Goal: Information Seeking & Learning: Learn about a topic

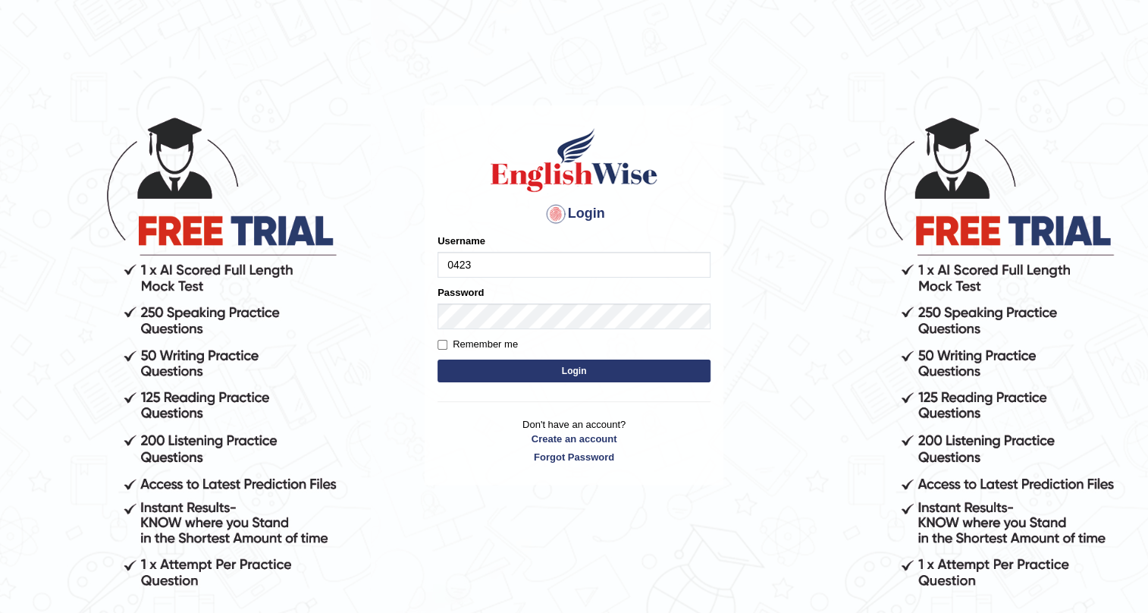
type input "0423869925"
click at [554, 370] on button "Login" at bounding box center [574, 371] width 273 height 23
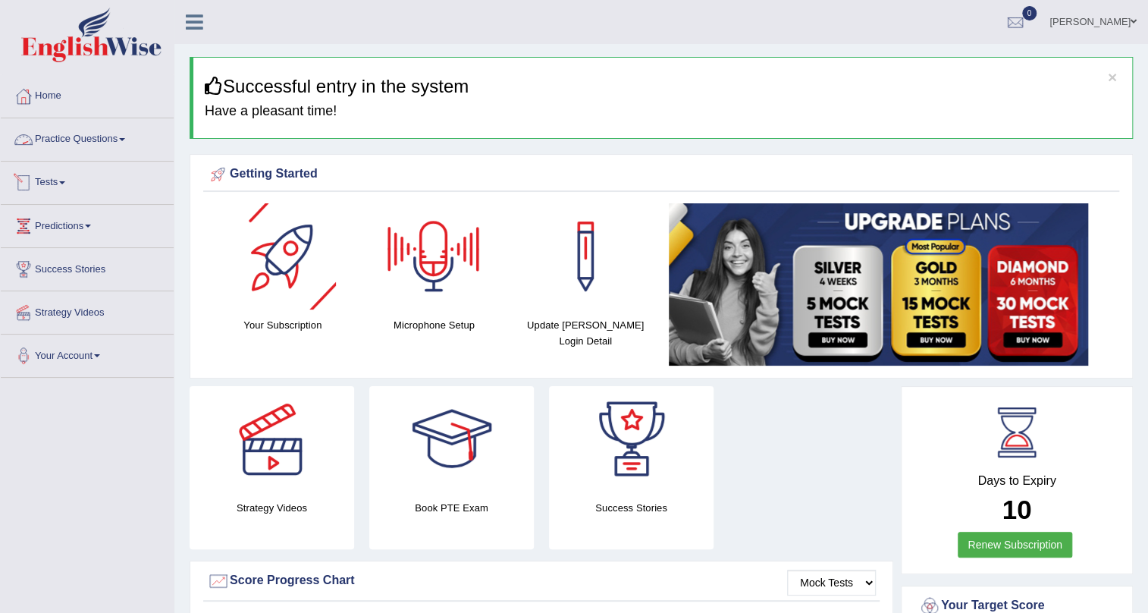
click at [78, 130] on link "Practice Questions" at bounding box center [87, 137] width 173 height 38
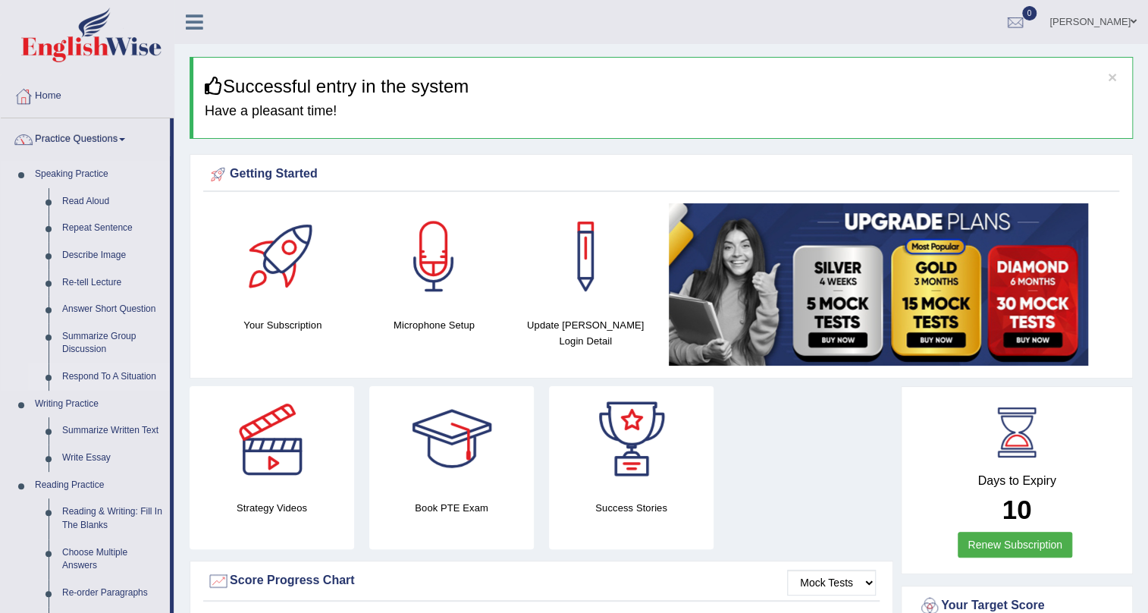
click at [96, 372] on link "Respond To A Situation" at bounding box center [112, 376] width 115 height 27
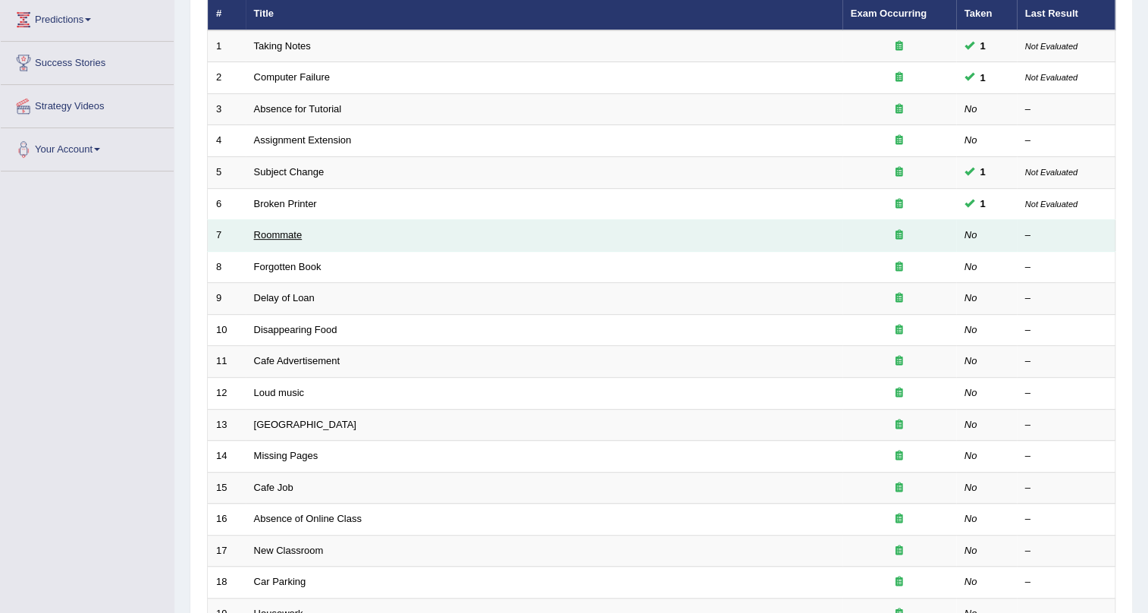
click at [287, 234] on link "Roommate" at bounding box center [278, 234] width 49 height 11
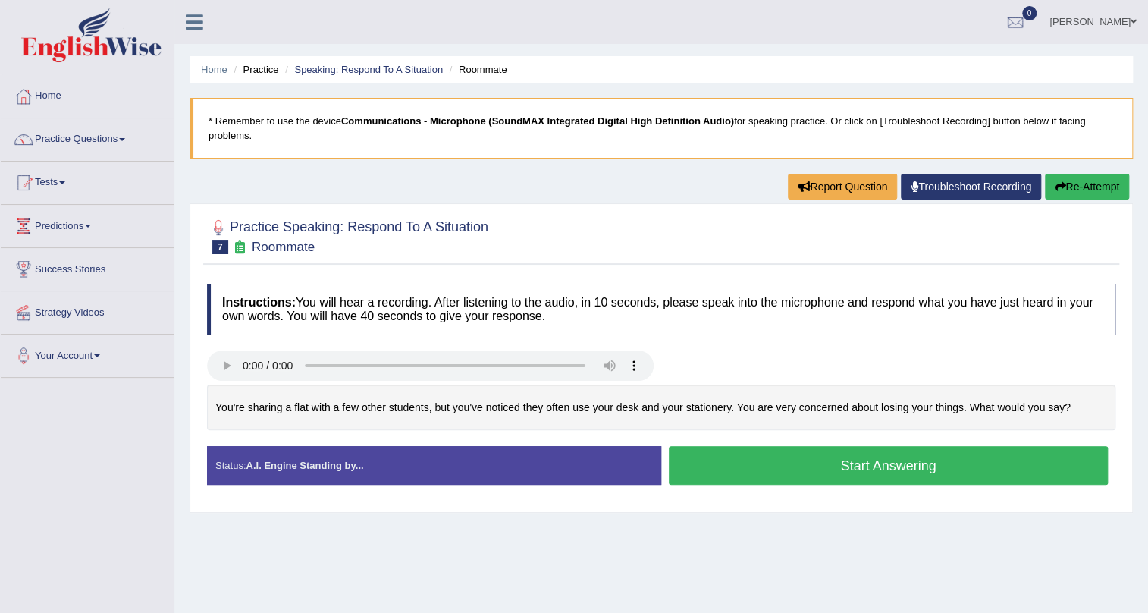
click at [758, 449] on button "Start Answering" at bounding box center [888, 465] width 439 height 39
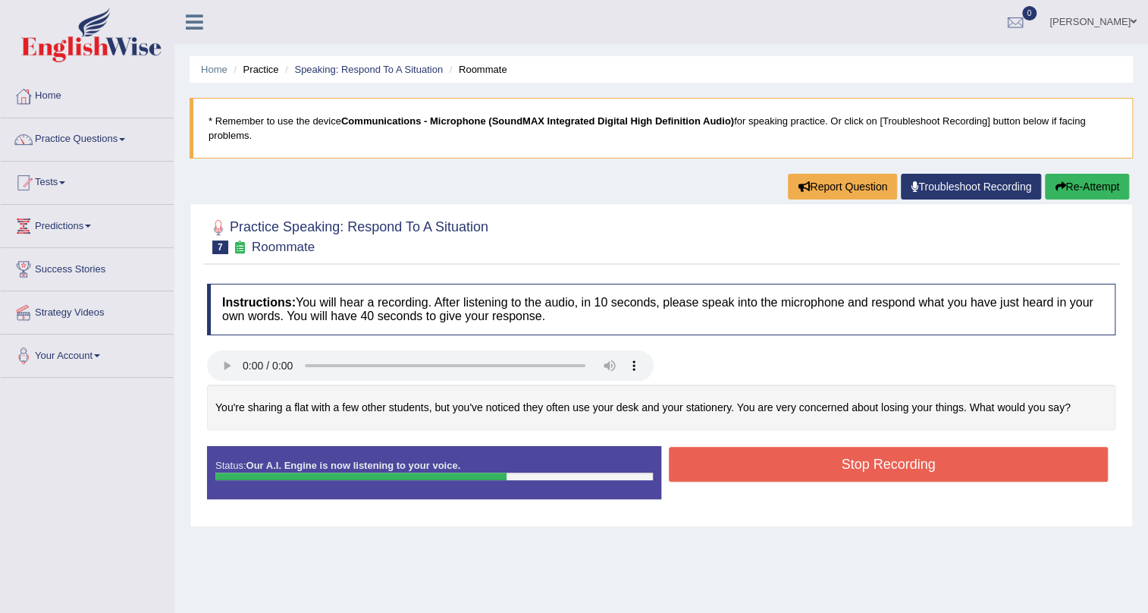
click at [1085, 187] on button "Re-Attempt" at bounding box center [1087, 187] width 84 height 26
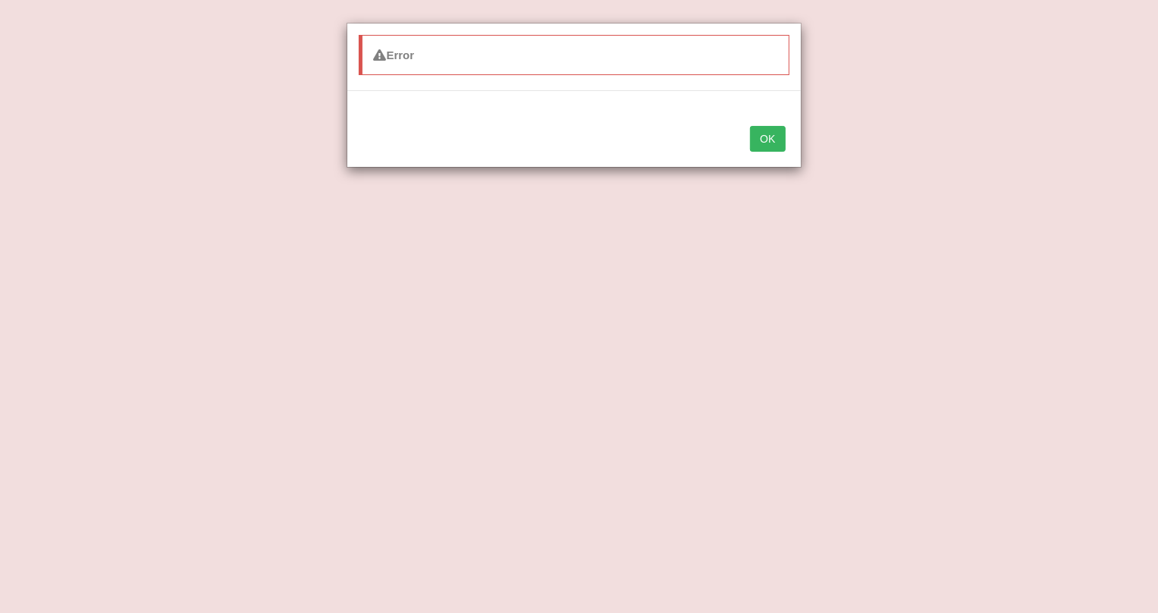
click at [760, 143] on button "OK" at bounding box center [767, 139] width 35 height 26
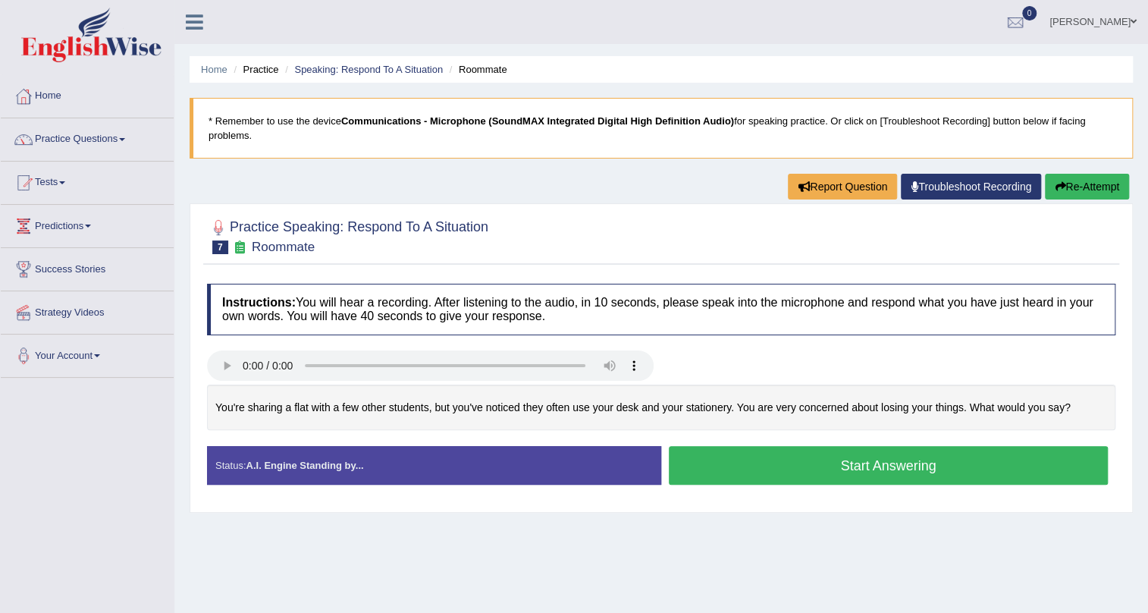
click at [789, 469] on button "Start Answering" at bounding box center [888, 465] width 439 height 39
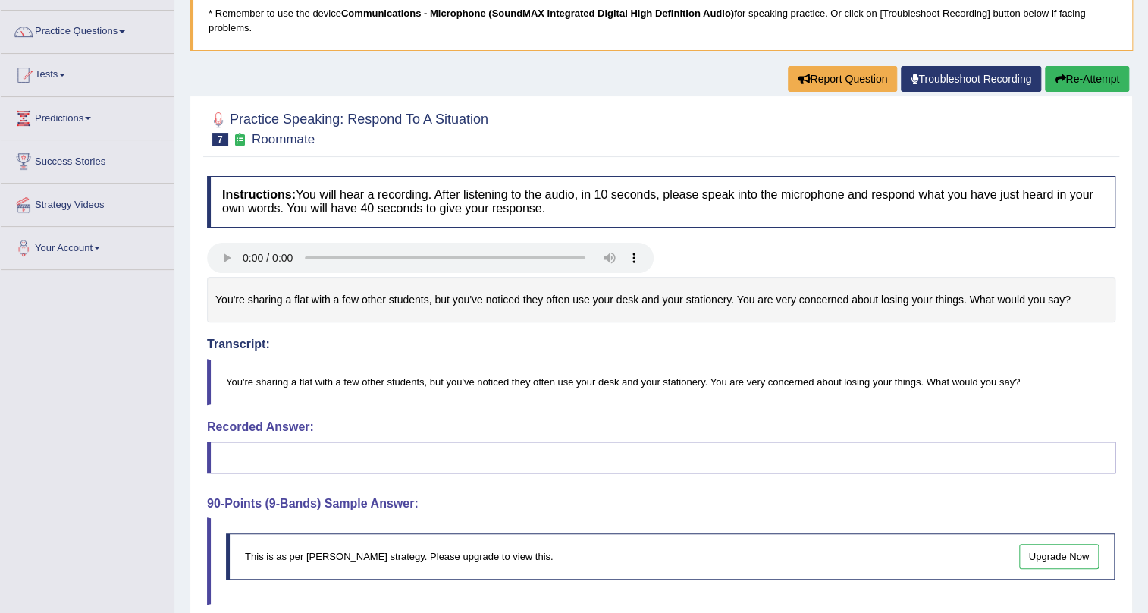
scroll to position [106, 0]
click at [1092, 82] on button "Re-Attempt" at bounding box center [1087, 81] width 84 height 26
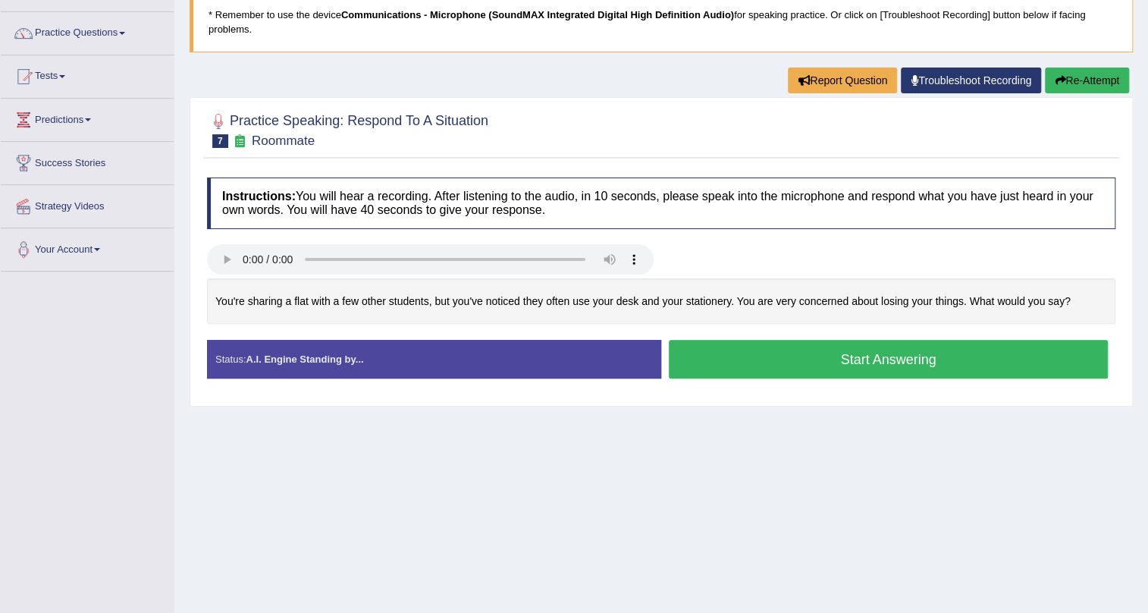
click at [754, 357] on button "Start Answering" at bounding box center [888, 359] width 439 height 39
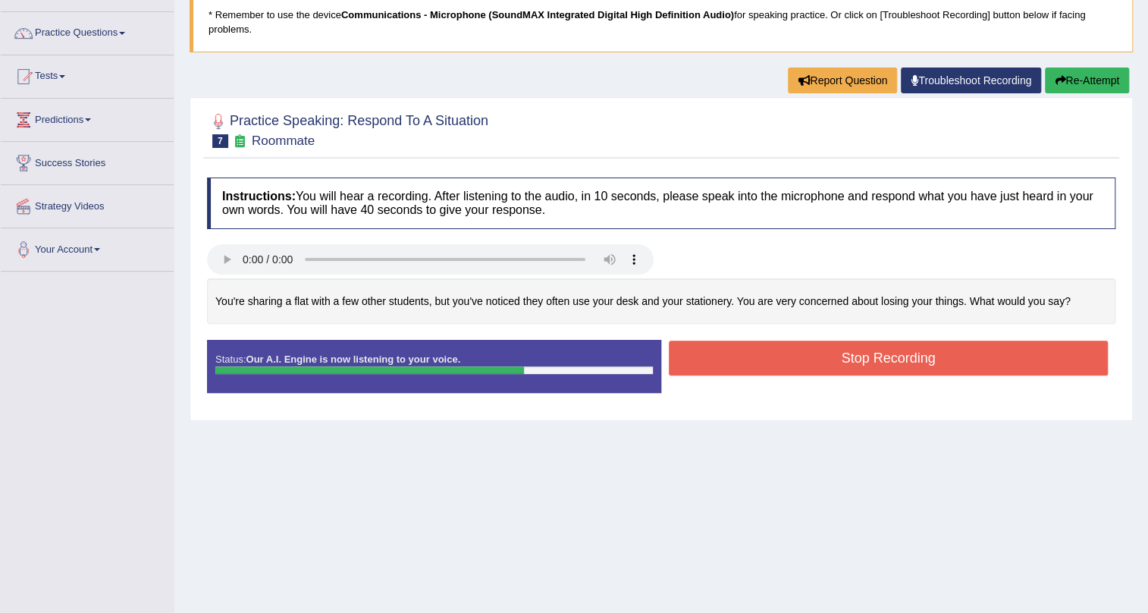
click at [754, 357] on button "Stop Recording" at bounding box center [888, 358] width 439 height 35
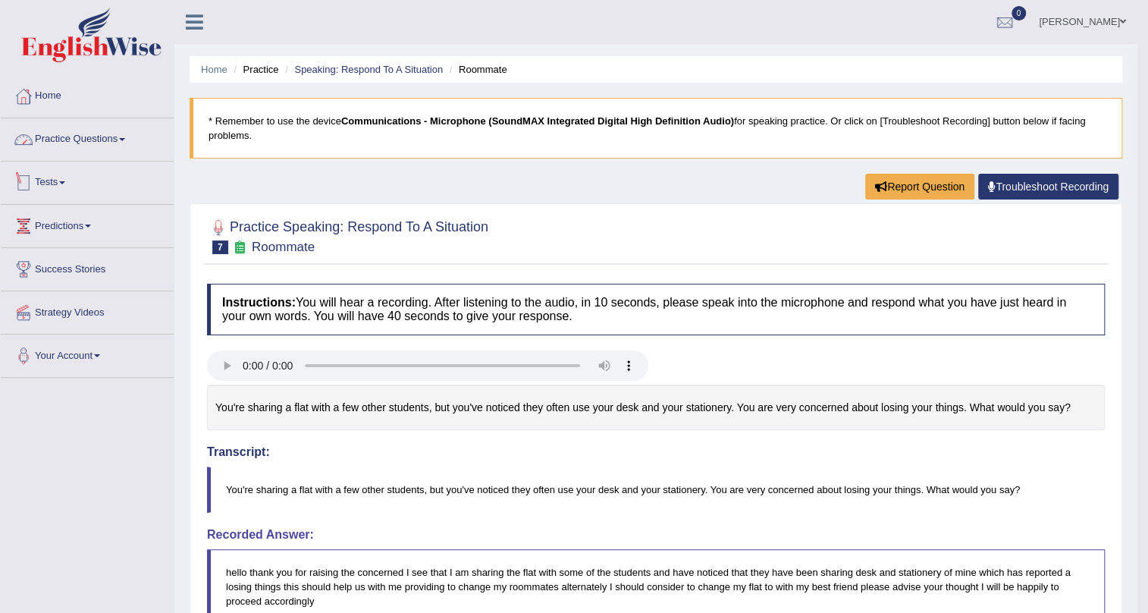
click at [93, 136] on link "Practice Questions" at bounding box center [87, 137] width 173 height 38
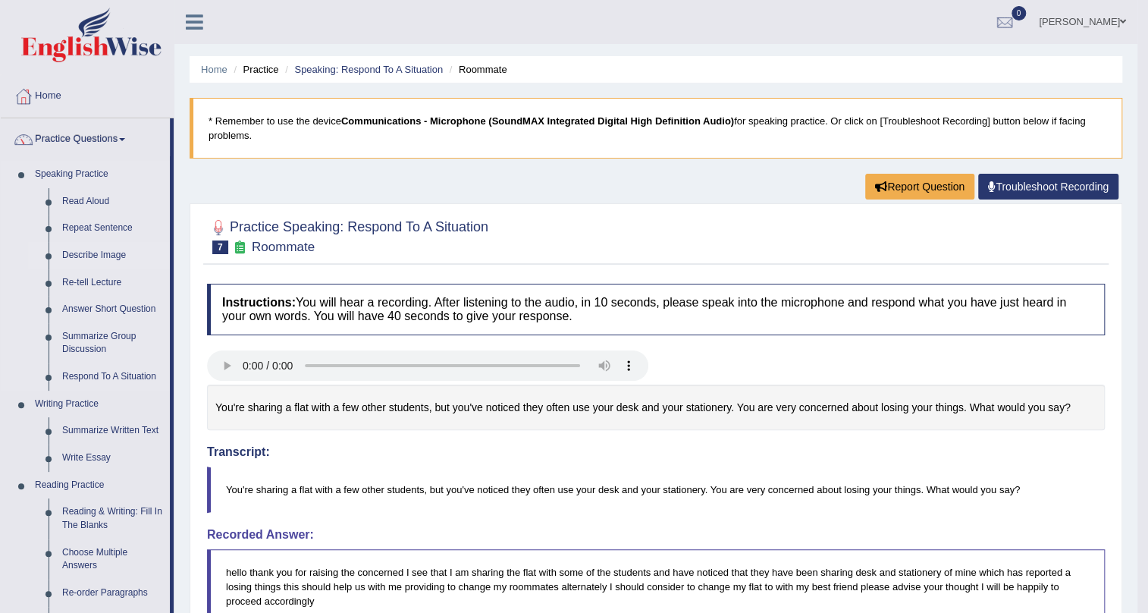
click at [93, 252] on link "Describe Image" at bounding box center [112, 255] width 115 height 27
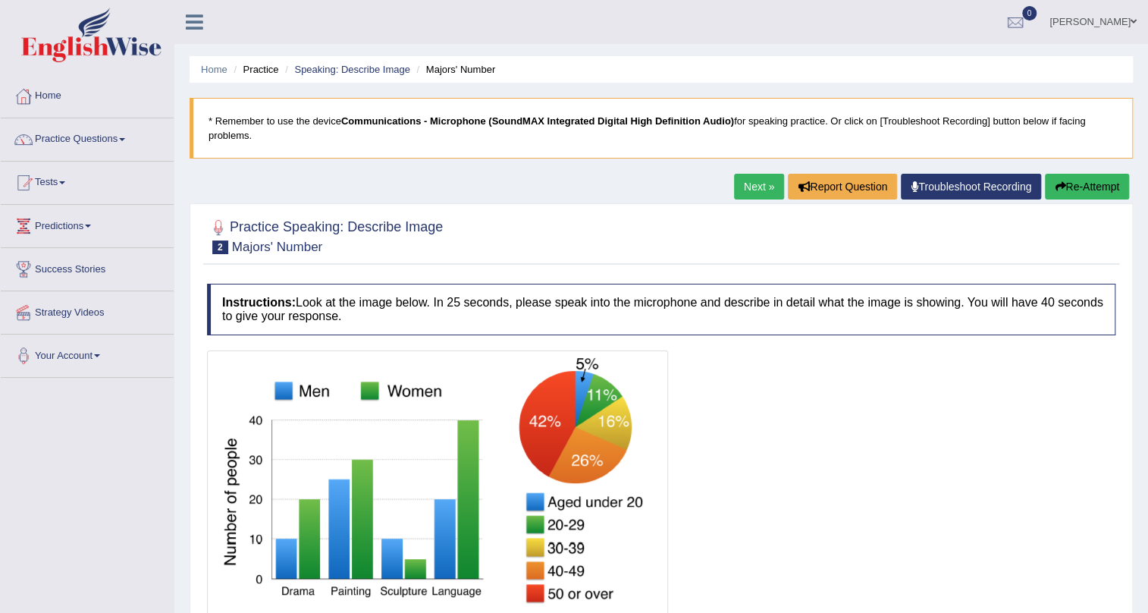
click at [752, 181] on link "Next »" at bounding box center [759, 187] width 50 height 26
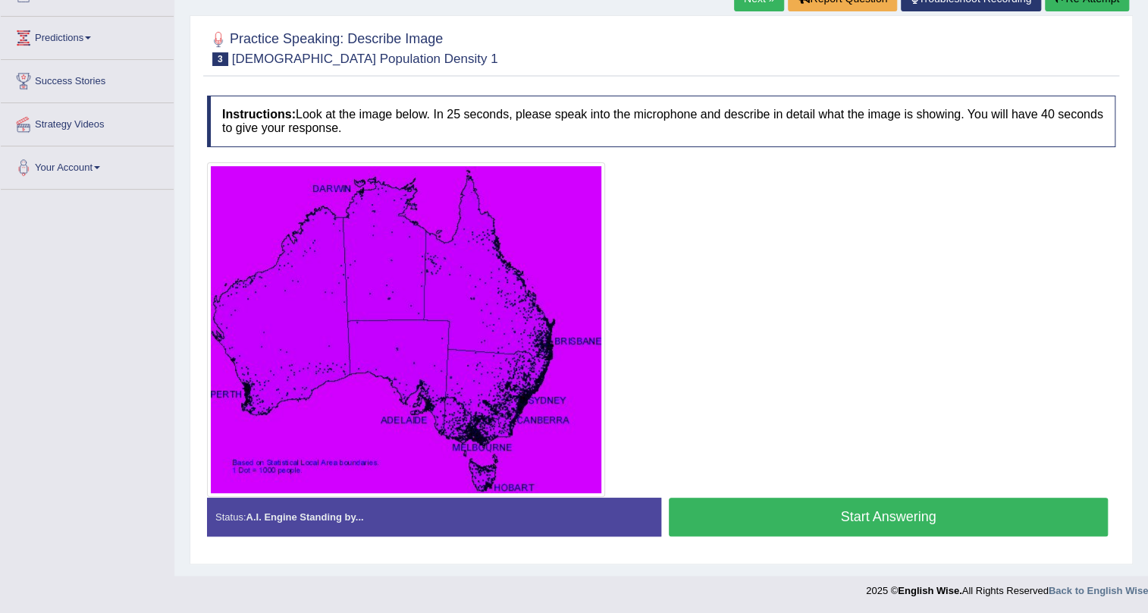
click at [873, 529] on button "Start Answering" at bounding box center [888, 517] width 439 height 39
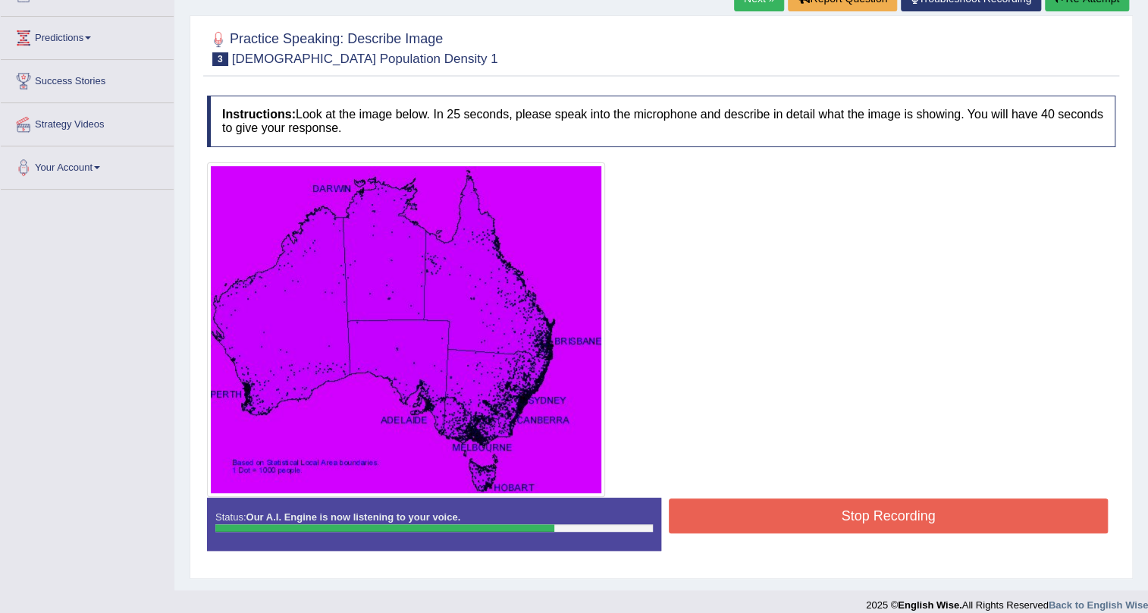
click at [916, 517] on button "Stop Recording" at bounding box center [888, 515] width 439 height 35
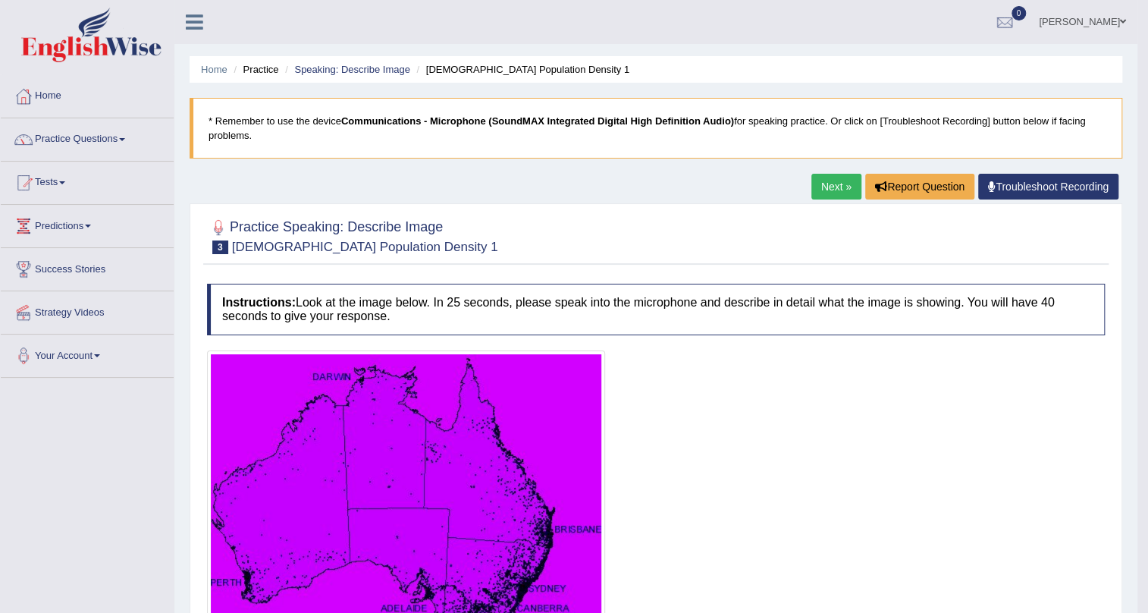
click at [842, 178] on link "Next »" at bounding box center [837, 187] width 50 height 26
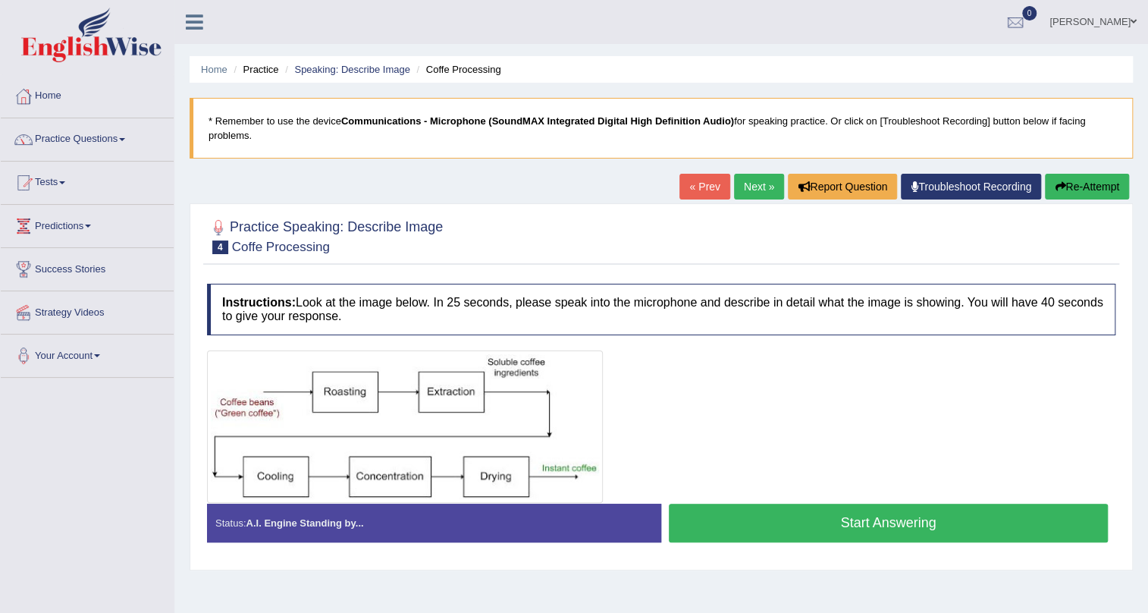
click at [764, 528] on button "Start Answering" at bounding box center [888, 523] width 439 height 39
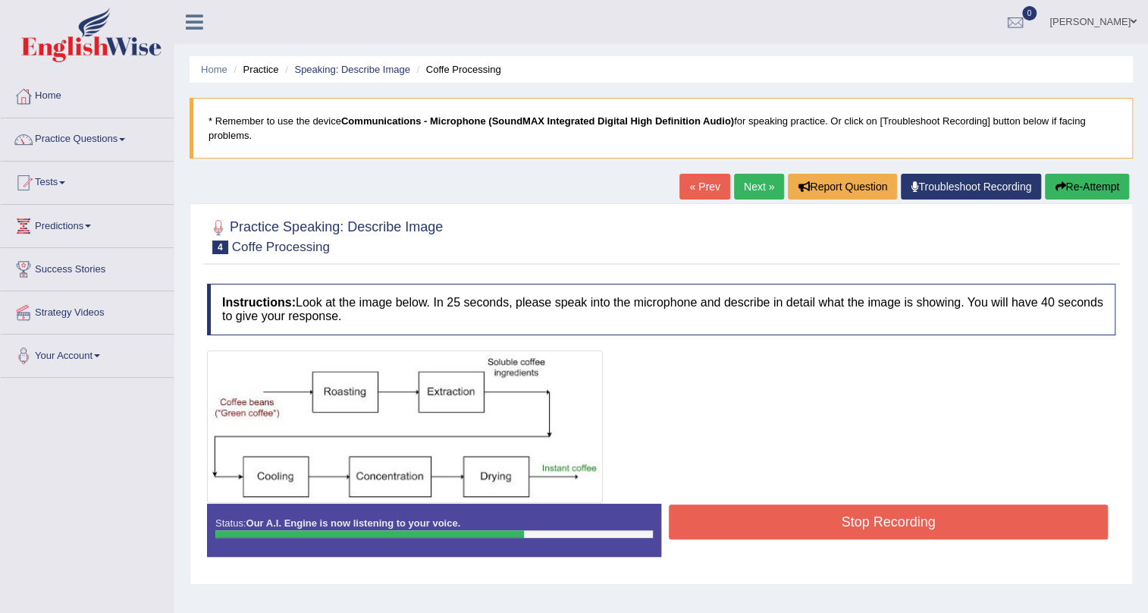
click at [763, 526] on button "Stop Recording" at bounding box center [888, 521] width 439 height 35
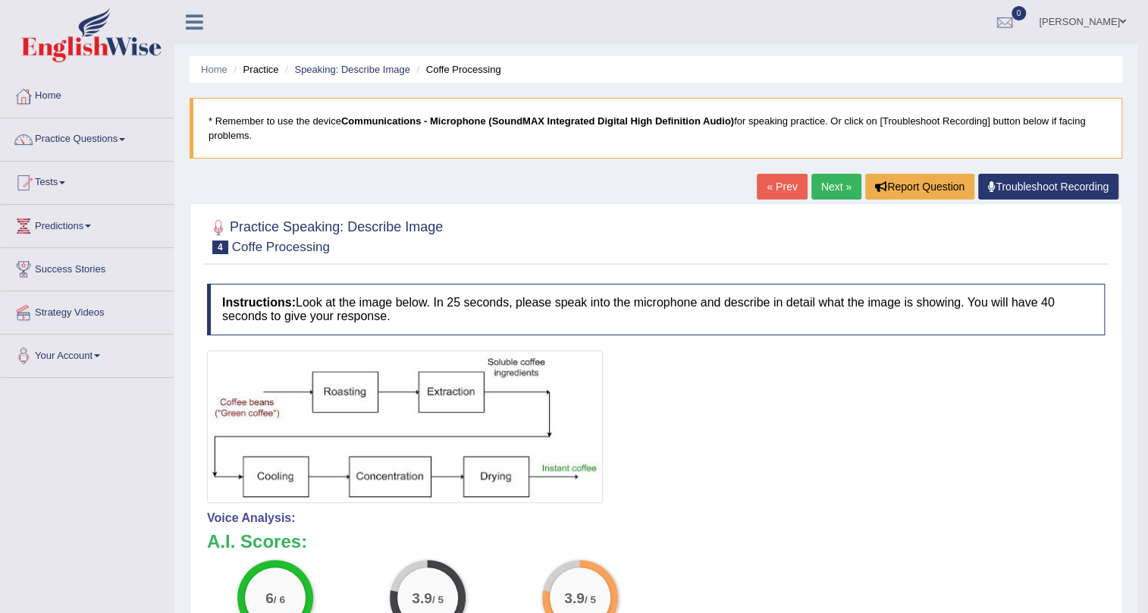
click at [830, 187] on link "Next »" at bounding box center [837, 187] width 50 height 26
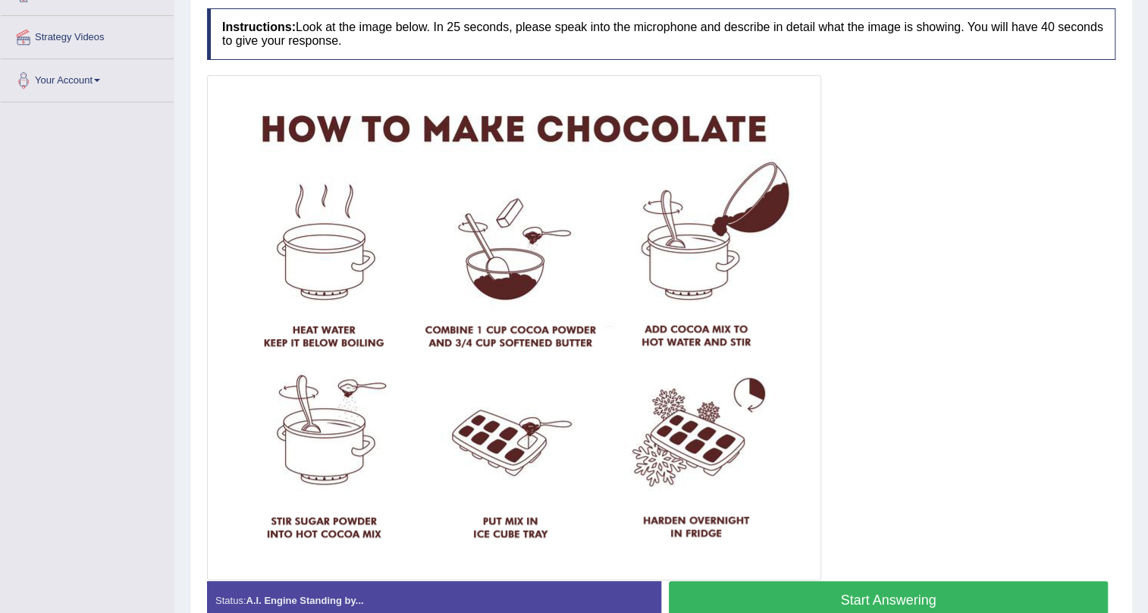
click at [922, 589] on button "Start Answering" at bounding box center [888, 600] width 439 height 39
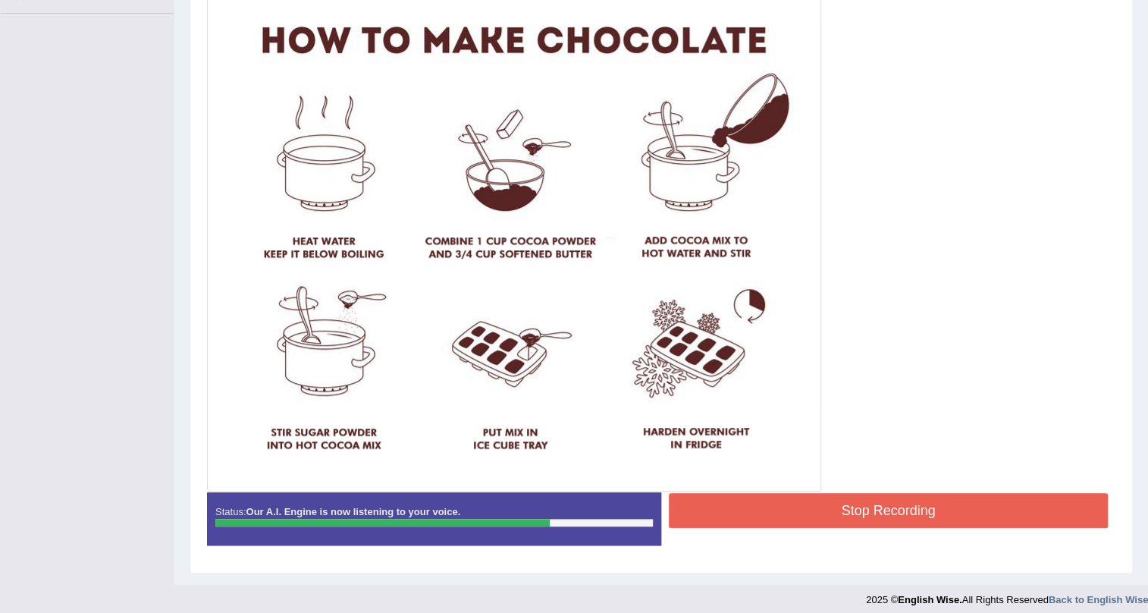
scroll to position [372, 0]
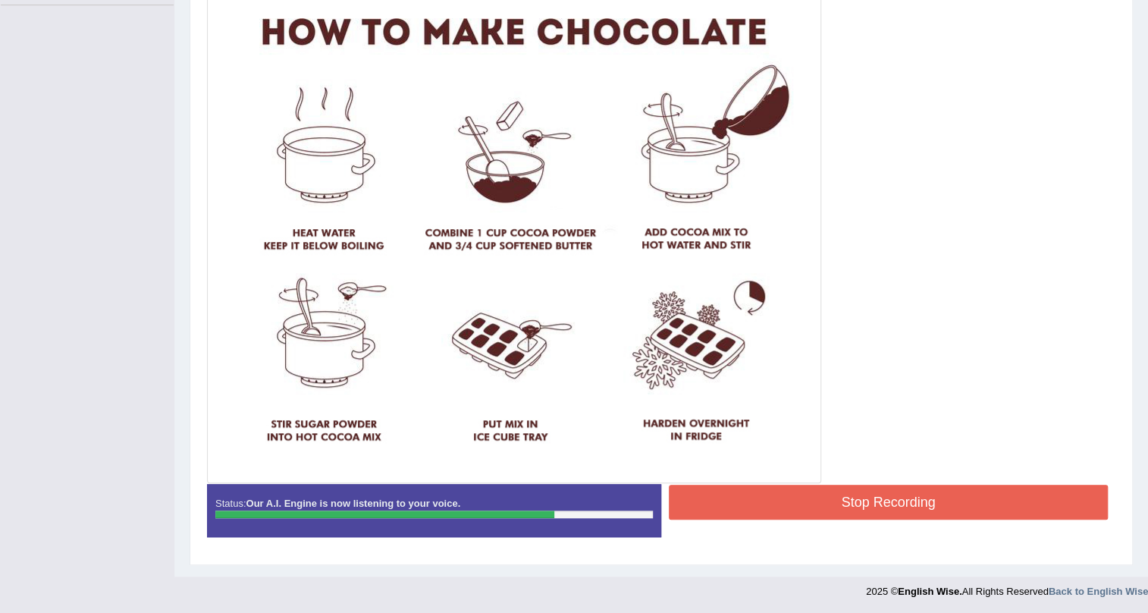
click at [858, 503] on button "Stop Recording" at bounding box center [888, 502] width 439 height 35
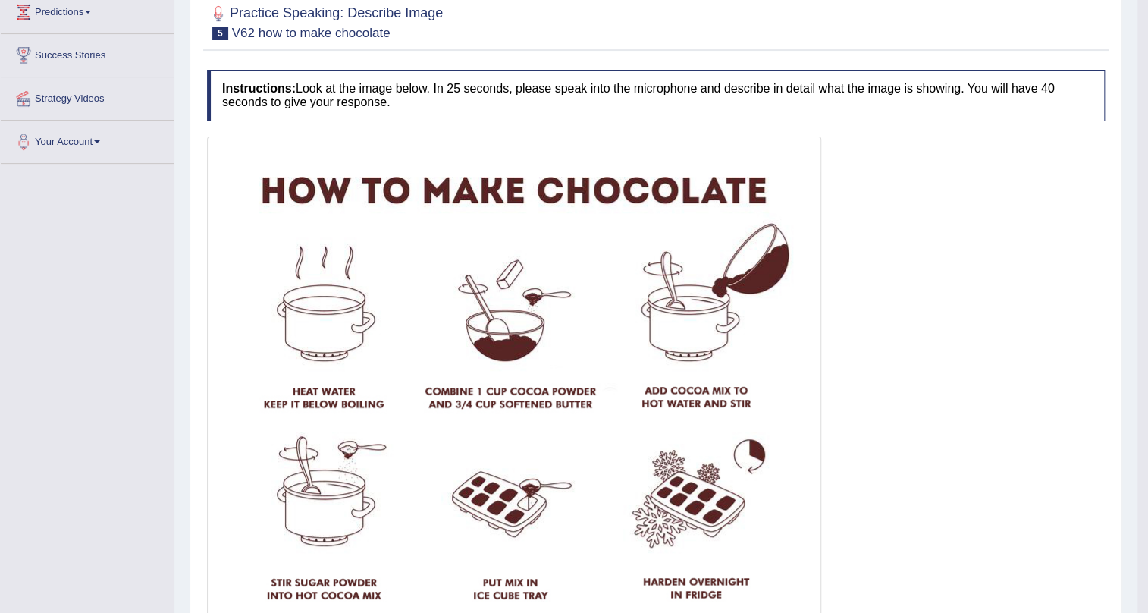
scroll to position [0, 0]
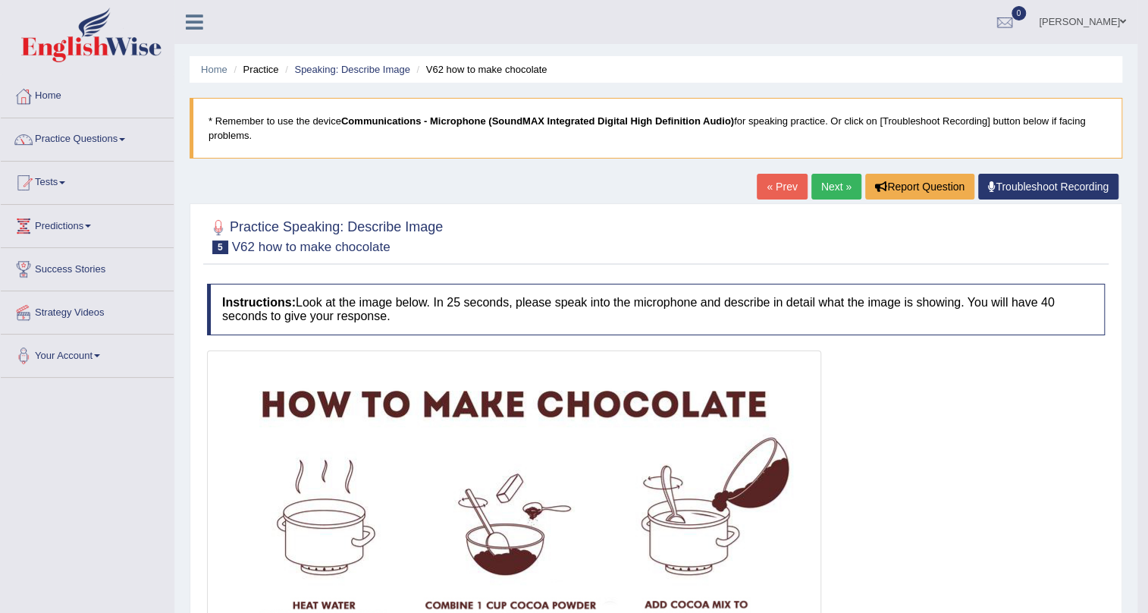
click at [834, 194] on link "Next »" at bounding box center [837, 187] width 50 height 26
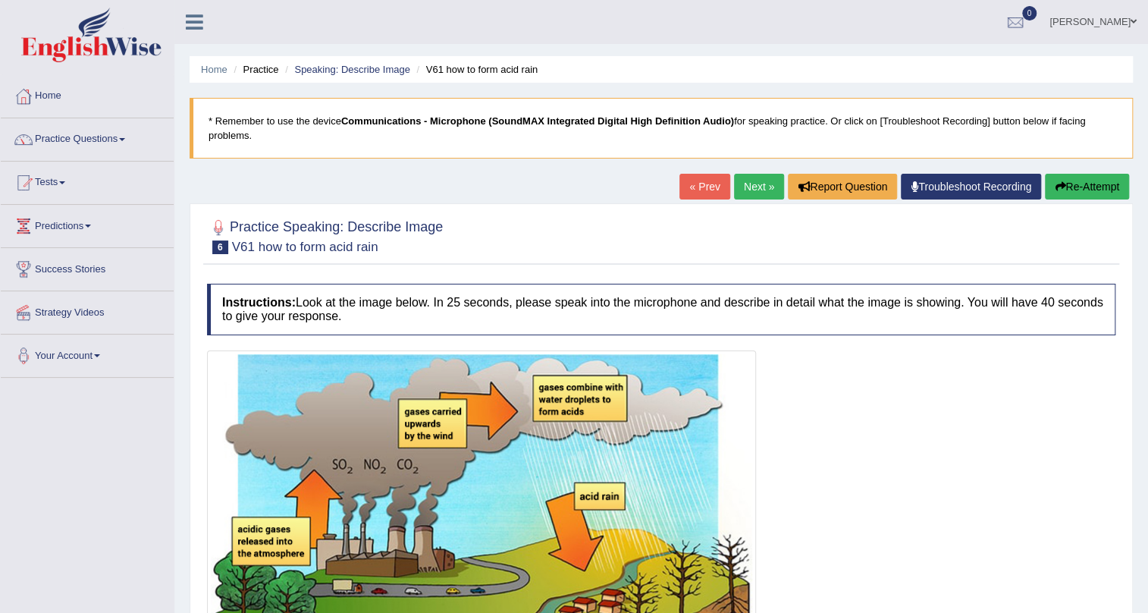
scroll to position [240, 0]
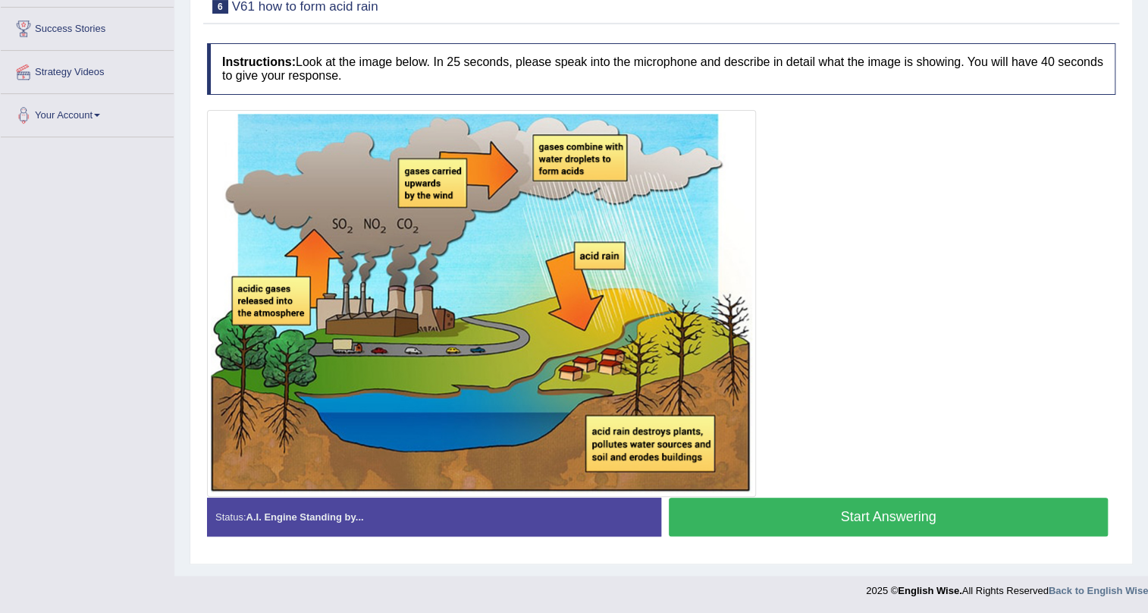
click at [872, 526] on button "Start Answering" at bounding box center [888, 517] width 439 height 39
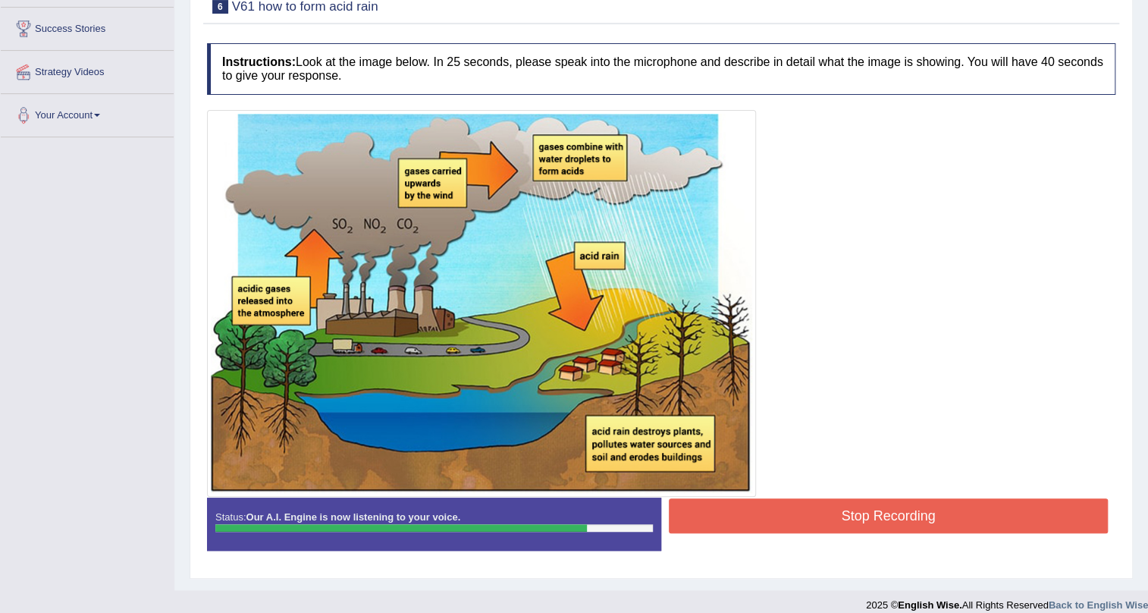
click at [872, 526] on button "Stop Recording" at bounding box center [888, 515] width 439 height 35
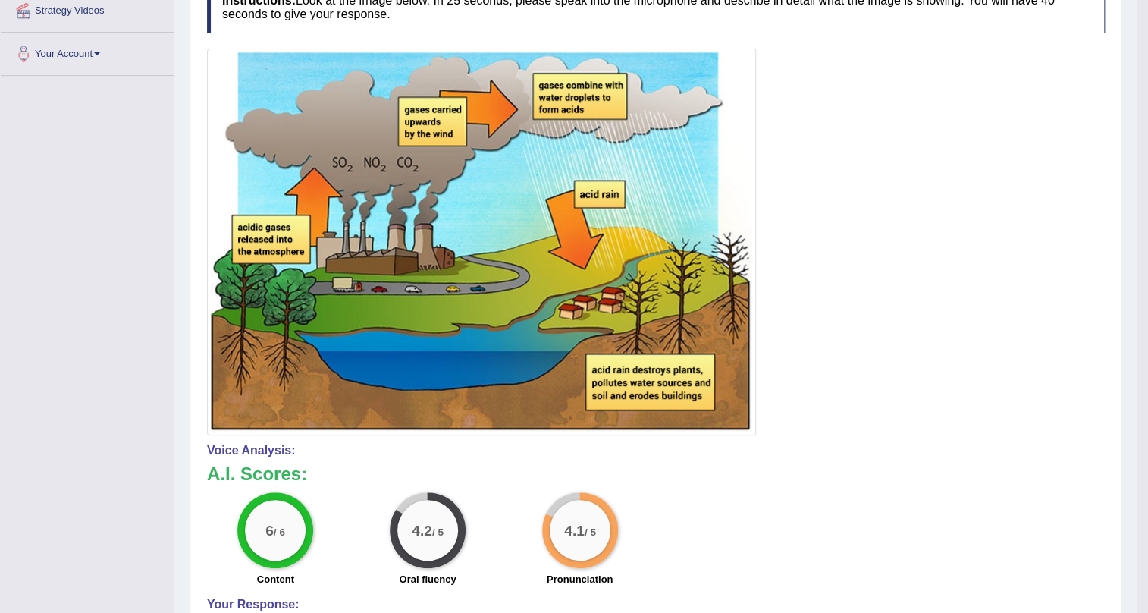
scroll to position [61, 0]
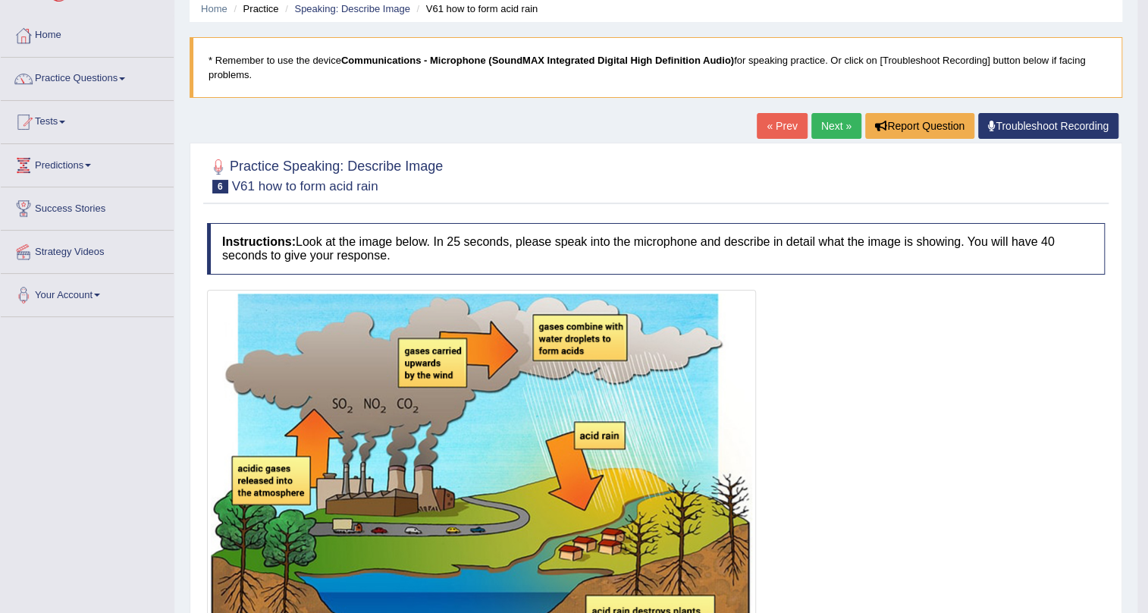
click at [829, 123] on link "Next »" at bounding box center [837, 126] width 50 height 26
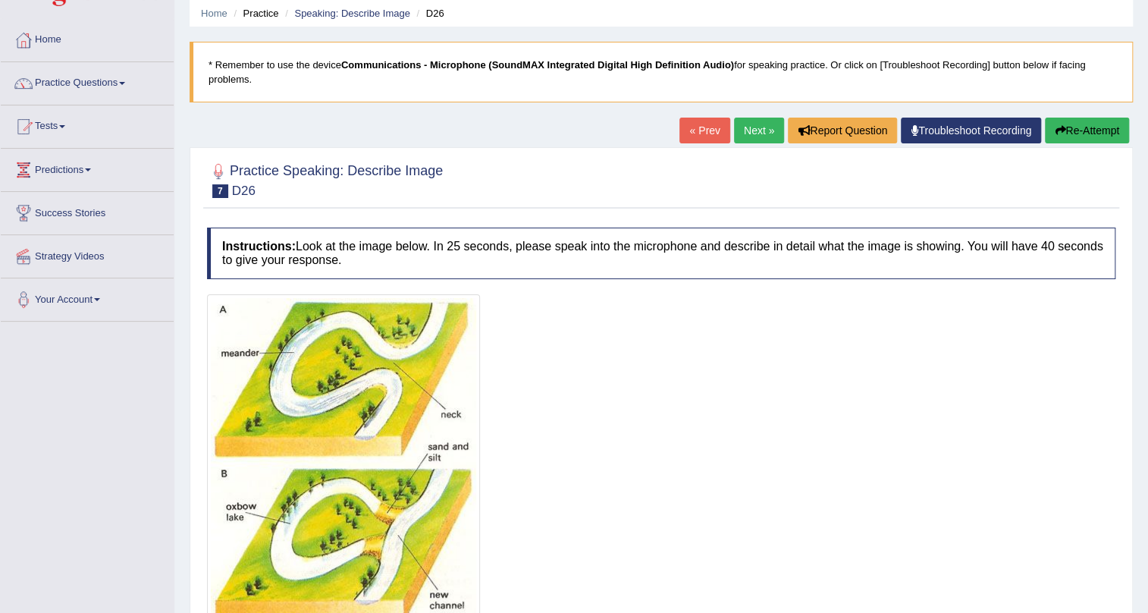
scroll to position [52, 0]
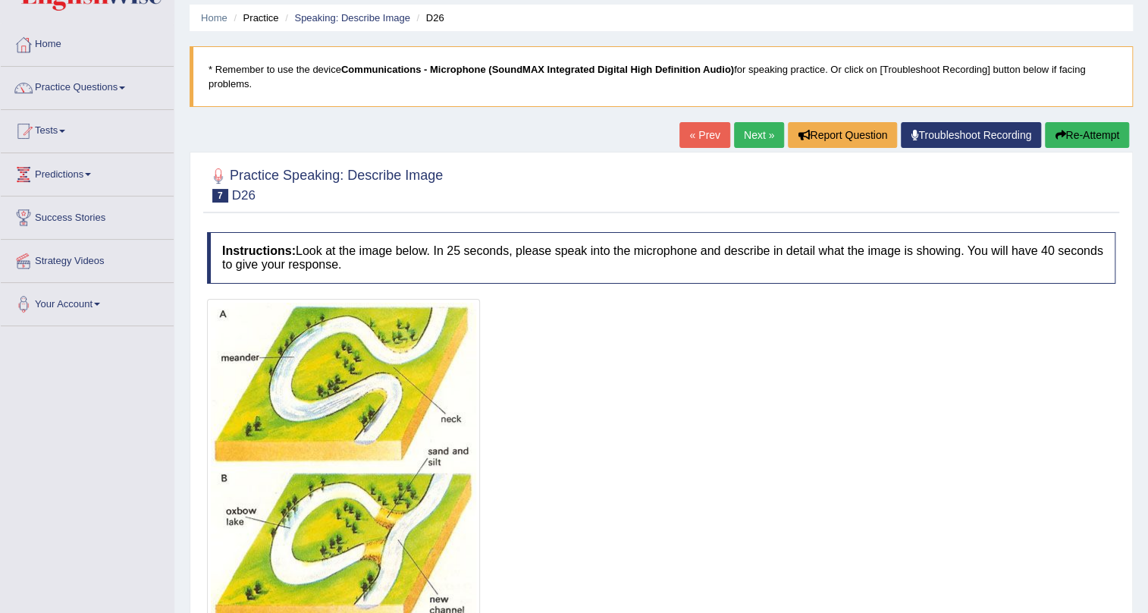
click at [736, 127] on link "Next »" at bounding box center [759, 135] width 50 height 26
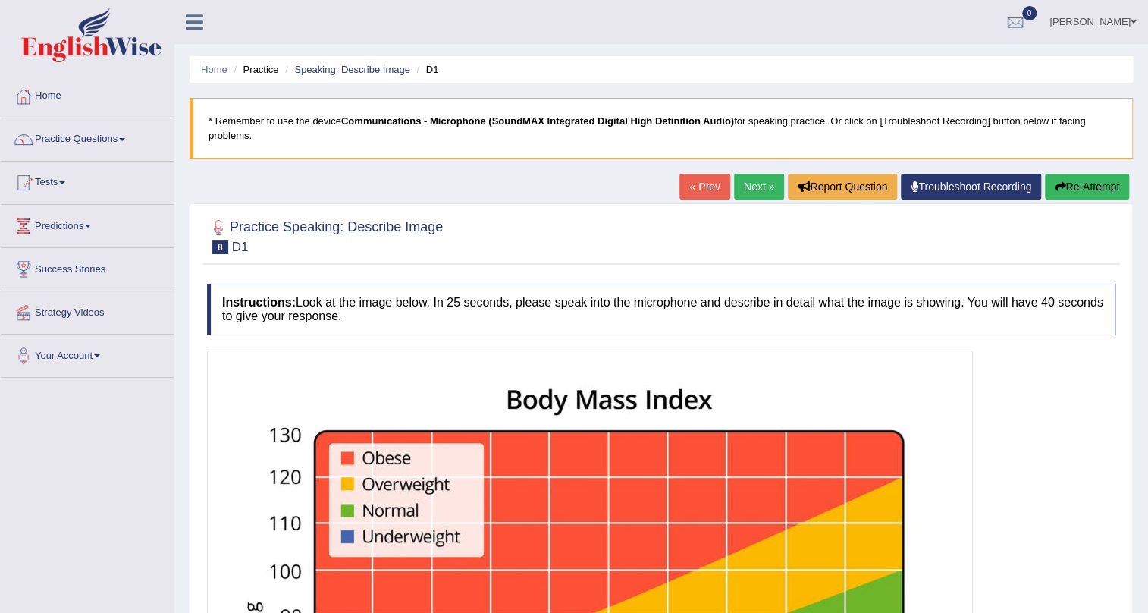
click at [757, 192] on link "Next »" at bounding box center [759, 187] width 50 height 26
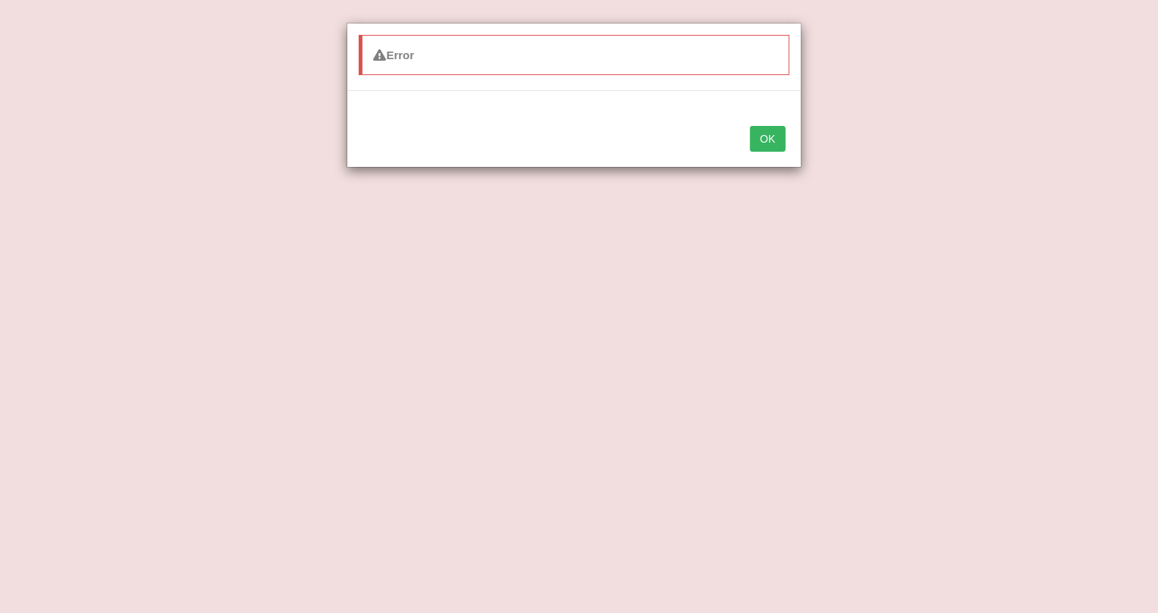
click at [762, 146] on button "OK" at bounding box center [767, 139] width 35 height 26
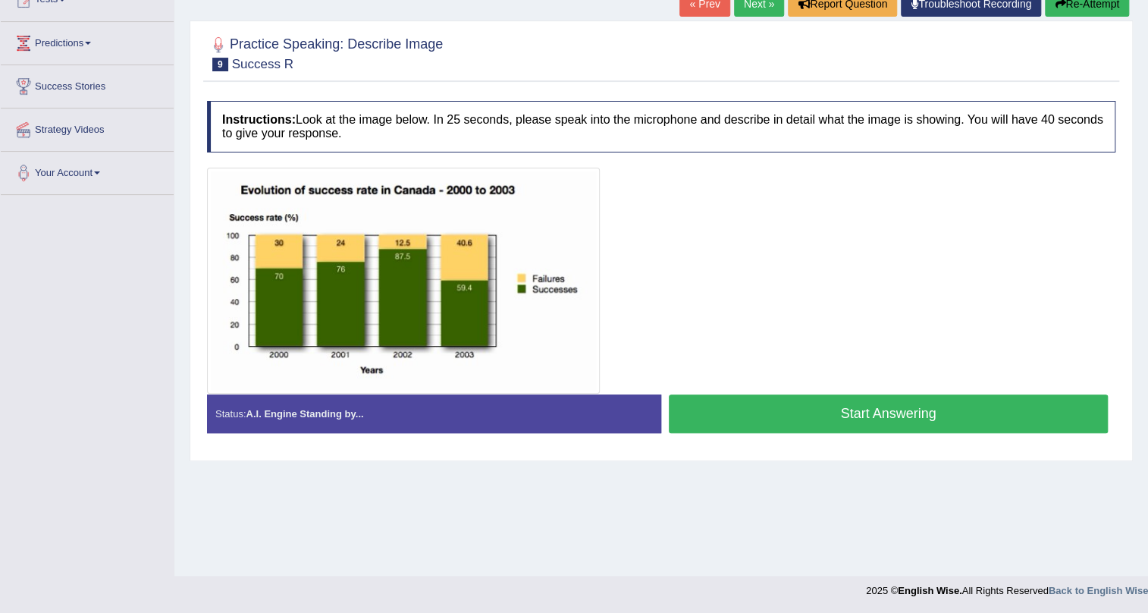
click at [988, 421] on button "Start Answering" at bounding box center [888, 413] width 439 height 39
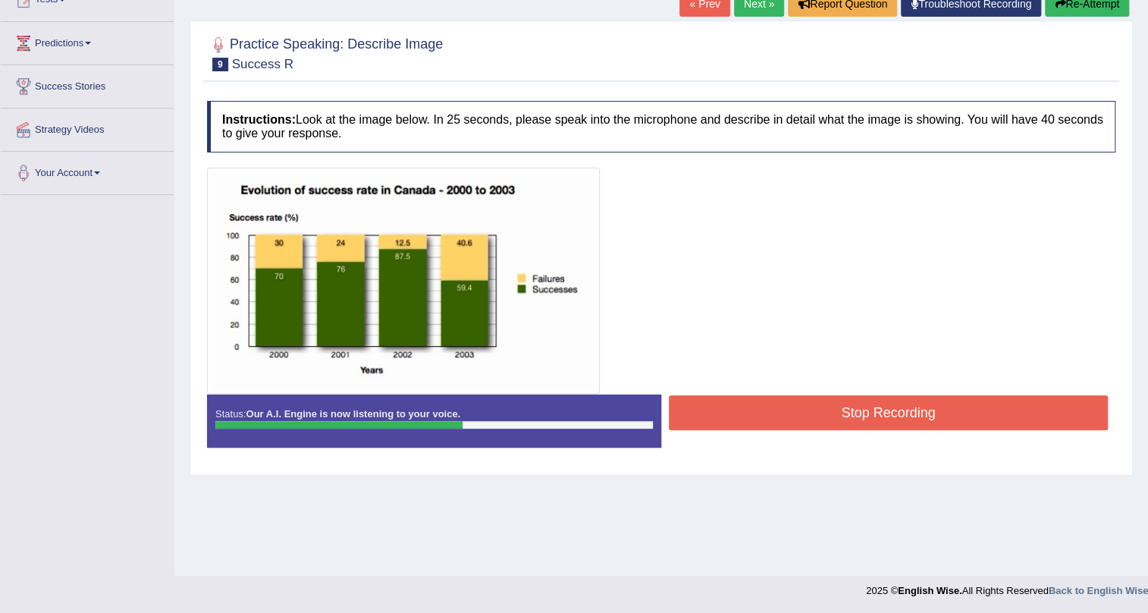
click at [995, 415] on button "Stop Recording" at bounding box center [888, 412] width 439 height 35
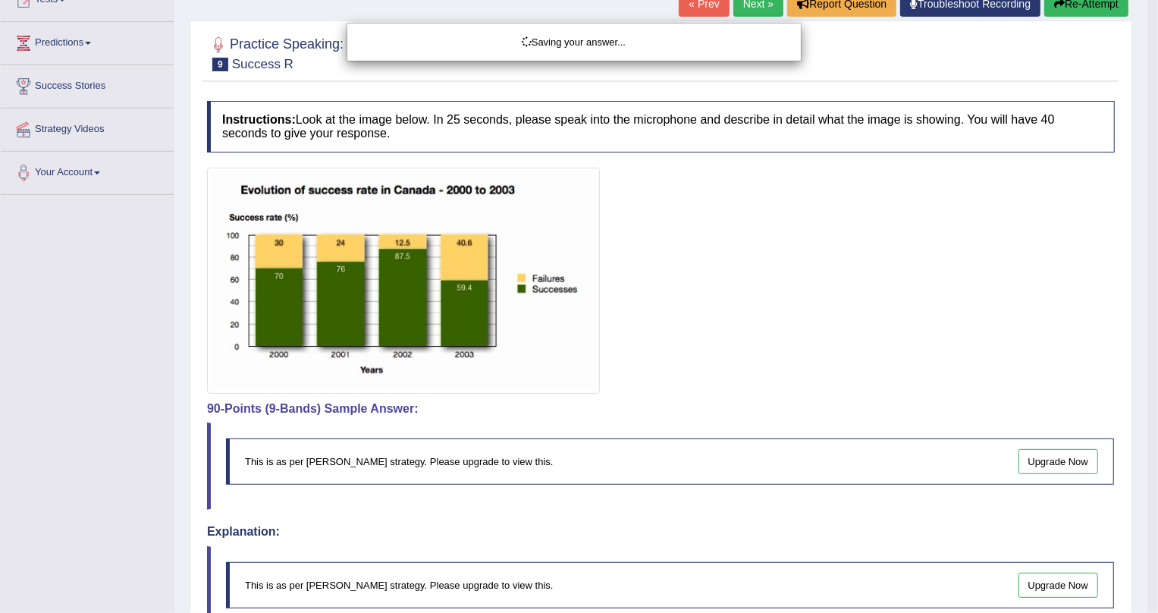
click at [1085, 8] on div "Saving your answer..." at bounding box center [579, 306] width 1158 height 613
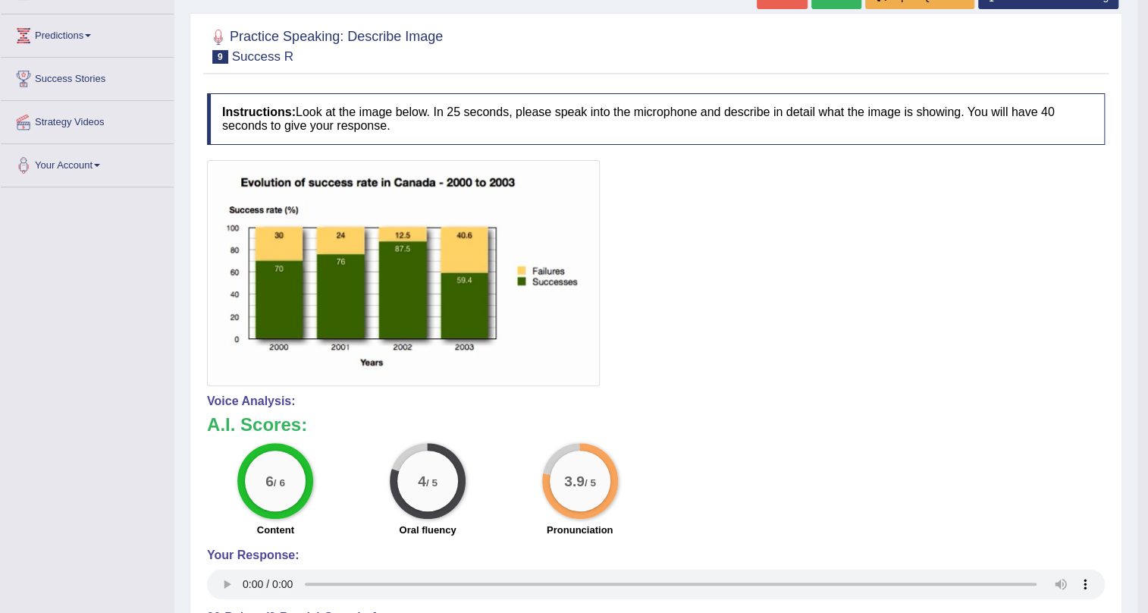
scroll to position [177, 0]
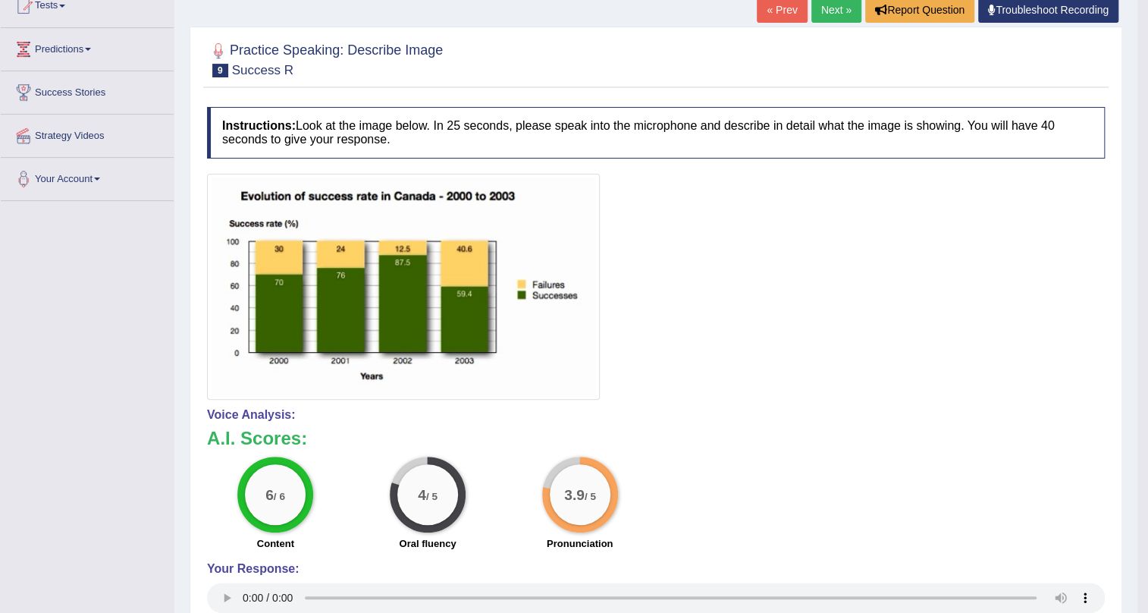
click at [831, 8] on link "Next »" at bounding box center [837, 10] width 50 height 26
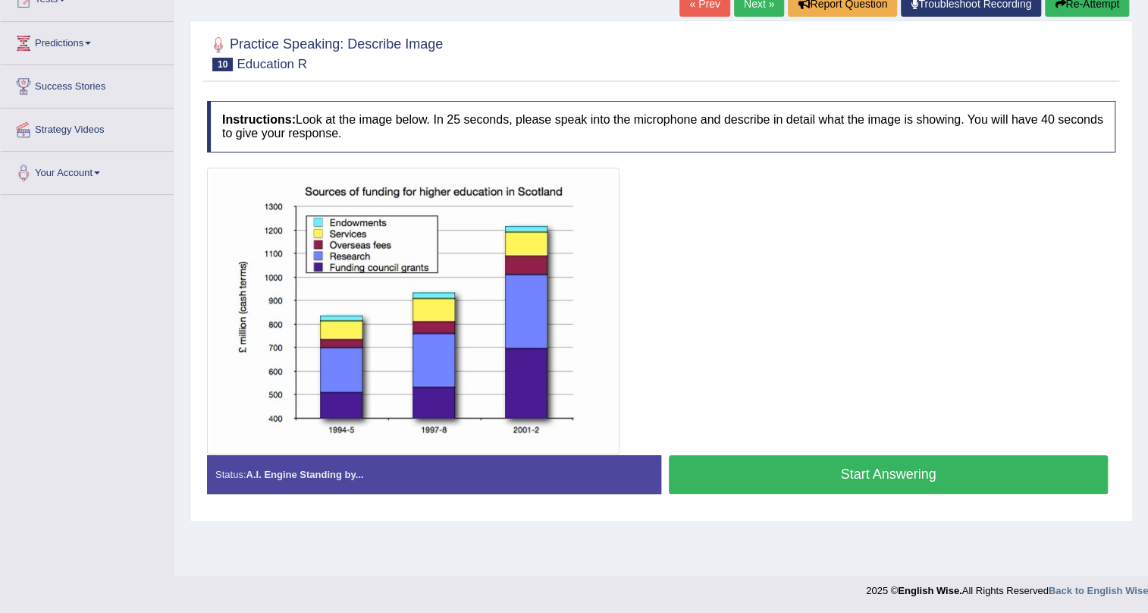
click at [757, 4] on link "Next »" at bounding box center [759, 4] width 50 height 26
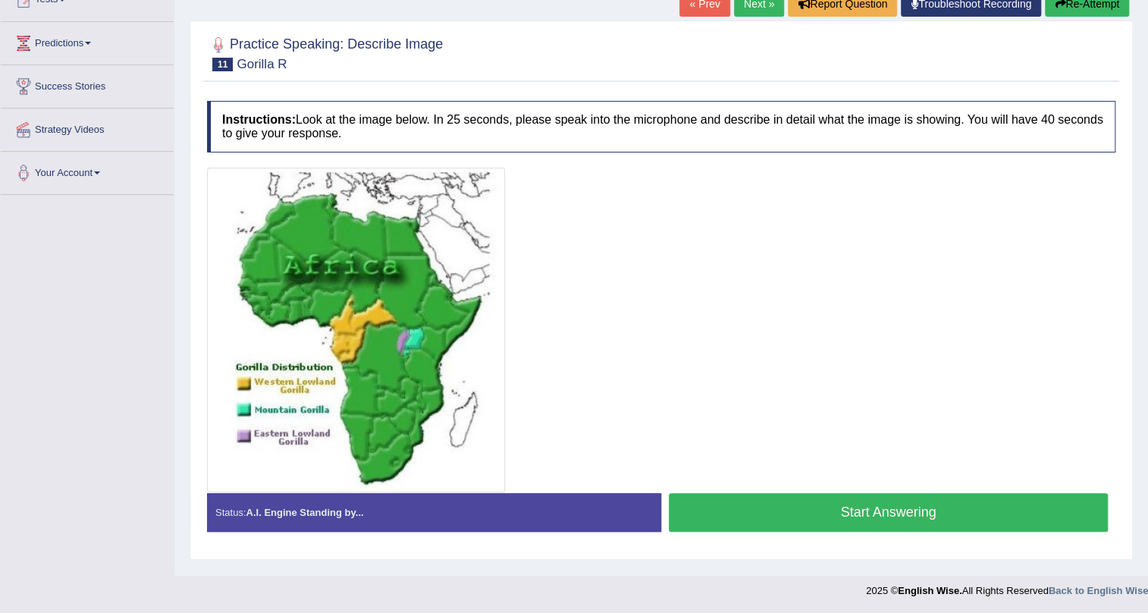
click at [937, 501] on button "Start Answering" at bounding box center [888, 512] width 439 height 39
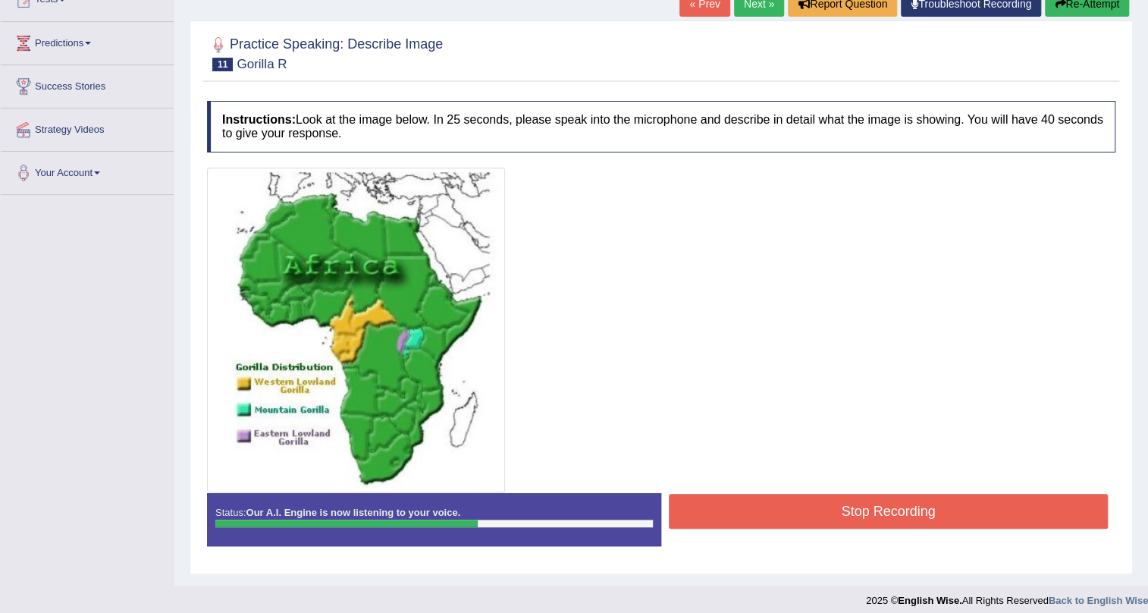
click at [937, 501] on button "Stop Recording" at bounding box center [888, 511] width 439 height 35
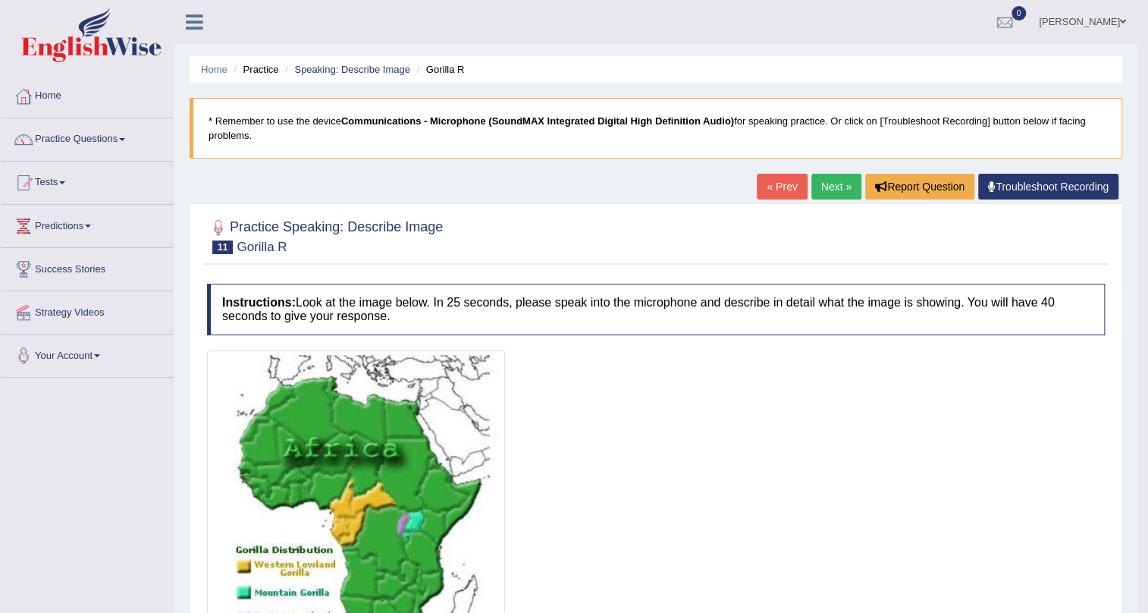
click at [835, 181] on link "Next »" at bounding box center [837, 187] width 50 height 26
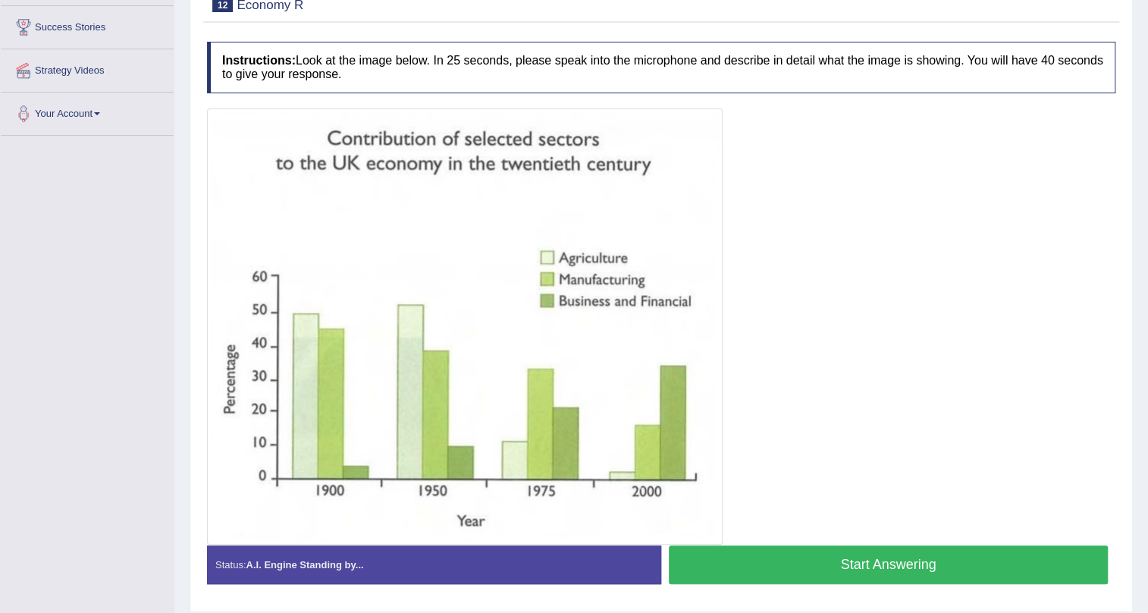
scroll to position [275, 0]
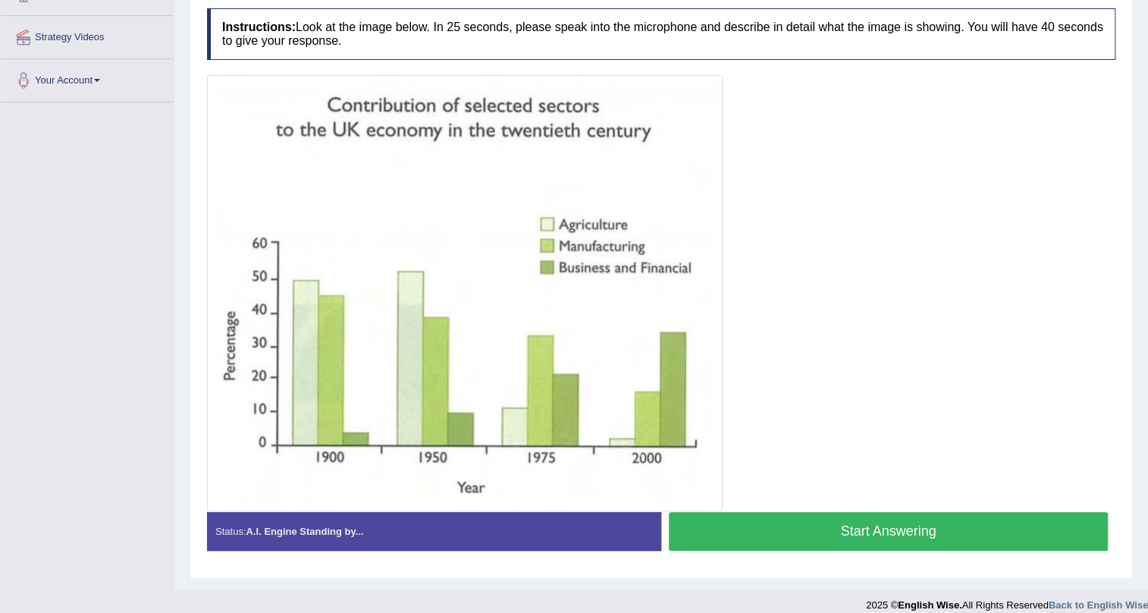
click at [773, 526] on button "Start Answering" at bounding box center [888, 531] width 439 height 39
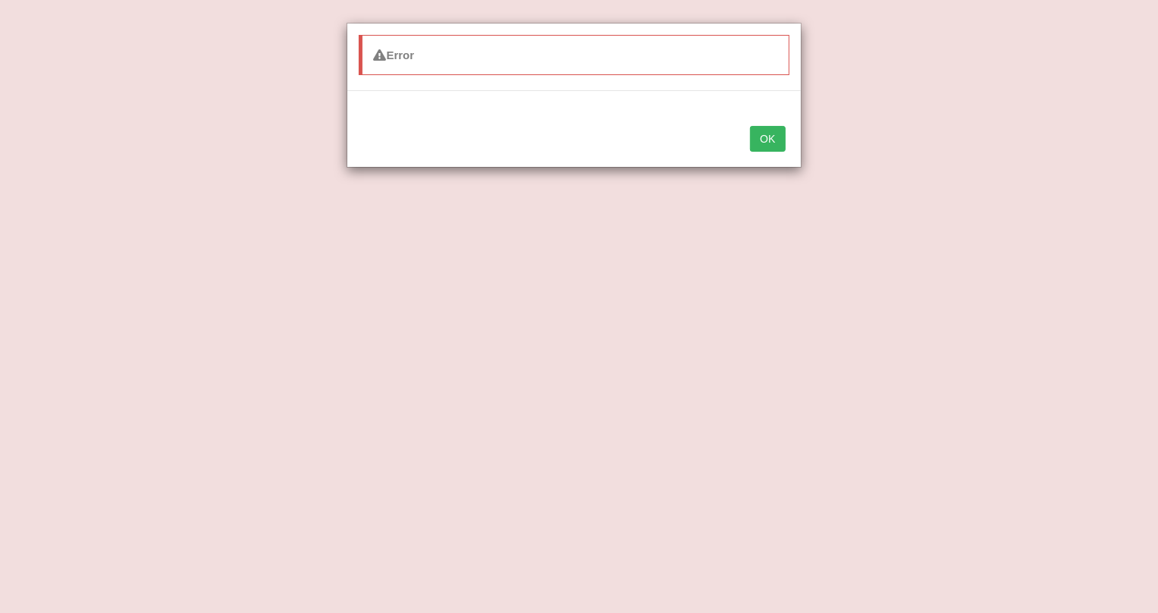
click at [774, 126] on button "OK" at bounding box center [767, 139] width 35 height 26
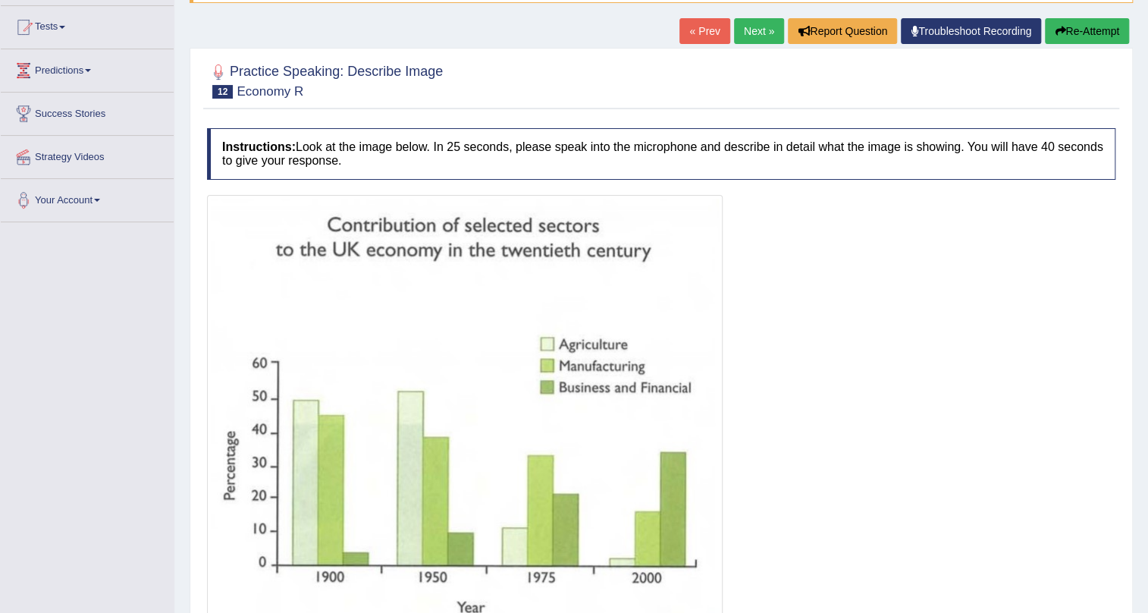
scroll to position [0, 0]
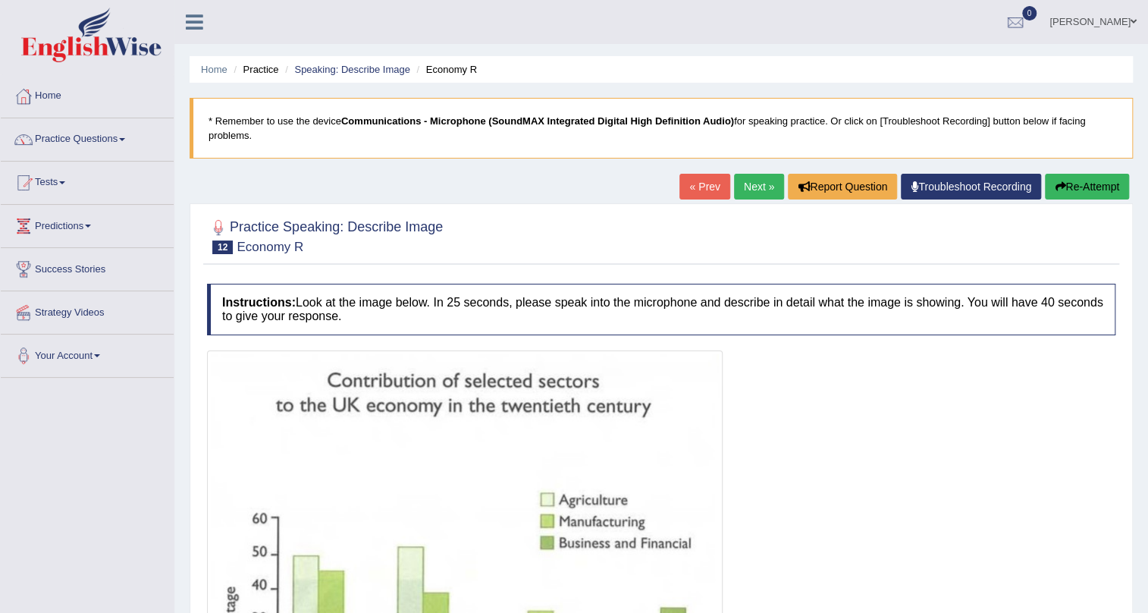
click at [1094, 185] on button "Re-Attempt" at bounding box center [1087, 187] width 84 height 26
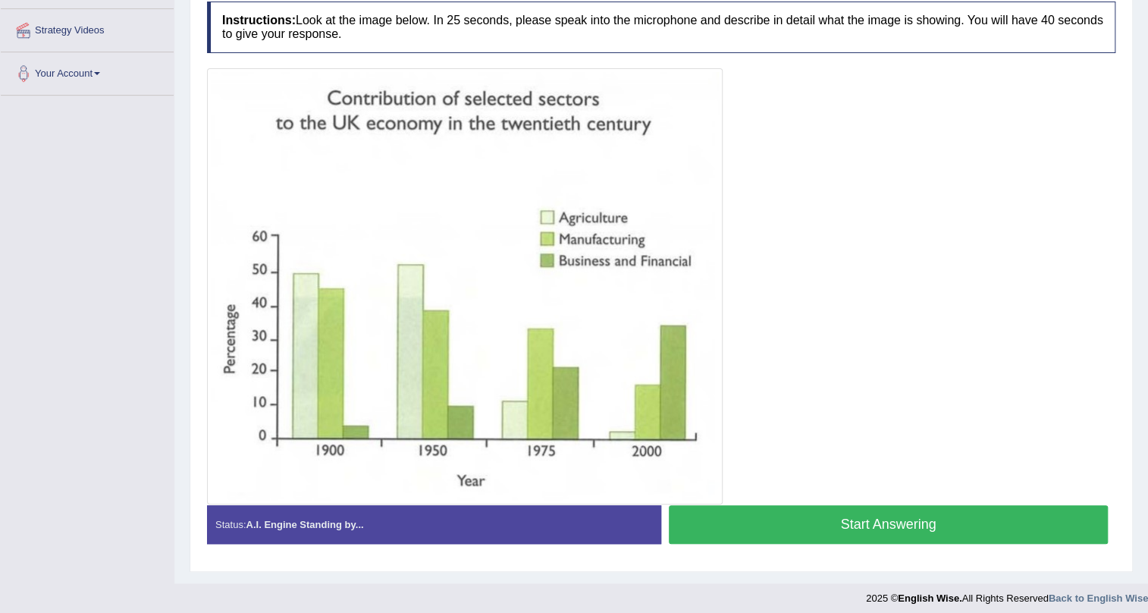
scroll to position [289, 0]
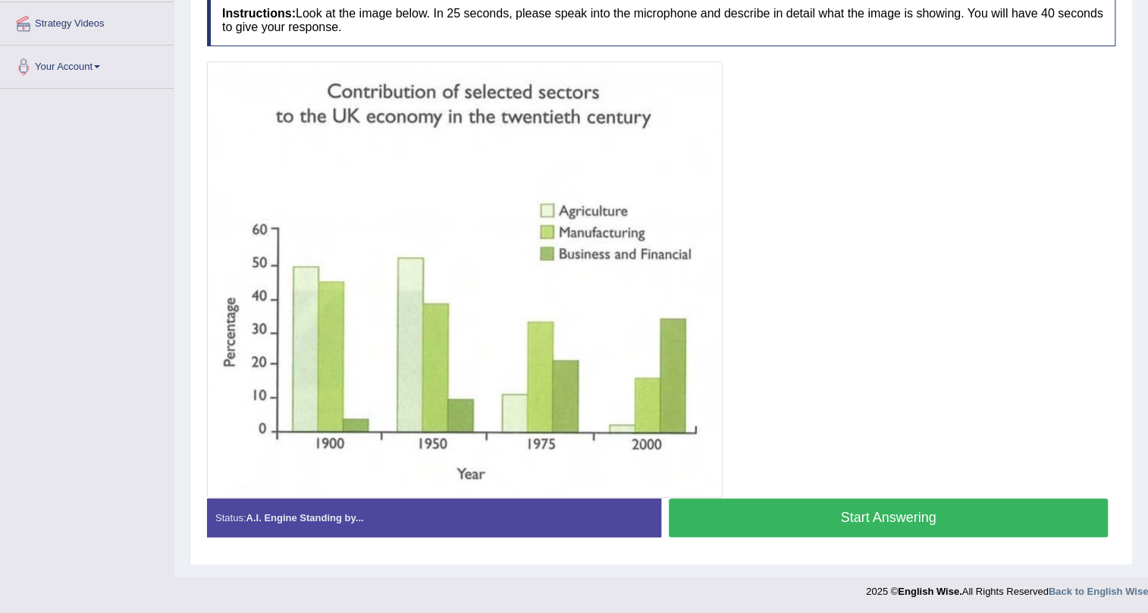
click at [893, 517] on button "Start Answering" at bounding box center [888, 517] width 439 height 39
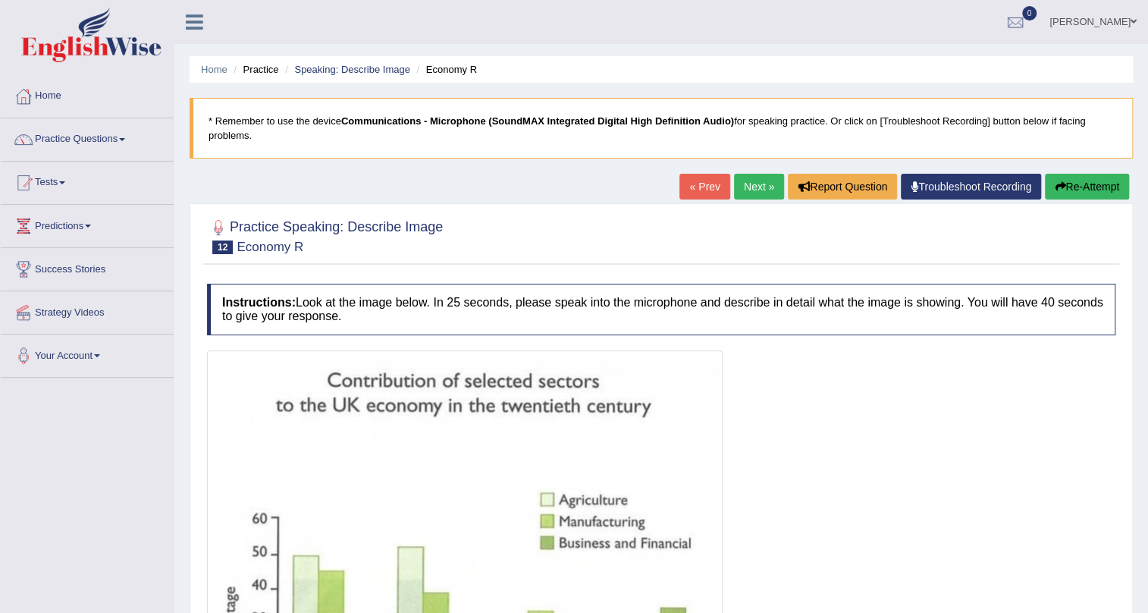
scroll to position [0, 0]
click at [1090, 177] on button "Re-Attempt" at bounding box center [1087, 187] width 84 height 26
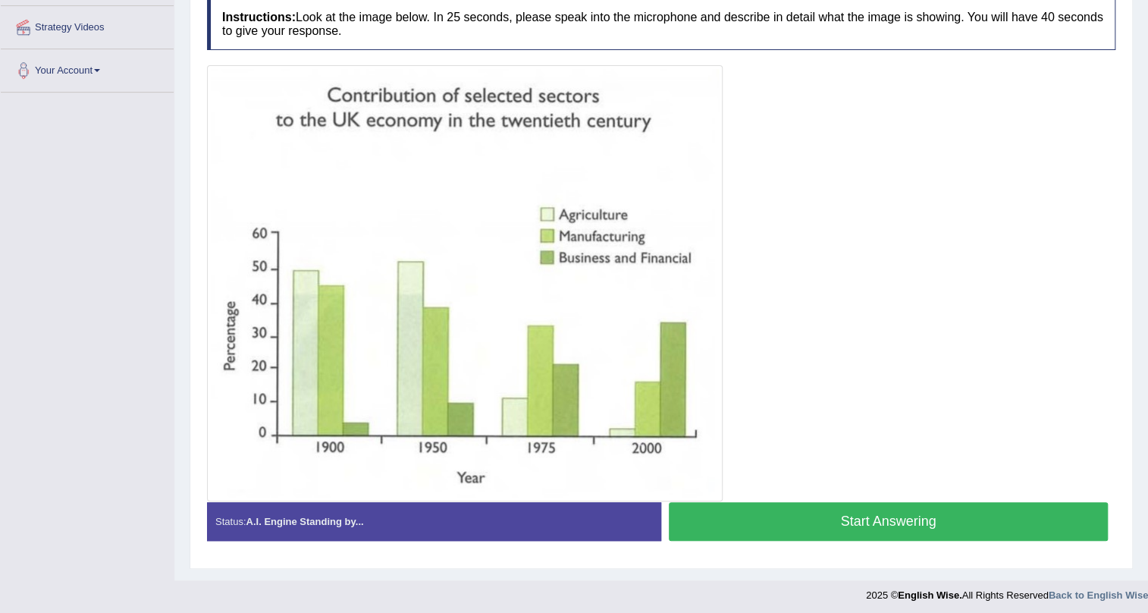
scroll to position [289, 0]
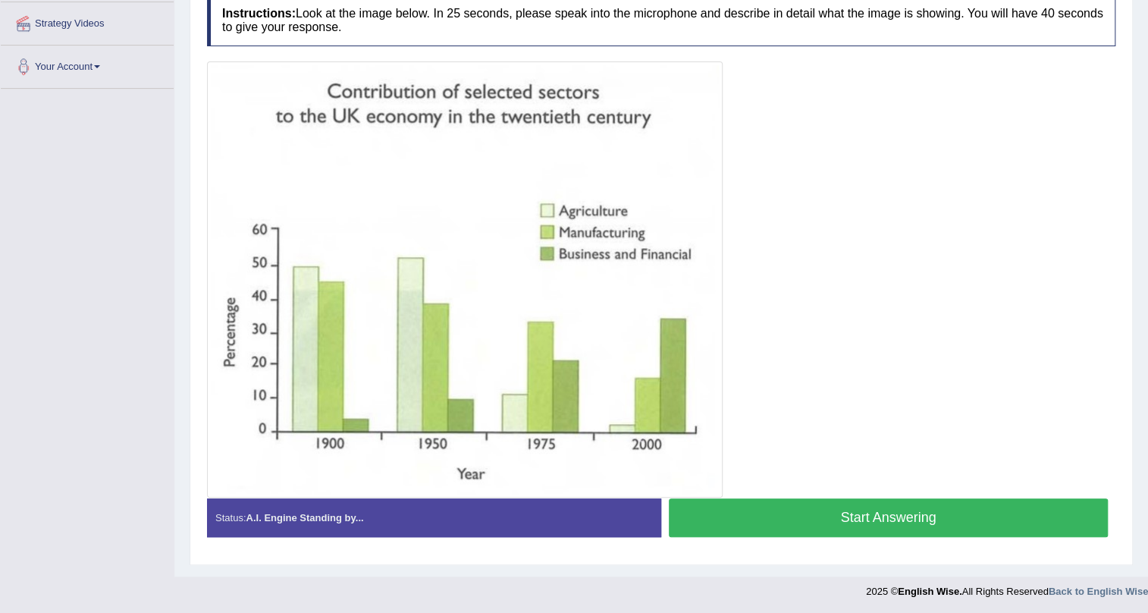
click at [951, 517] on button "Start Answering" at bounding box center [888, 517] width 439 height 39
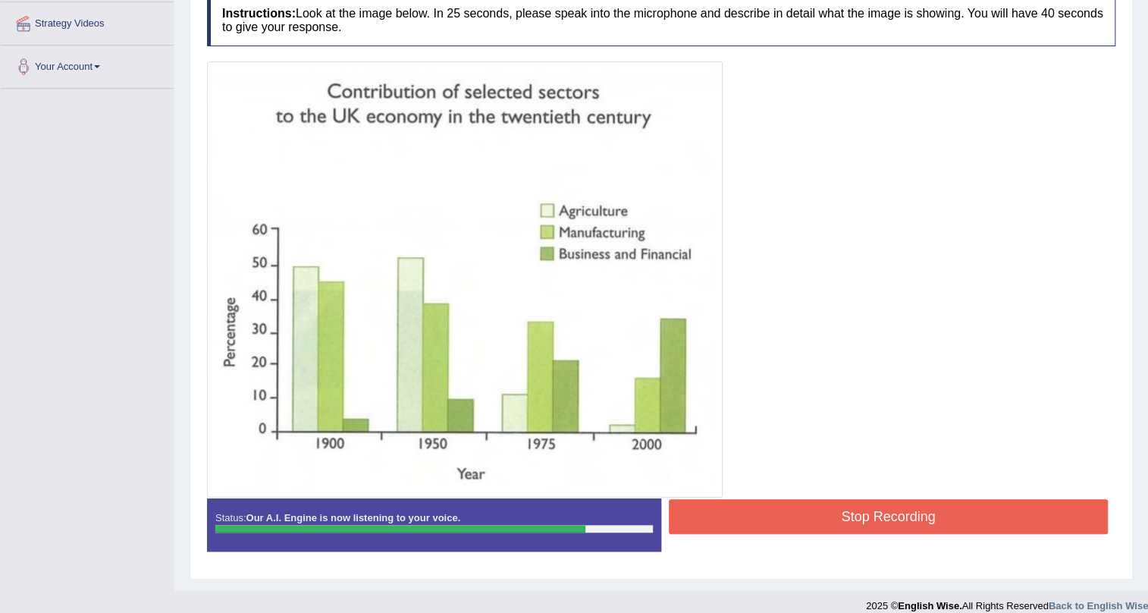
click at [953, 515] on button "Stop Recording" at bounding box center [888, 516] width 439 height 35
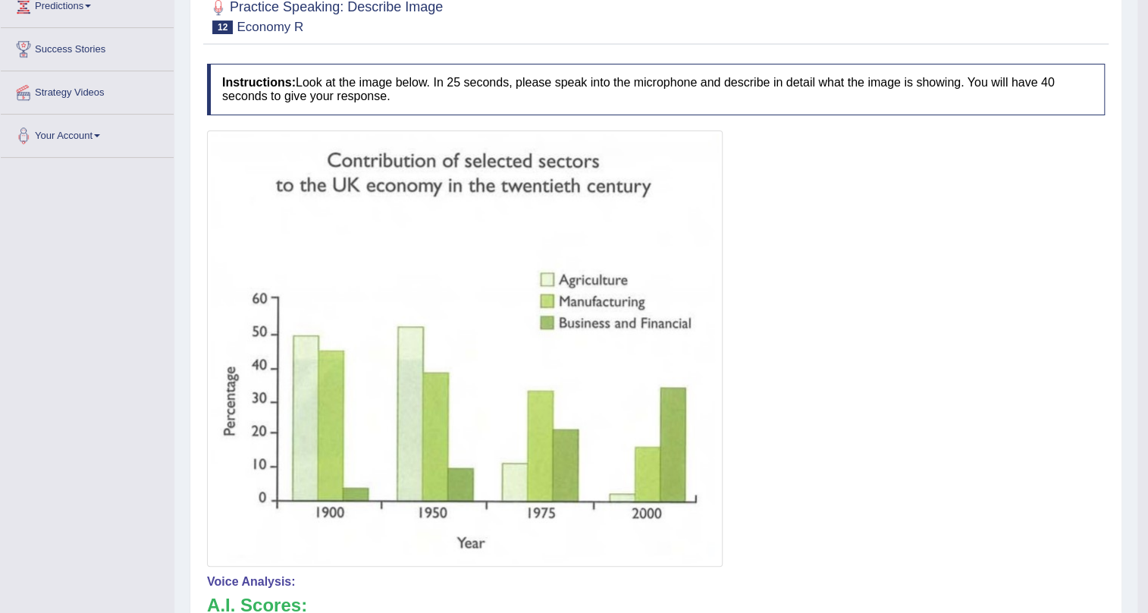
scroll to position [0, 0]
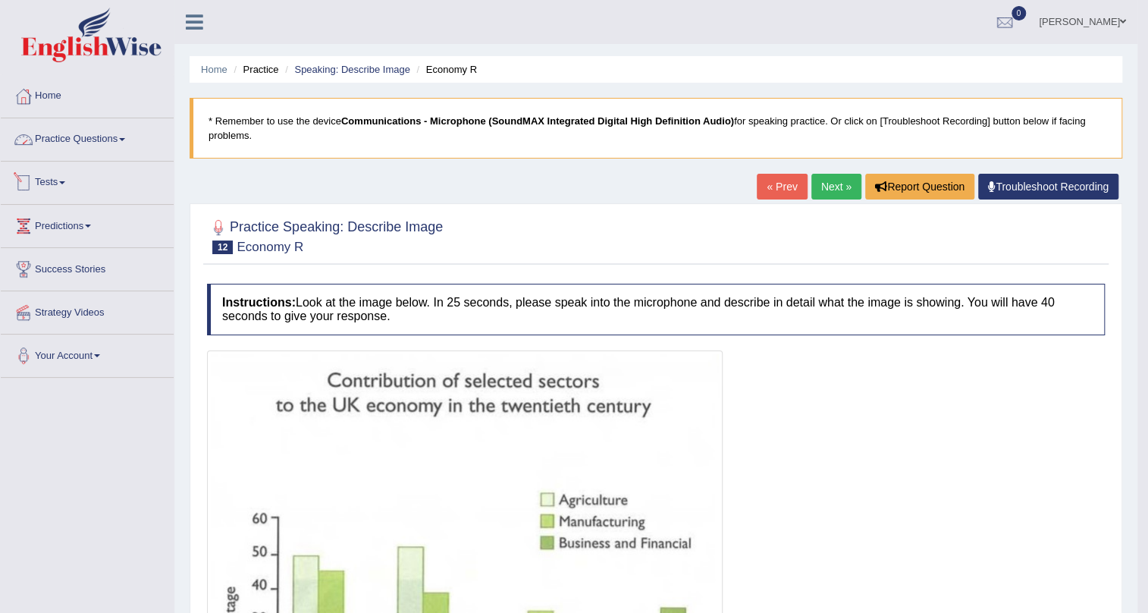
click at [109, 140] on link "Practice Questions" at bounding box center [87, 137] width 173 height 38
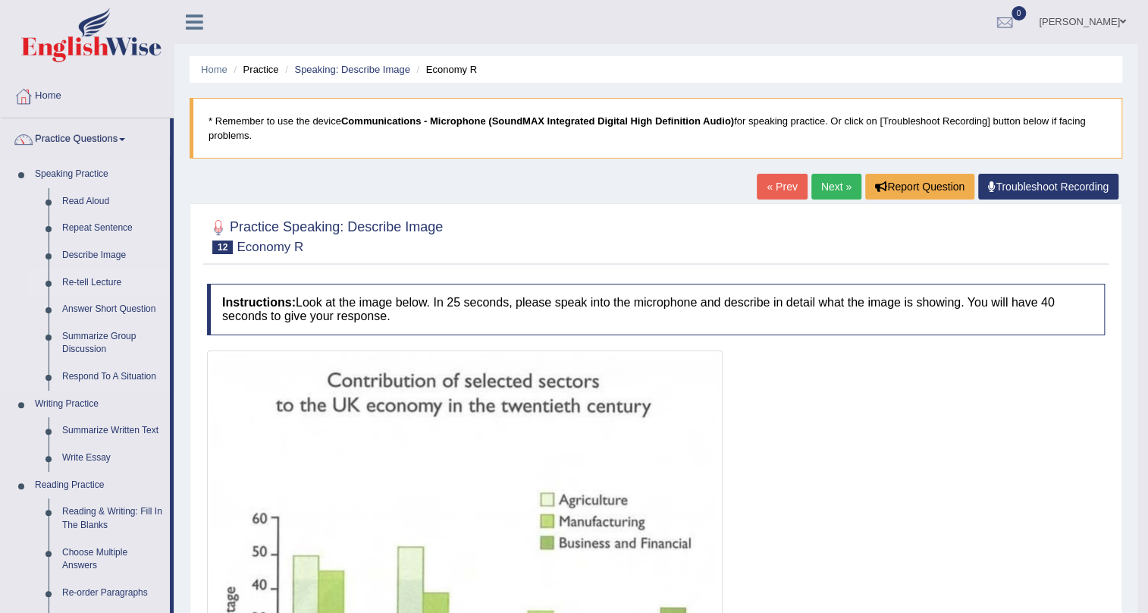
click at [91, 278] on link "Re-tell Lecture" at bounding box center [112, 282] width 115 height 27
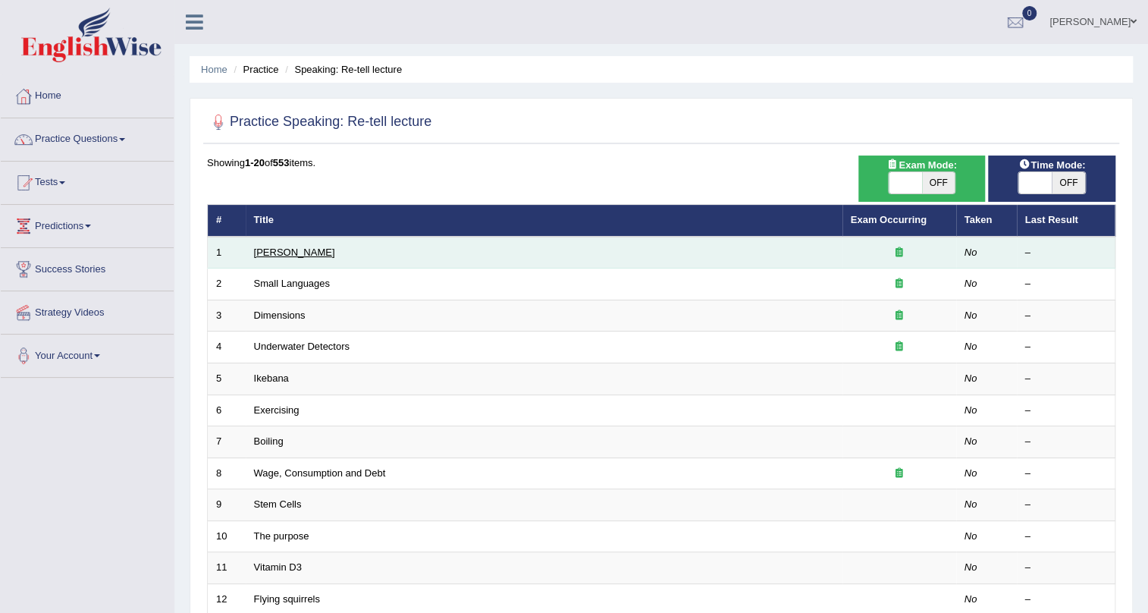
click at [298, 255] on link "[PERSON_NAME]" at bounding box center [294, 252] width 81 height 11
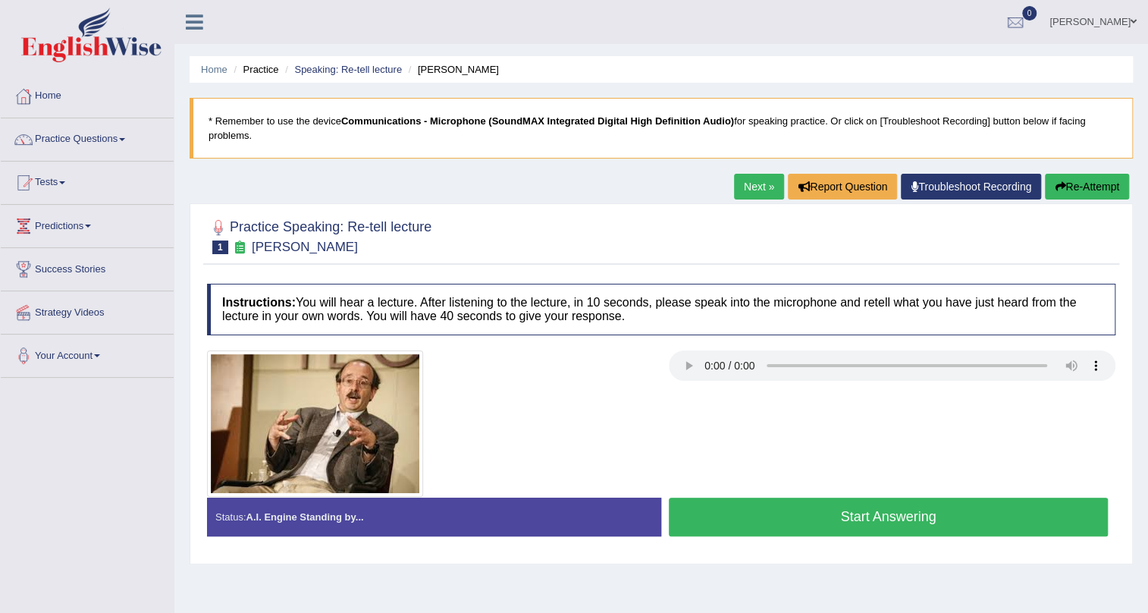
click at [758, 179] on link "Next »" at bounding box center [759, 187] width 50 height 26
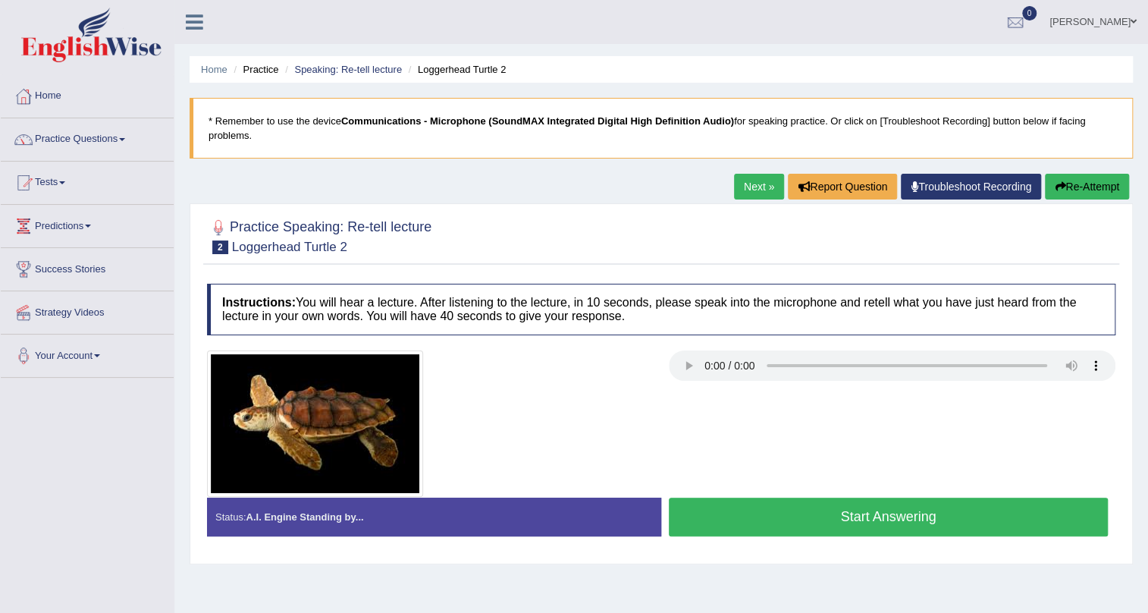
click at [759, 521] on button "Start Answering" at bounding box center [888, 517] width 439 height 39
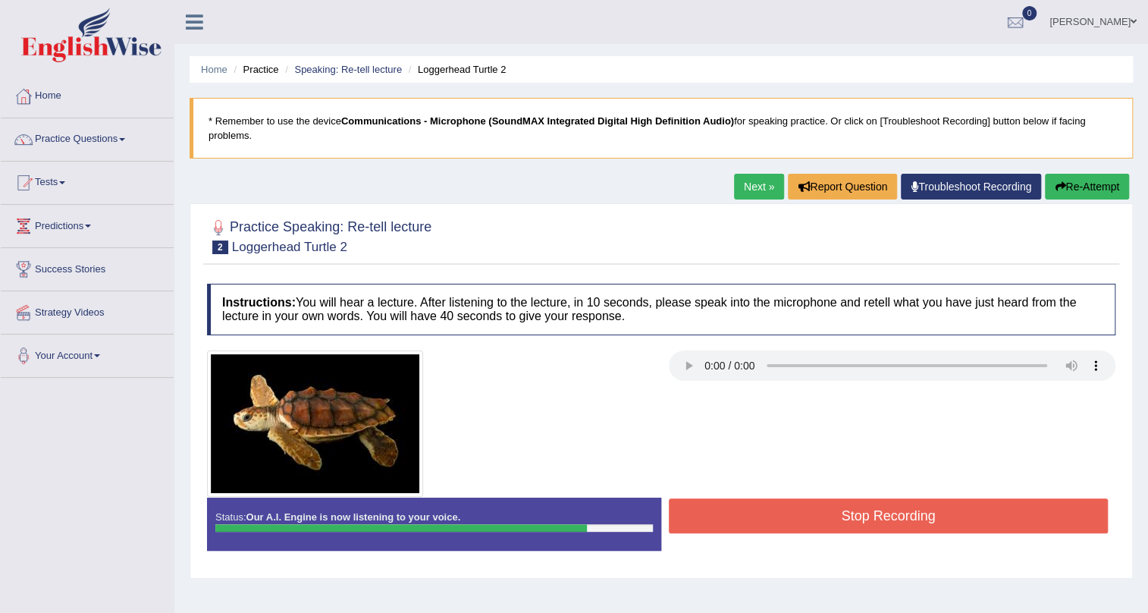
click at [805, 513] on button "Stop Recording" at bounding box center [888, 515] width 439 height 35
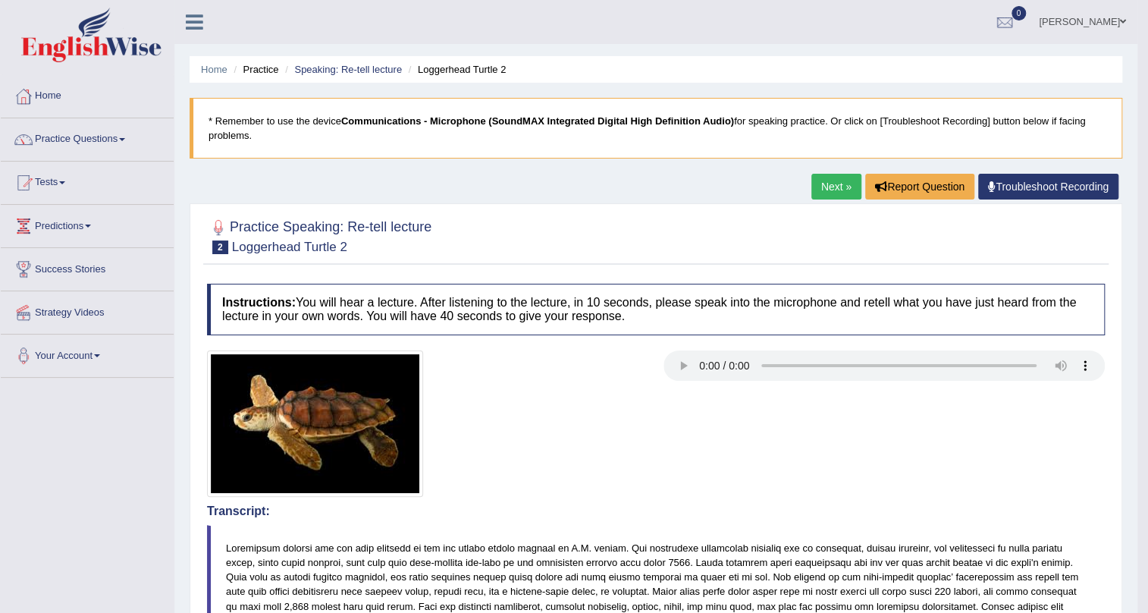
click at [828, 187] on link "Next »" at bounding box center [837, 187] width 50 height 26
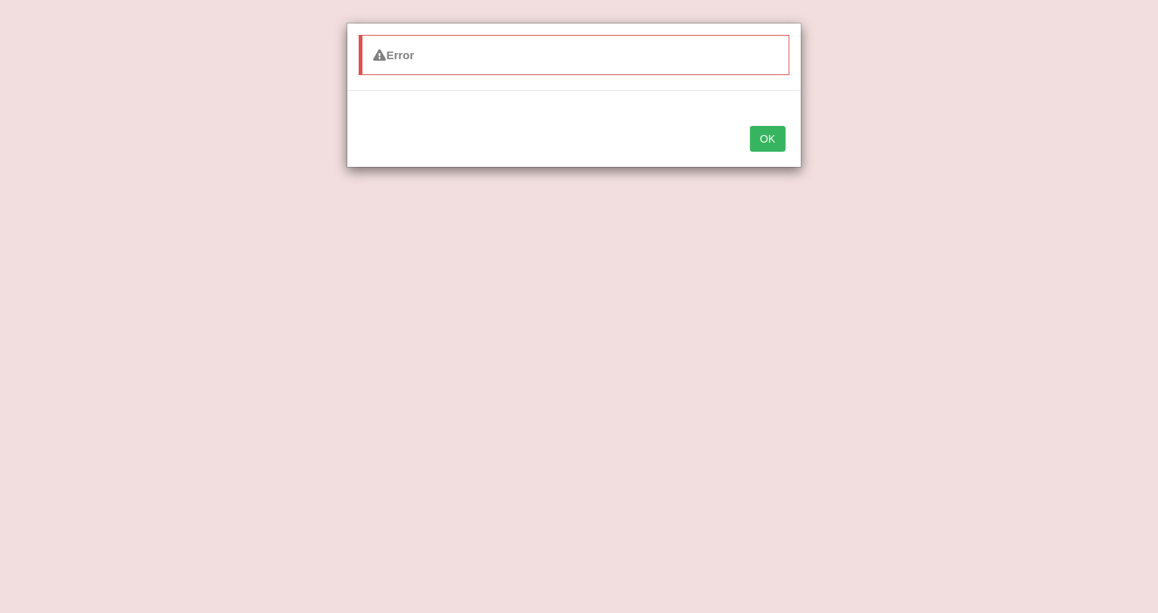
click at [764, 145] on button "OK" at bounding box center [767, 139] width 35 height 26
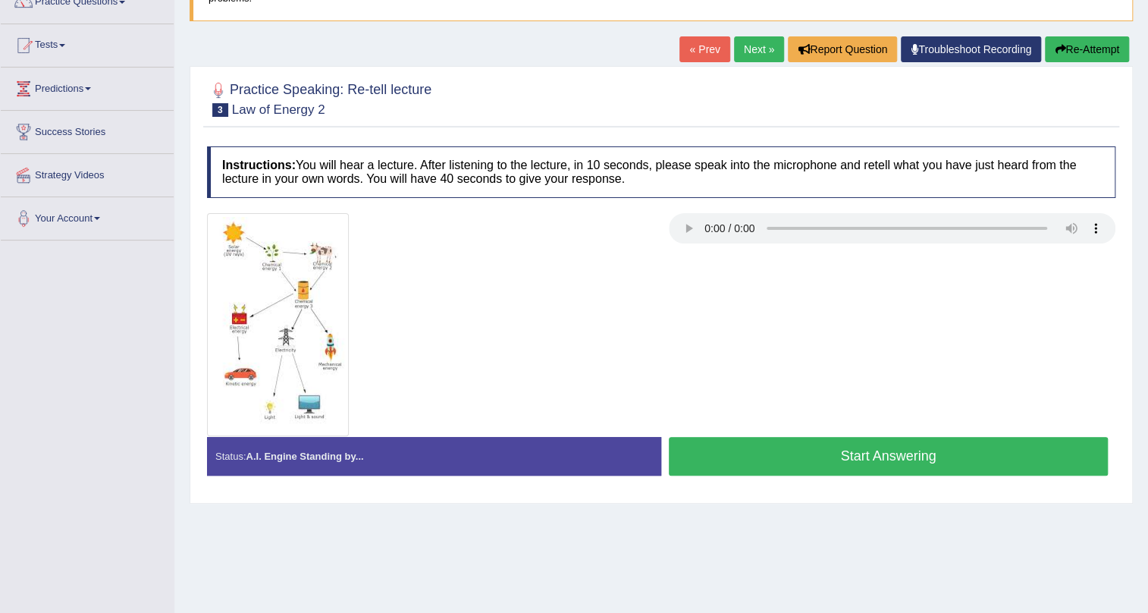
click at [857, 438] on button "Start Answering" at bounding box center [888, 456] width 439 height 39
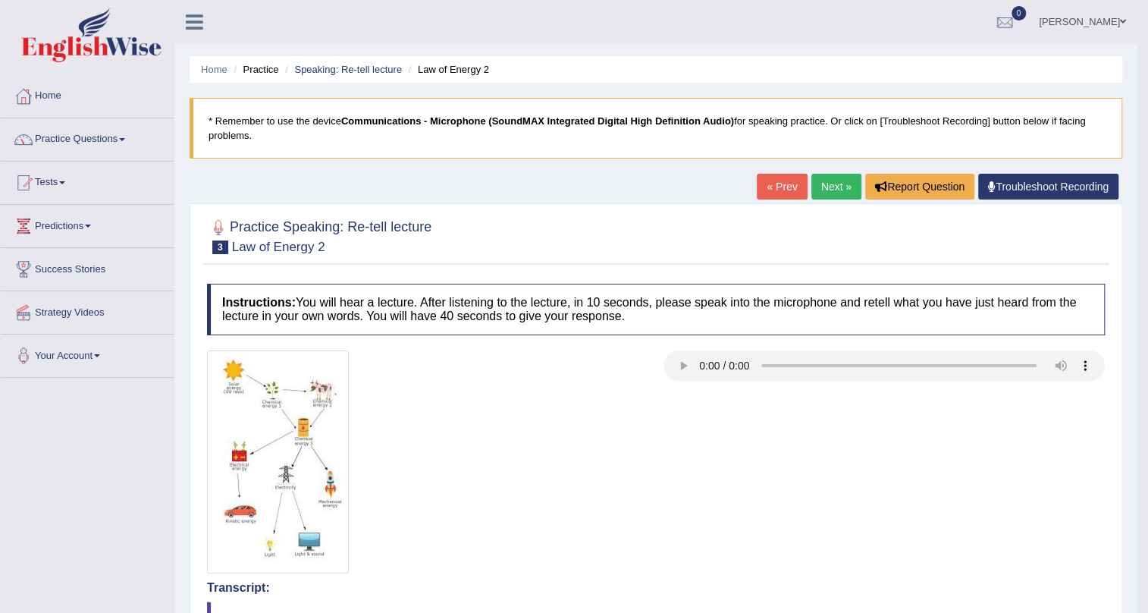
click at [827, 189] on link "Next »" at bounding box center [837, 187] width 50 height 26
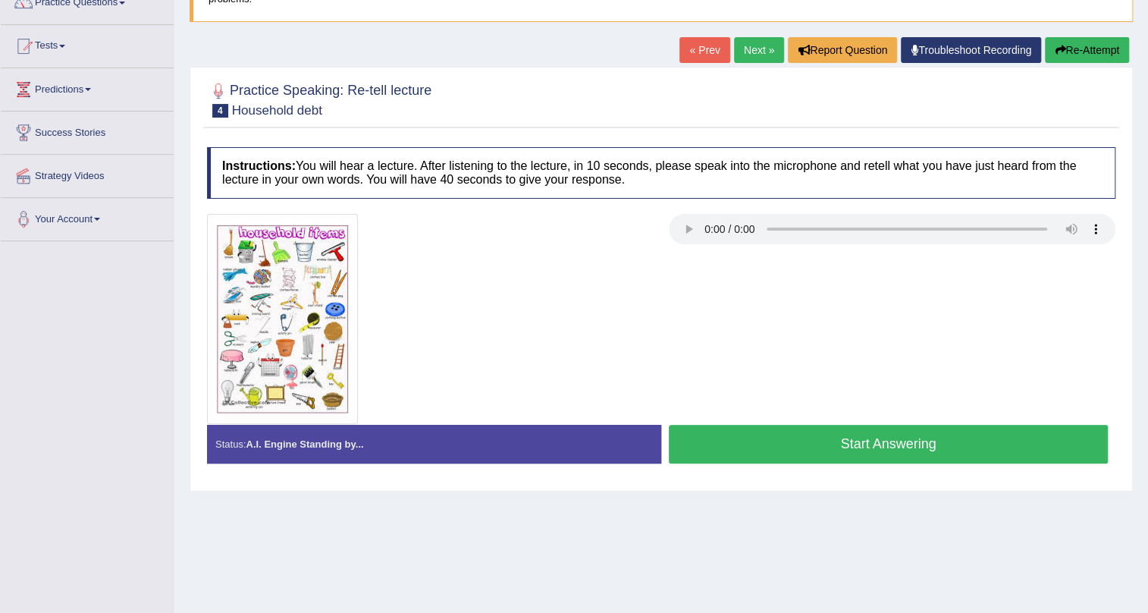
scroll to position [137, 0]
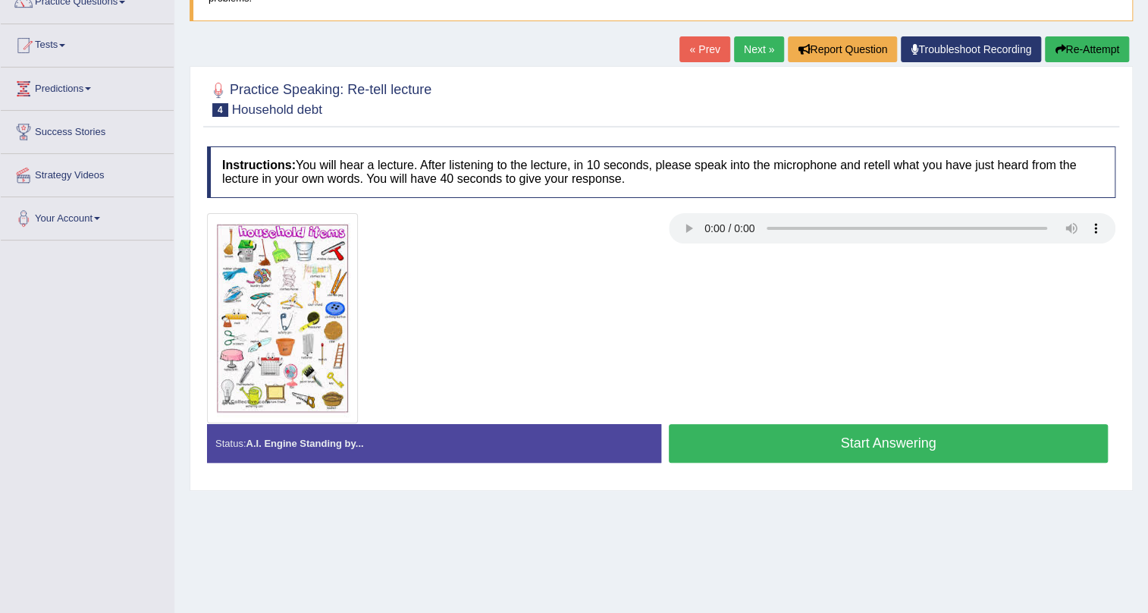
drag, startPoint x: 917, startPoint y: 448, endPoint x: 925, endPoint y: 440, distance: 11.8
click at [919, 448] on button "Start Answering" at bounding box center [888, 443] width 439 height 39
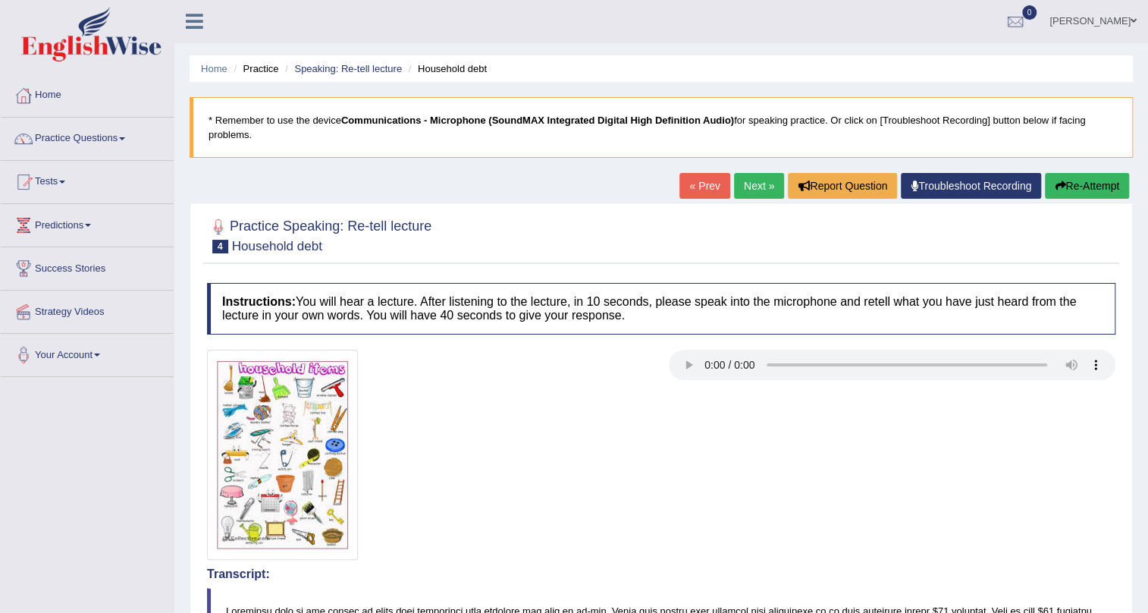
scroll to position [0, 0]
click at [770, 447] on div at bounding box center [661, 455] width 924 height 210
click at [770, 446] on div at bounding box center [661, 455] width 924 height 210
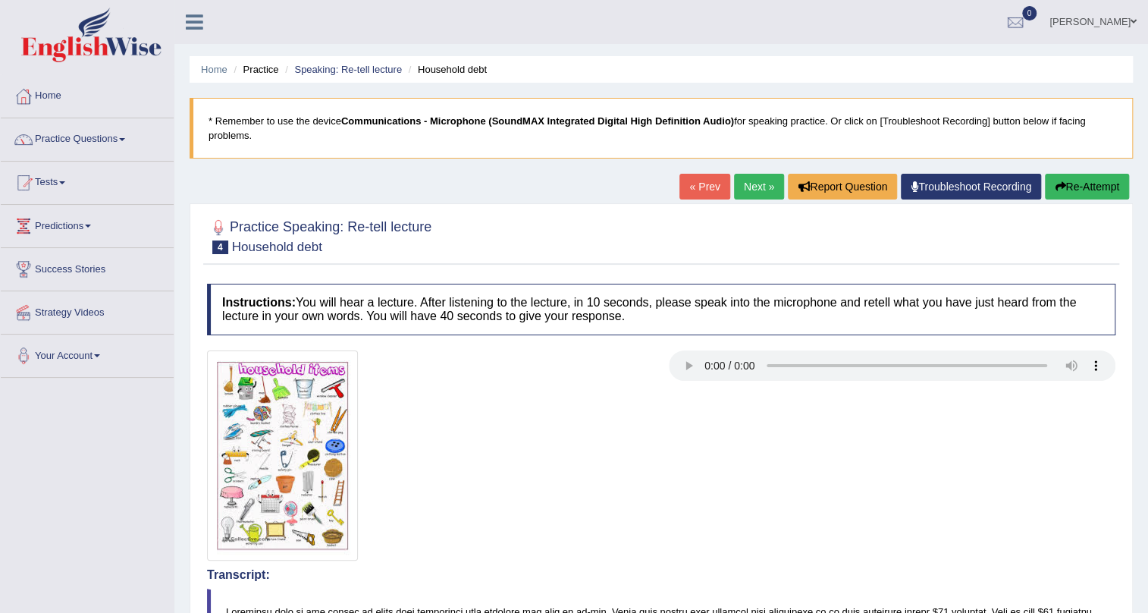
click at [769, 444] on div at bounding box center [661, 455] width 924 height 210
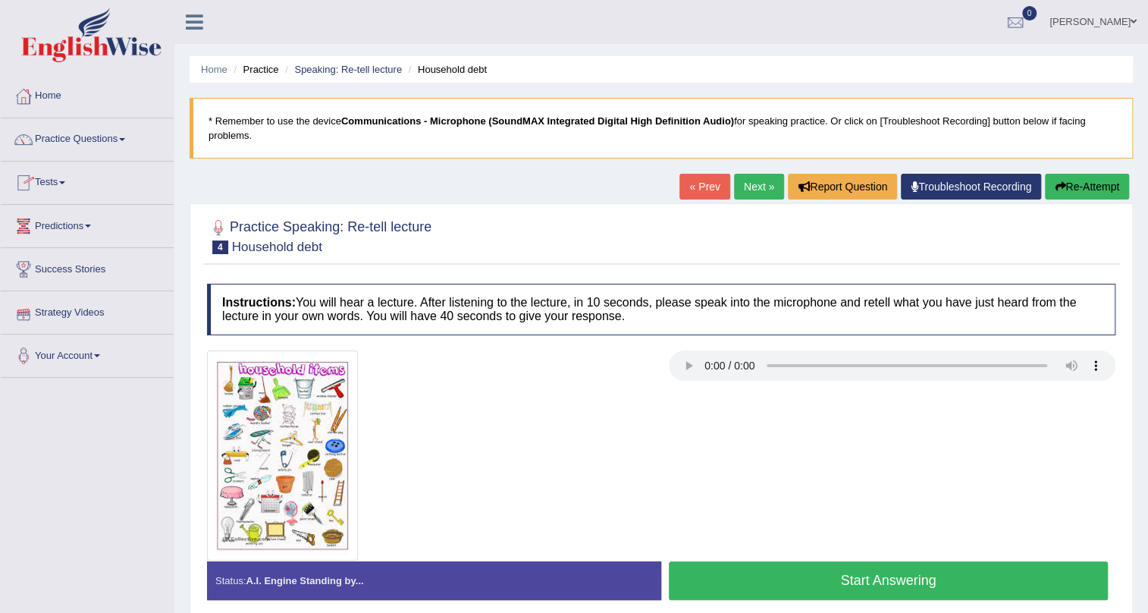
click at [61, 179] on link "Tests" at bounding box center [87, 181] width 173 height 38
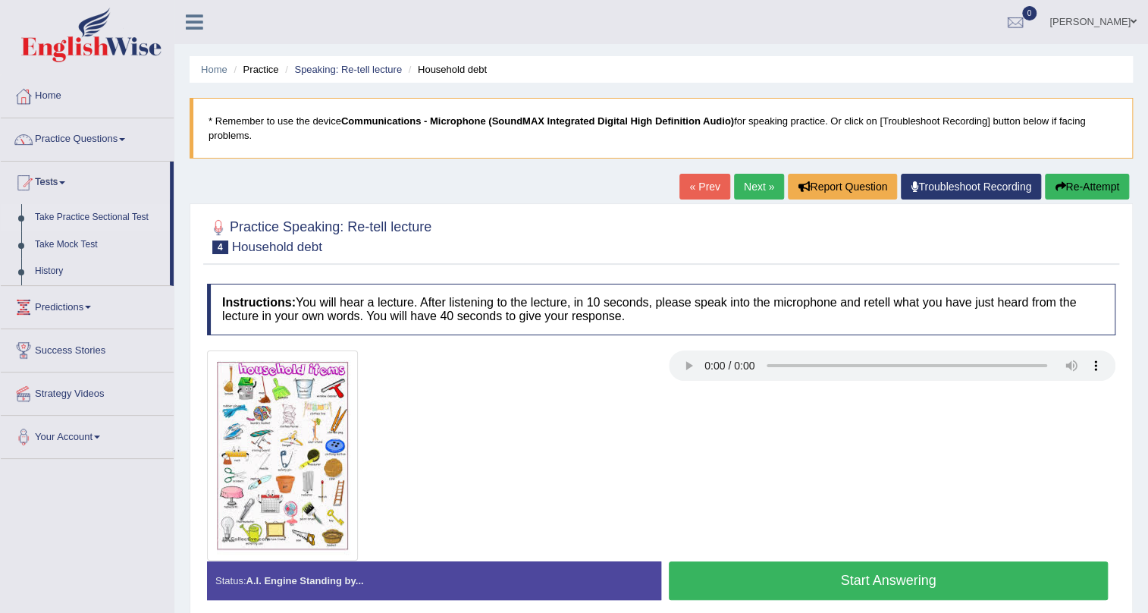
click at [93, 218] on link "Take Practice Sectional Test" at bounding box center [99, 217] width 142 height 27
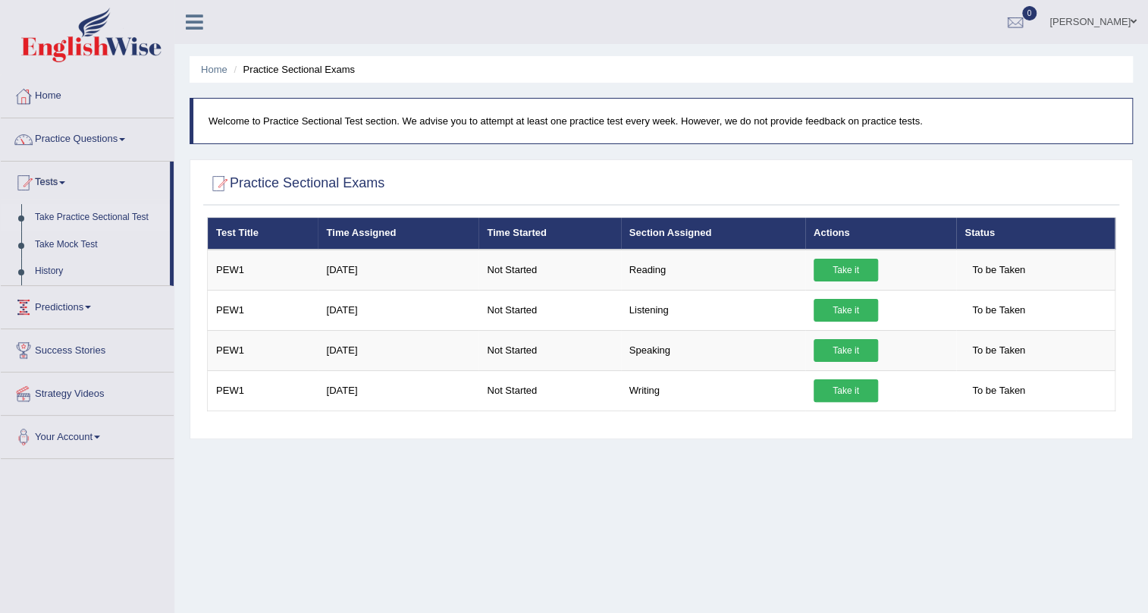
click at [68, 309] on link "Predictions" at bounding box center [87, 305] width 173 height 38
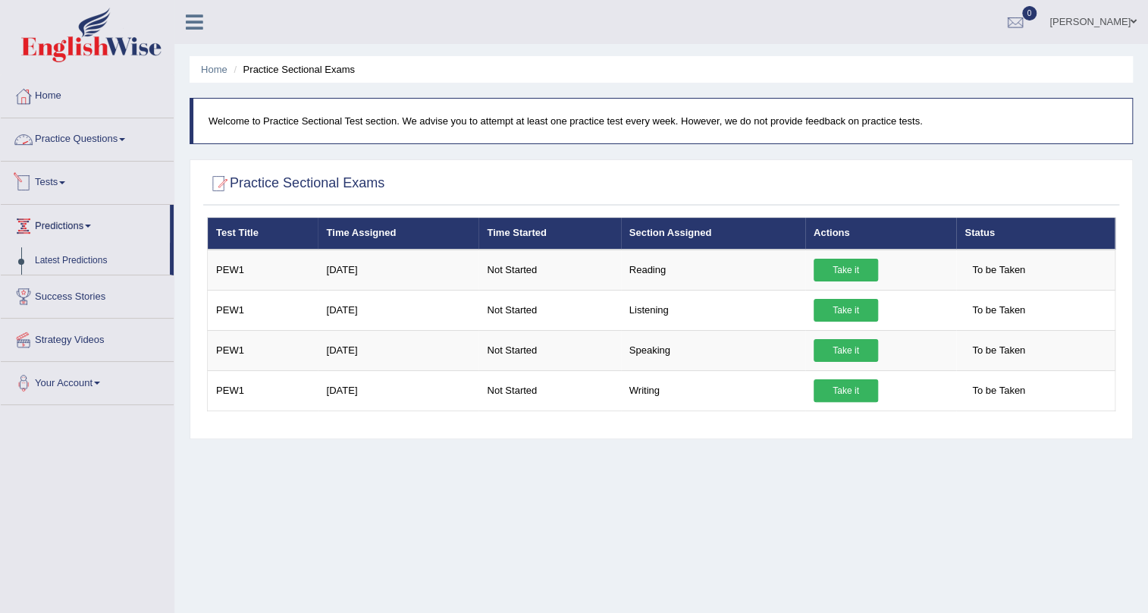
click at [56, 134] on link "Practice Questions" at bounding box center [87, 137] width 173 height 38
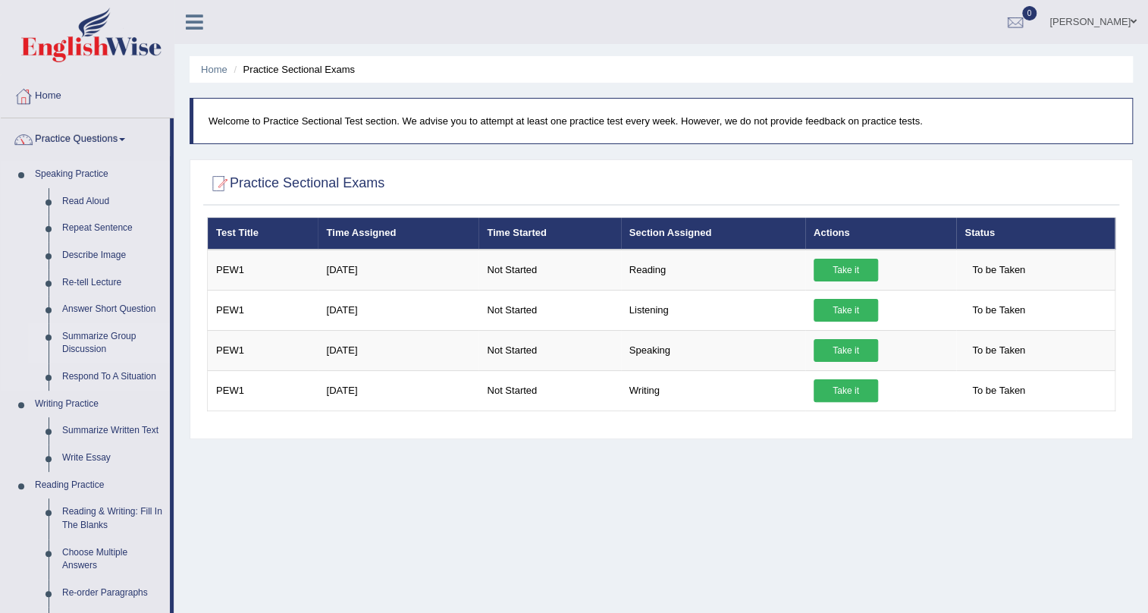
click at [85, 338] on link "Summarize Group Discussion" at bounding box center [112, 343] width 115 height 40
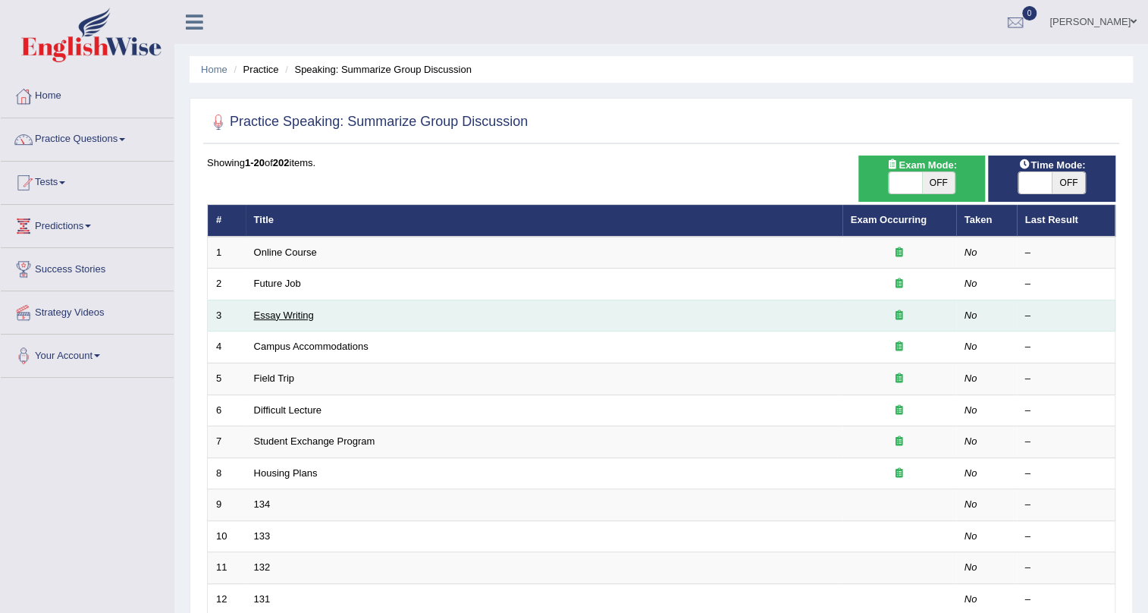
click at [302, 312] on link "Essay Writing" at bounding box center [284, 314] width 60 height 11
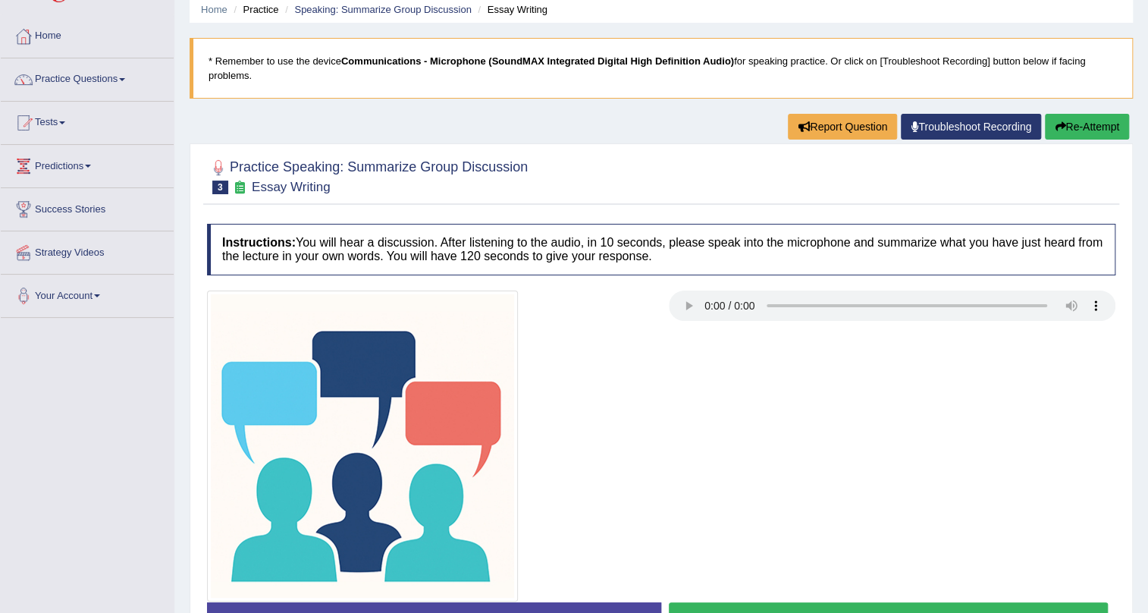
scroll to position [137, 0]
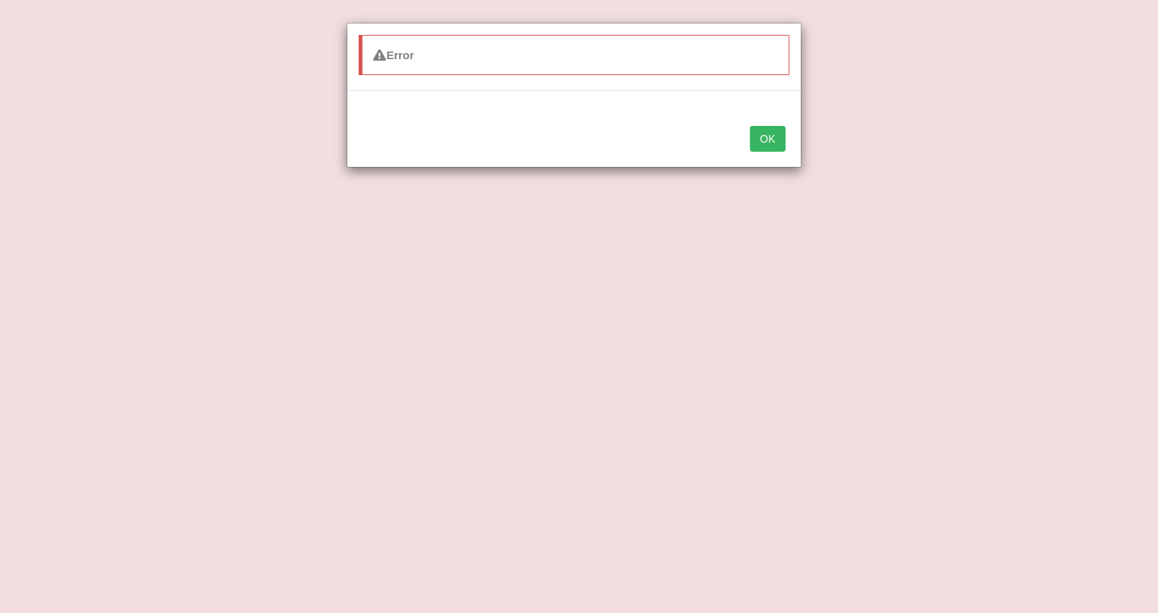
click at [773, 149] on button "OK" at bounding box center [767, 139] width 35 height 26
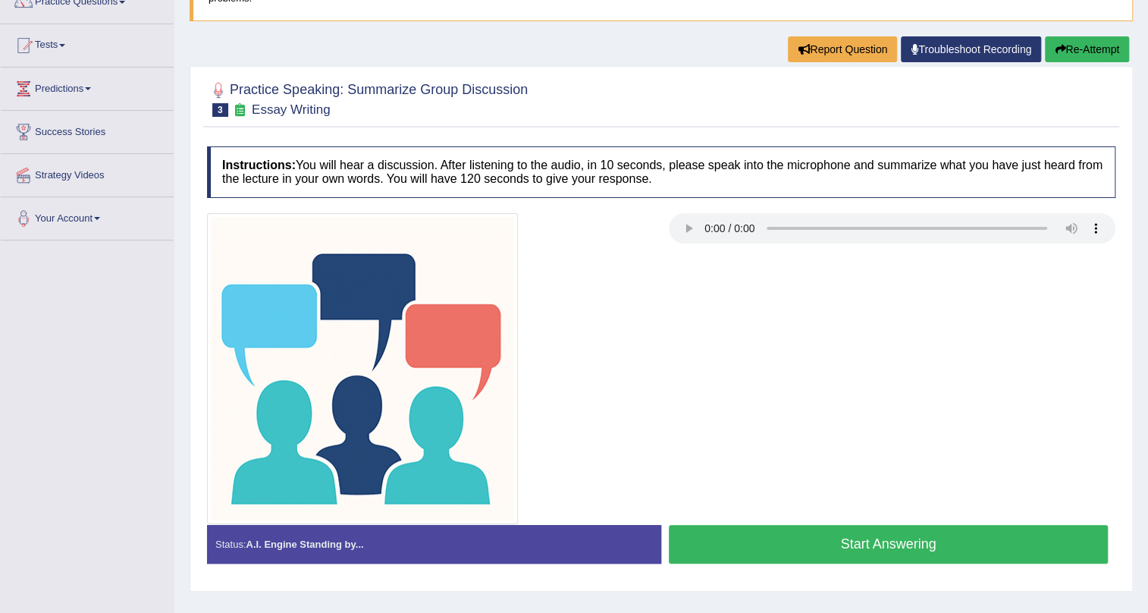
click at [1076, 50] on button "Re-Attempt" at bounding box center [1087, 49] width 84 height 26
click at [1074, 53] on button "Re-Attempt" at bounding box center [1087, 49] width 84 height 26
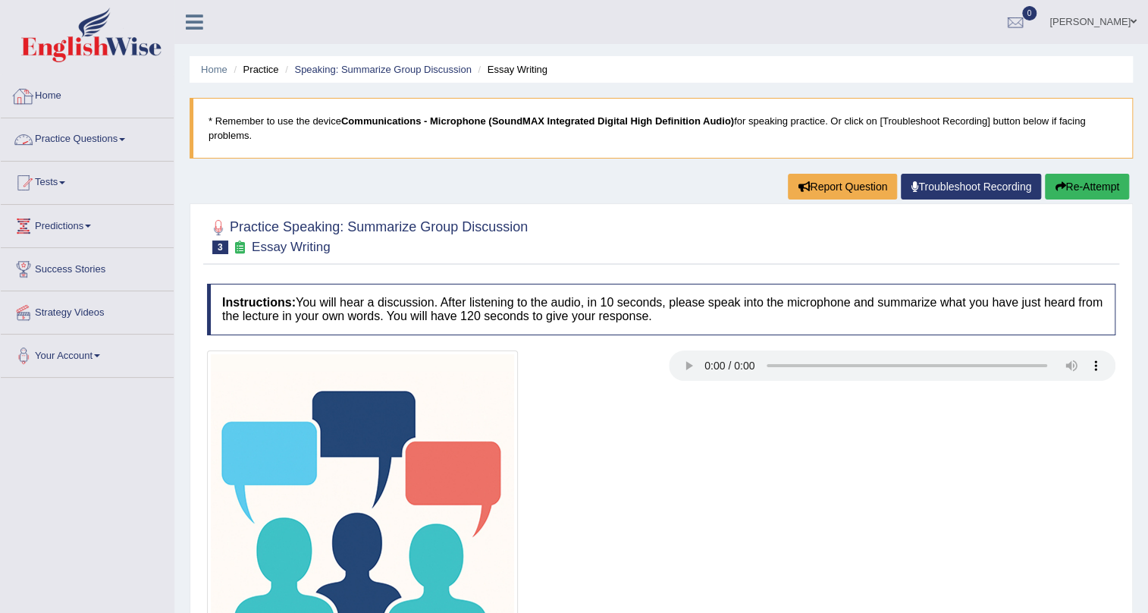
click at [124, 142] on link "Practice Questions" at bounding box center [87, 137] width 173 height 38
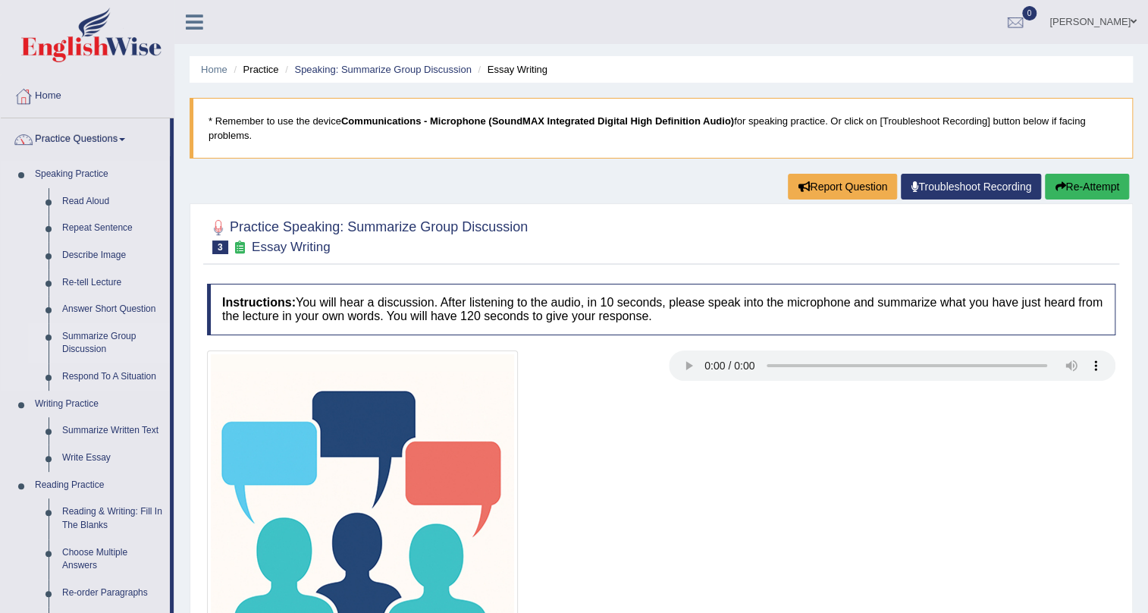
click at [96, 341] on link "Summarize Group Discussion" at bounding box center [112, 343] width 115 height 40
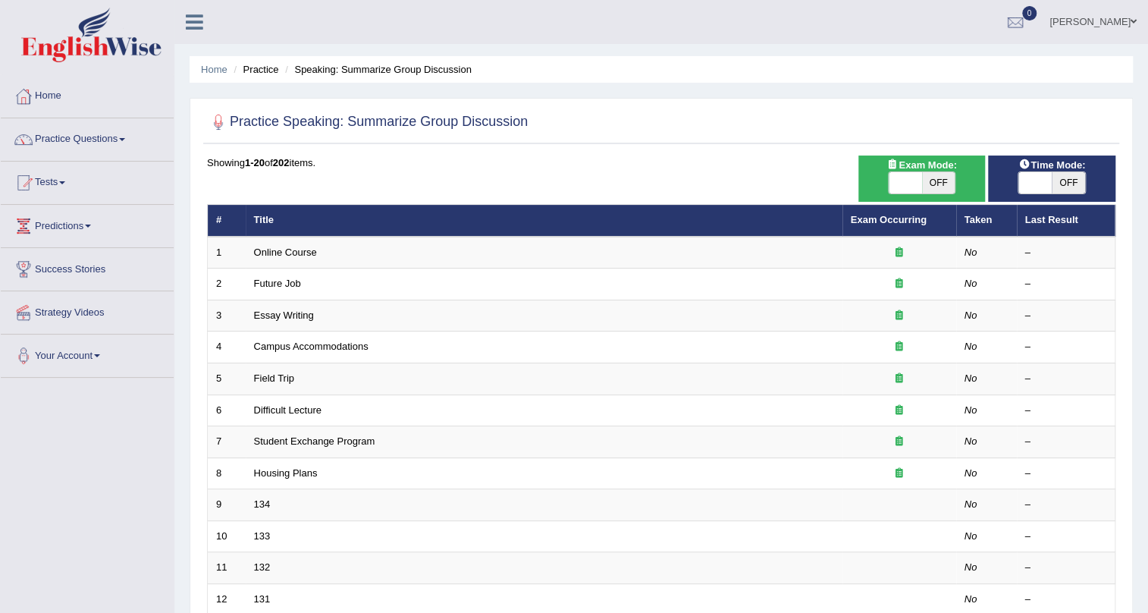
click at [285, 352] on td "Campus Accommodations" at bounding box center [544, 347] width 597 height 32
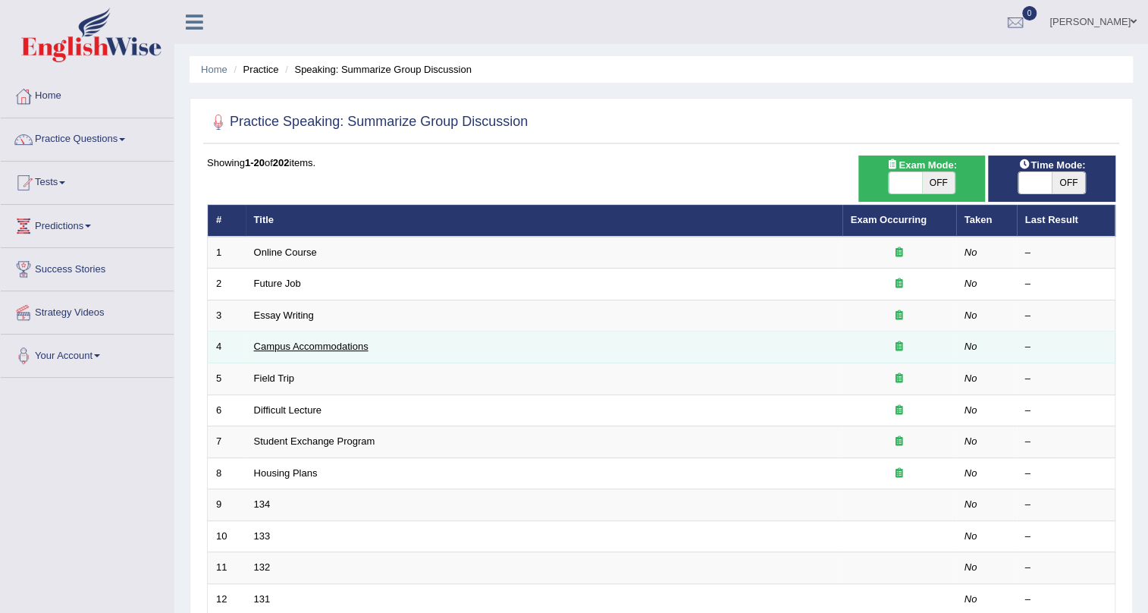
click at [323, 348] on link "Campus Accommodations" at bounding box center [311, 346] width 115 height 11
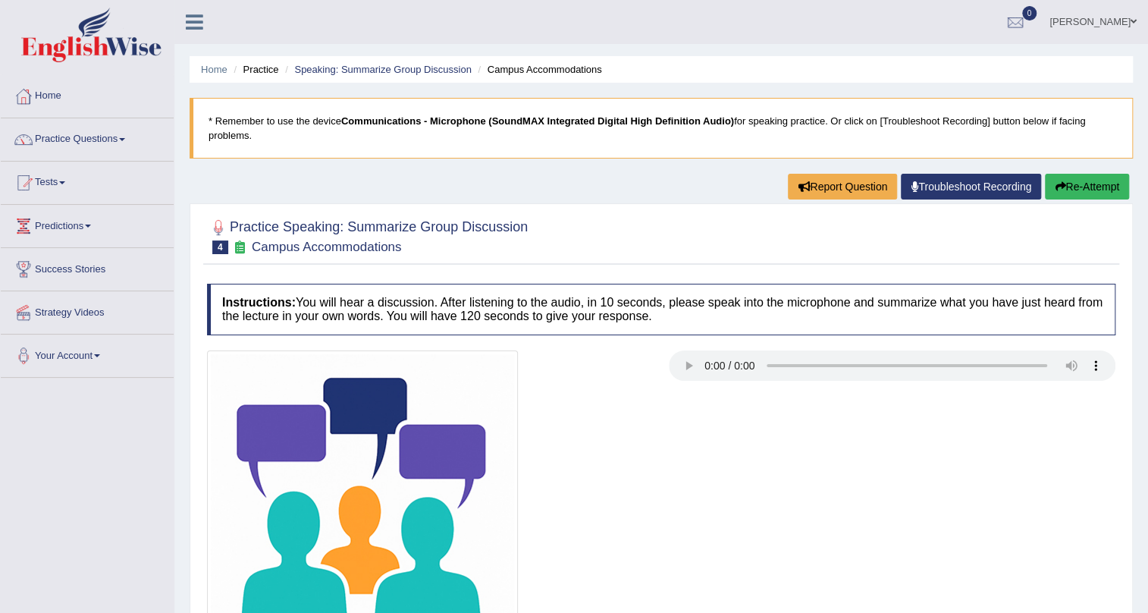
click at [1111, 196] on button "Re-Attempt" at bounding box center [1087, 187] width 84 height 26
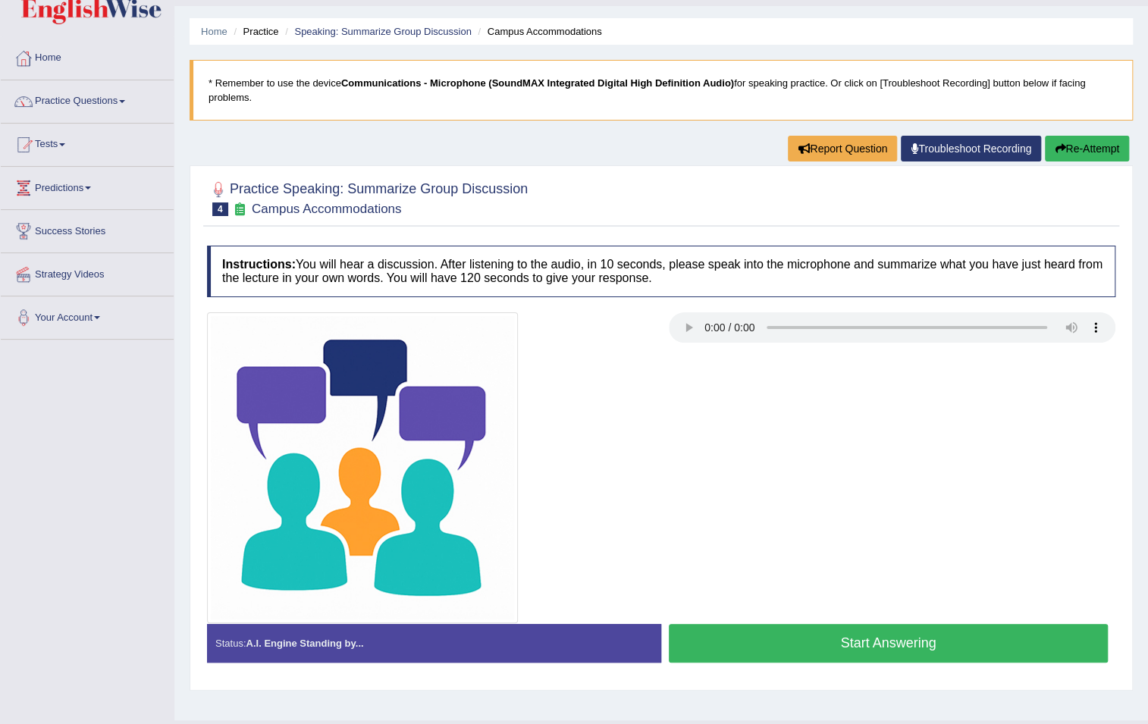
scroll to position [72, 0]
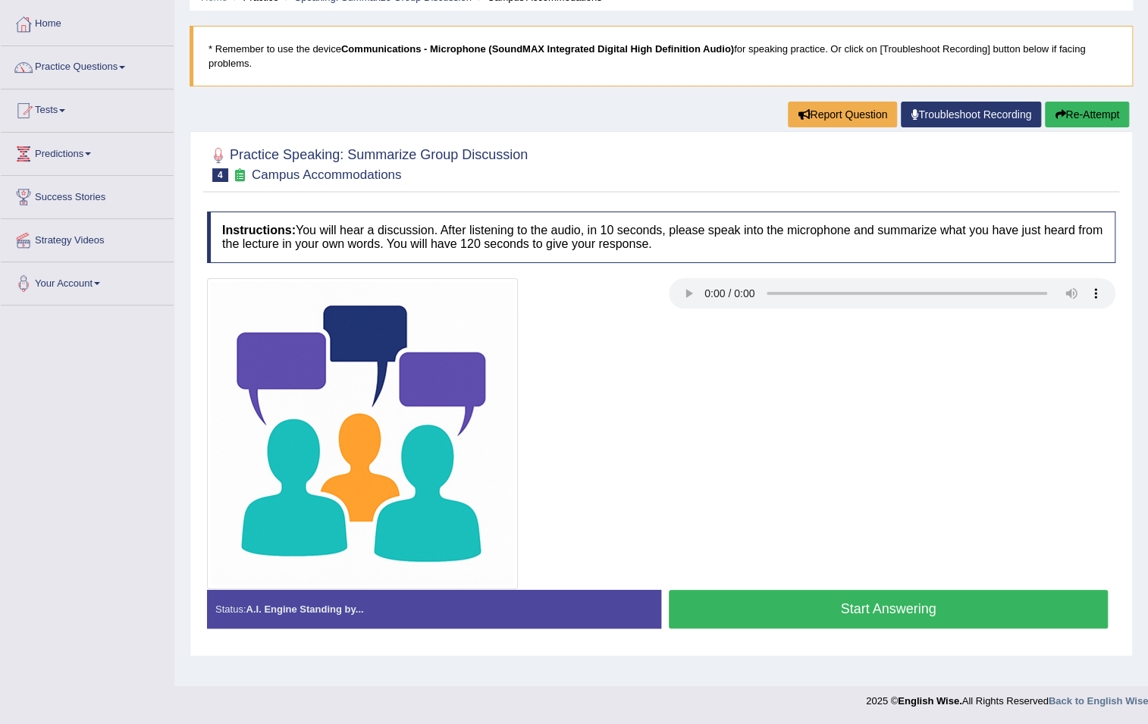
click at [754, 609] on button "Start Answering" at bounding box center [888, 609] width 439 height 39
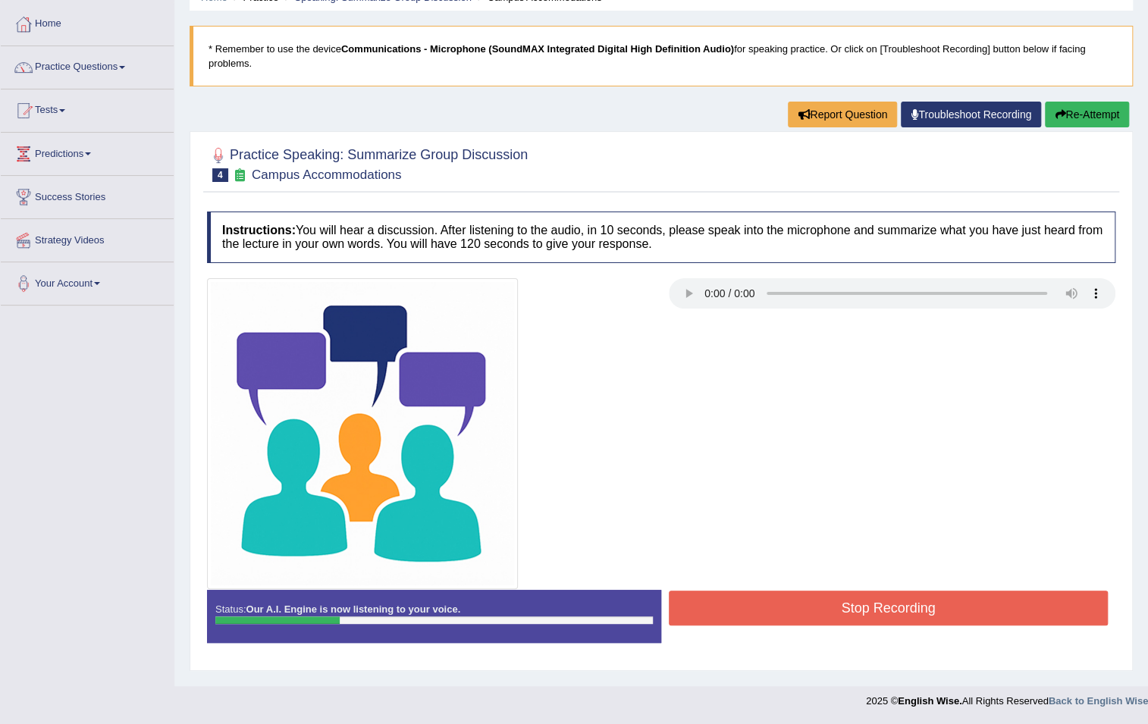
click at [754, 607] on button "Stop Recording" at bounding box center [888, 608] width 439 height 35
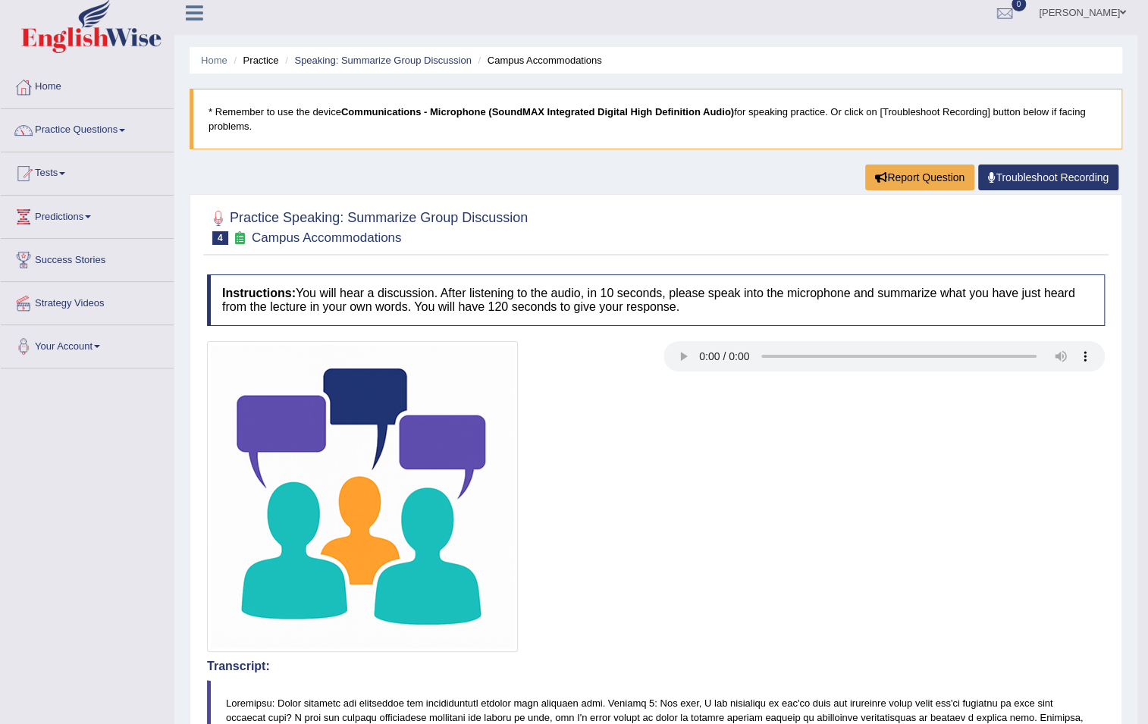
scroll to position [0, 0]
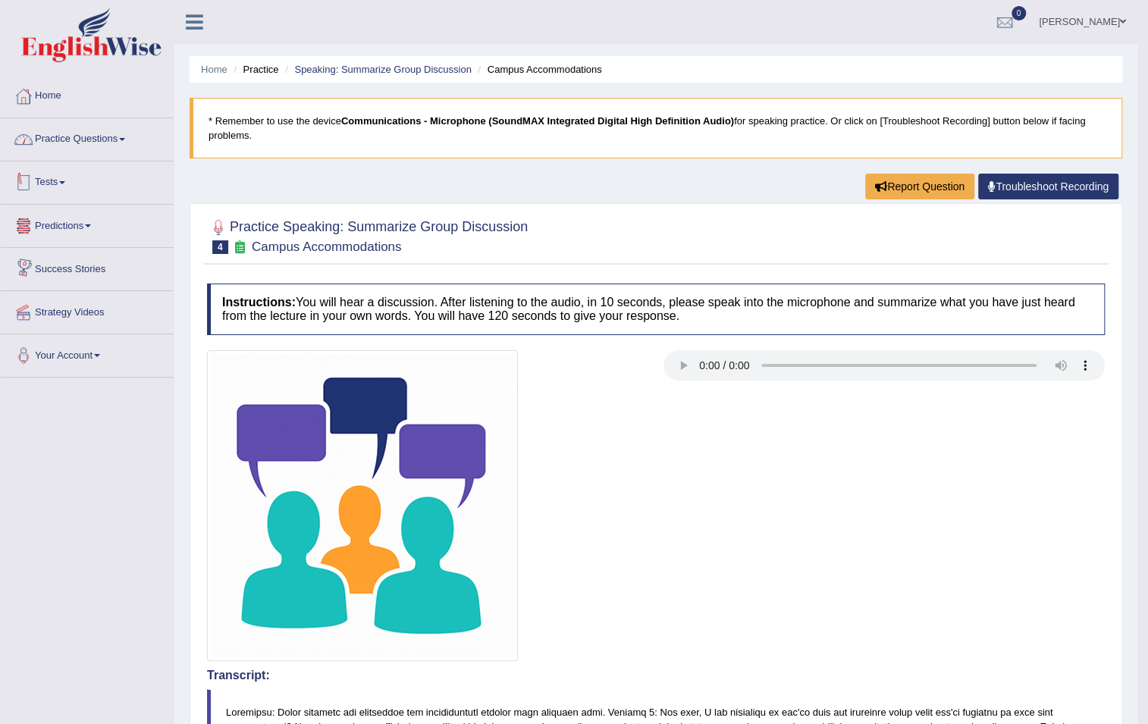
click at [111, 140] on link "Practice Questions" at bounding box center [87, 137] width 173 height 38
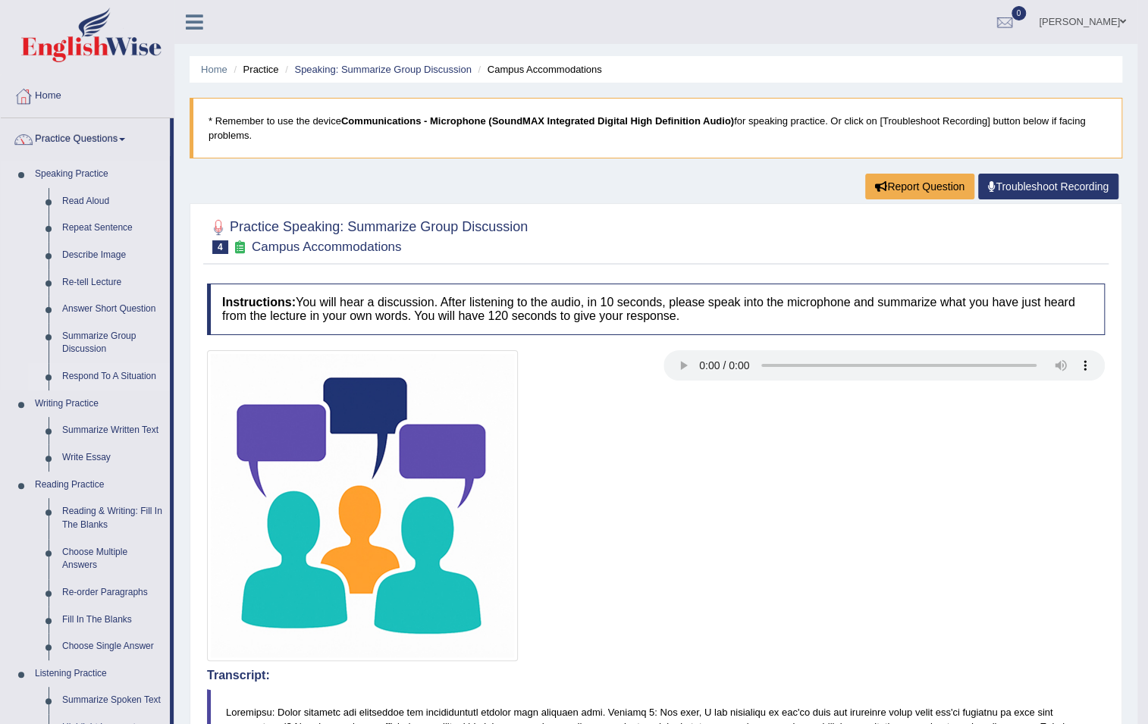
click at [76, 375] on link "Respond To A Situation" at bounding box center [112, 376] width 115 height 27
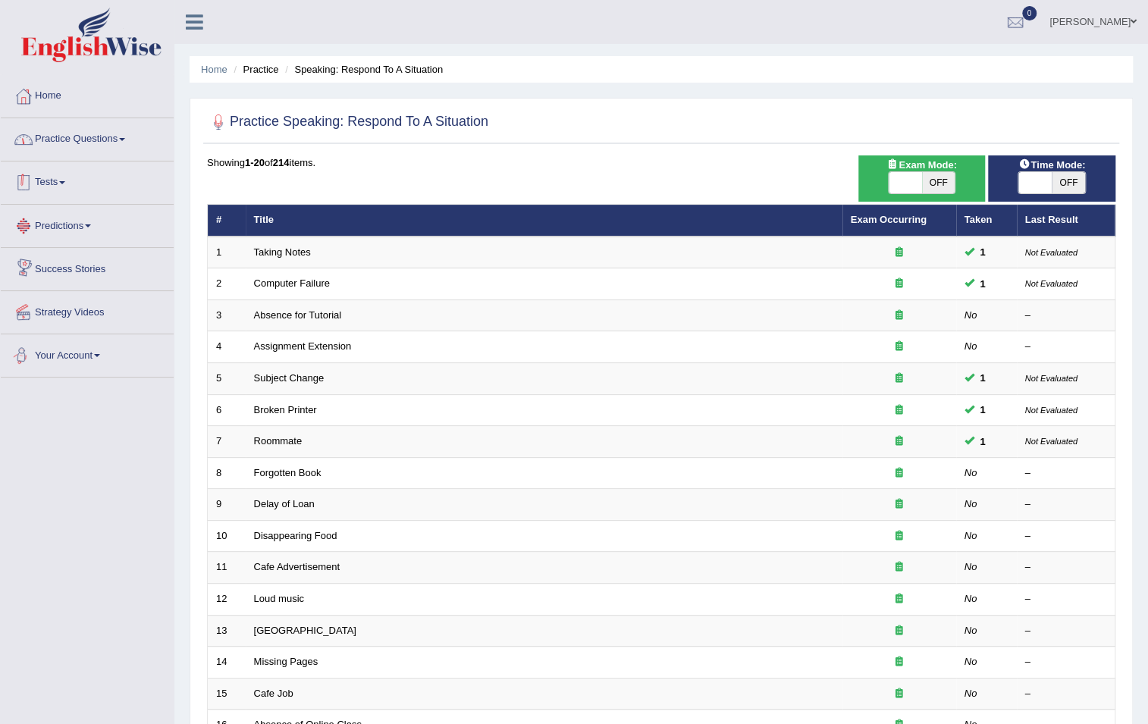
click at [90, 133] on link "Practice Questions" at bounding box center [87, 137] width 173 height 38
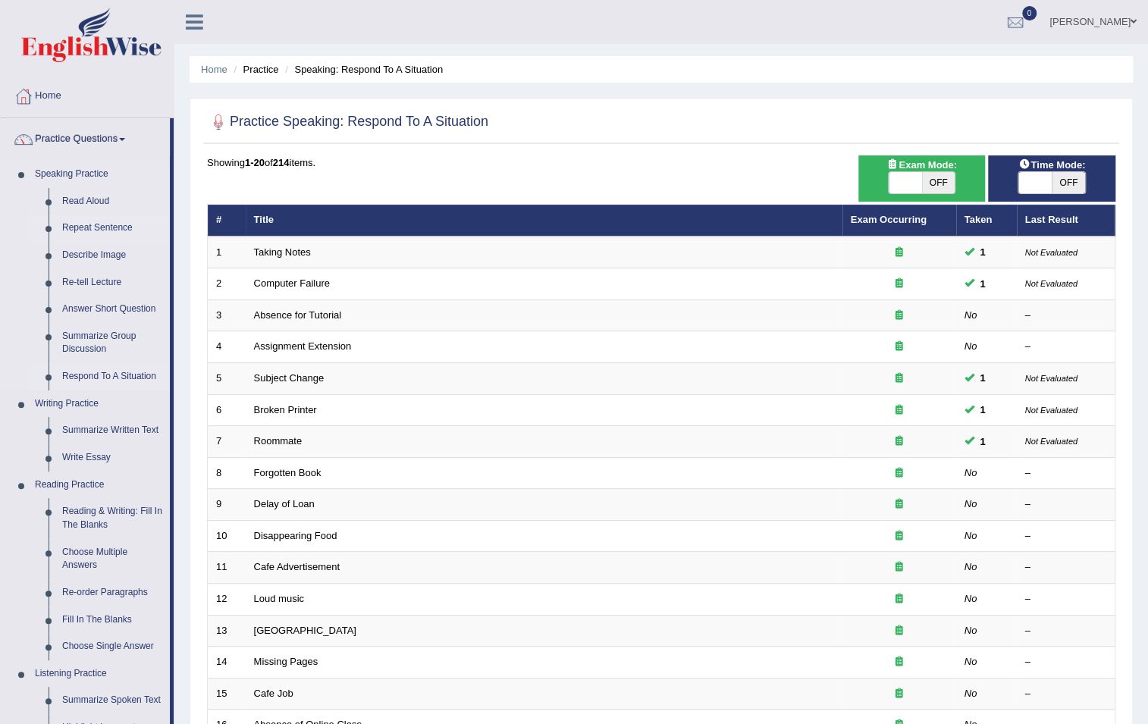
click at [72, 228] on link "Repeat Sentence" at bounding box center [112, 228] width 115 height 27
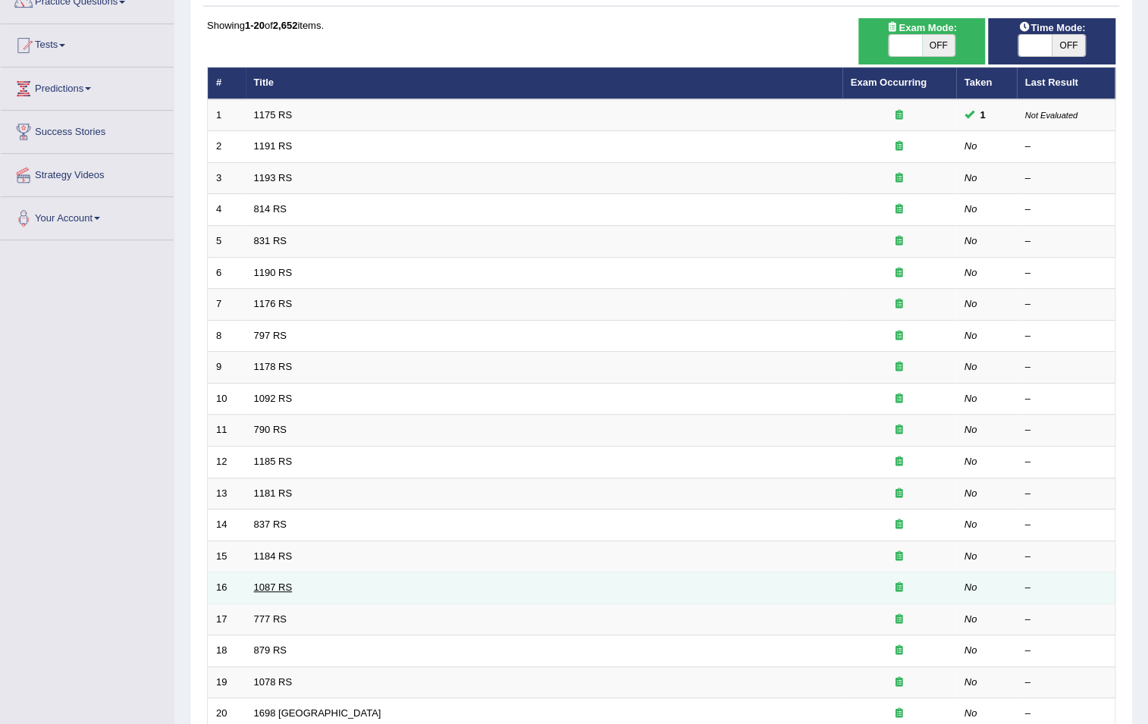
click at [276, 582] on link "1087 RS" at bounding box center [273, 587] width 39 height 11
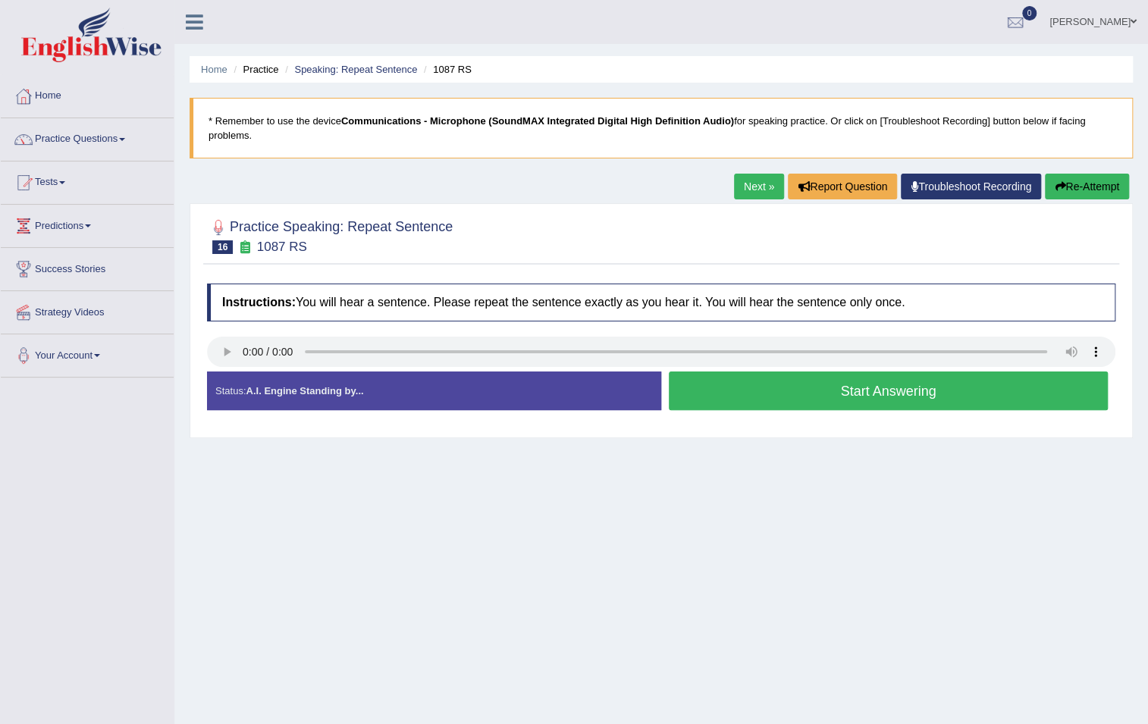
click at [879, 403] on button "Start Answering" at bounding box center [888, 391] width 439 height 39
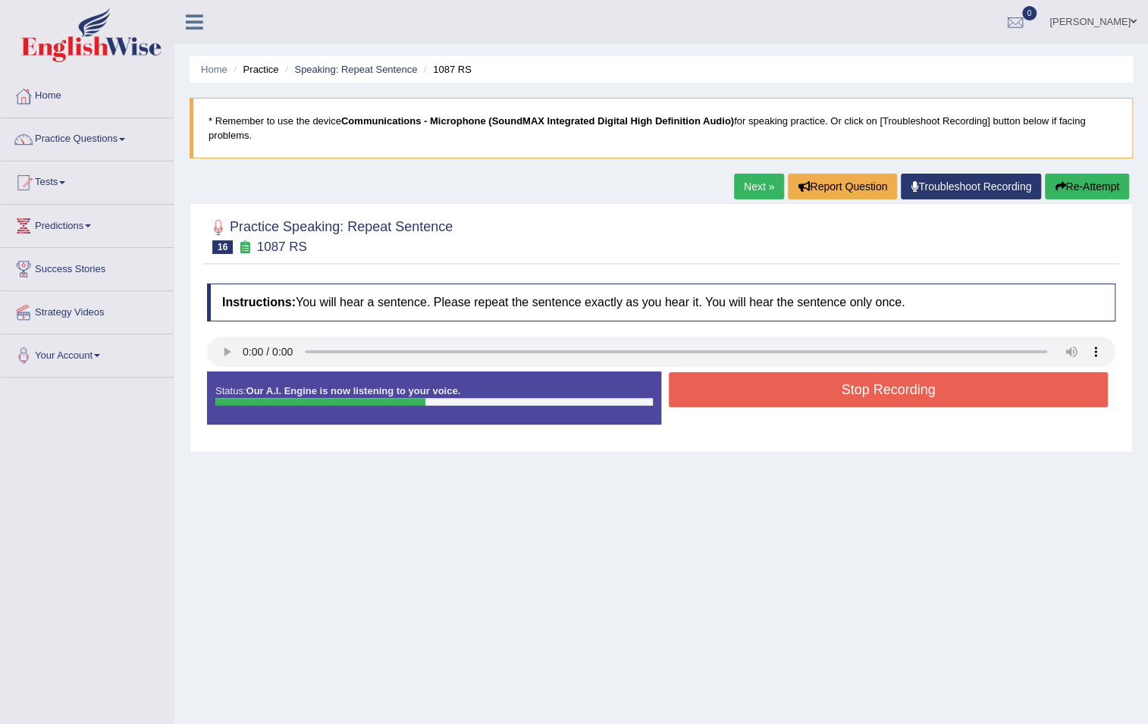
click at [876, 400] on button "Stop Recording" at bounding box center [888, 389] width 439 height 35
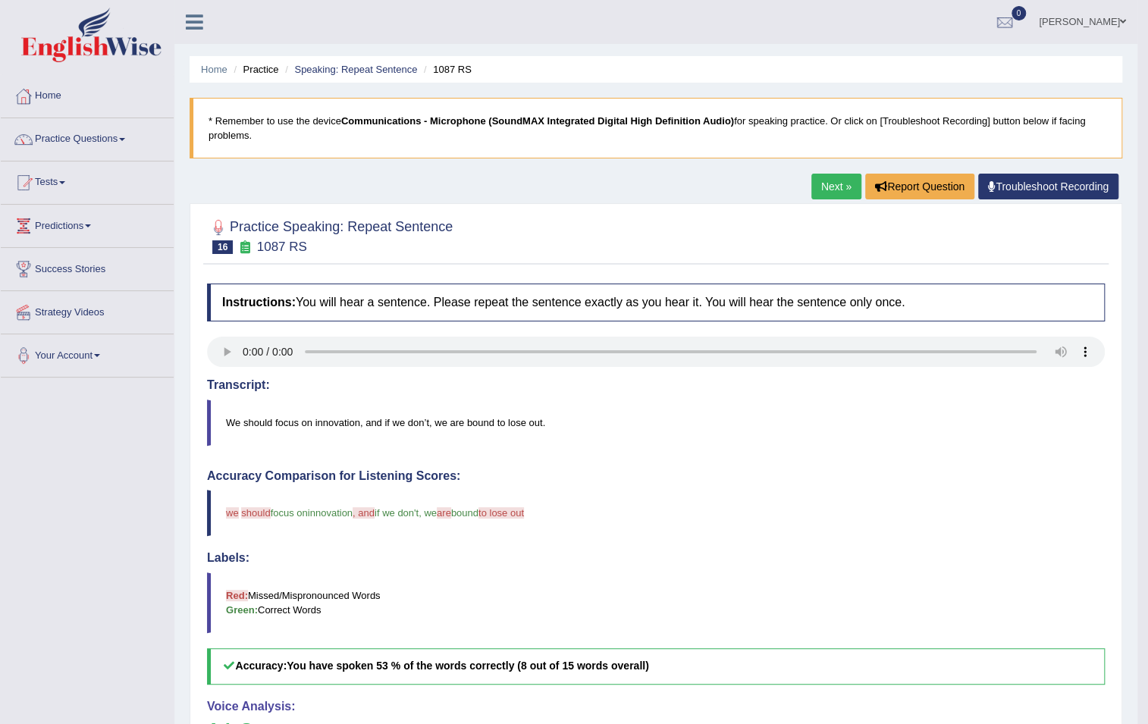
click at [837, 186] on link "Next »" at bounding box center [837, 187] width 50 height 26
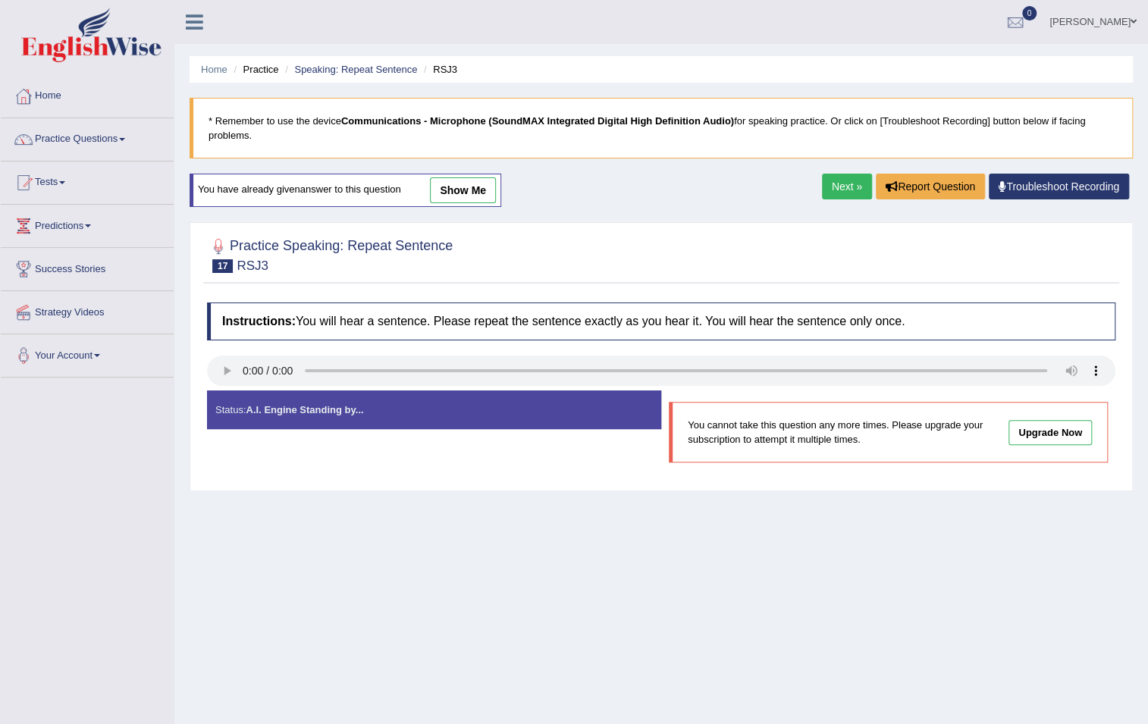
click at [840, 185] on link "Next »" at bounding box center [847, 187] width 50 height 26
click at [846, 184] on link "Next »" at bounding box center [847, 187] width 50 height 26
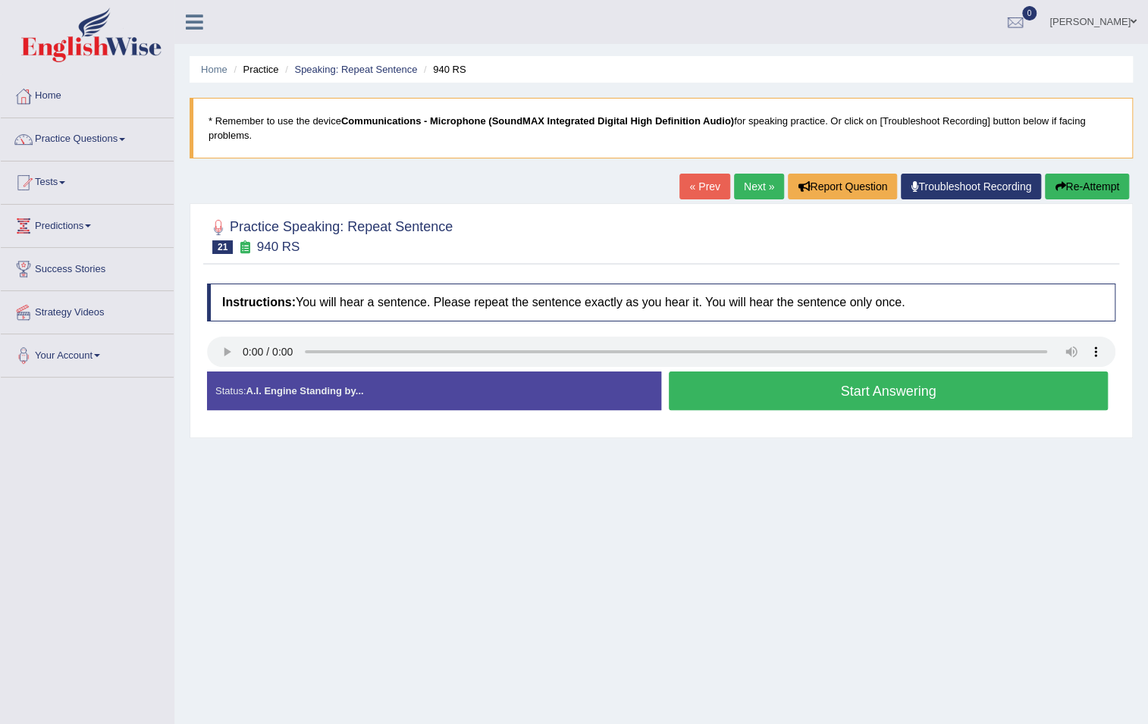
click at [761, 181] on link "Next »" at bounding box center [759, 187] width 50 height 26
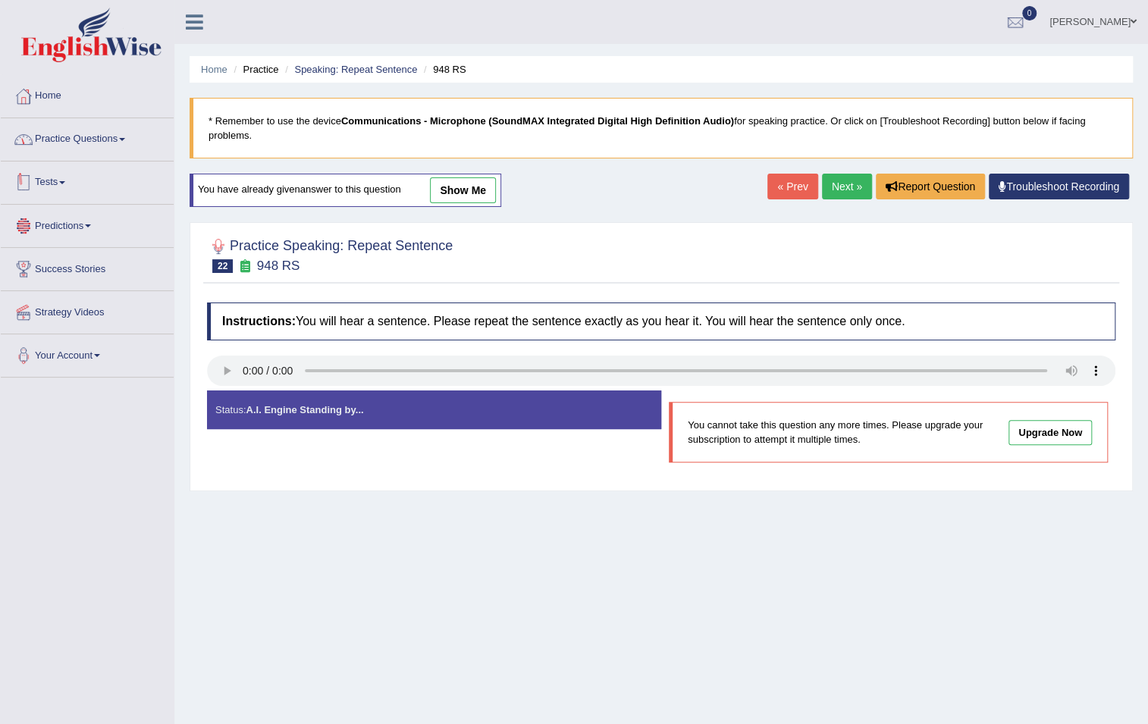
click at [66, 136] on link "Practice Questions" at bounding box center [87, 137] width 173 height 38
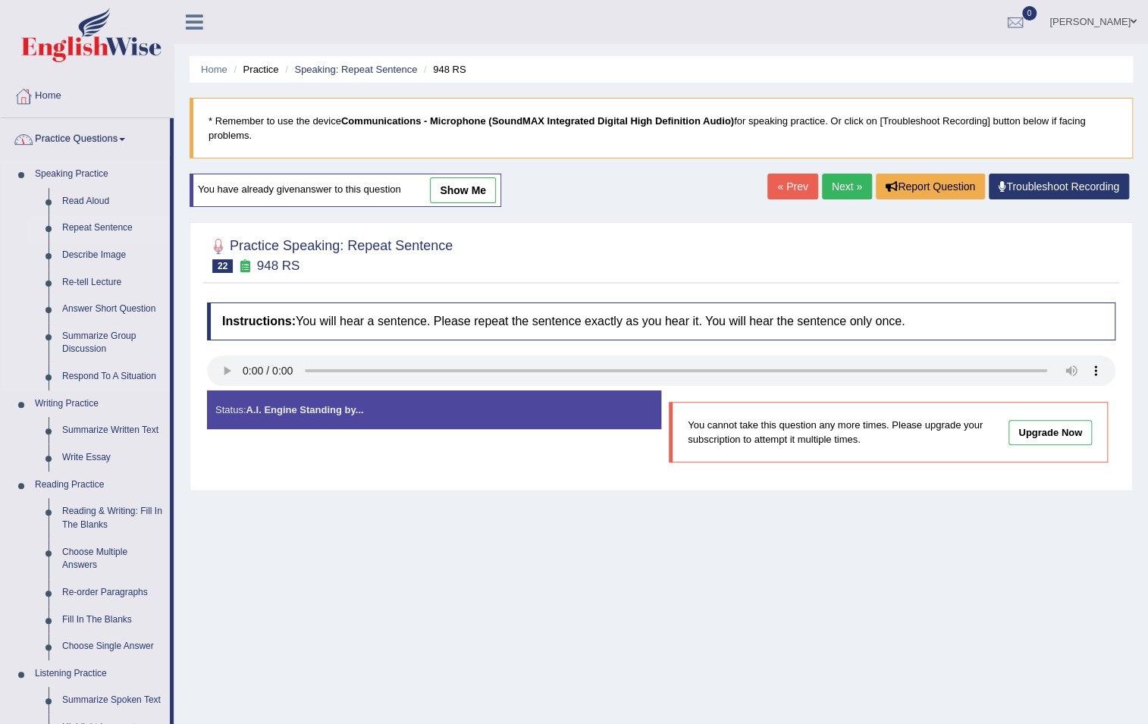
click at [76, 220] on link "Repeat Sentence" at bounding box center [112, 228] width 115 height 27
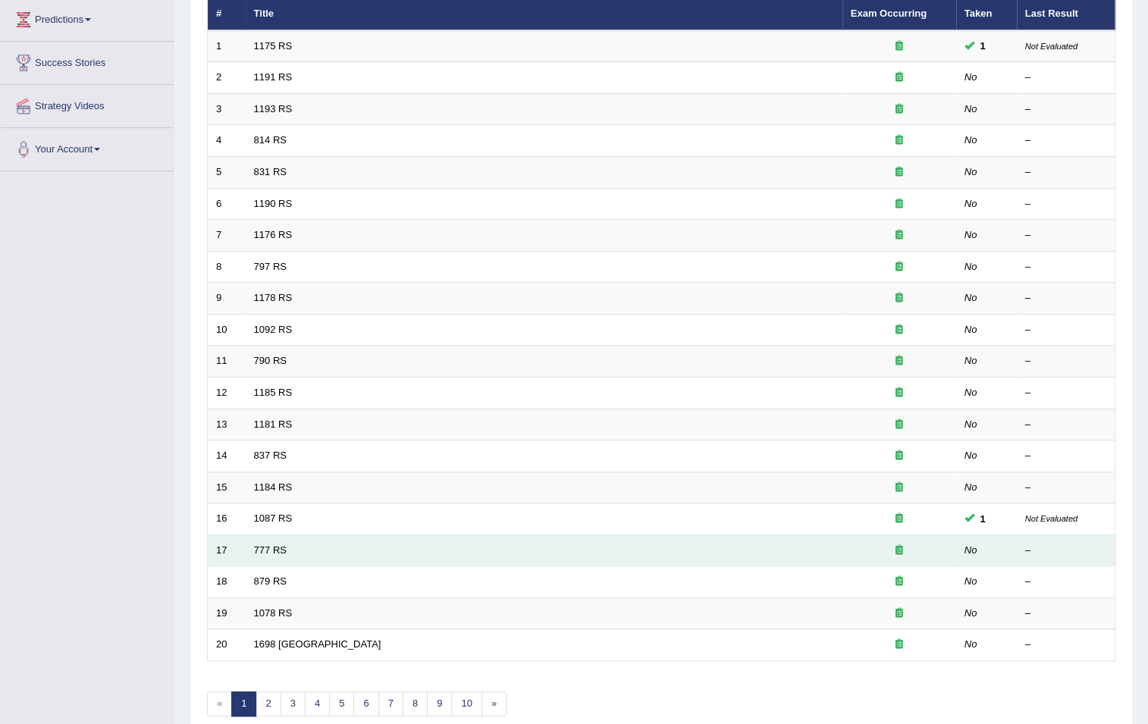
scroll to position [278, 0]
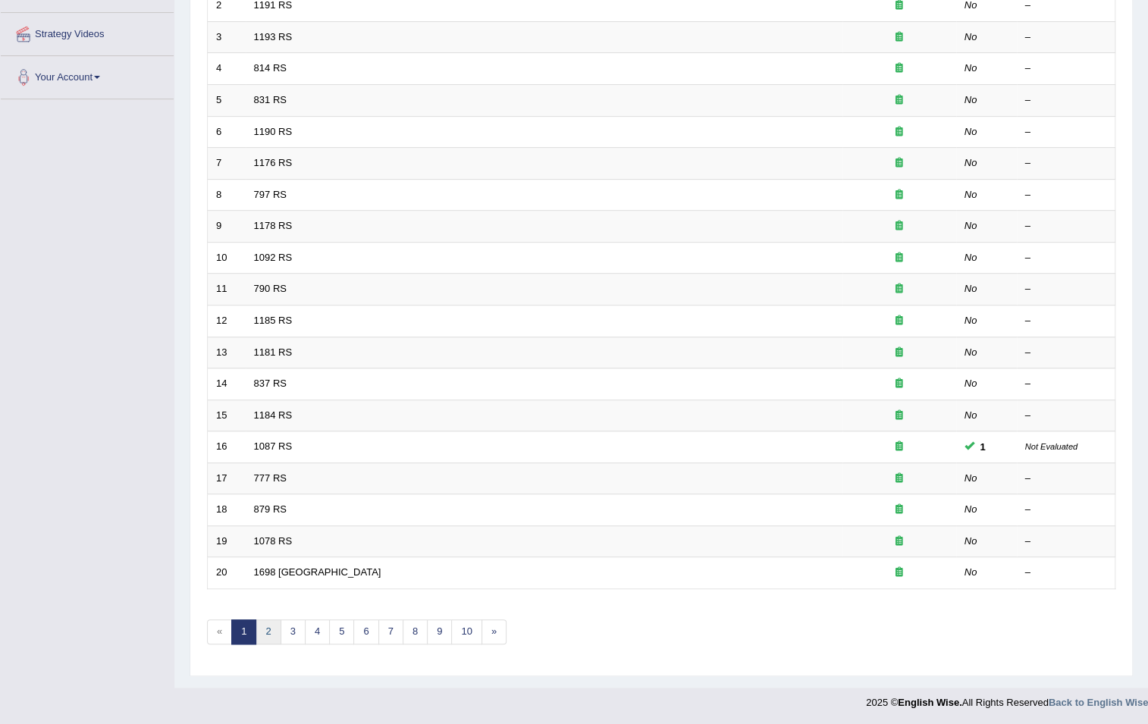
click at [265, 631] on link "2" at bounding box center [268, 632] width 25 height 25
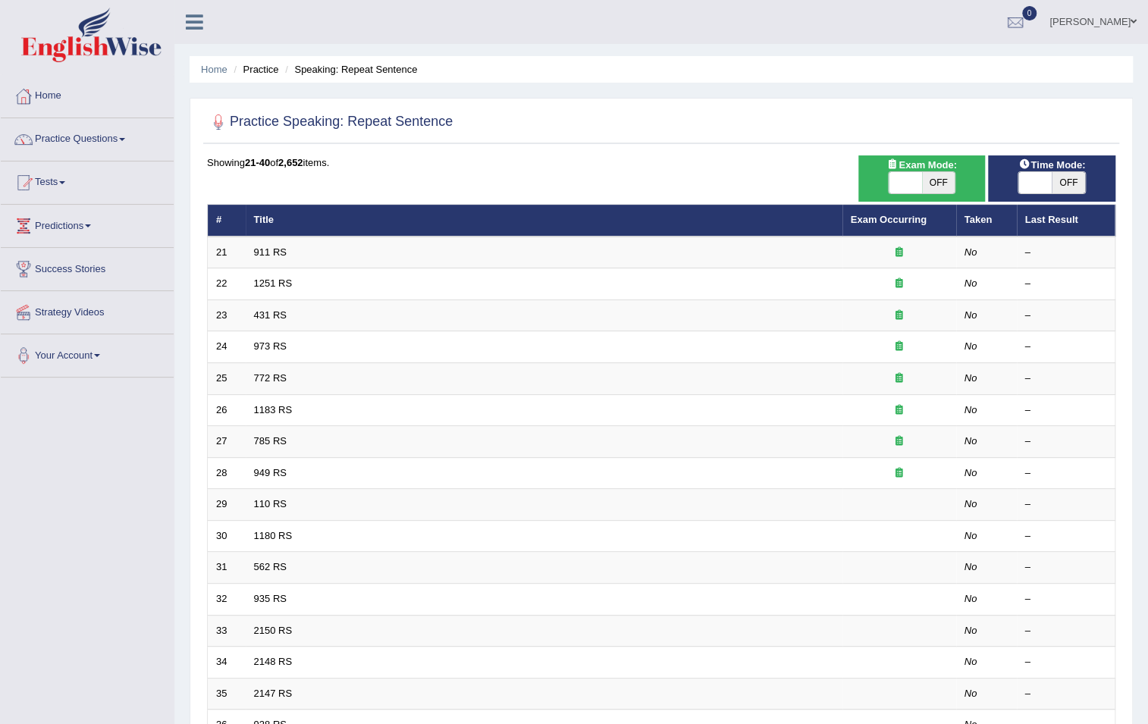
click at [252, 259] on td "911 RS" at bounding box center [544, 253] width 597 height 32
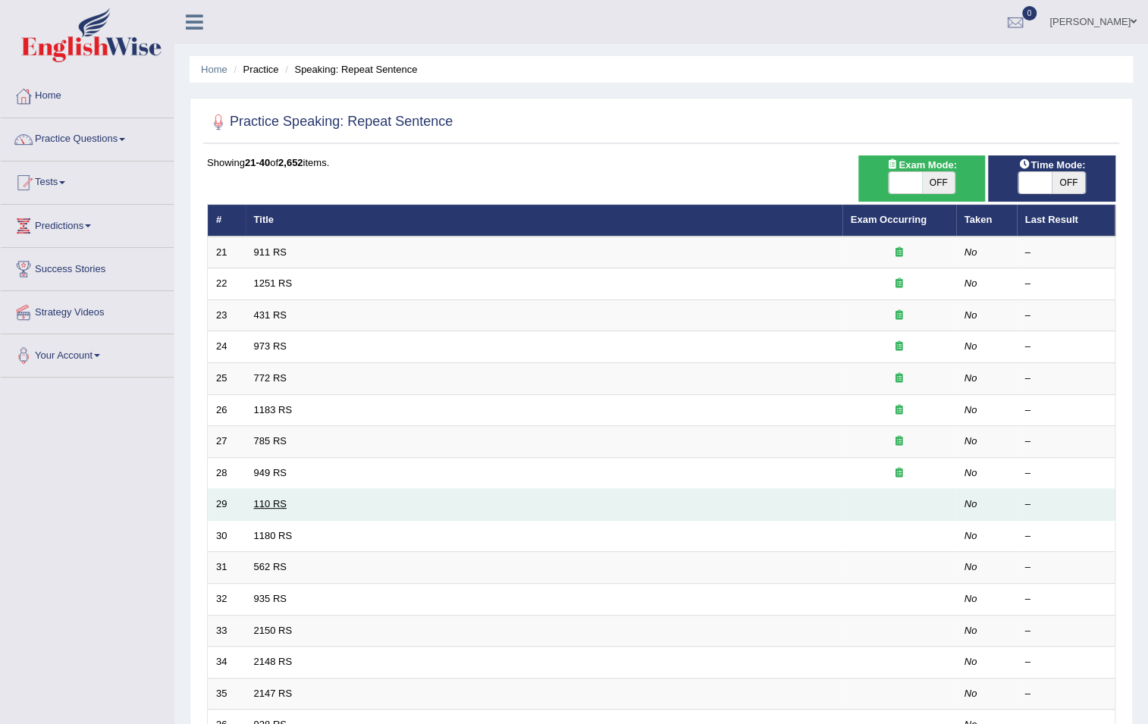
click at [268, 498] on link "110 RS" at bounding box center [270, 503] width 33 height 11
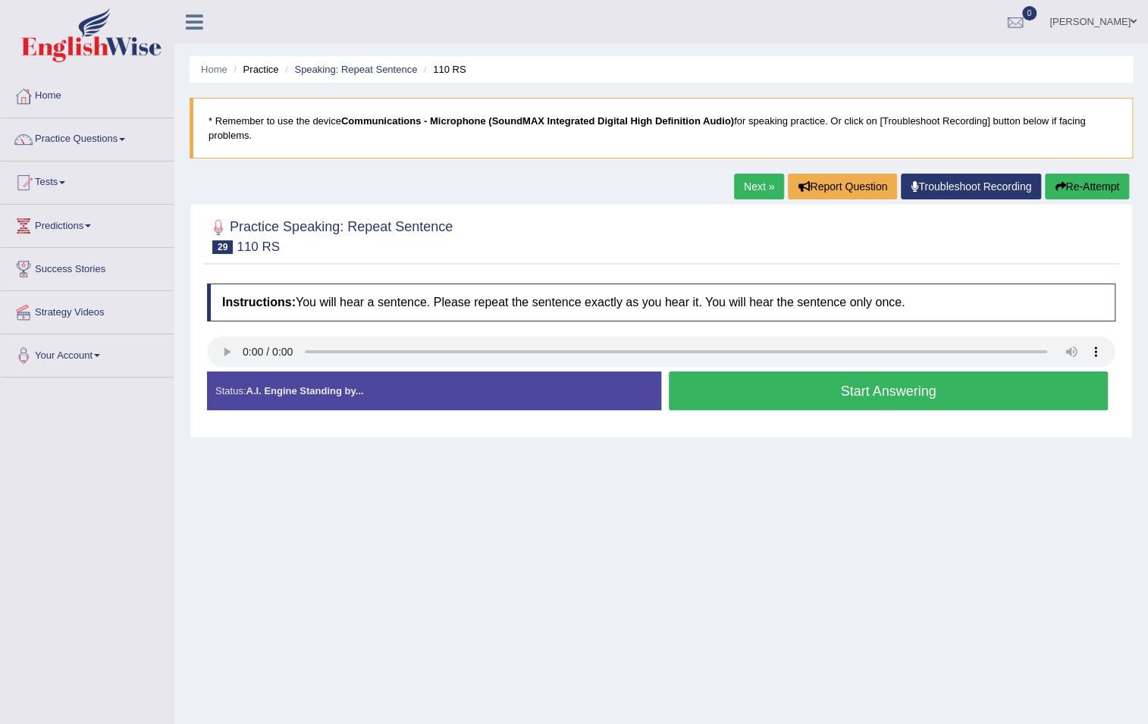
click at [746, 192] on link "Next »" at bounding box center [759, 187] width 50 height 26
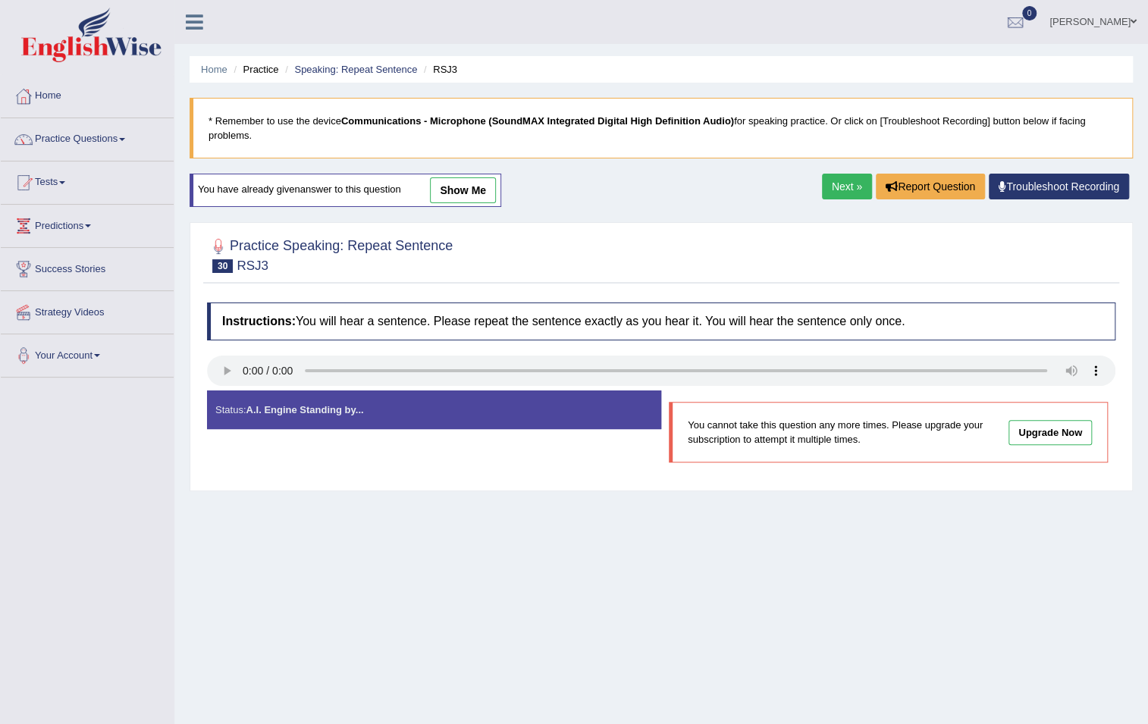
click at [849, 195] on link "Next »" at bounding box center [847, 187] width 50 height 26
click at [839, 186] on link "Next »" at bounding box center [847, 187] width 50 height 26
click at [834, 184] on link "Next »" at bounding box center [847, 187] width 50 height 26
click at [81, 139] on link "Practice Questions" at bounding box center [87, 137] width 173 height 38
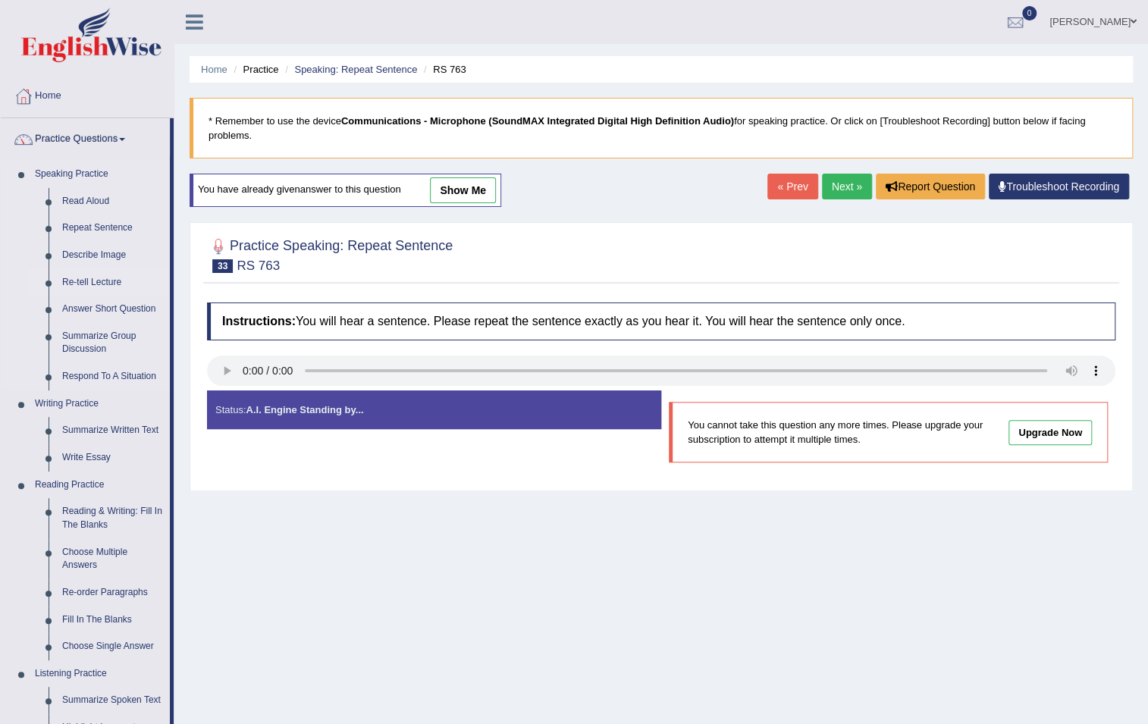
click at [96, 278] on link "Re-tell Lecture" at bounding box center [112, 282] width 115 height 27
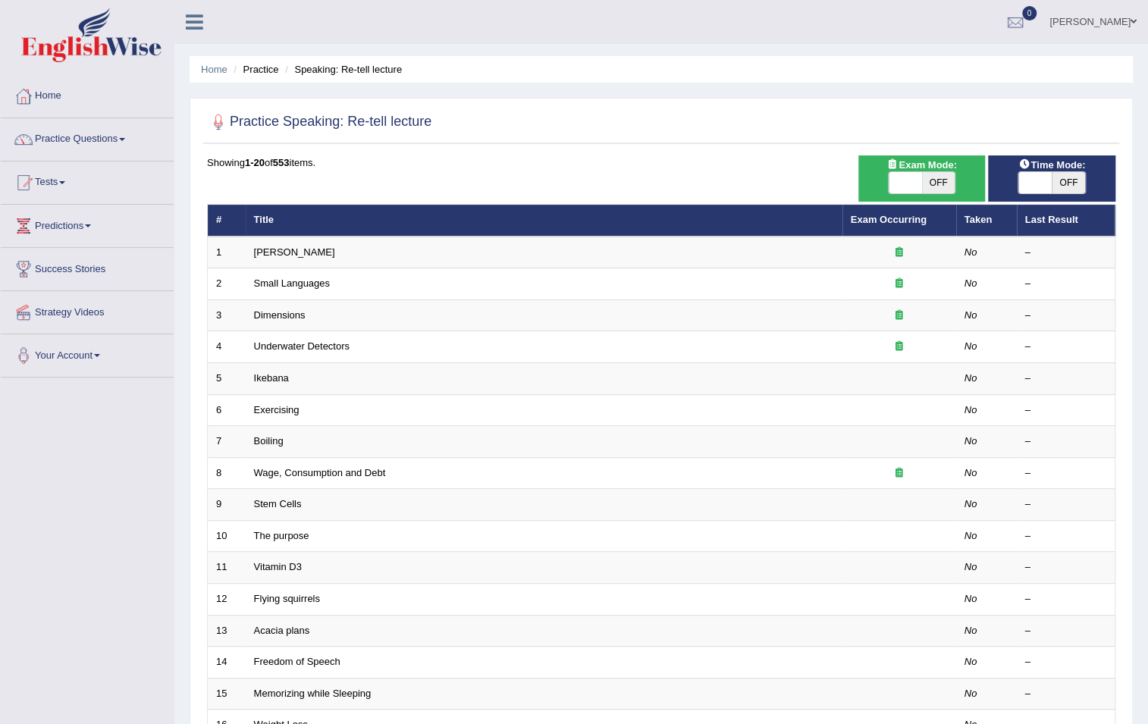
click at [77, 273] on link "Success Stories" at bounding box center [87, 267] width 173 height 38
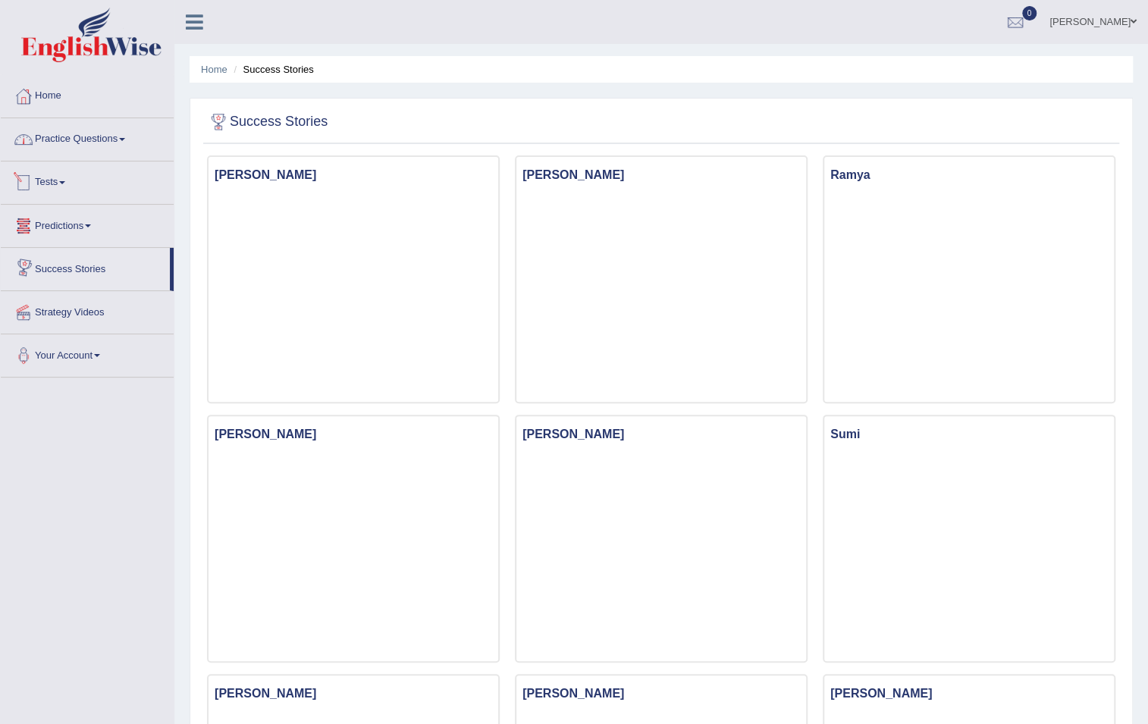
click at [86, 134] on link "Practice Questions" at bounding box center [87, 137] width 173 height 38
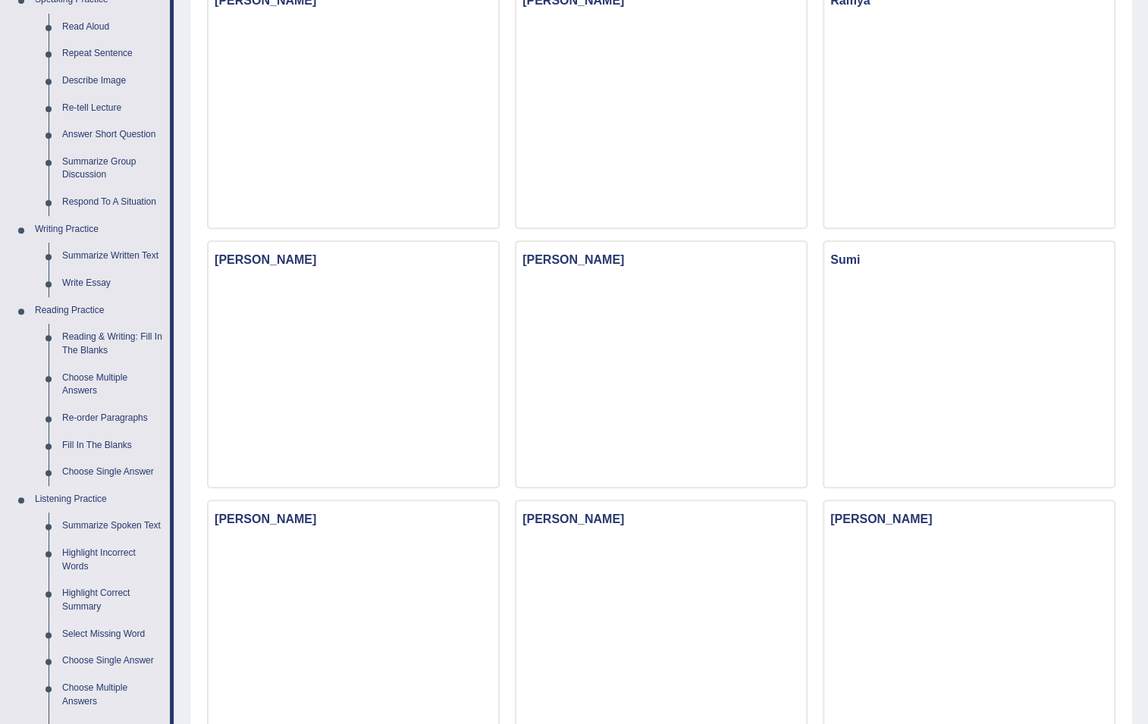
scroll to position [131, 0]
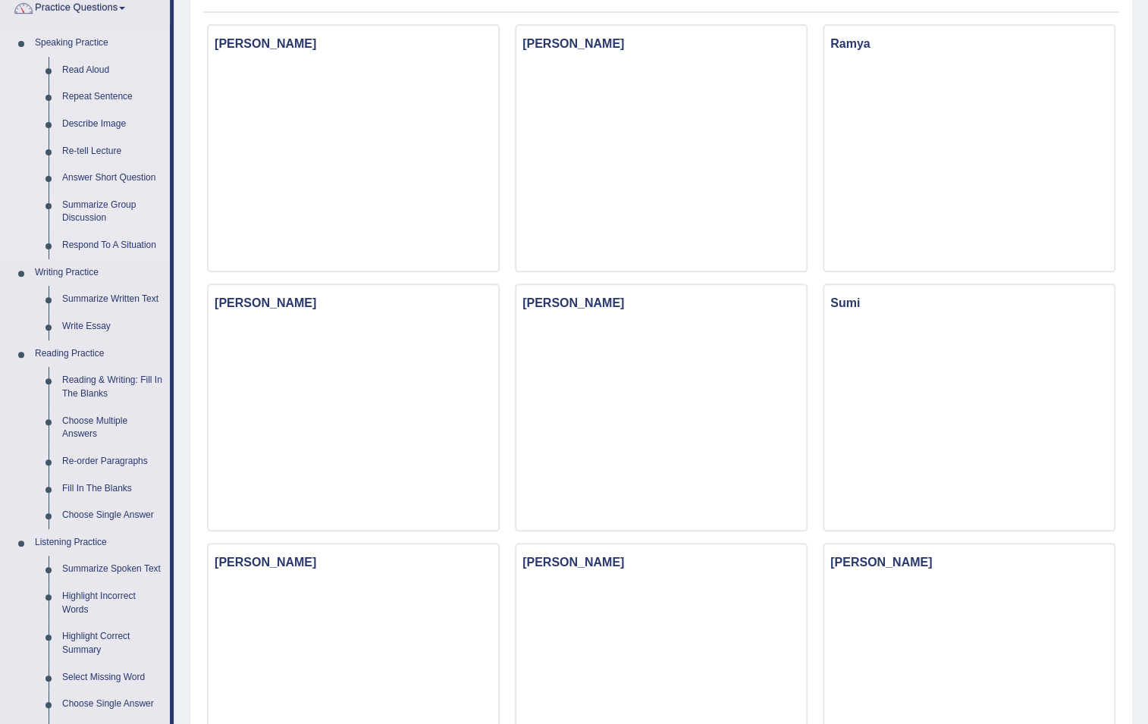
click at [74, 208] on link "Summarize Group Discussion" at bounding box center [112, 212] width 115 height 40
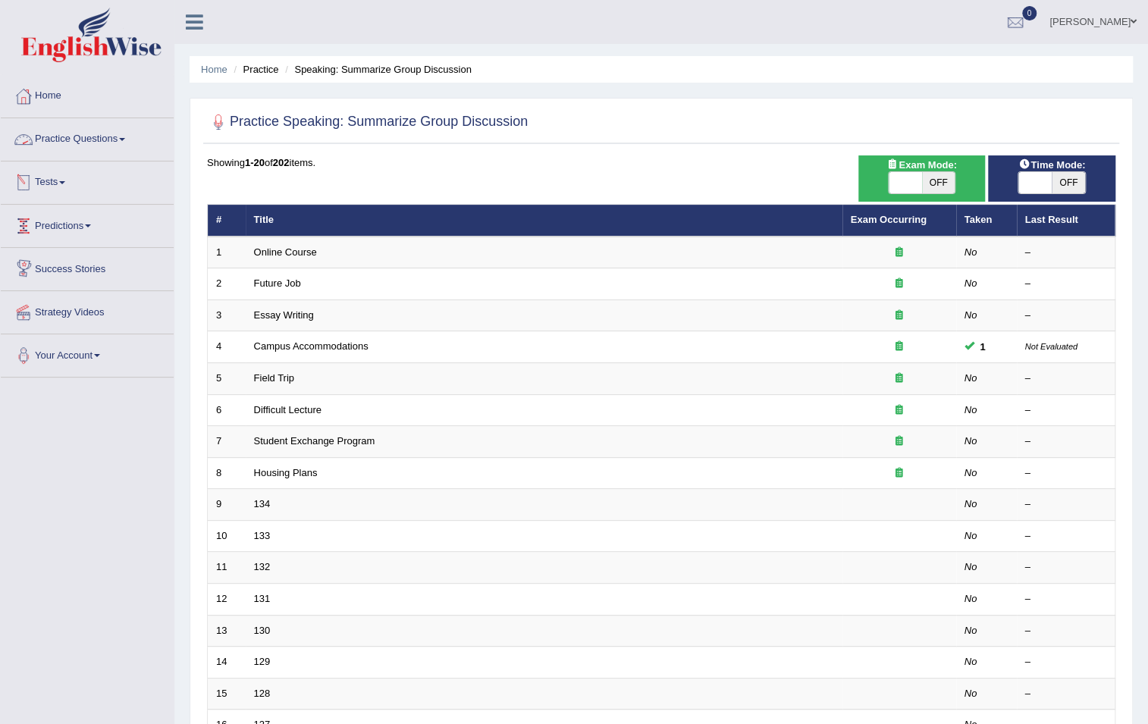
click at [92, 141] on link "Practice Questions" at bounding box center [87, 137] width 173 height 38
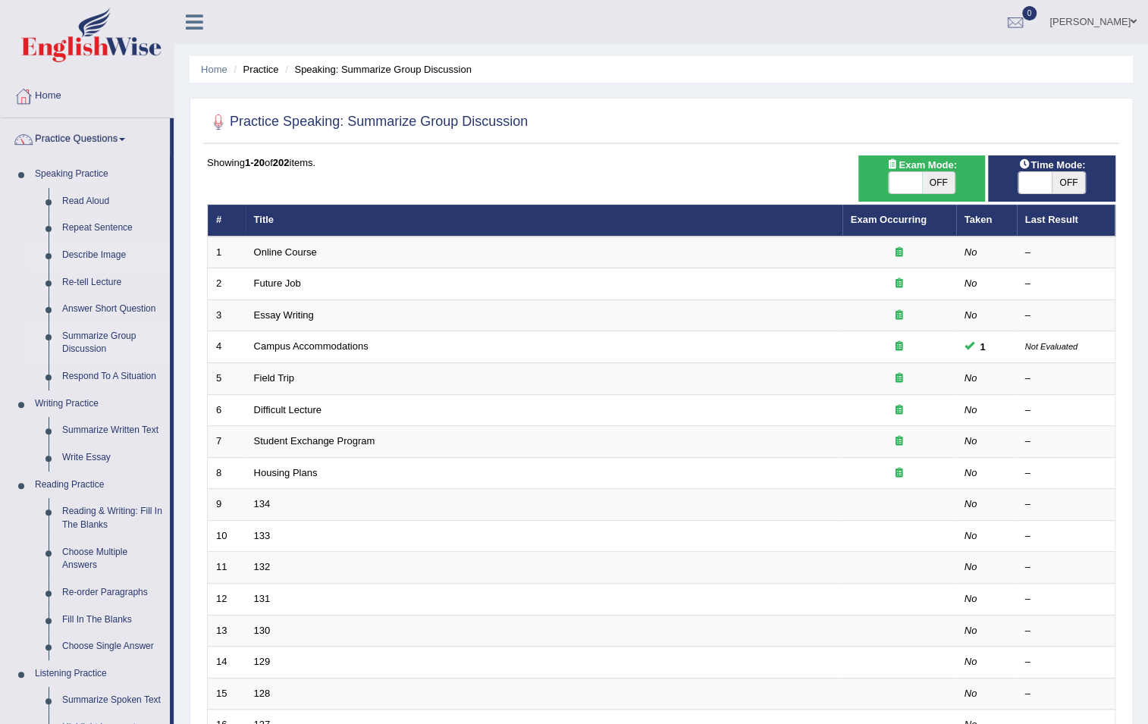
click at [75, 253] on link "Describe Image" at bounding box center [112, 255] width 115 height 27
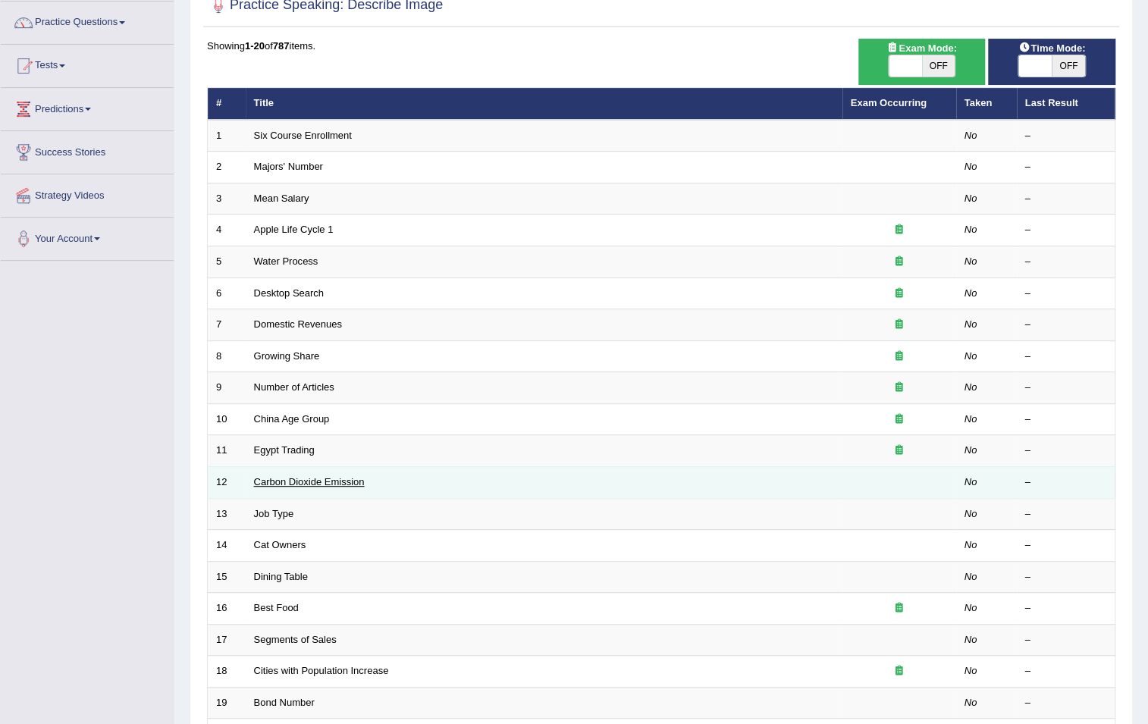
scroll to position [137, 0]
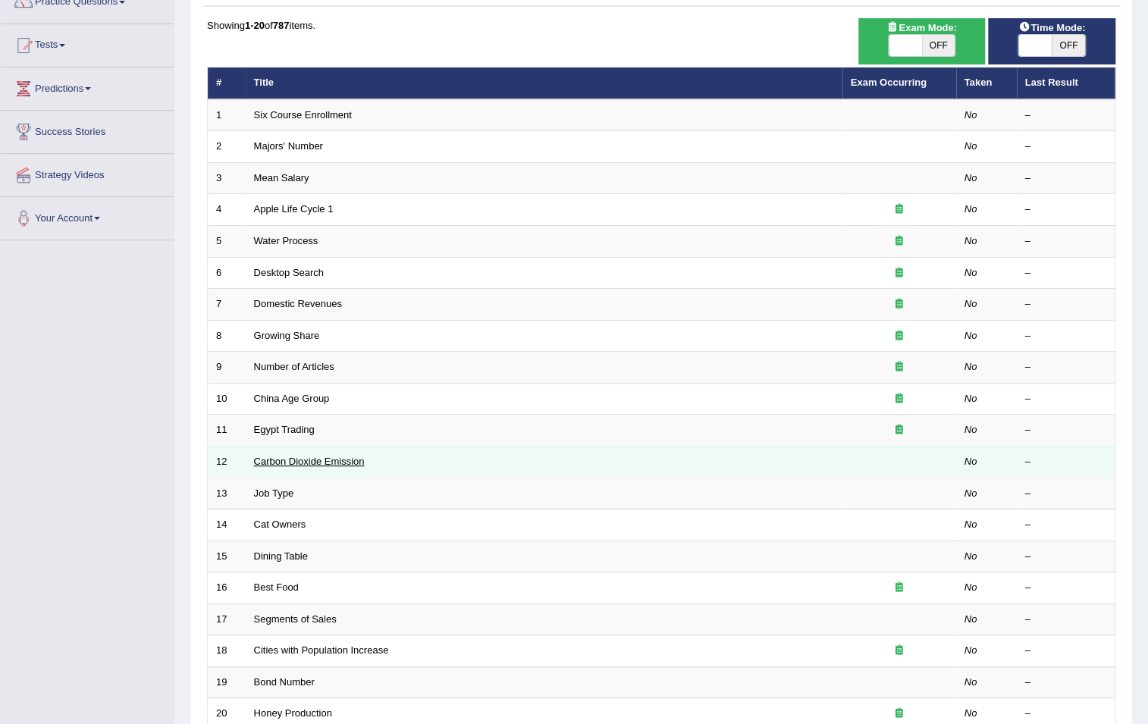
click at [303, 463] on link "Carbon Dioxide Emission" at bounding box center [309, 461] width 111 height 11
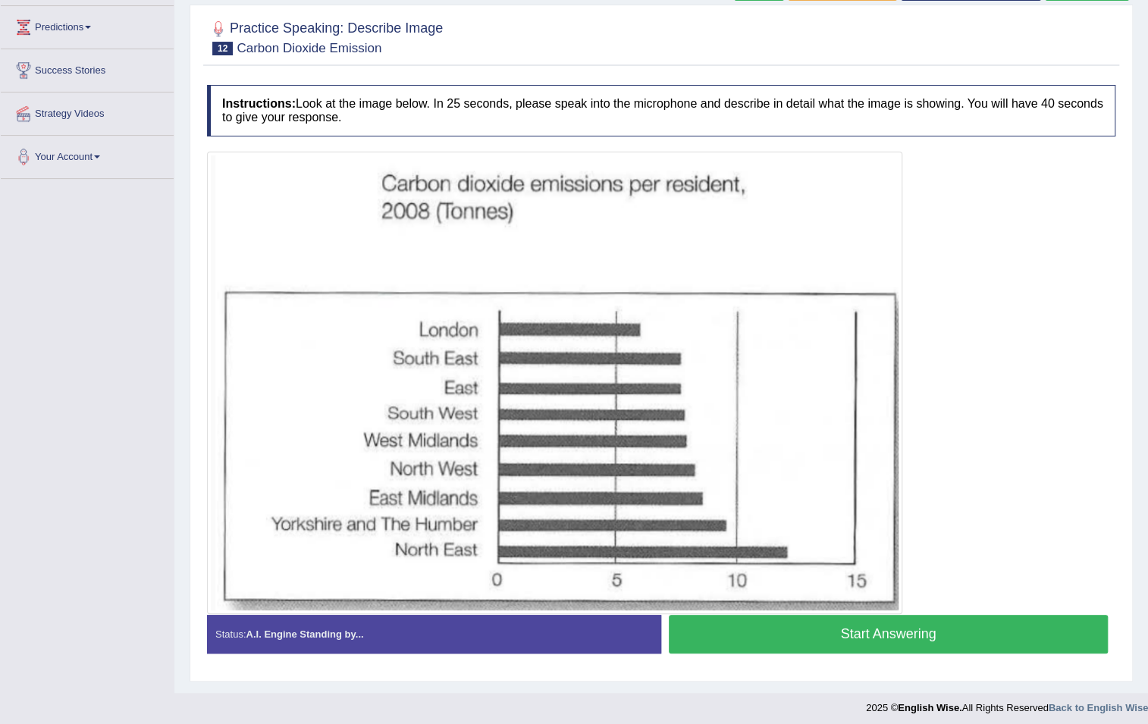
scroll to position [205, 0]
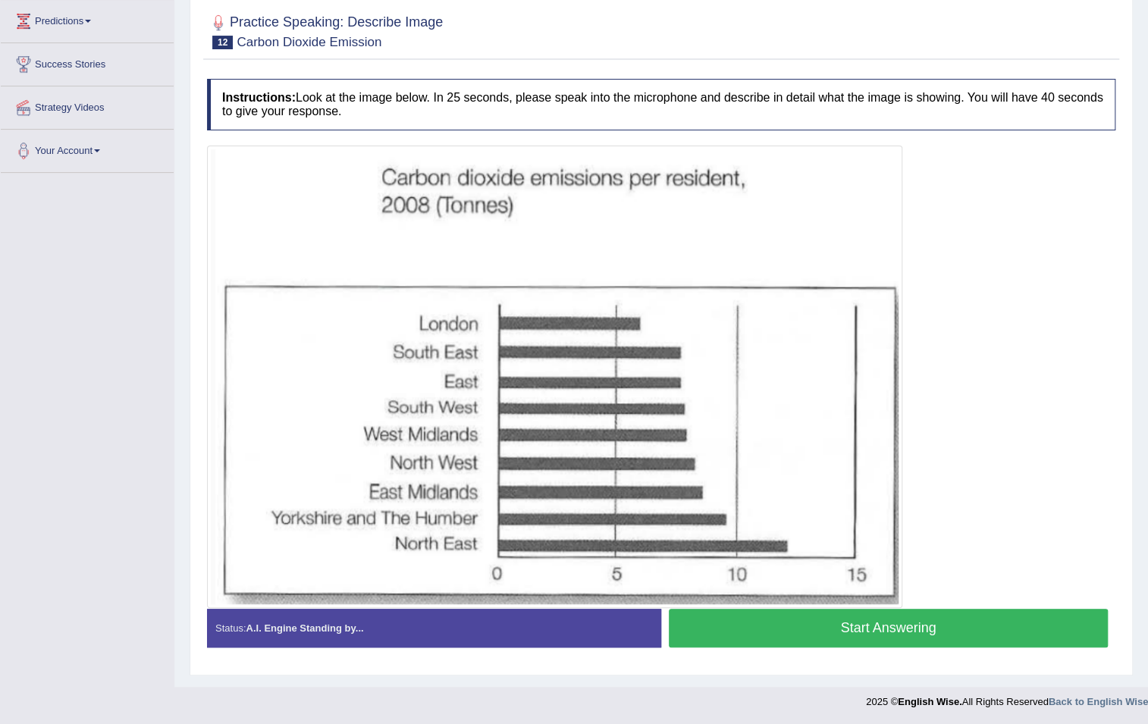
click at [947, 626] on button "Start Answering" at bounding box center [888, 628] width 439 height 39
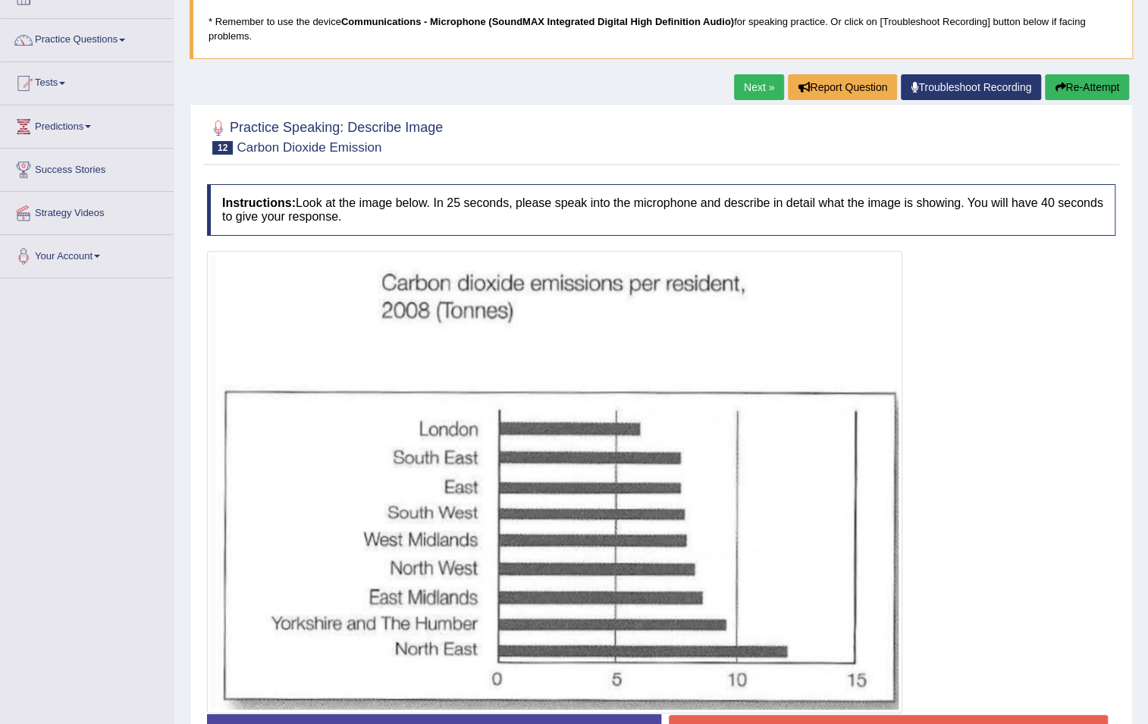
scroll to position [0, 0]
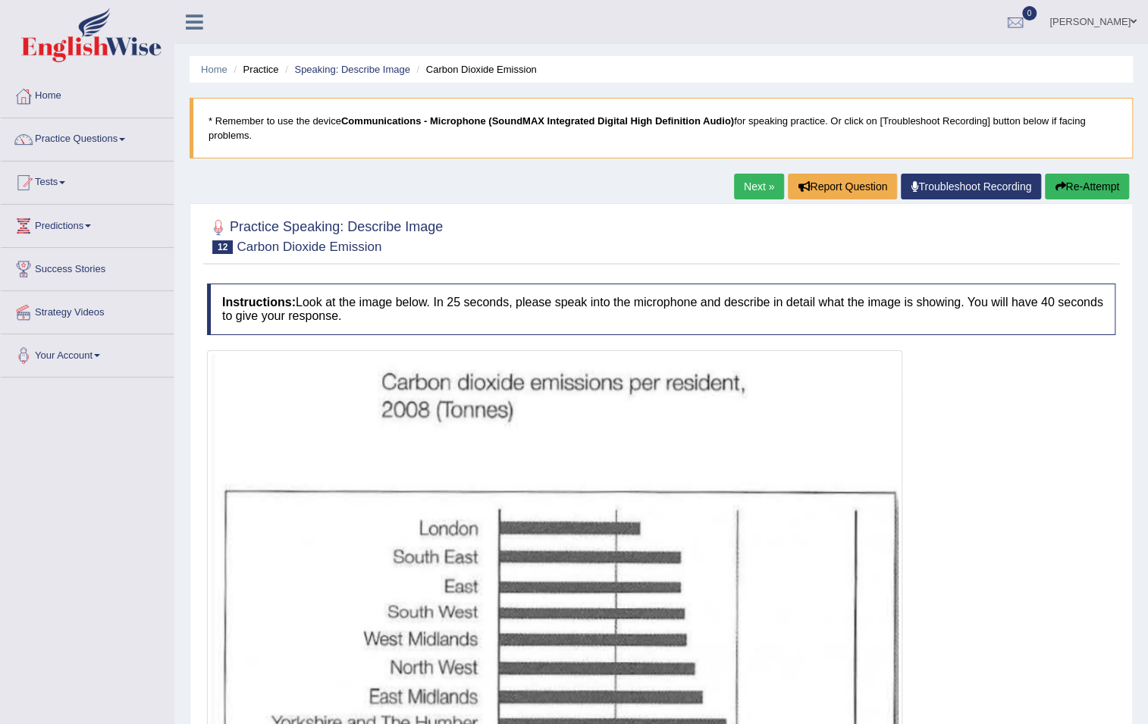
click at [1107, 190] on button "Re-Attempt" at bounding box center [1087, 187] width 84 height 26
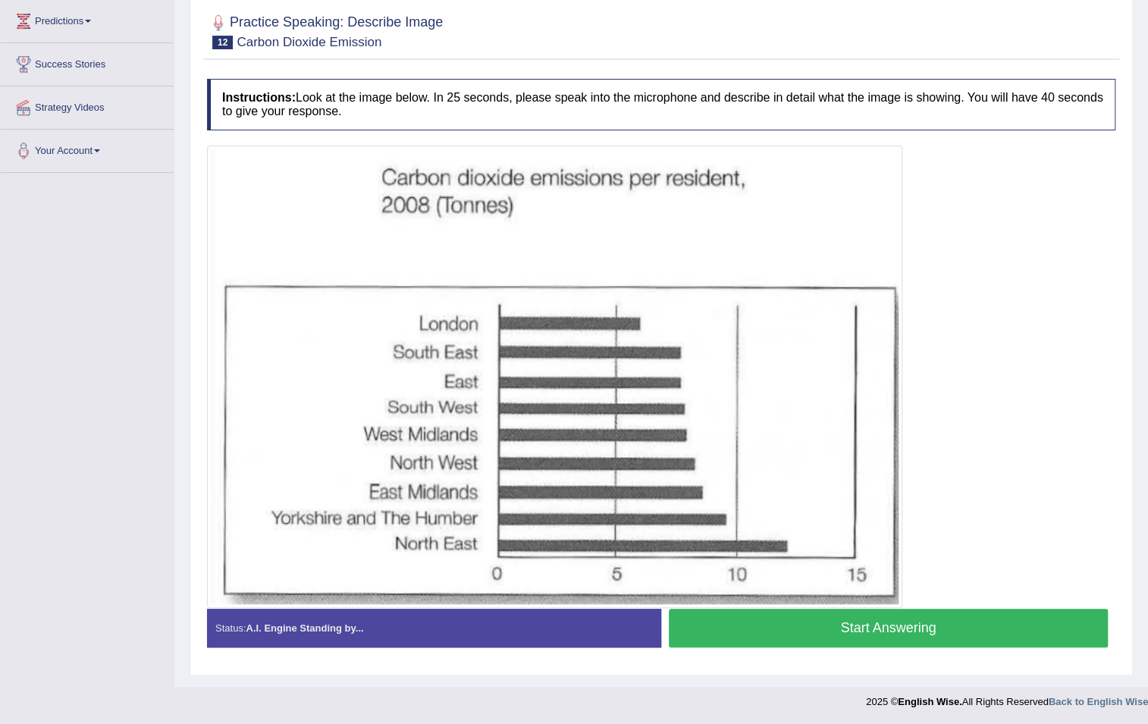
click at [825, 622] on button "Start Answering" at bounding box center [888, 628] width 439 height 39
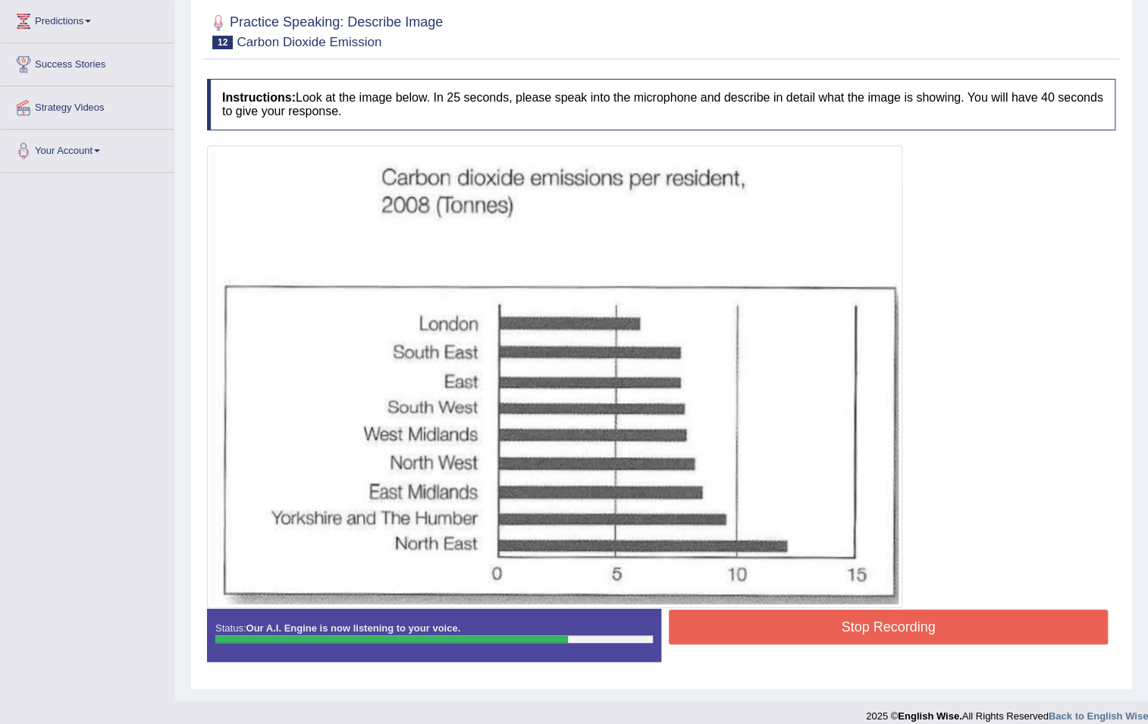
click at [837, 617] on button "Stop Recording" at bounding box center [888, 627] width 439 height 35
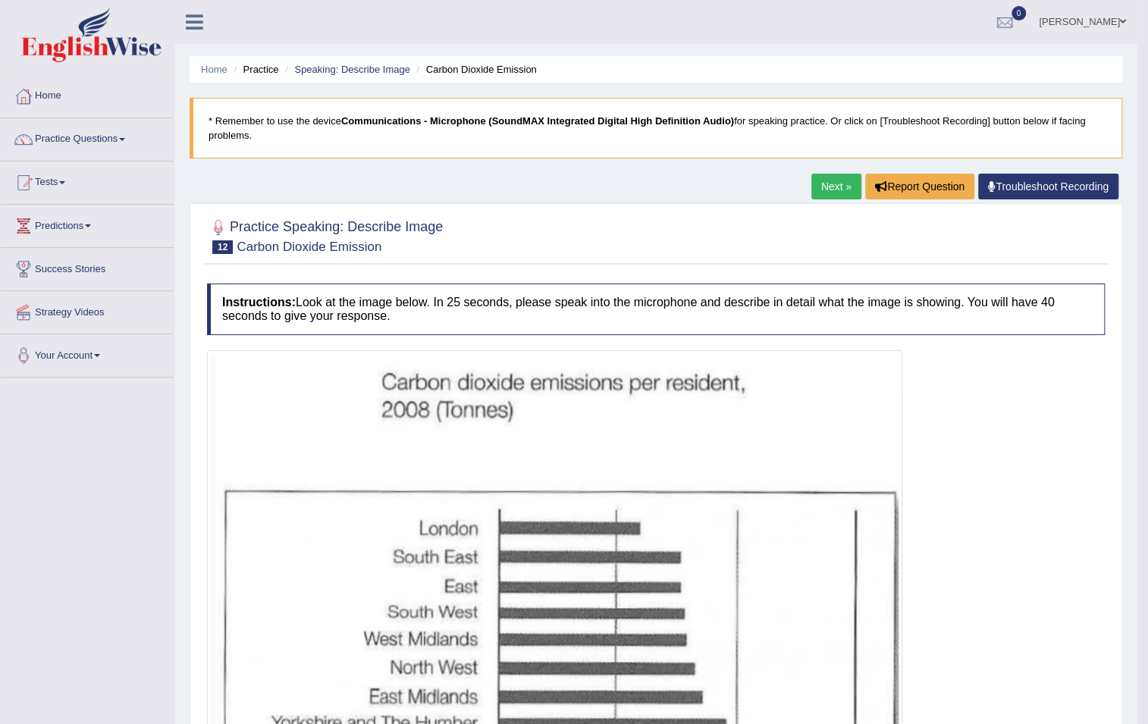
click at [829, 189] on link "Next »" at bounding box center [837, 187] width 50 height 26
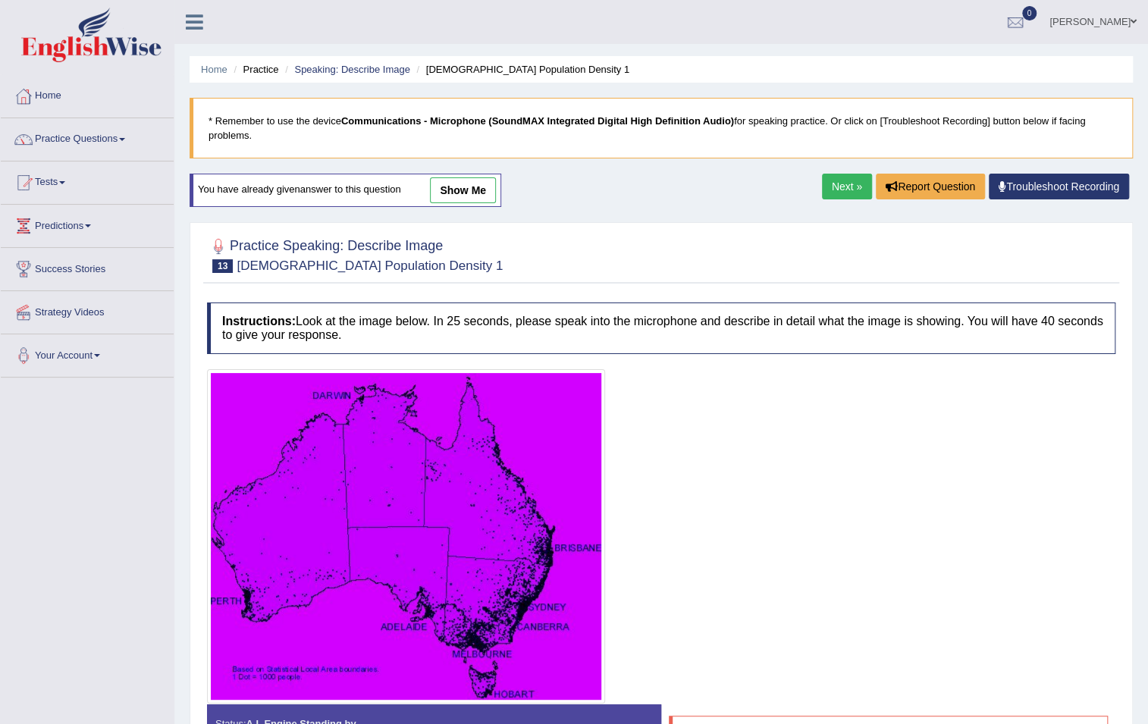
click at [835, 181] on link "Next »" at bounding box center [847, 187] width 50 height 26
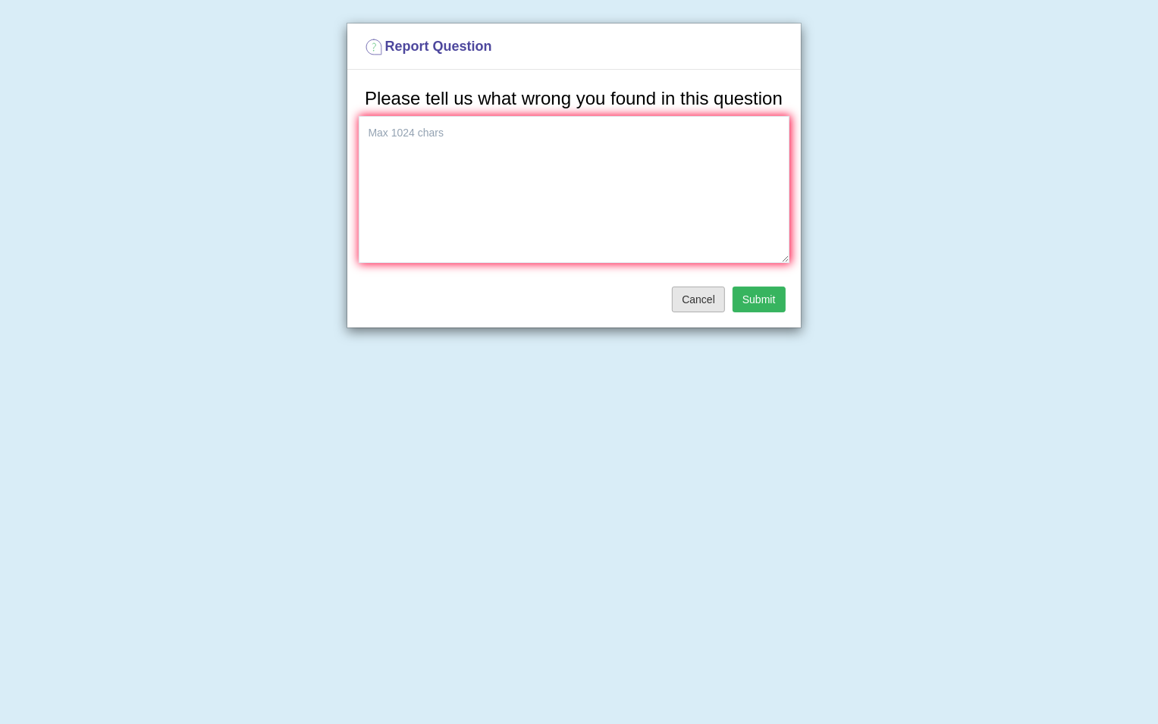
click at [701, 294] on button "Cancel" at bounding box center [698, 300] width 53 height 26
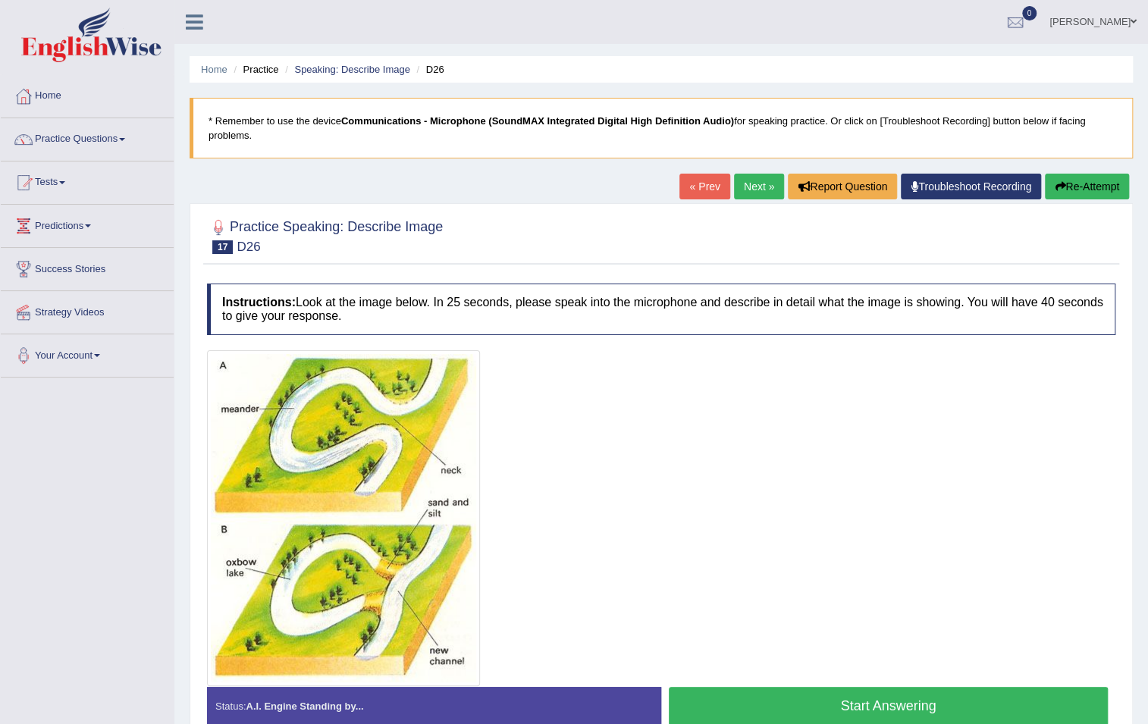
click at [756, 181] on link "Next »" at bounding box center [759, 187] width 50 height 26
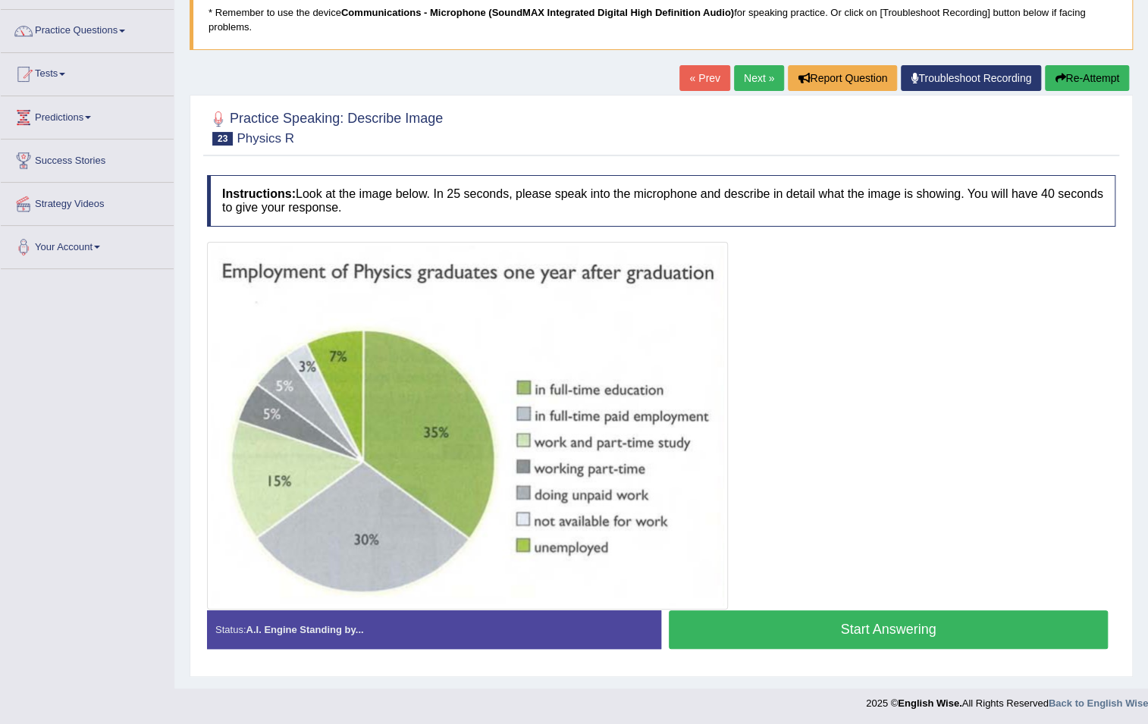
scroll to position [110, 0]
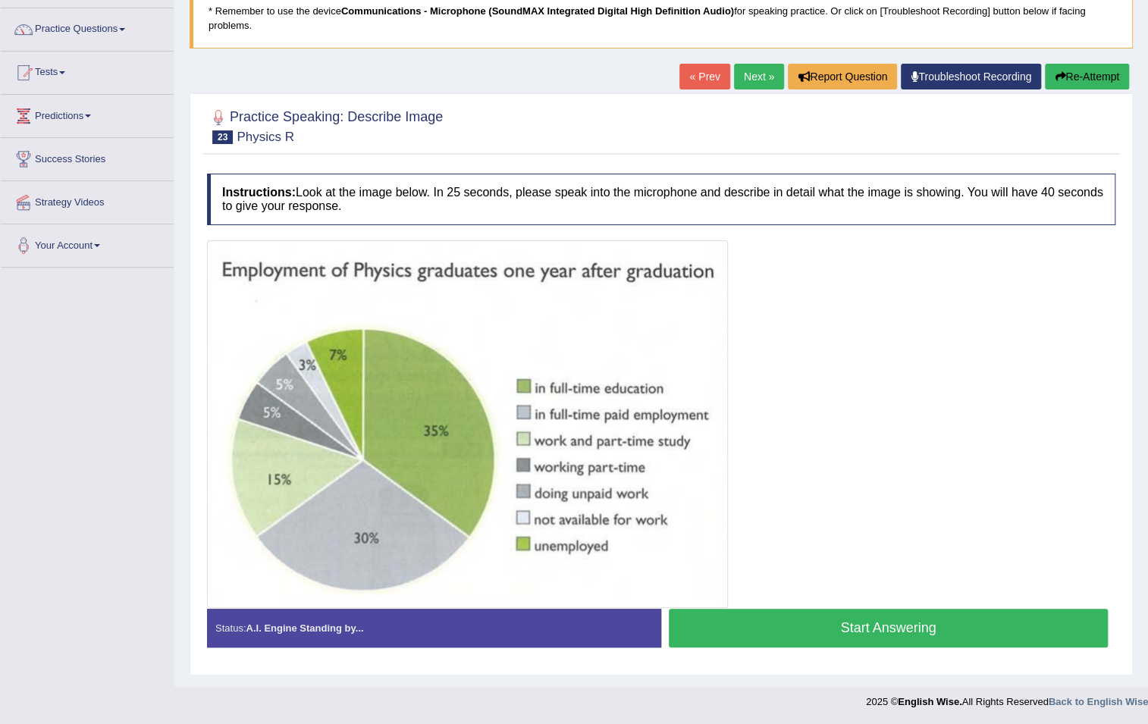
click at [824, 630] on button "Start Answering" at bounding box center [888, 628] width 439 height 39
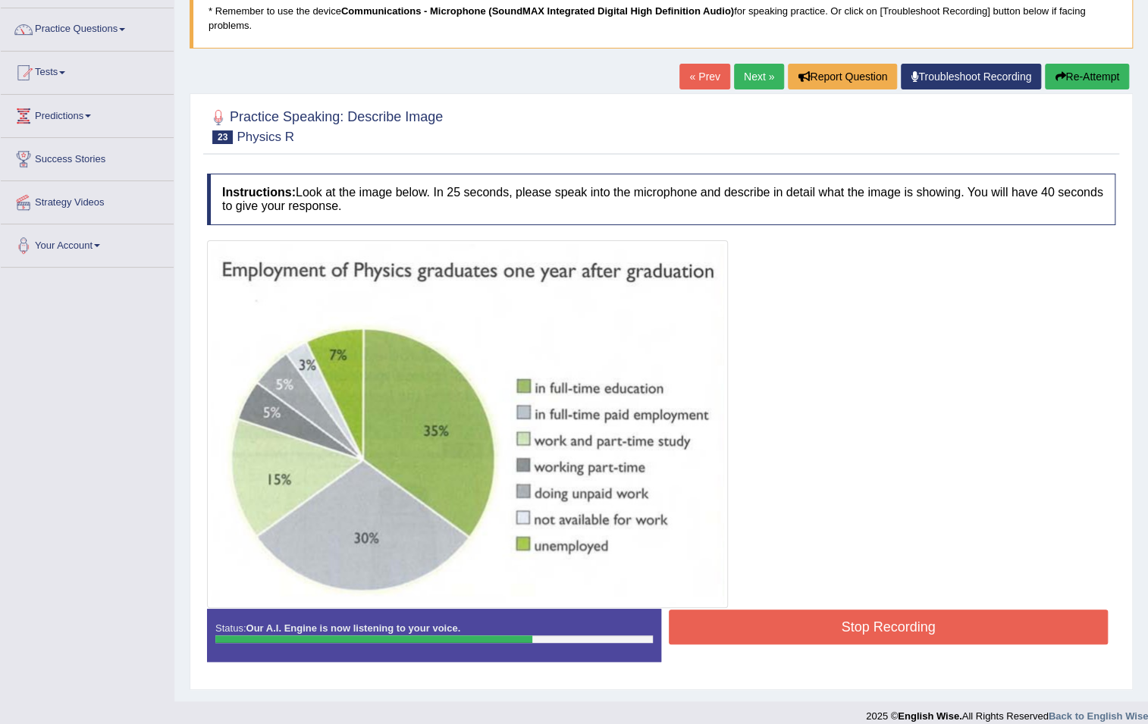
click at [1094, 76] on button "Re-Attempt" at bounding box center [1087, 77] width 84 height 26
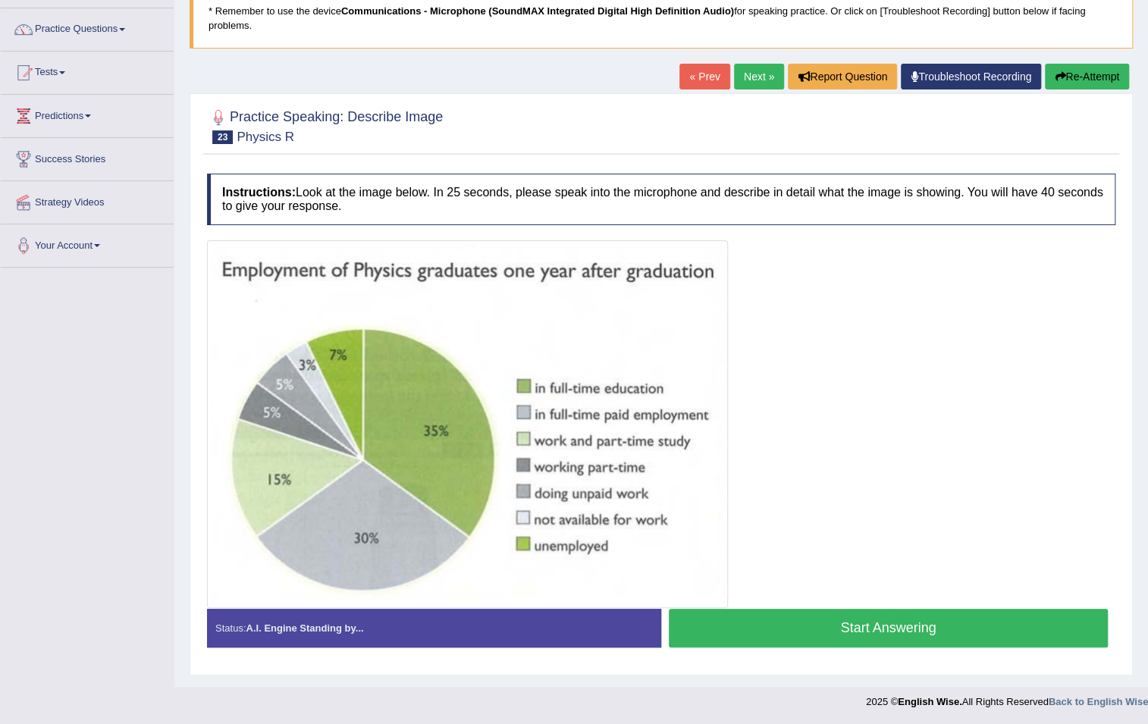
click at [925, 623] on button "Start Answering" at bounding box center [888, 628] width 439 height 39
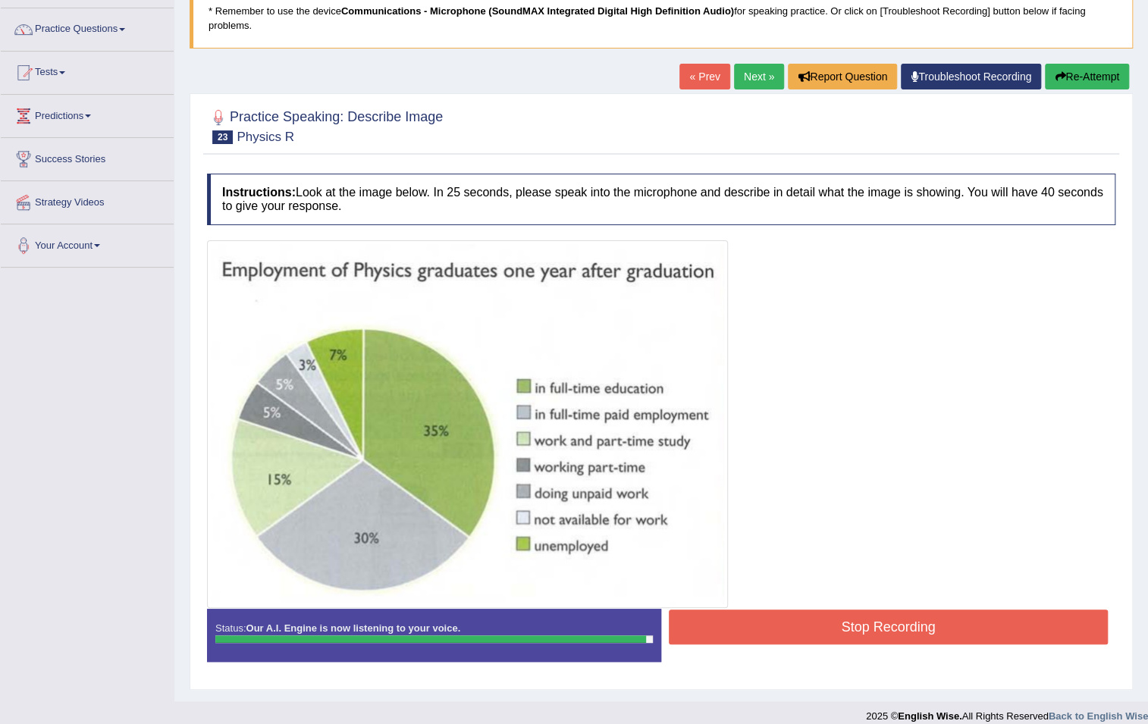
click at [953, 614] on button "Stop Recording" at bounding box center [888, 627] width 439 height 35
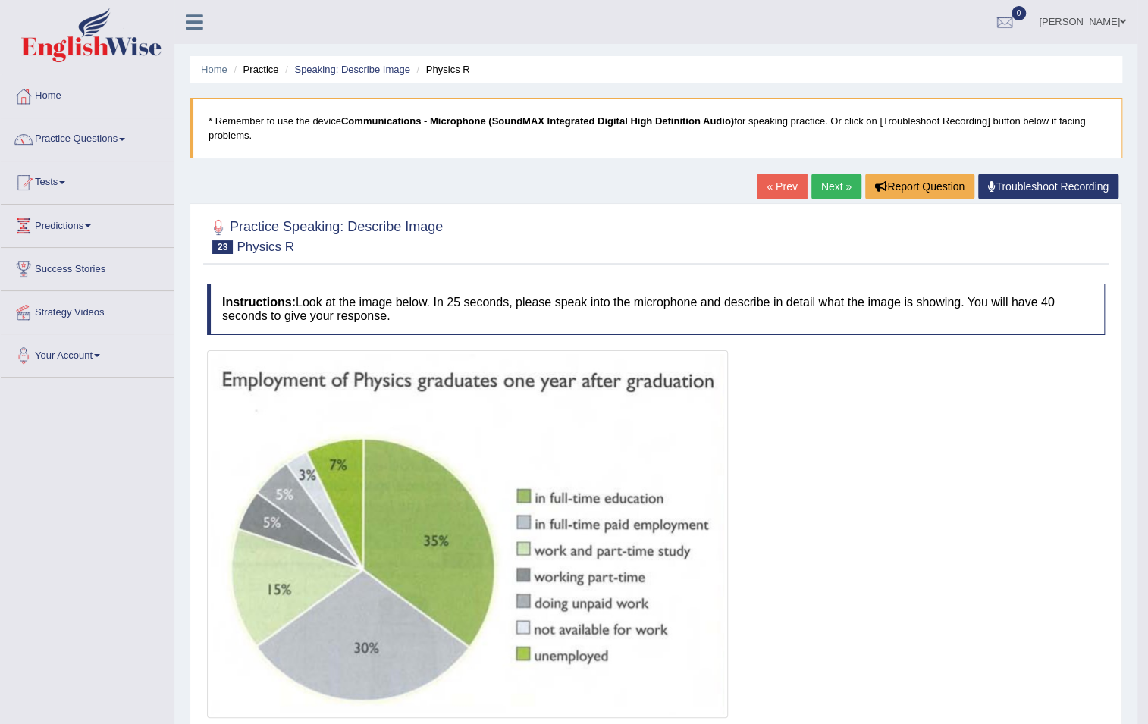
click at [844, 185] on link "Next »" at bounding box center [837, 187] width 50 height 26
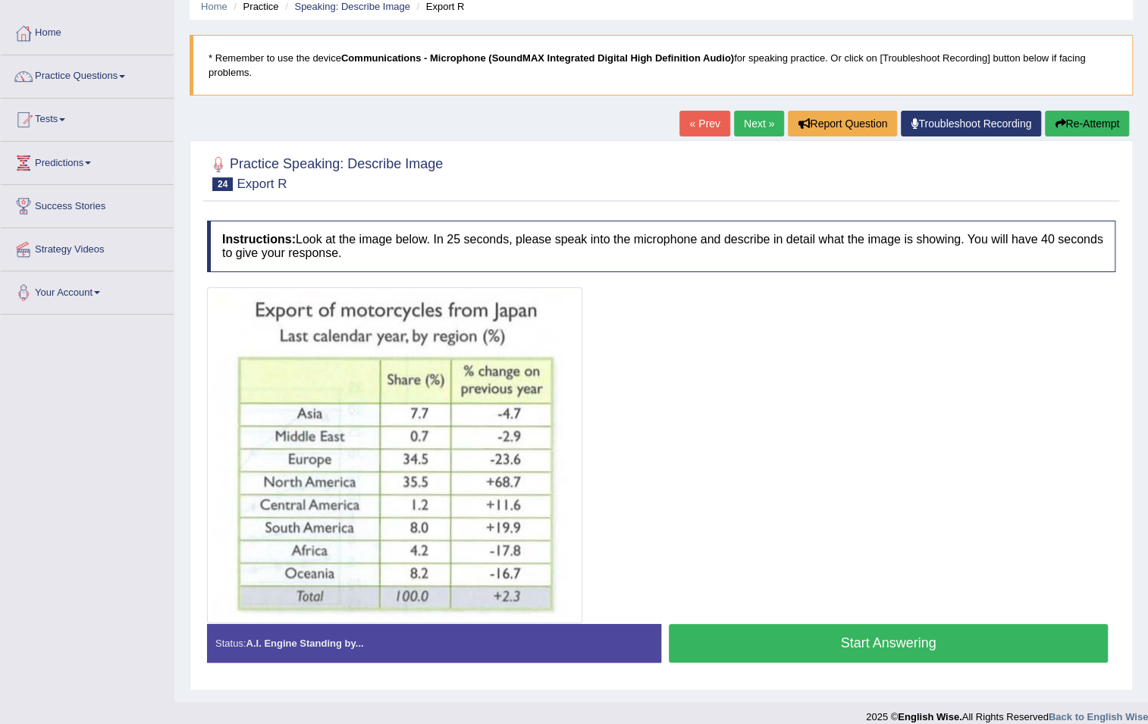
scroll to position [78, 0]
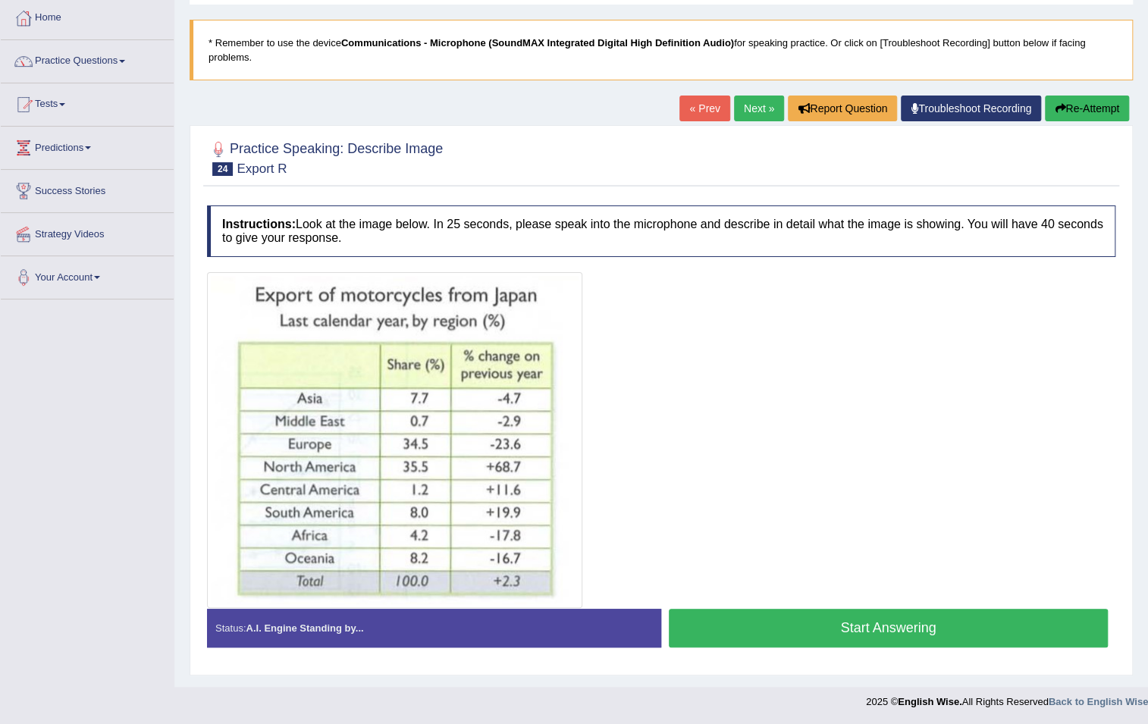
click at [873, 631] on button "Start Answering" at bounding box center [888, 628] width 439 height 39
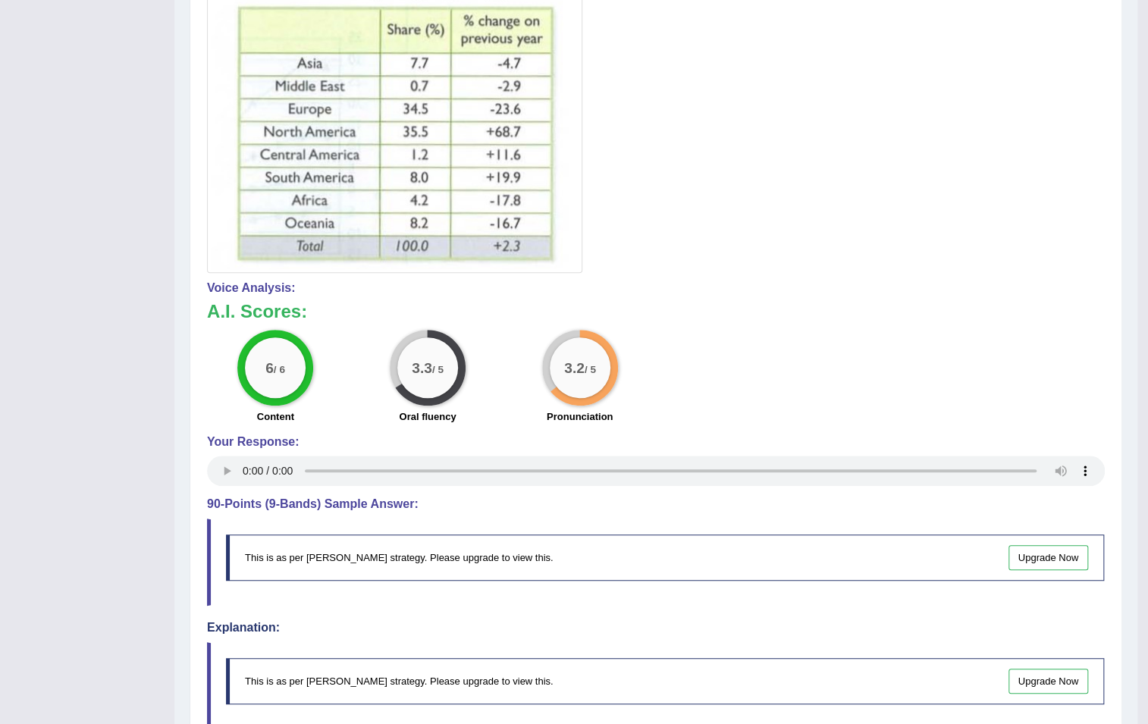
scroll to position [68, 0]
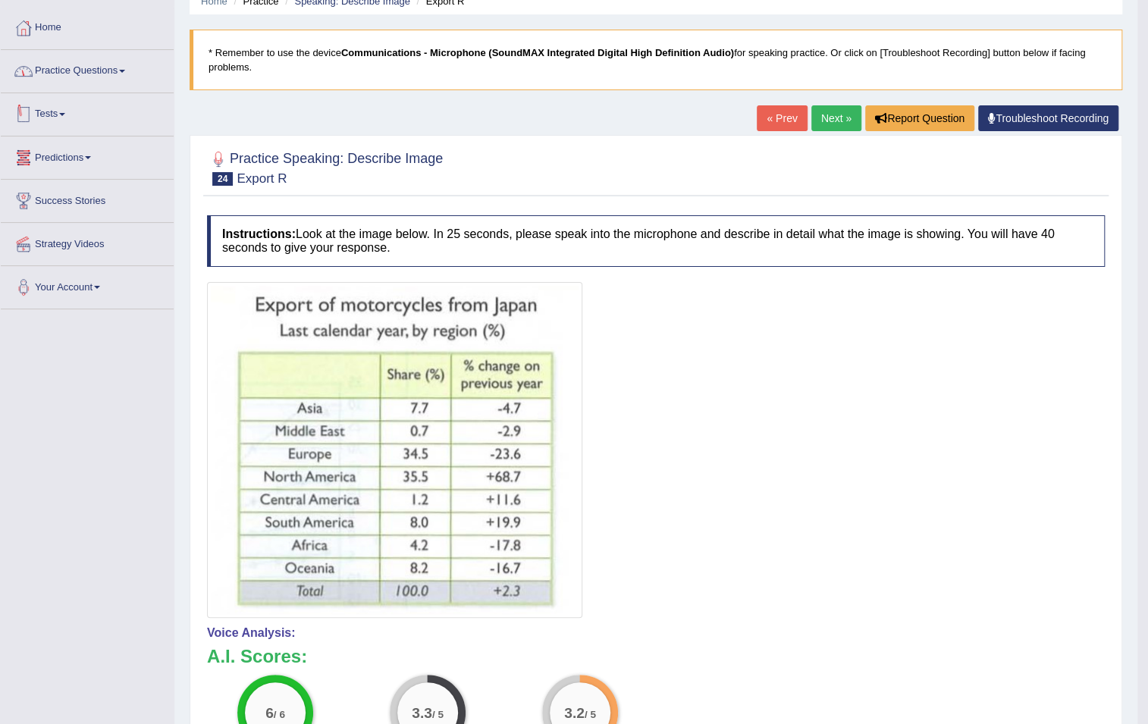
click at [62, 72] on link "Practice Questions" at bounding box center [87, 69] width 173 height 38
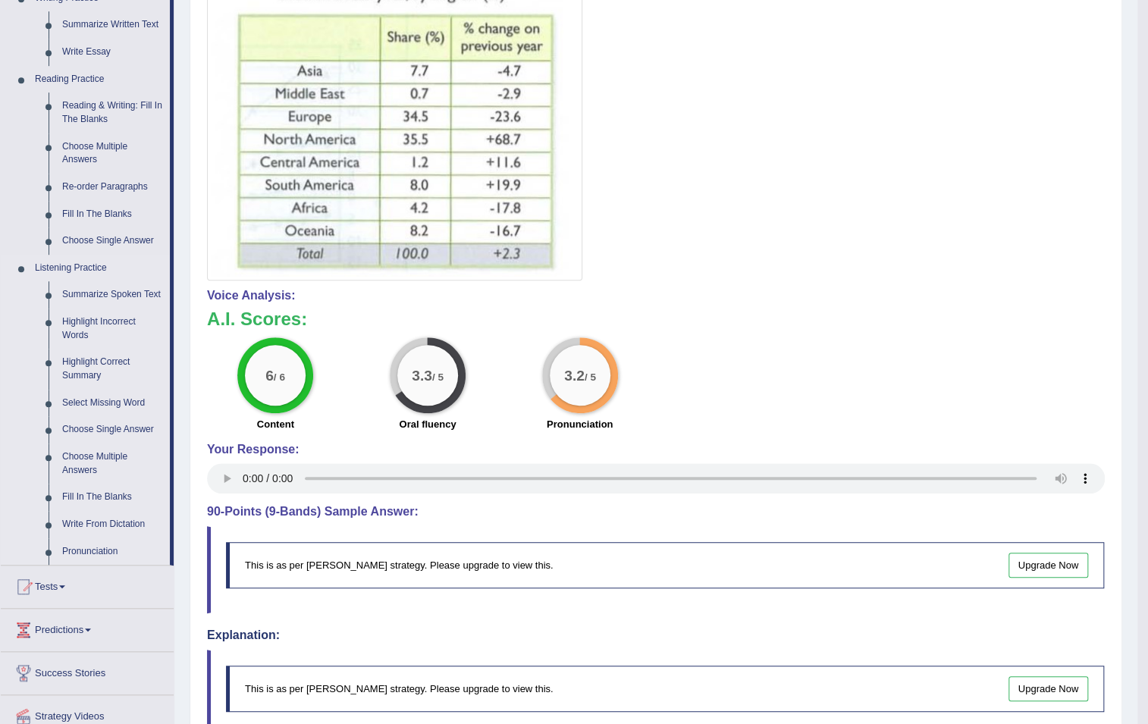
scroll to position [413, 0]
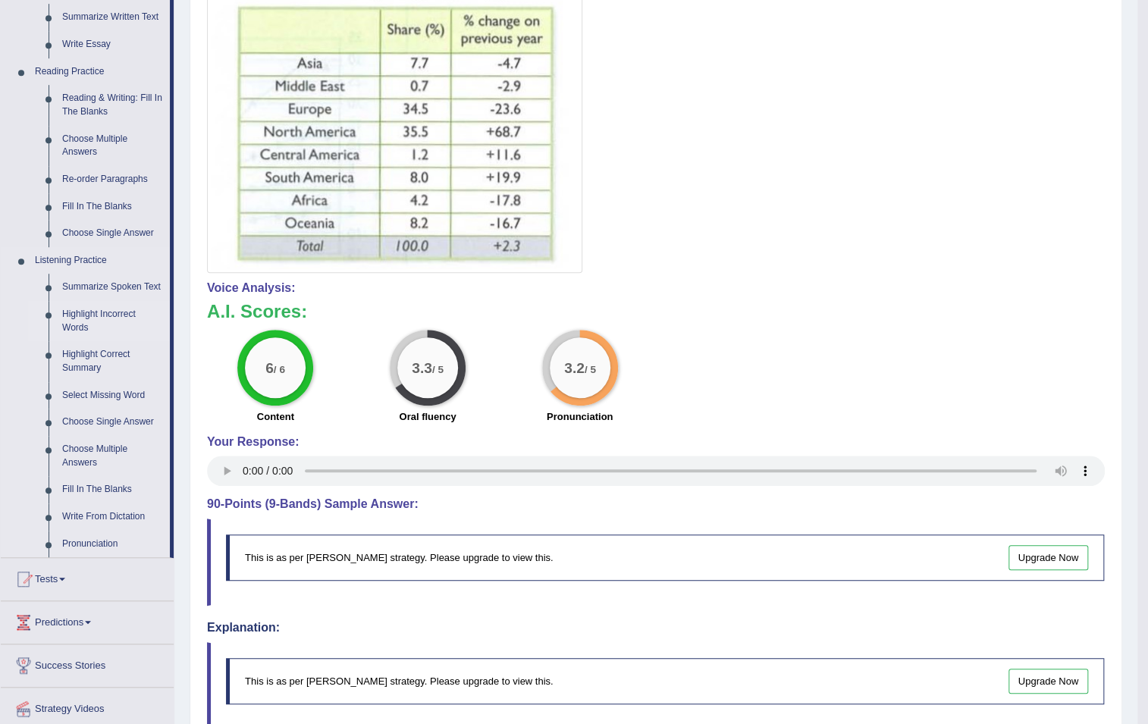
click at [91, 308] on link "Highlight Incorrect Words" at bounding box center [112, 321] width 115 height 40
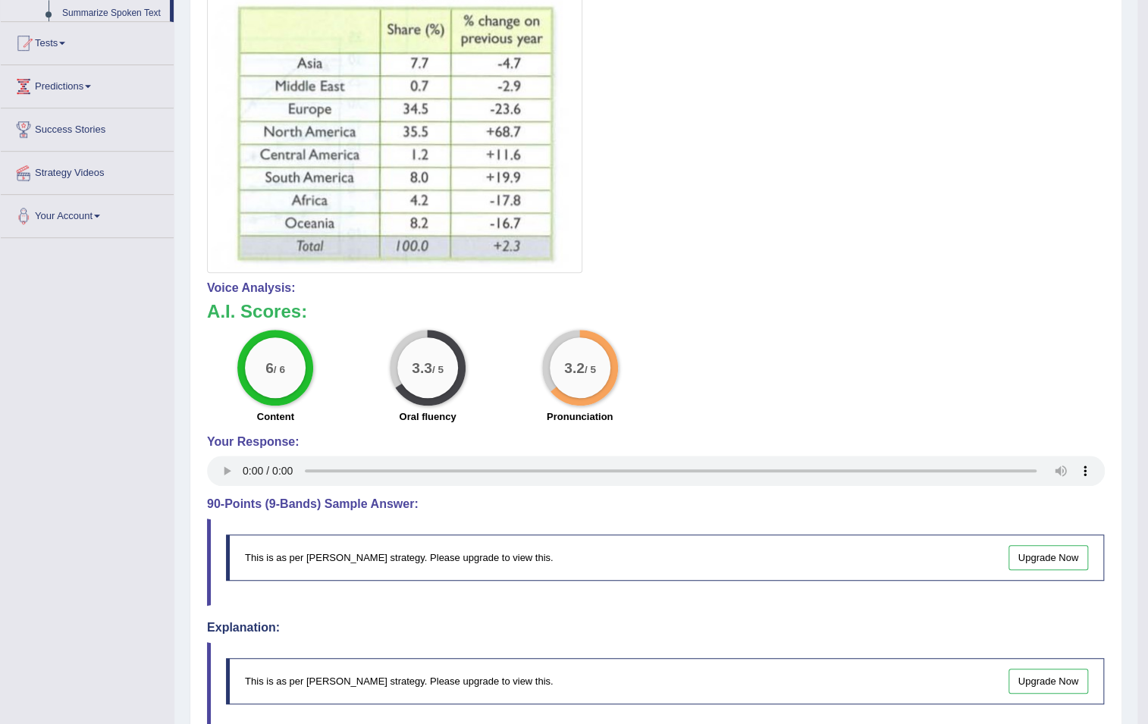
scroll to position [243, 0]
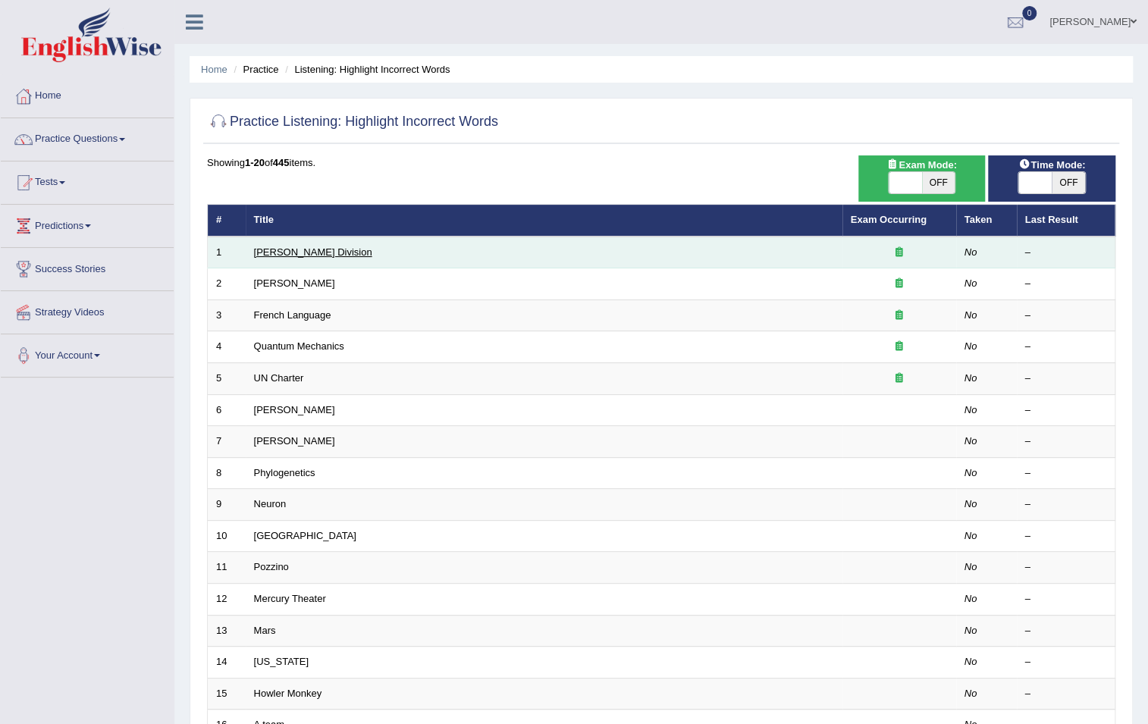
click at [291, 253] on link "[PERSON_NAME] Division" at bounding box center [313, 252] width 118 height 11
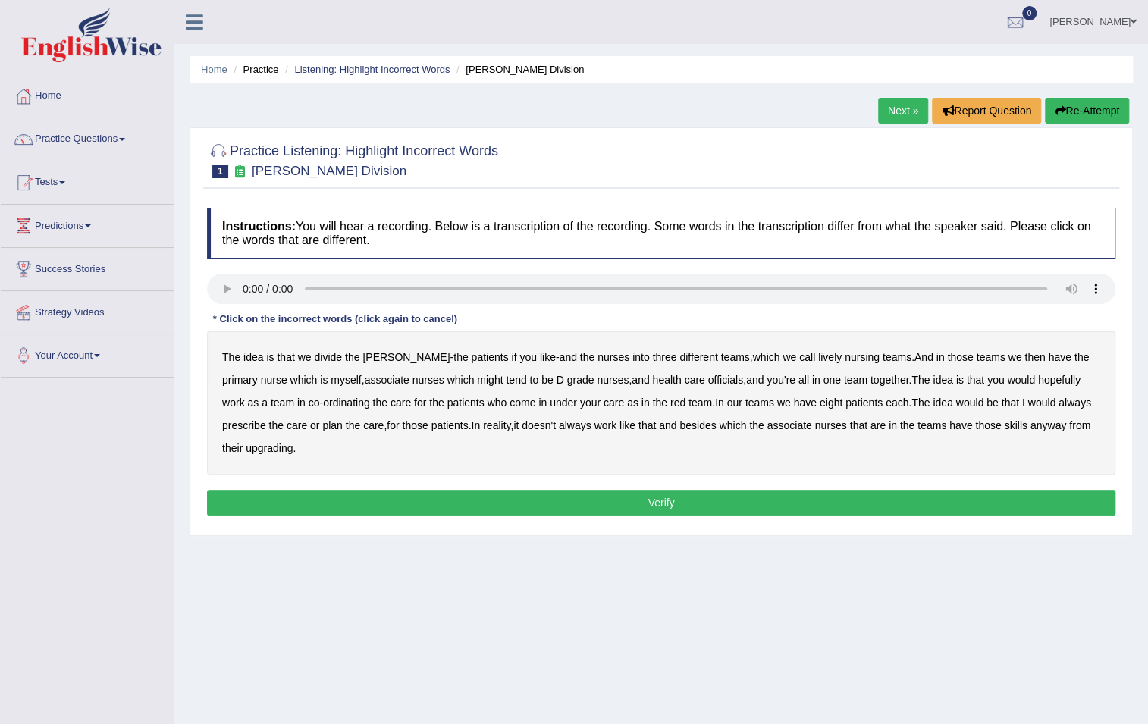
click at [818, 356] on b "lively" at bounding box center [830, 357] width 24 height 12
click at [477, 382] on b "might" at bounding box center [490, 380] width 26 height 12
click at [708, 379] on b "officials" at bounding box center [725, 380] width 35 height 12
click at [1028, 402] on b "would" at bounding box center [1042, 403] width 28 height 12
click at [1059, 402] on b "always" at bounding box center [1075, 403] width 33 height 12
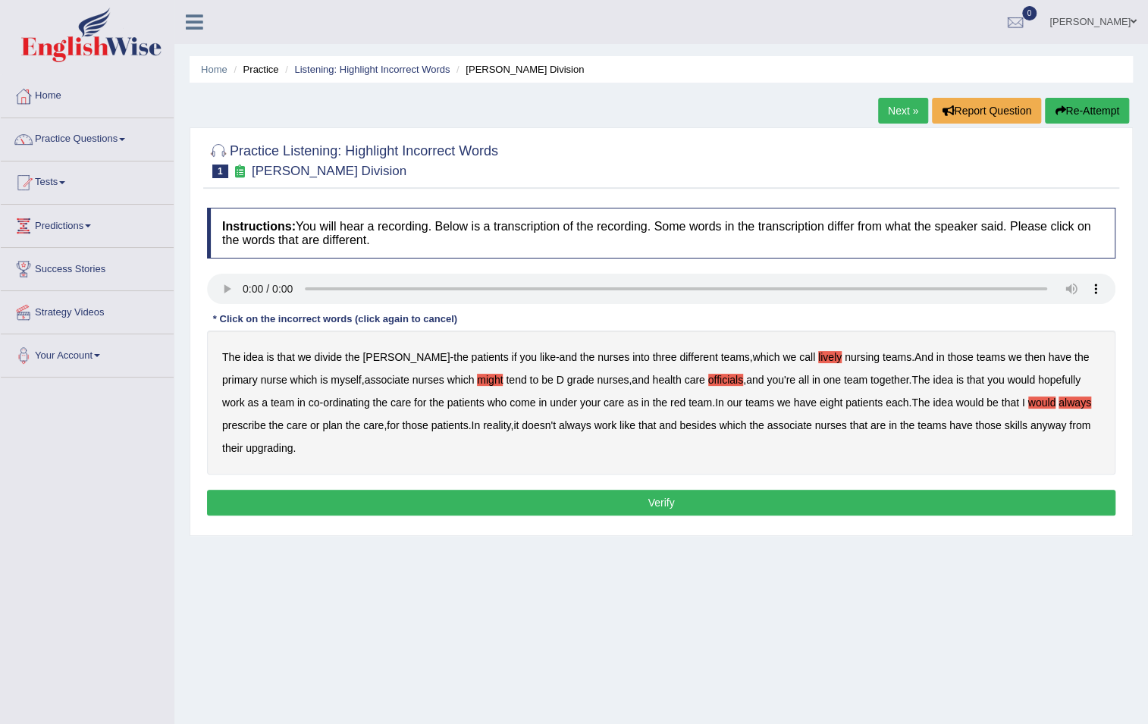
click at [1028, 401] on b "would" at bounding box center [1042, 403] width 28 height 12
click at [261, 442] on b "upgrading" at bounding box center [269, 448] width 47 height 12
click at [636, 493] on button "Verify" at bounding box center [661, 503] width 909 height 26
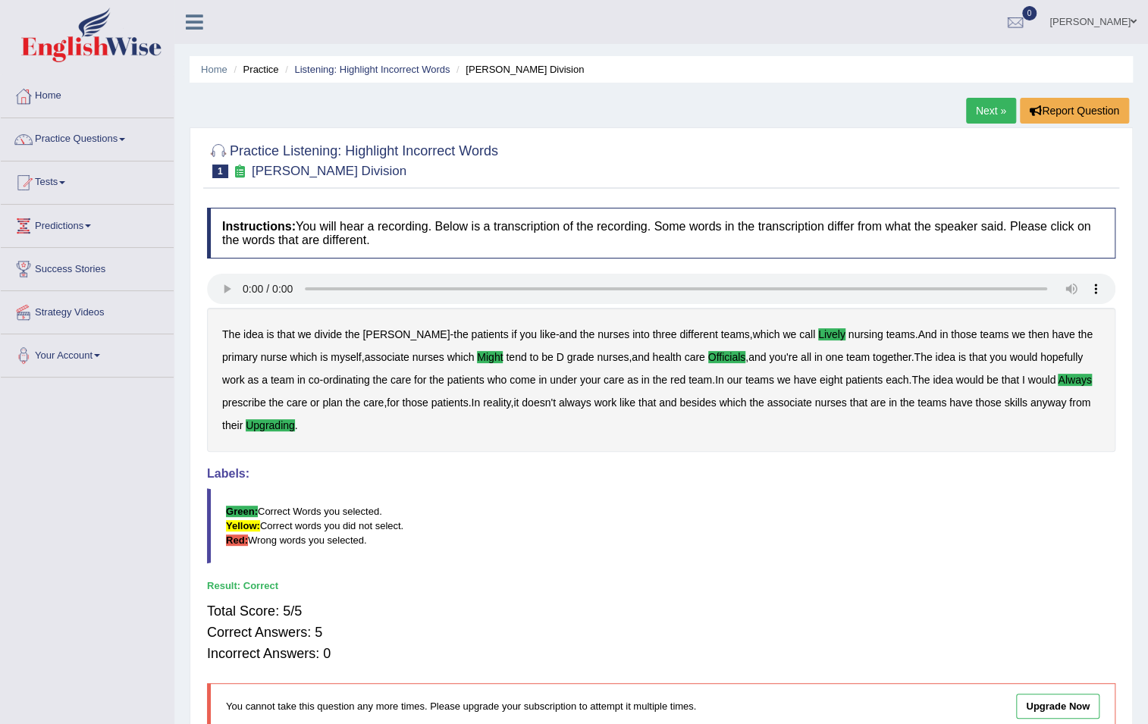
click at [972, 109] on link "Next »" at bounding box center [991, 111] width 50 height 26
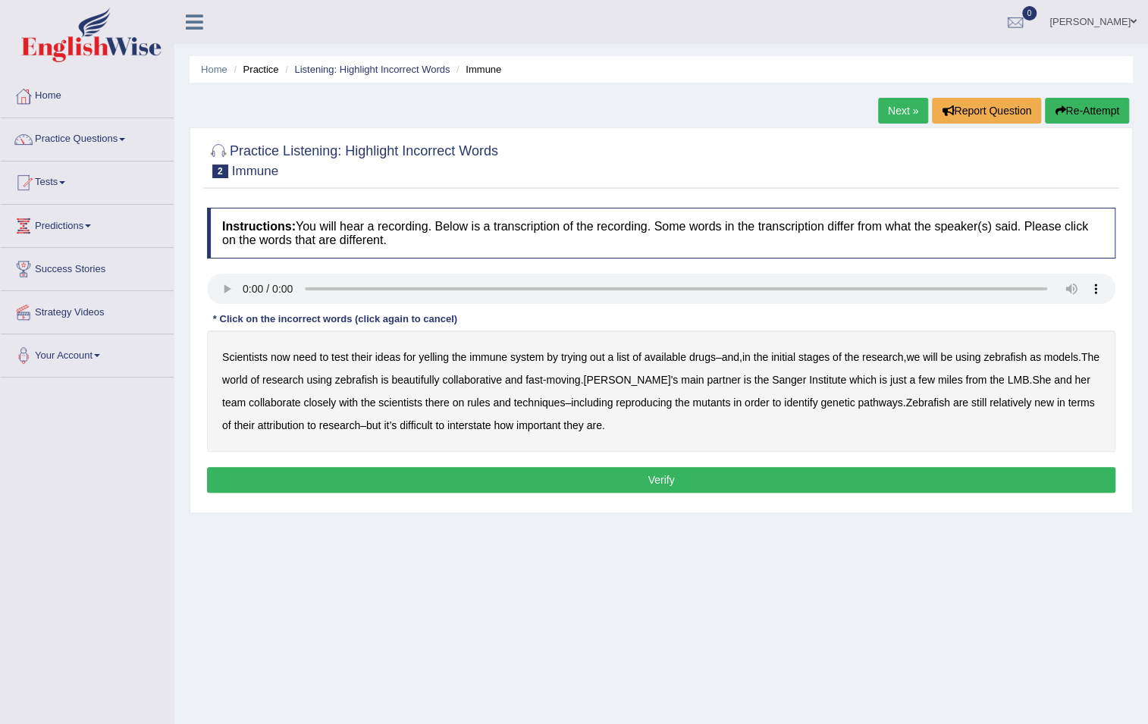
click at [432, 358] on b "yelling" at bounding box center [434, 357] width 30 height 12
click at [439, 382] on b "beautifully" at bounding box center [415, 380] width 48 height 12
click at [476, 405] on b "rules" at bounding box center [478, 403] width 23 height 12
click at [304, 428] on b "attribution" at bounding box center [281, 425] width 46 height 12
click at [491, 426] on b "interstate" at bounding box center [470, 425] width 44 height 12
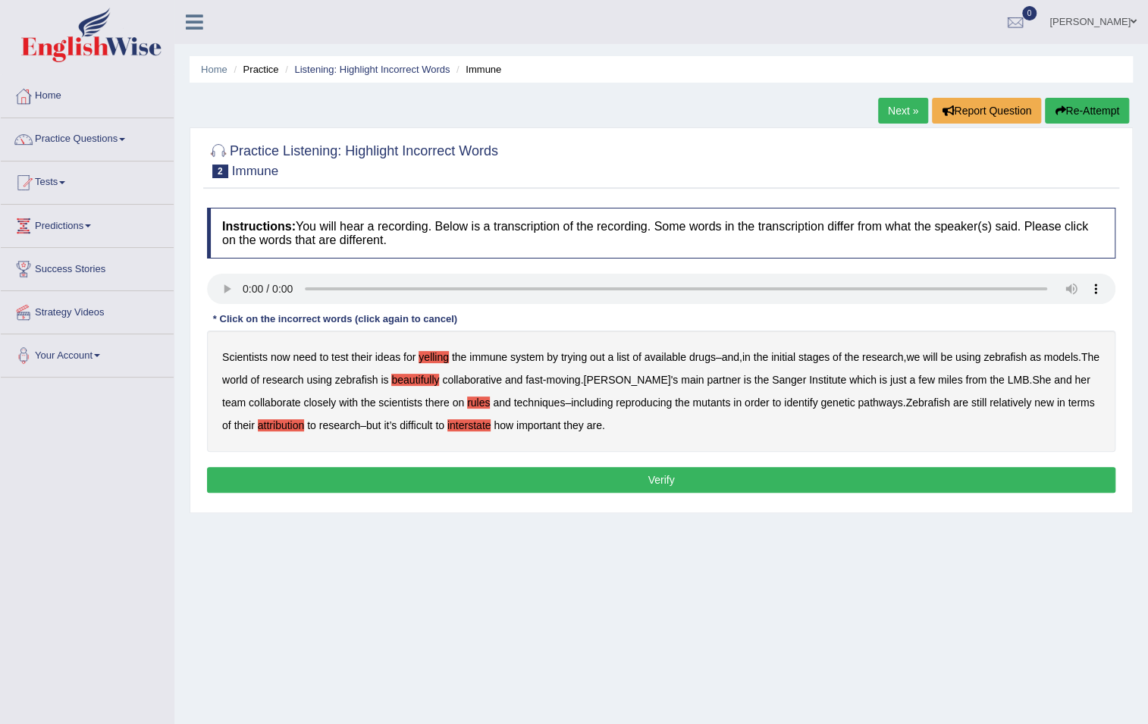
click at [639, 488] on button "Verify" at bounding box center [661, 480] width 909 height 26
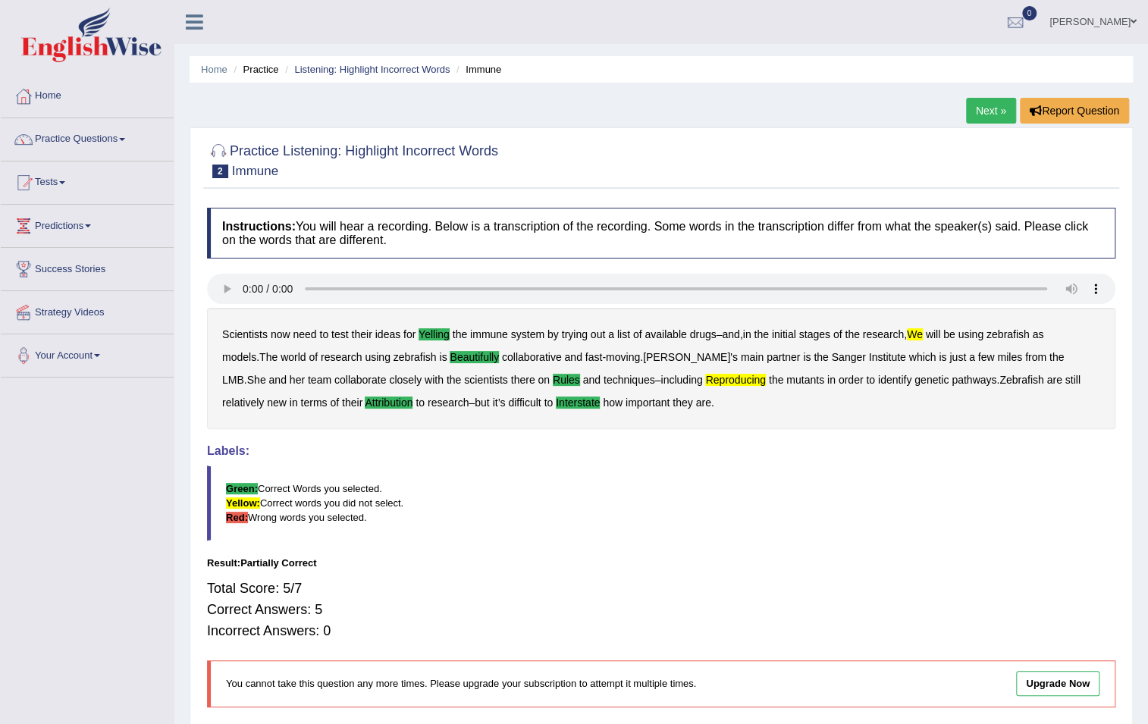
click at [996, 115] on link "Next »" at bounding box center [991, 111] width 50 height 26
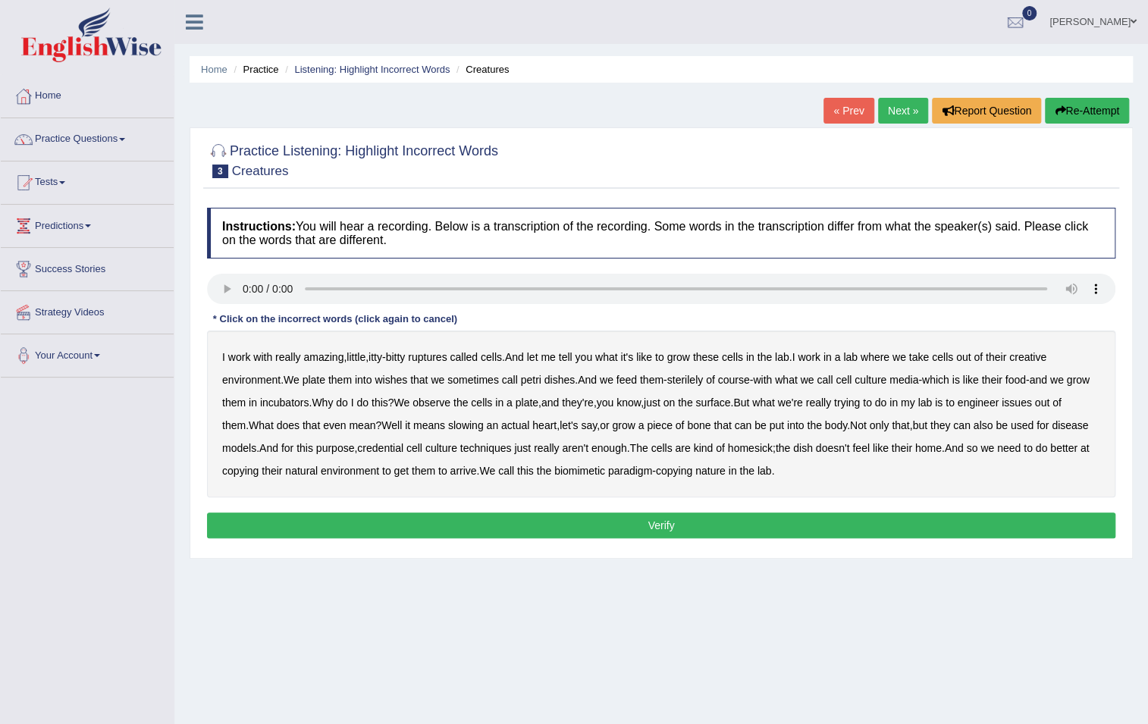
click at [424, 361] on b "ruptures" at bounding box center [427, 357] width 39 height 12
click at [1038, 359] on b "creative" at bounding box center [1028, 357] width 37 height 12
click at [402, 380] on b "wishes" at bounding box center [391, 380] width 33 height 12
click at [1032, 403] on b "issues" at bounding box center [1017, 403] width 30 height 12
click at [355, 452] on b "purpose" at bounding box center [335, 448] width 39 height 12
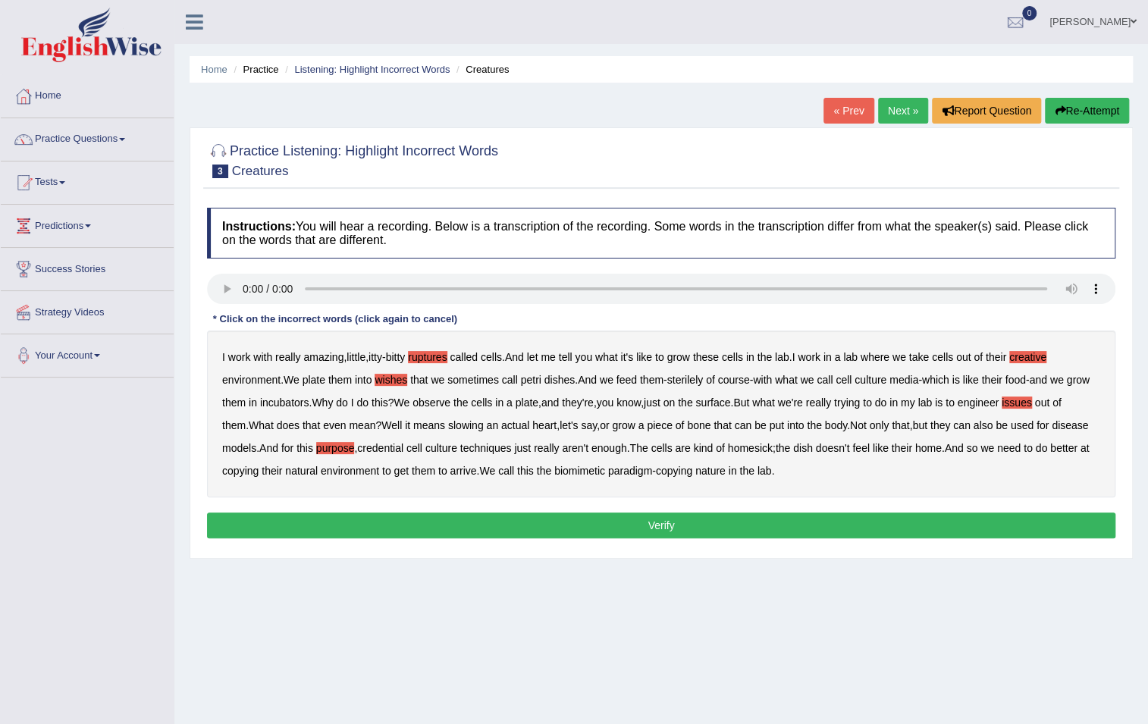
click at [476, 472] on b "arrive" at bounding box center [463, 471] width 27 height 12
click at [561, 519] on button "Verify" at bounding box center [661, 526] width 909 height 26
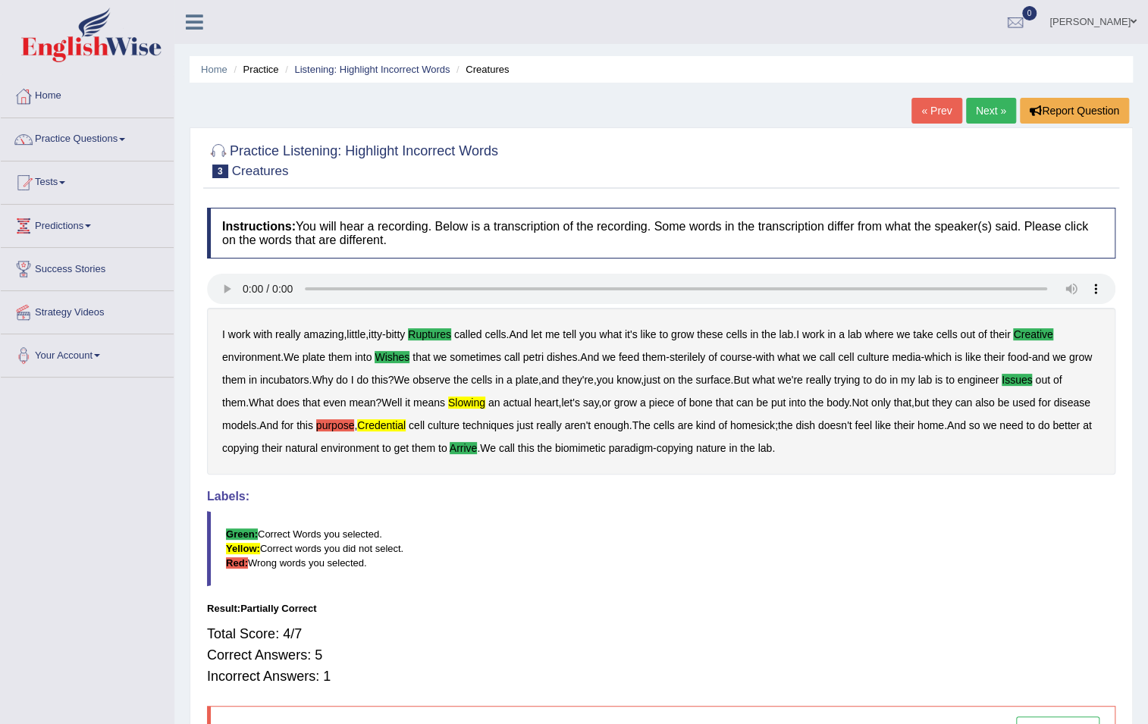
click at [974, 109] on link "Next »" at bounding box center [991, 111] width 50 height 26
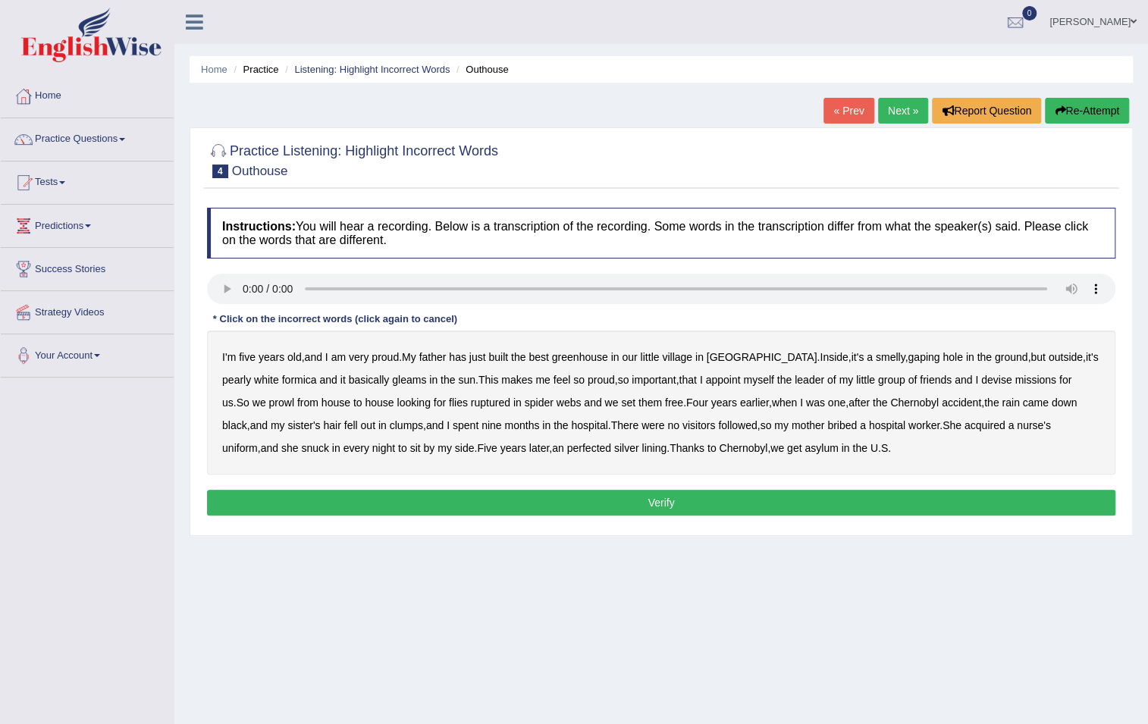
click at [583, 356] on b "greenhouse" at bounding box center [580, 357] width 56 height 12
click at [349, 379] on b "basically" at bounding box center [369, 380] width 41 height 12
click at [471, 406] on b "ruptured" at bounding box center [490, 403] width 39 height 12
click at [718, 426] on b "followed" at bounding box center [737, 425] width 39 height 12
click at [567, 452] on b "perfected" at bounding box center [589, 448] width 44 height 12
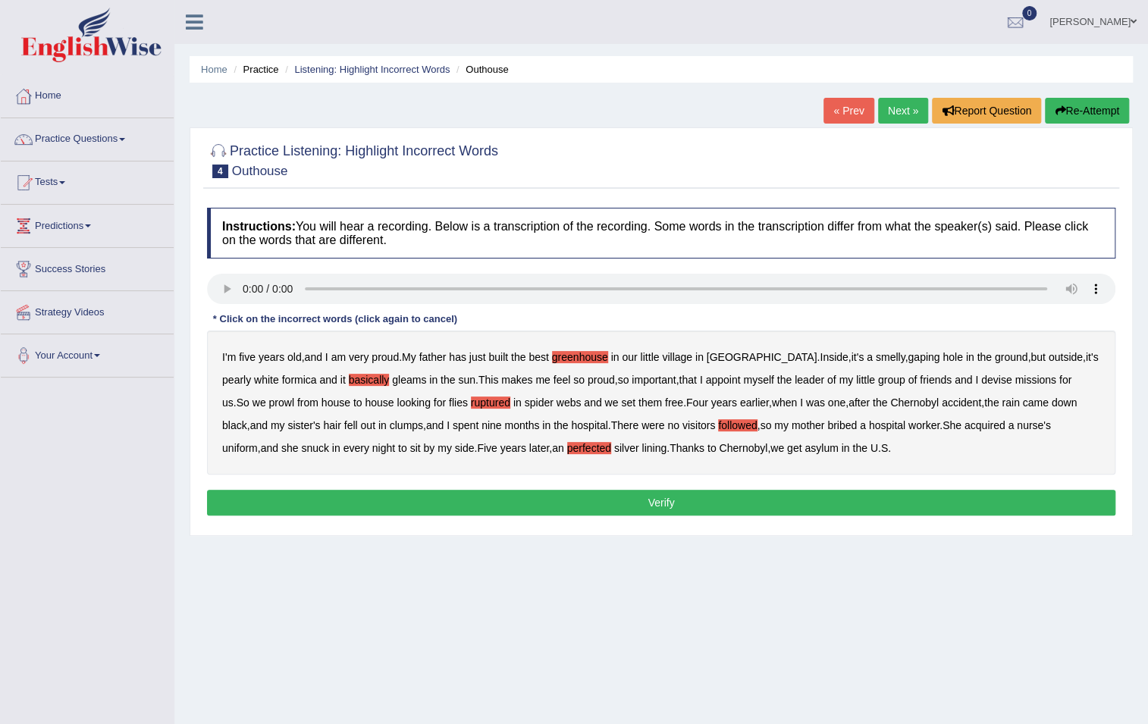
click at [686, 504] on button "Verify" at bounding box center [661, 503] width 909 height 26
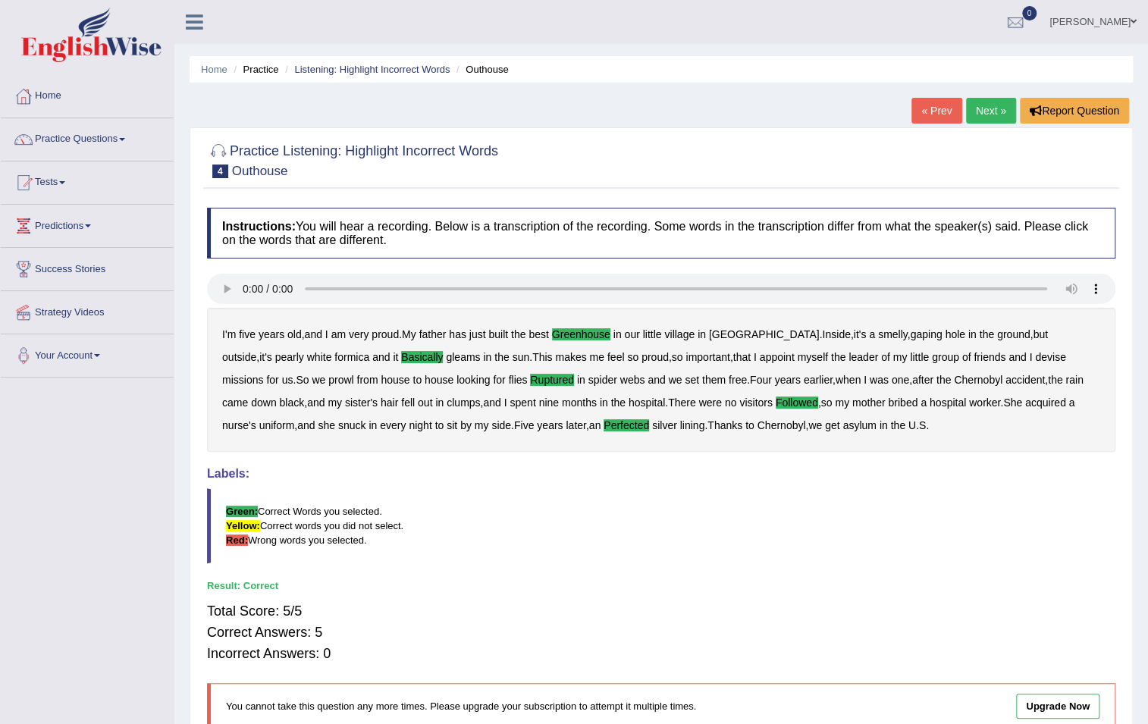
click at [1000, 117] on link "Next »" at bounding box center [991, 111] width 50 height 26
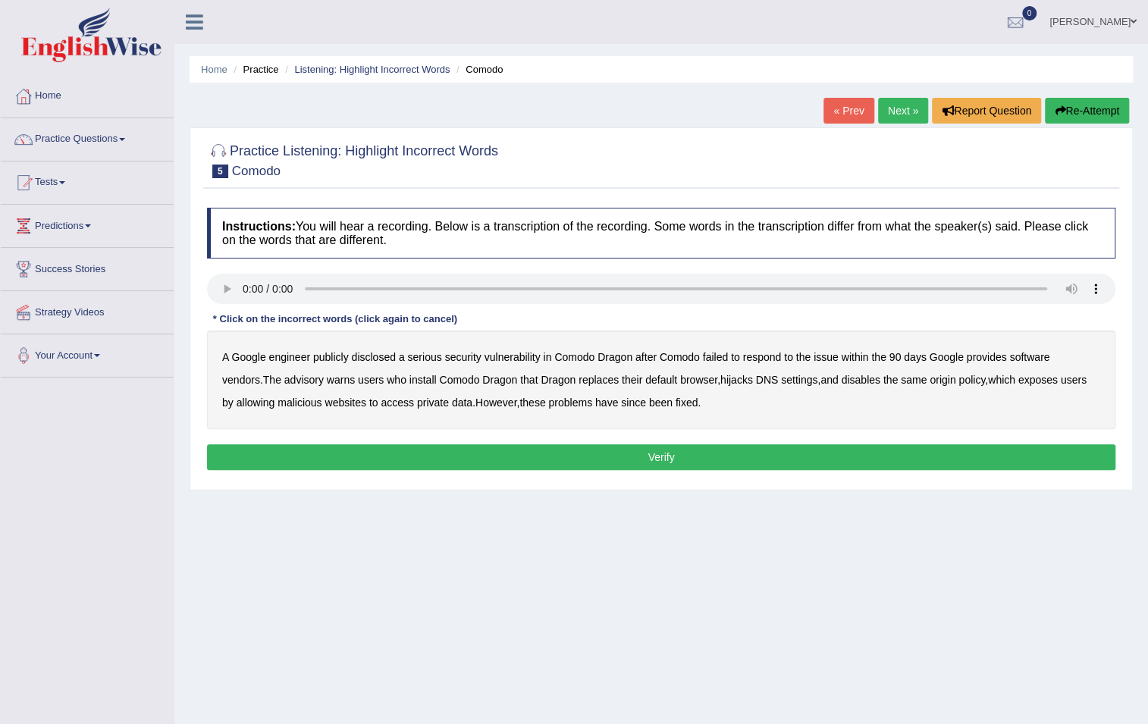
click at [388, 356] on b "disclosed" at bounding box center [374, 357] width 44 height 12
click at [579, 385] on b "replaces" at bounding box center [599, 380] width 40 height 12
click at [294, 404] on b "malicious" at bounding box center [300, 403] width 44 height 12
click at [639, 456] on button "Verify" at bounding box center [661, 457] width 909 height 26
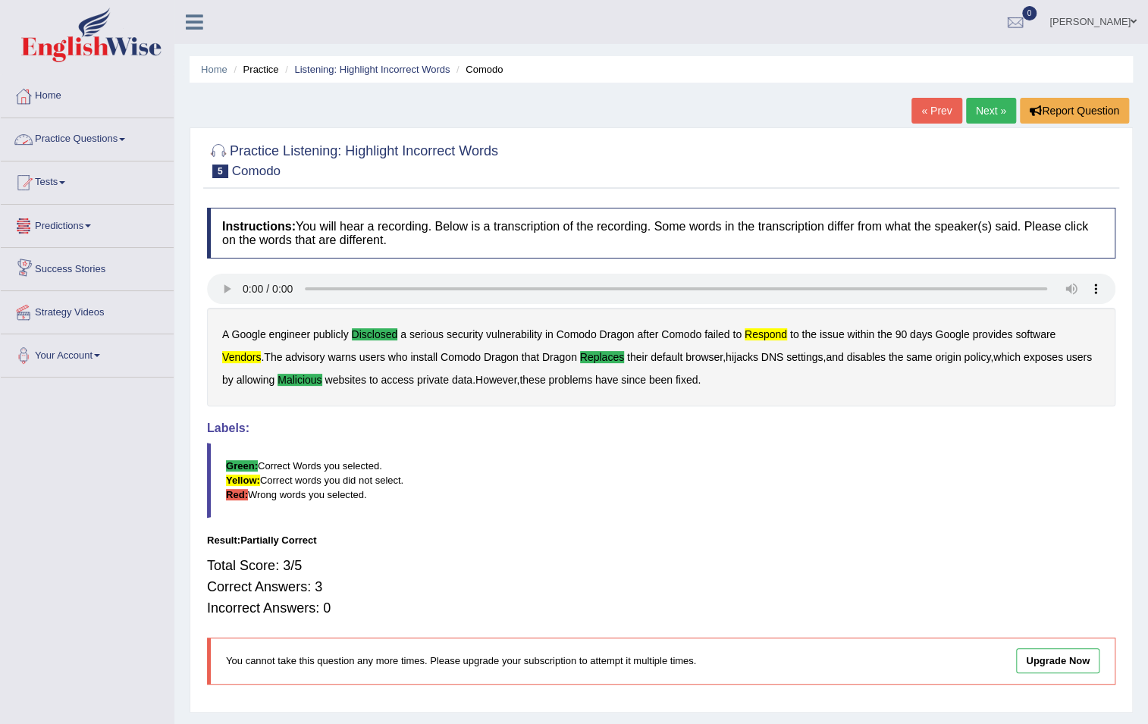
click at [52, 144] on link "Practice Questions" at bounding box center [87, 137] width 173 height 38
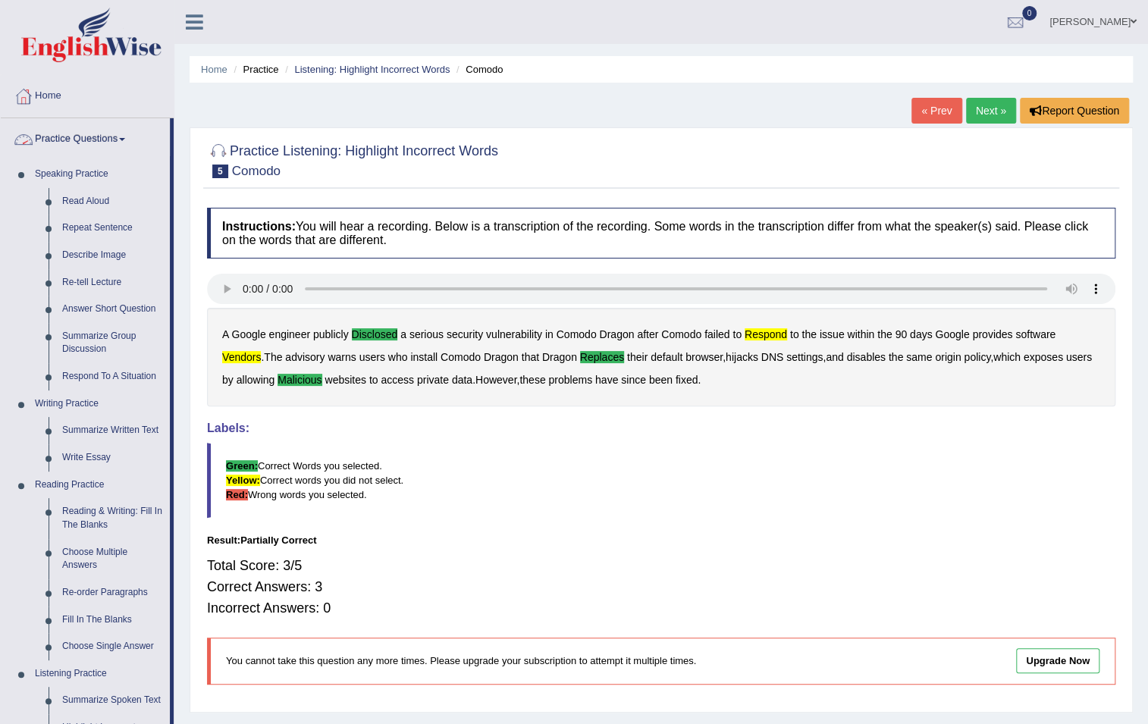
click at [54, 132] on link "Practice Questions" at bounding box center [85, 137] width 169 height 38
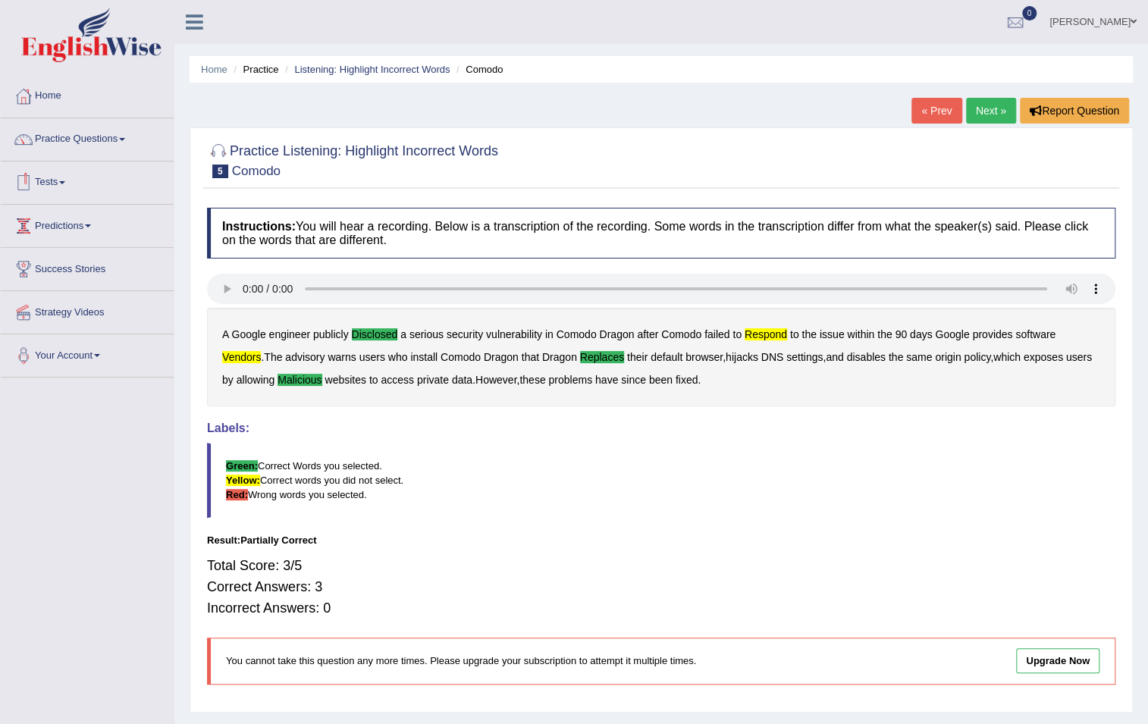
click at [45, 179] on link "Tests" at bounding box center [87, 181] width 173 height 38
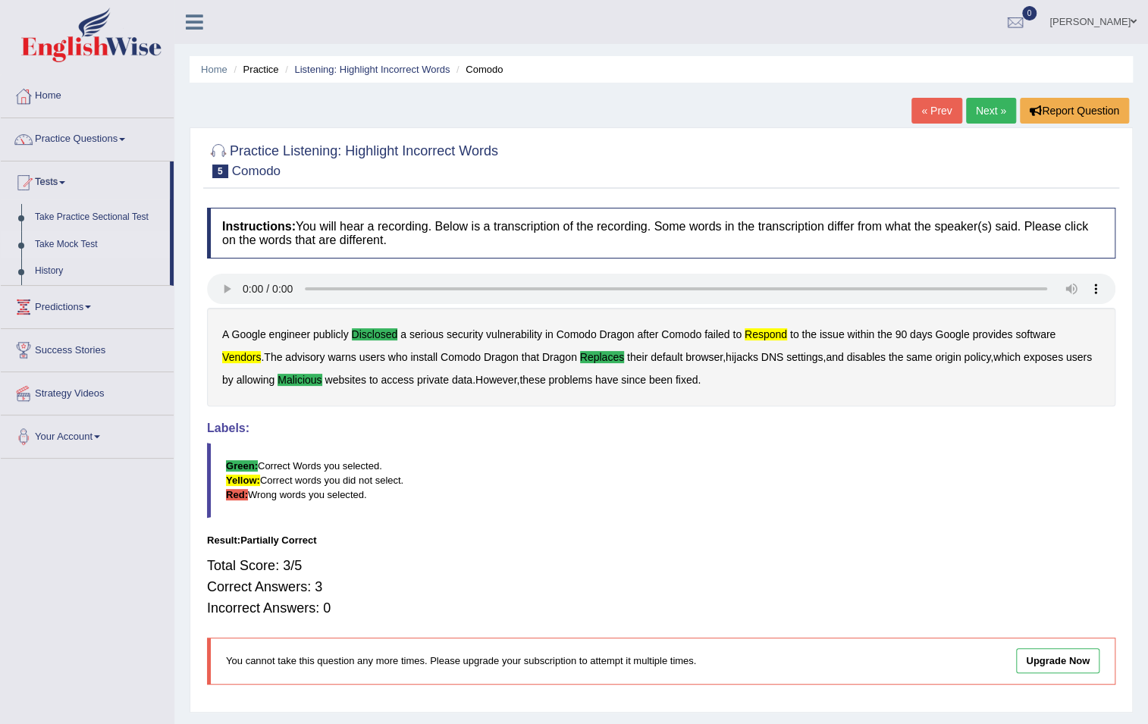
click at [84, 239] on link "Take Mock Test" at bounding box center [99, 244] width 142 height 27
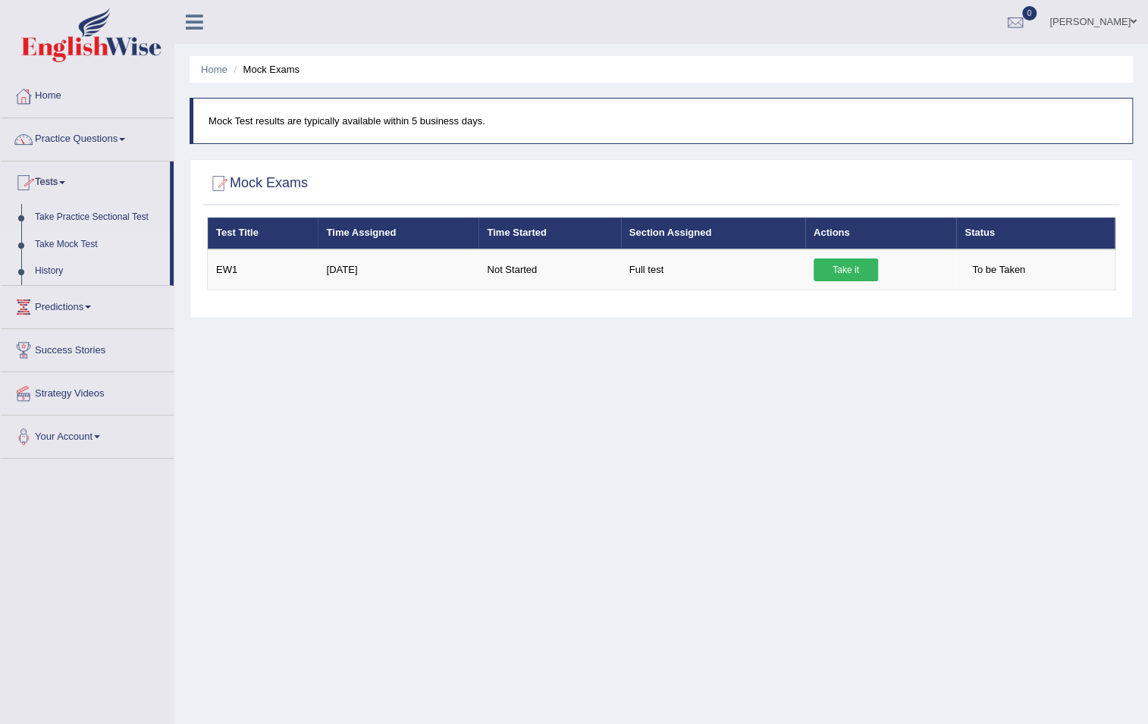
click at [49, 269] on link "History" at bounding box center [99, 271] width 142 height 27
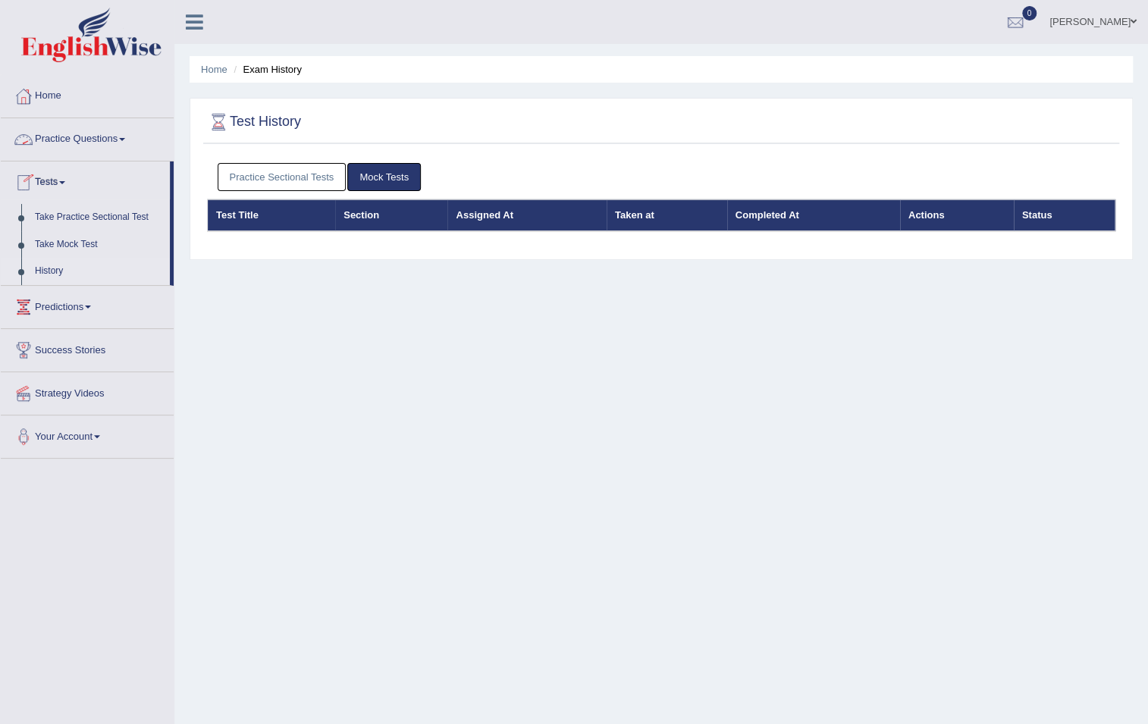
click at [52, 176] on link "Tests" at bounding box center [85, 181] width 169 height 38
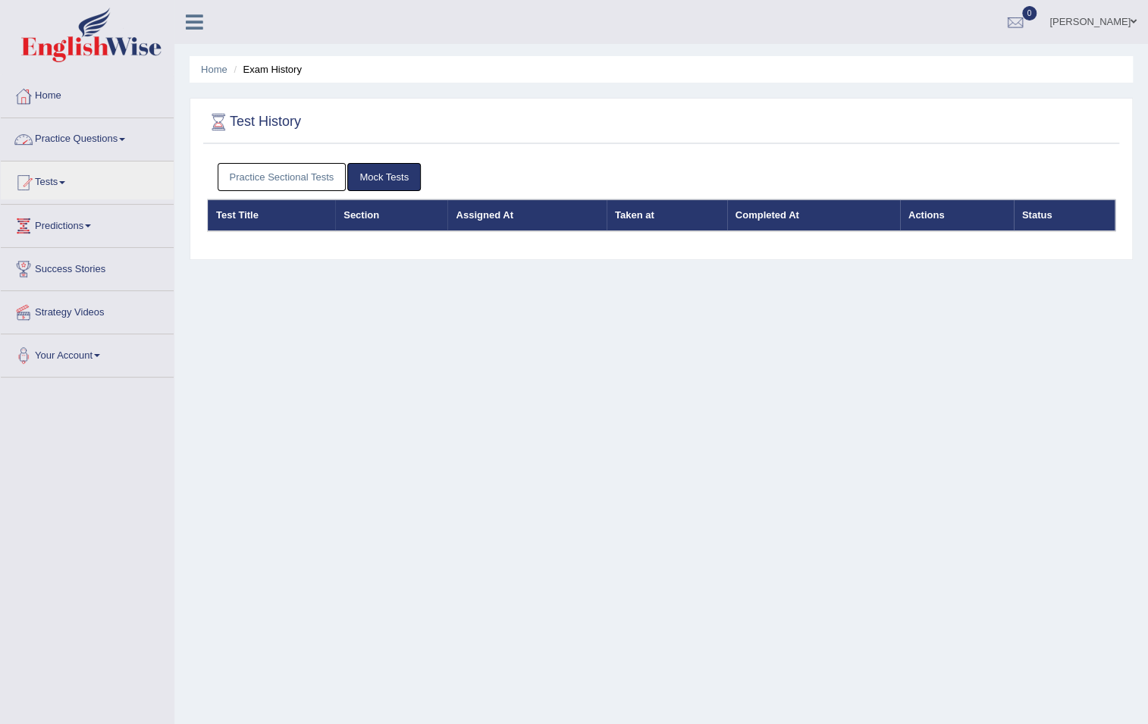
click at [52, 147] on link "Practice Questions" at bounding box center [87, 137] width 173 height 38
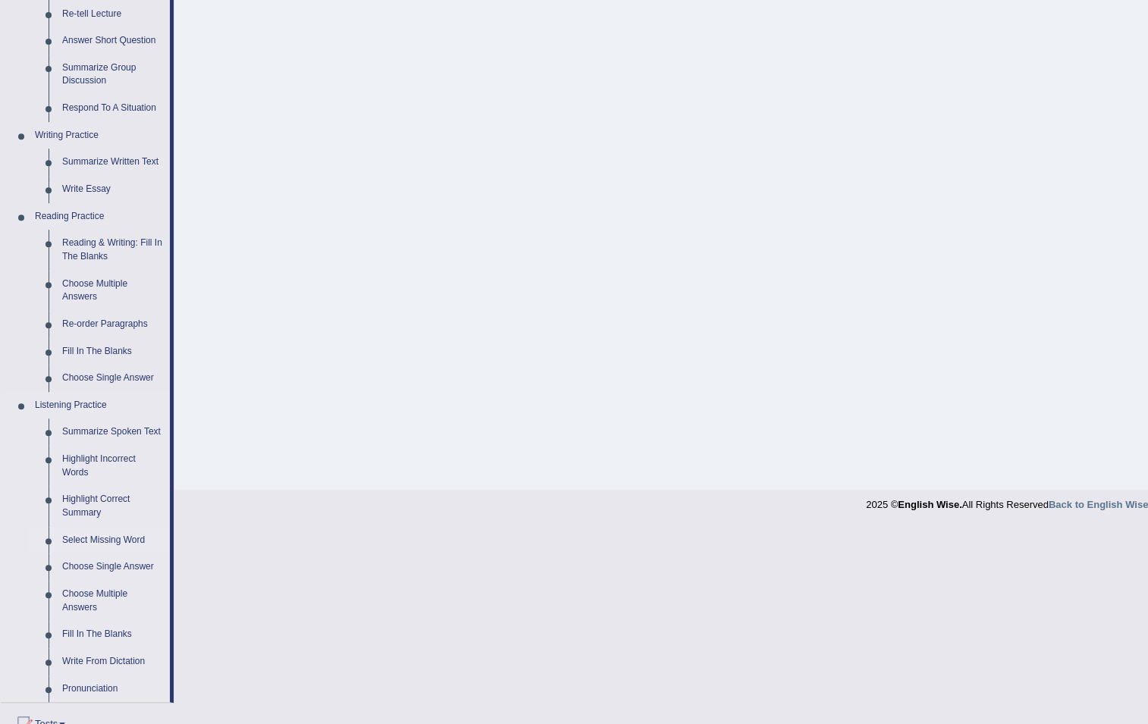
scroll to position [275, 0]
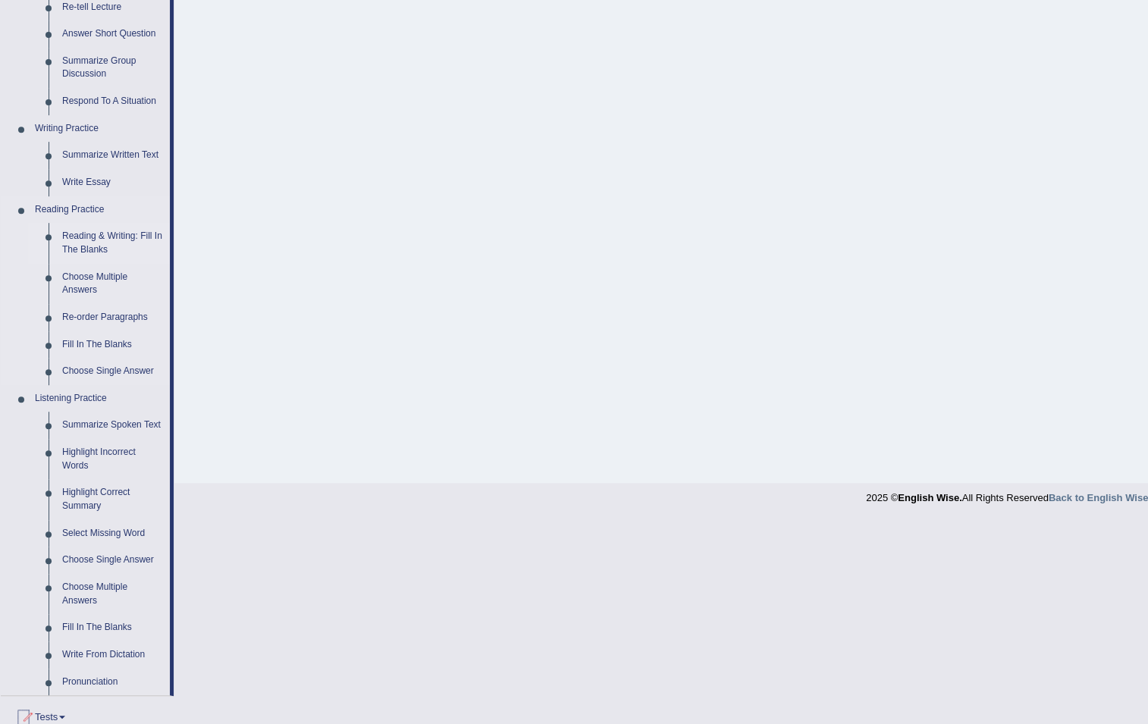
click at [103, 237] on link "Reading & Writing: Fill In The Blanks" at bounding box center [112, 243] width 115 height 40
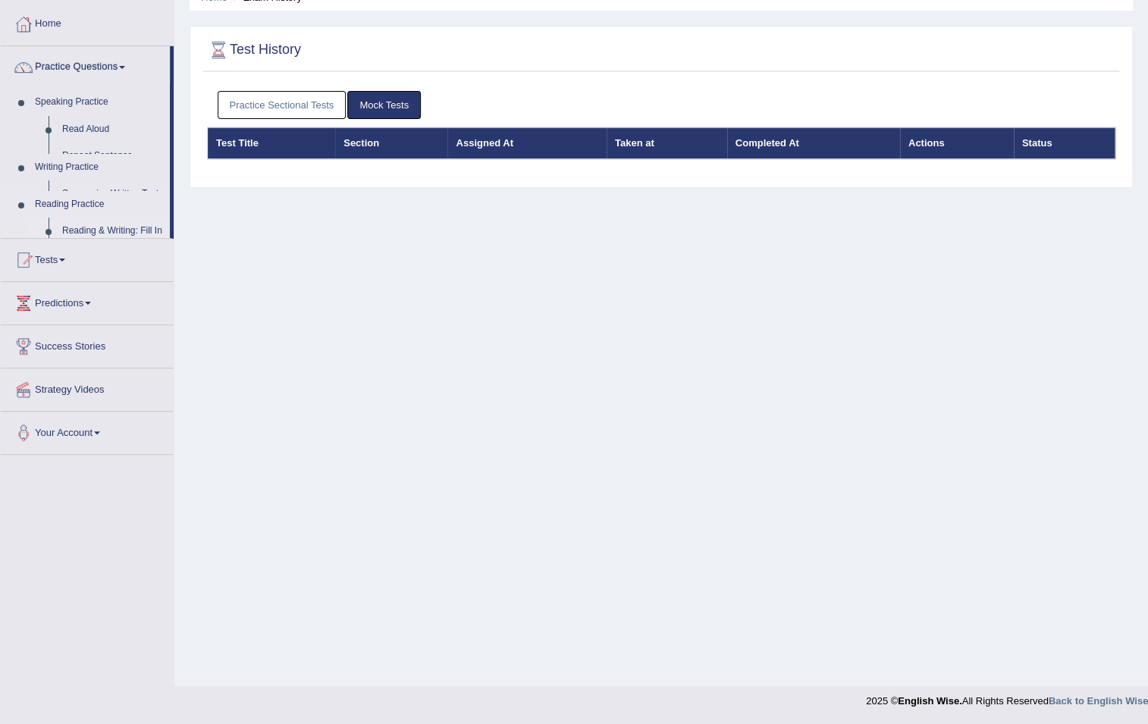
scroll to position [72, 0]
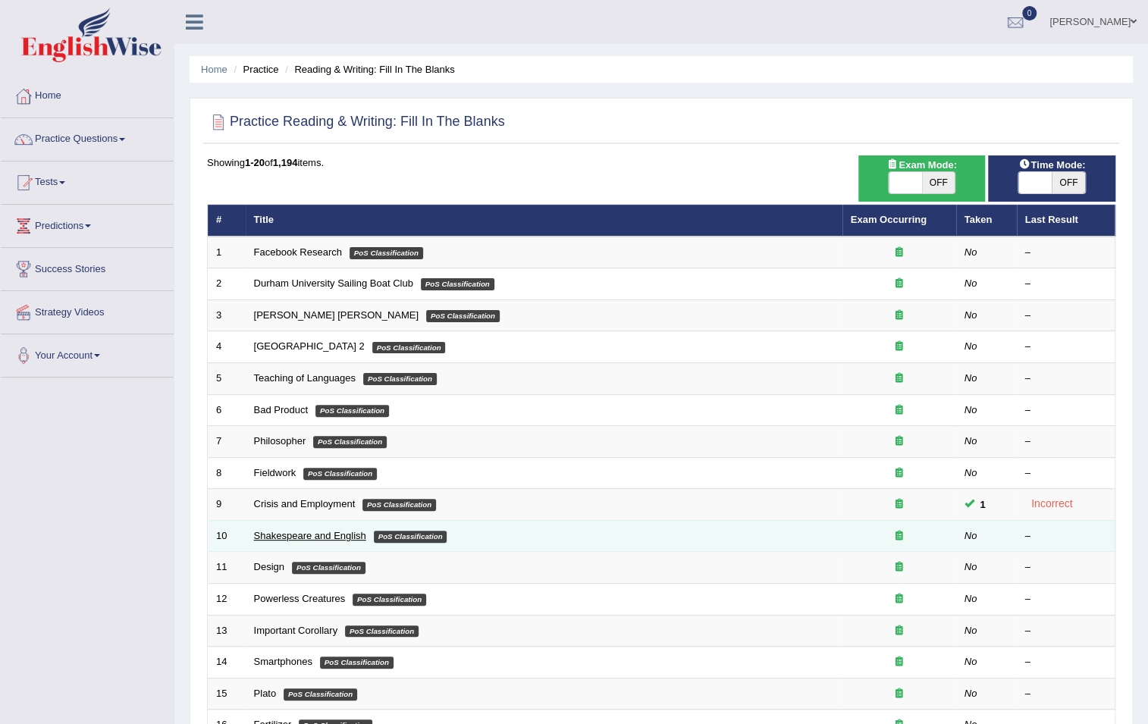
click at [286, 535] on link "Shakespeare and English" at bounding box center [310, 535] width 112 height 11
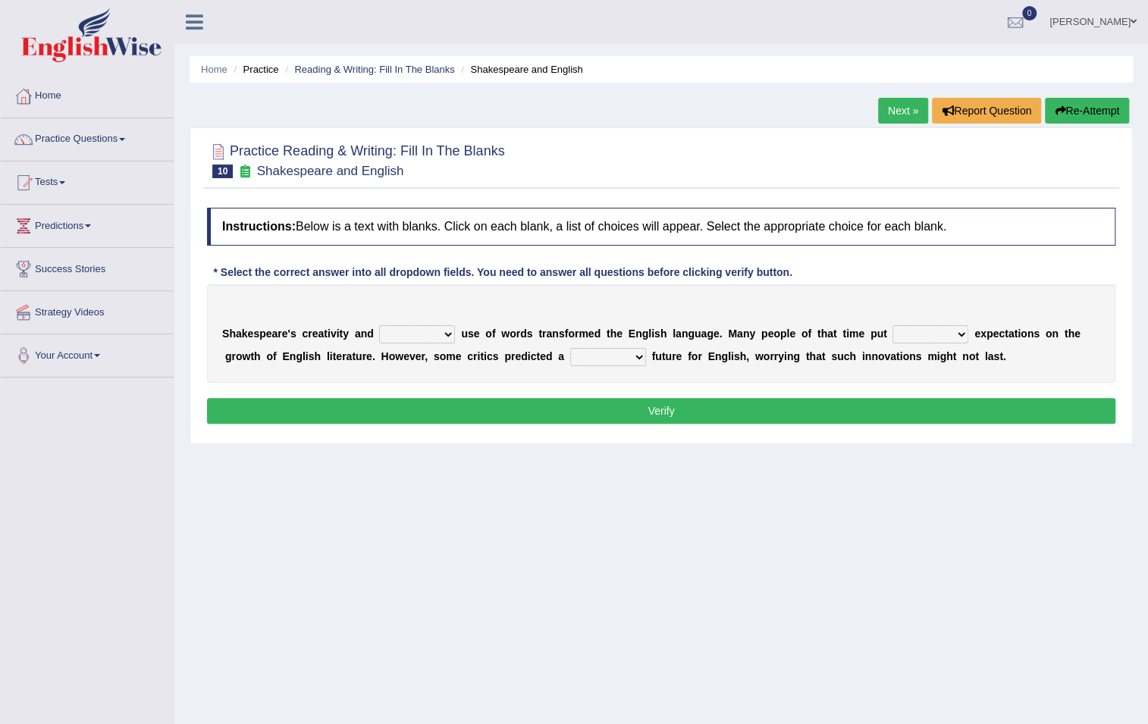
click at [410, 333] on select "idealized intensive fancied inventive" at bounding box center [417, 334] width 76 height 18
select select "intensive"
click at [379, 325] on select "idealized intensive fancied inventive" at bounding box center [417, 334] width 76 height 18
click at [921, 333] on select "wide much high more" at bounding box center [931, 334] width 76 height 18
select select "more"
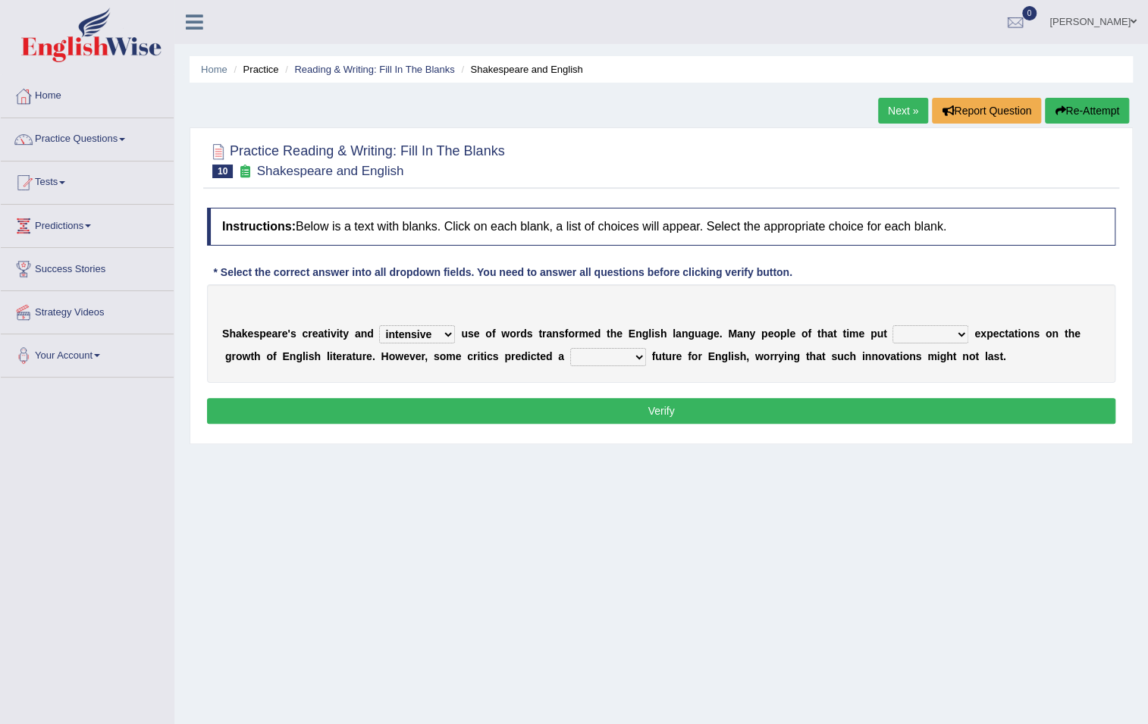
click at [893, 325] on select "wide much high more" at bounding box center [931, 334] width 76 height 18
click at [625, 355] on select "monetary promising irresistible daunting" at bounding box center [608, 357] width 76 height 18
select select "irresistible"
click at [570, 348] on select "monetary promising irresistible daunting" at bounding box center [608, 357] width 76 height 18
click at [611, 410] on button "Verify" at bounding box center [661, 411] width 909 height 26
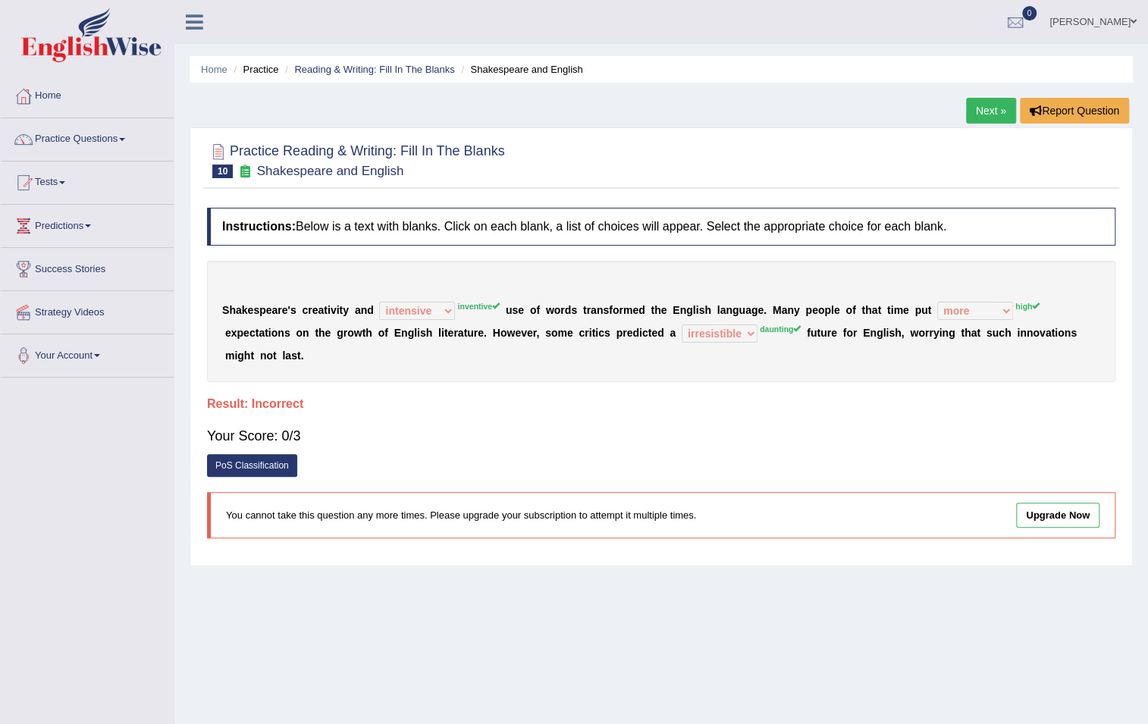
click at [990, 112] on link "Next »" at bounding box center [991, 111] width 50 height 26
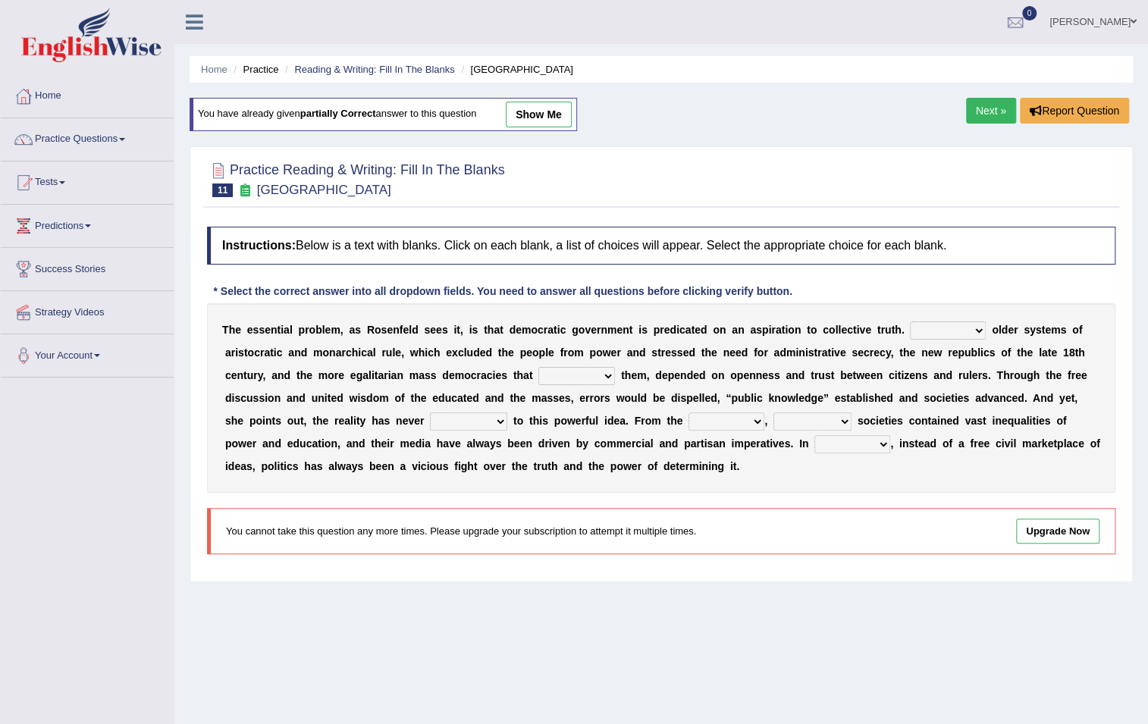
click at [975, 106] on link "Next »" at bounding box center [991, 111] width 50 height 26
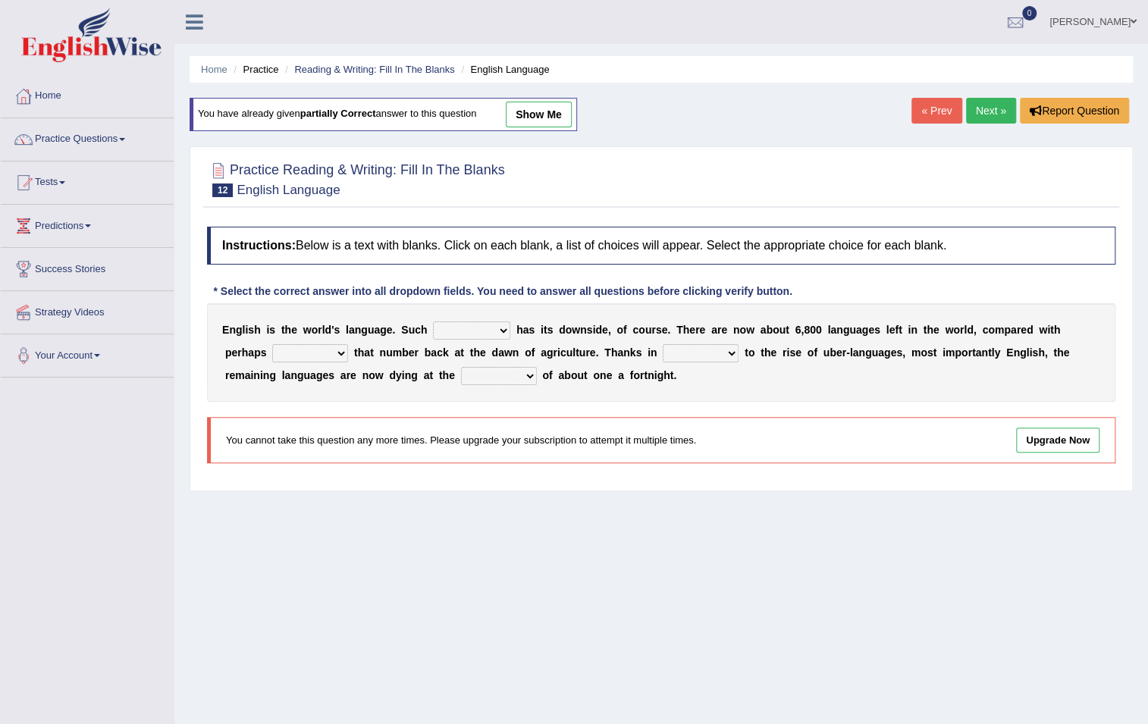
click at [980, 117] on link "Next »" at bounding box center [991, 111] width 50 height 26
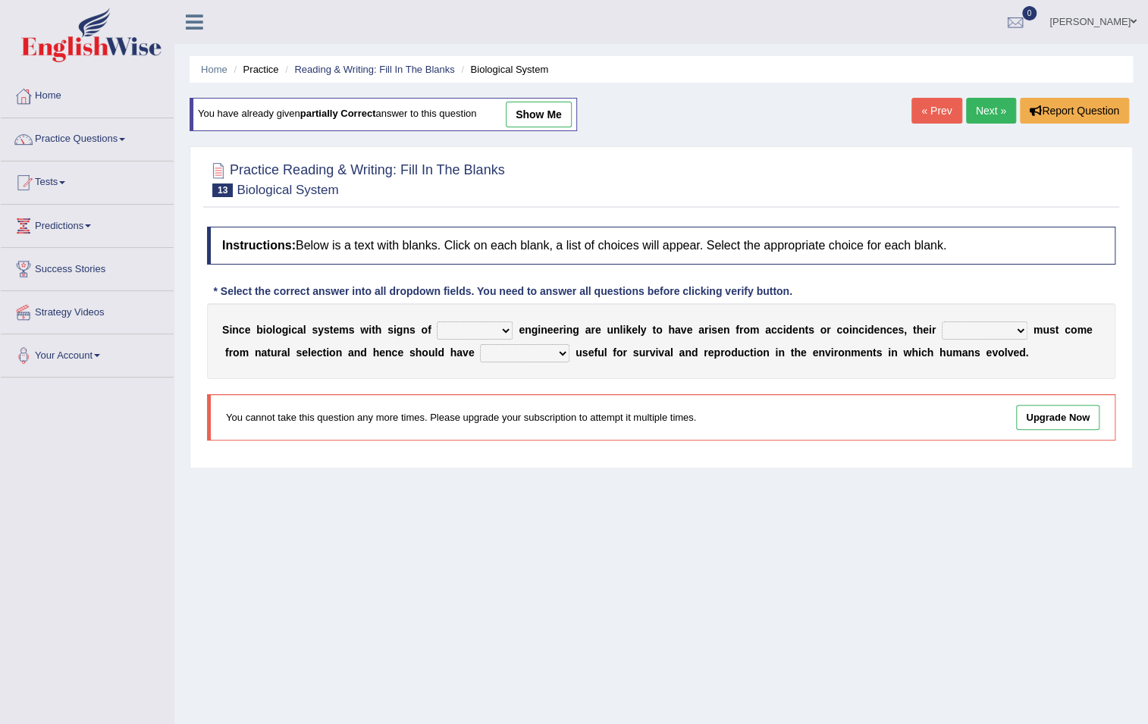
click at [980, 117] on link "Next »" at bounding box center [991, 111] width 50 height 26
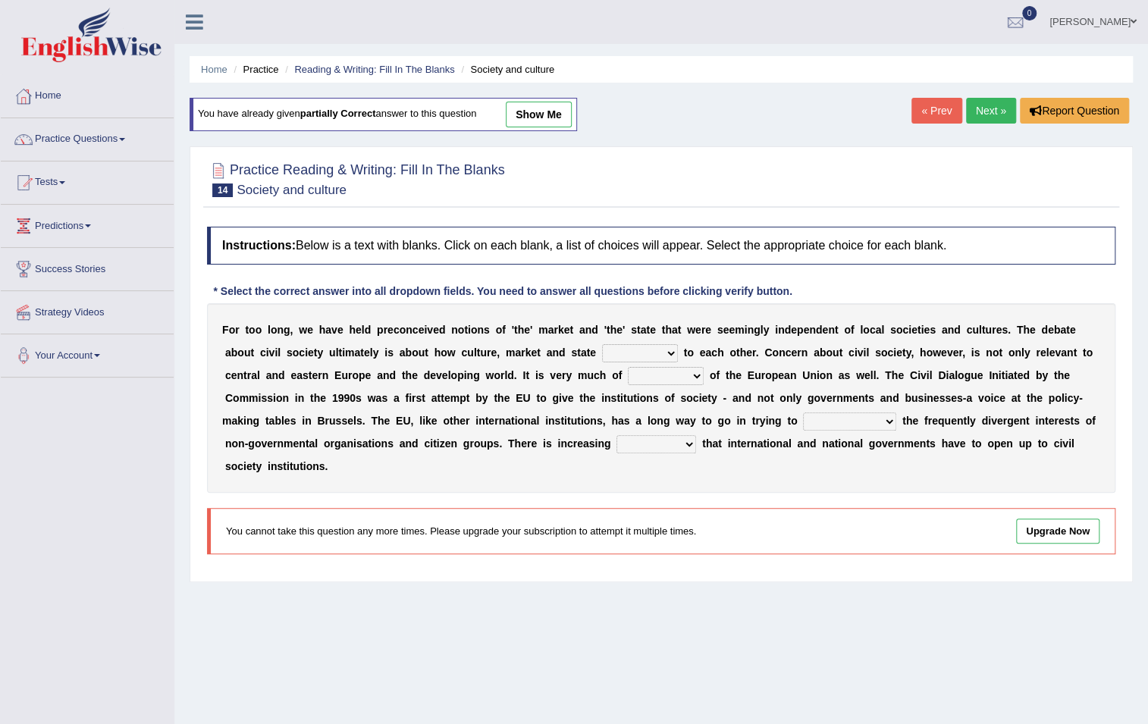
click at [649, 348] on select "stay relate bring telling" at bounding box center [640, 353] width 76 height 18
select select "relate"
click at [602, 344] on select "stay relate bring telling" at bounding box center [640, 353] width 76 height 18
click at [685, 378] on select "interest brought shown suspect" at bounding box center [666, 376] width 76 height 18
select select "interest"
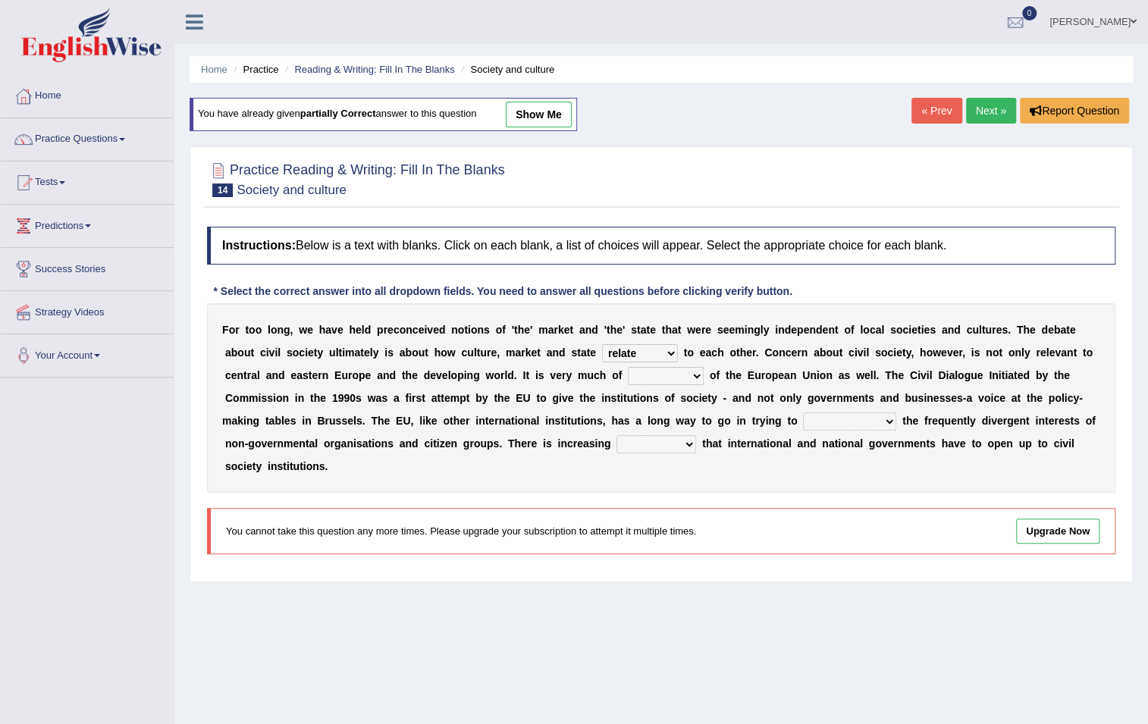
click at [628, 367] on select "interest brought shown suspect" at bounding box center [666, 376] width 76 height 18
click at [987, 99] on link "Next »" at bounding box center [991, 111] width 50 height 26
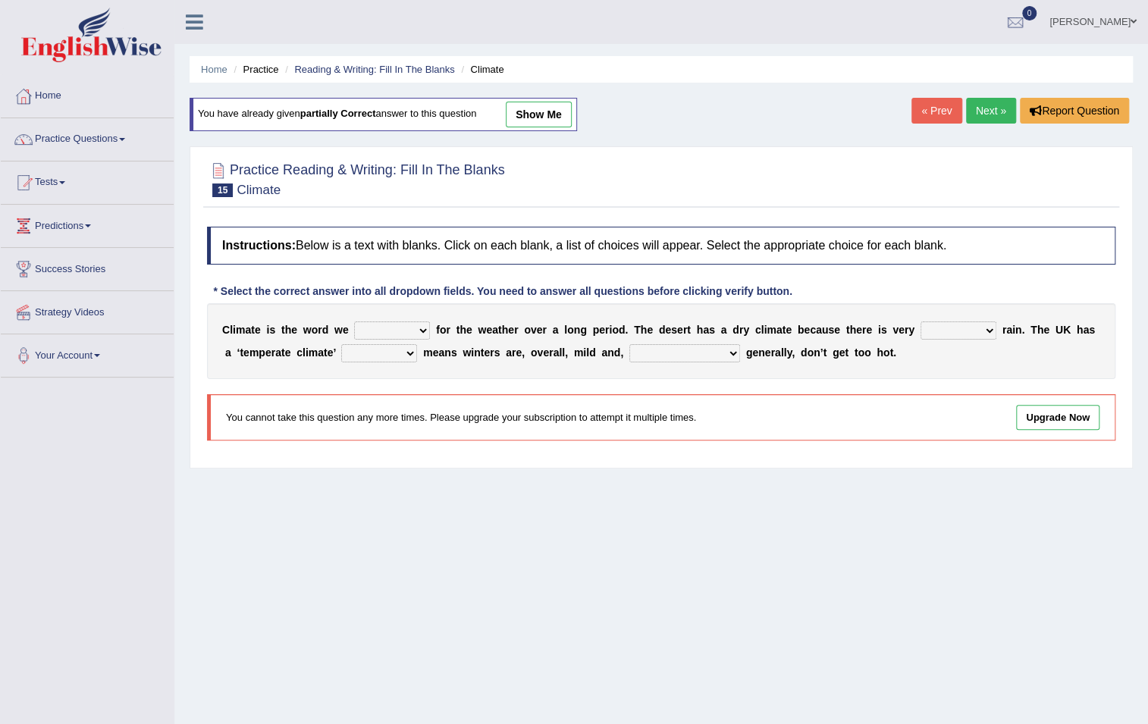
click at [985, 114] on link "Next »" at bounding box center [991, 111] width 50 height 26
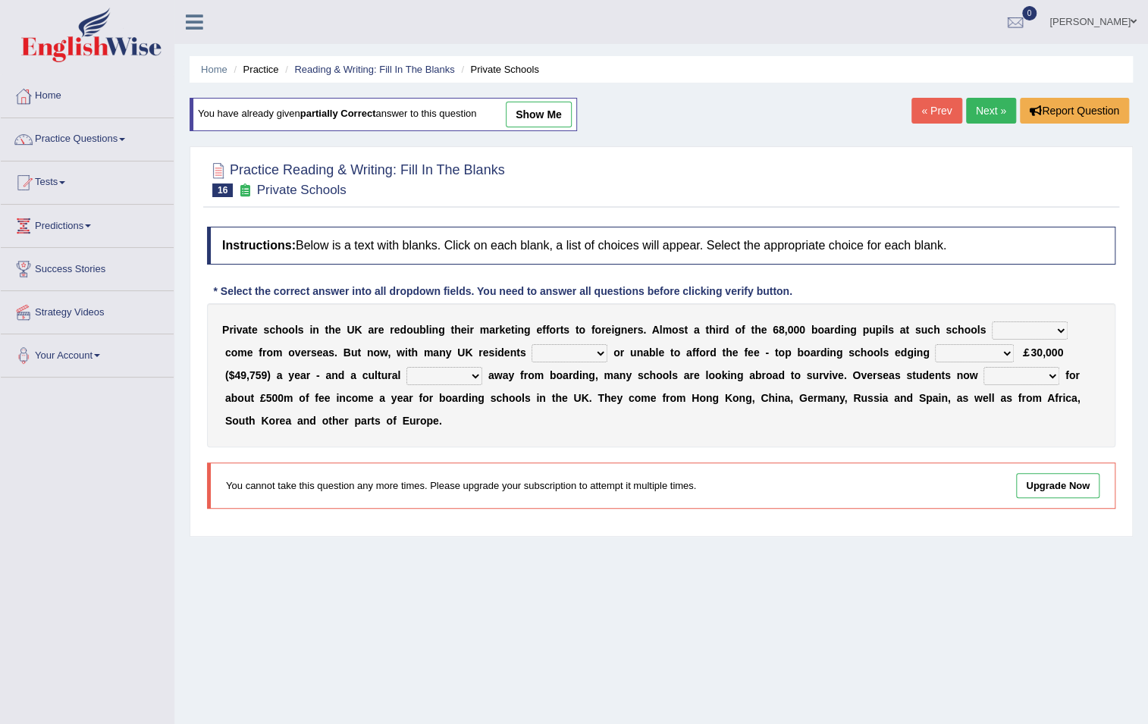
click at [978, 116] on link "Next »" at bounding box center [991, 111] width 50 height 26
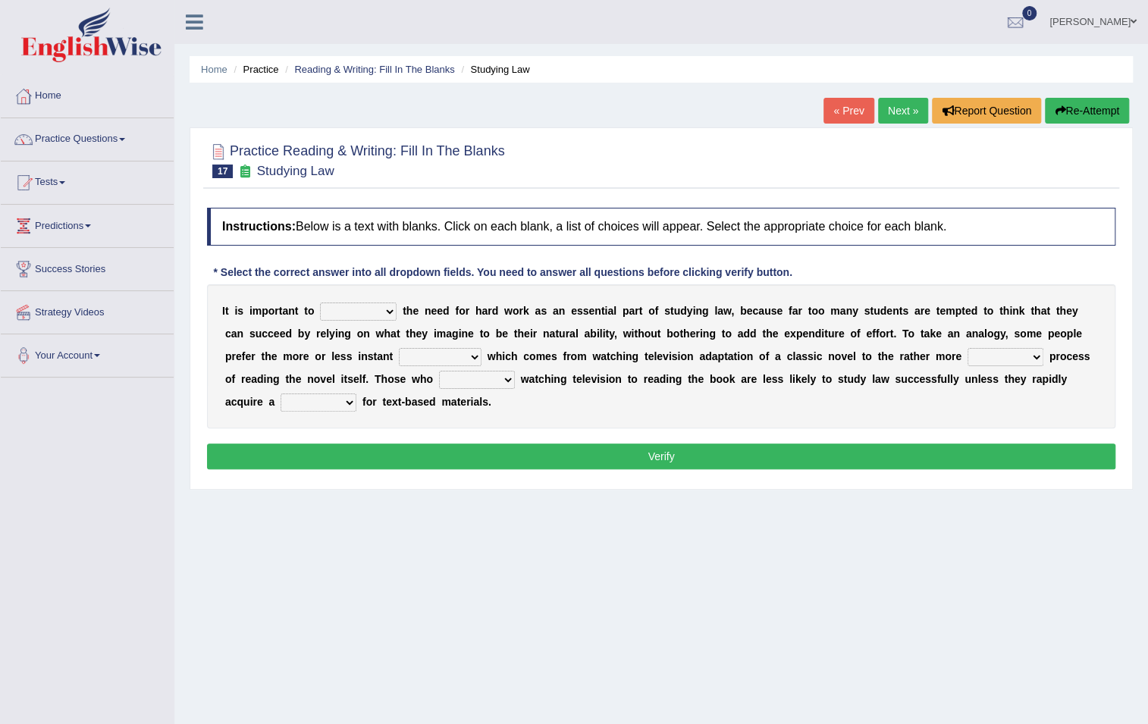
click at [341, 314] on select "emphasise criticise adjust replicate" at bounding box center [358, 312] width 77 height 18
select select "emphasise"
click at [320, 303] on select "emphasise criticise adjust replicate" at bounding box center [358, 312] width 77 height 18
click at [406, 360] on select "satisfaction reaction gratification adjusted" at bounding box center [440, 357] width 83 height 18
select select "satisfaction"
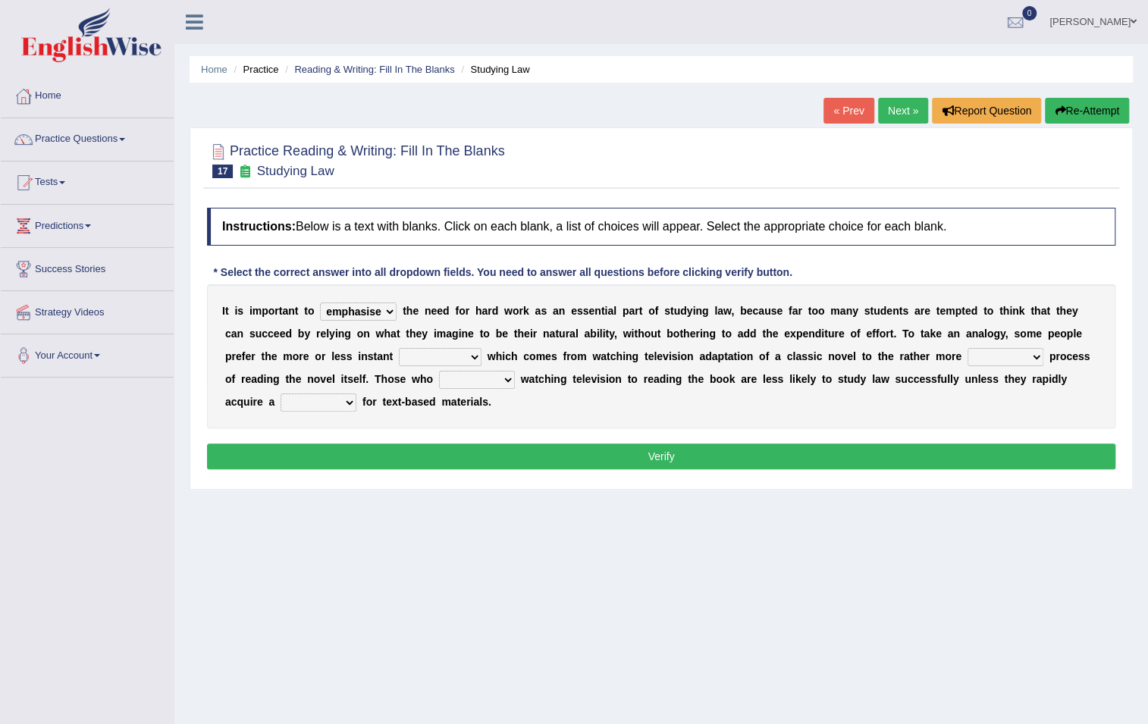
click at [399, 348] on select "satisfaction reaction gratification adjusted" at bounding box center [440, 357] width 83 height 18
click at [1000, 353] on select "fulfilling laborious acquire broken" at bounding box center [1006, 357] width 76 height 18
select select "fulfilling"
click at [968, 348] on select "fulfilling laborious acquire broken" at bounding box center [1006, 357] width 76 height 18
click at [478, 385] on select "refer prefer stuff knot" at bounding box center [477, 380] width 76 height 18
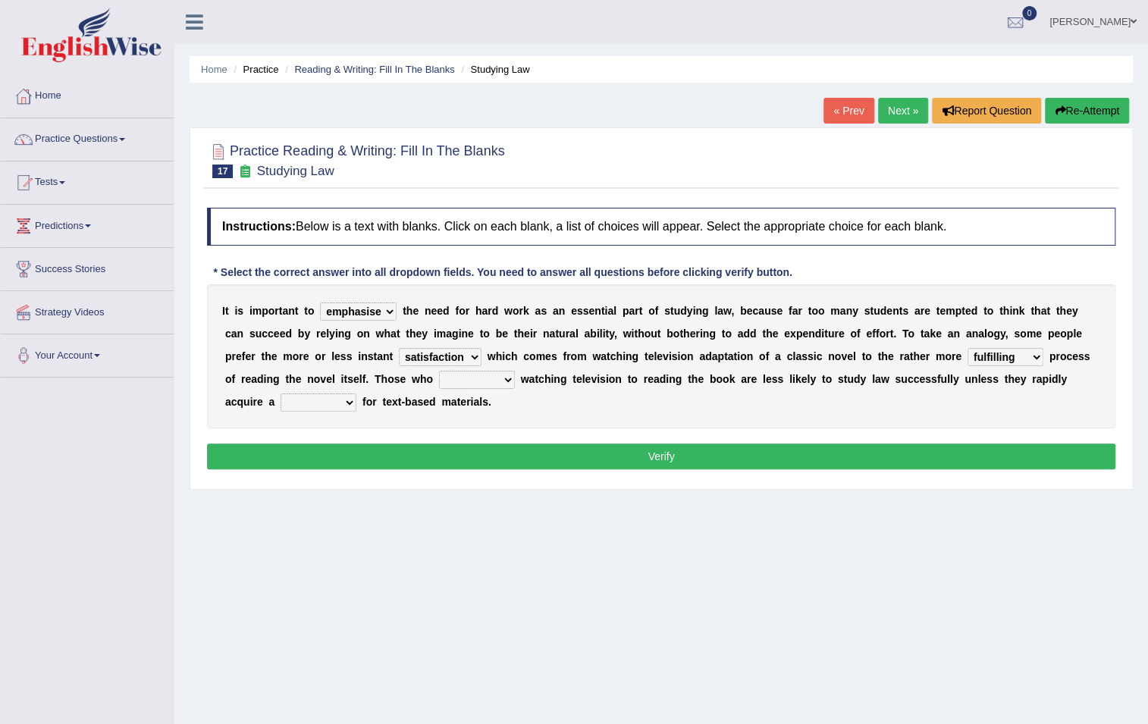
select select "prefer"
click at [439, 371] on select "refer prefer stuff knot" at bounding box center [477, 380] width 76 height 18
click at [306, 402] on select "judgement waste taste set" at bounding box center [319, 403] width 76 height 18
select select "set"
click at [281, 394] on select "judgement waste taste set" at bounding box center [319, 403] width 76 height 18
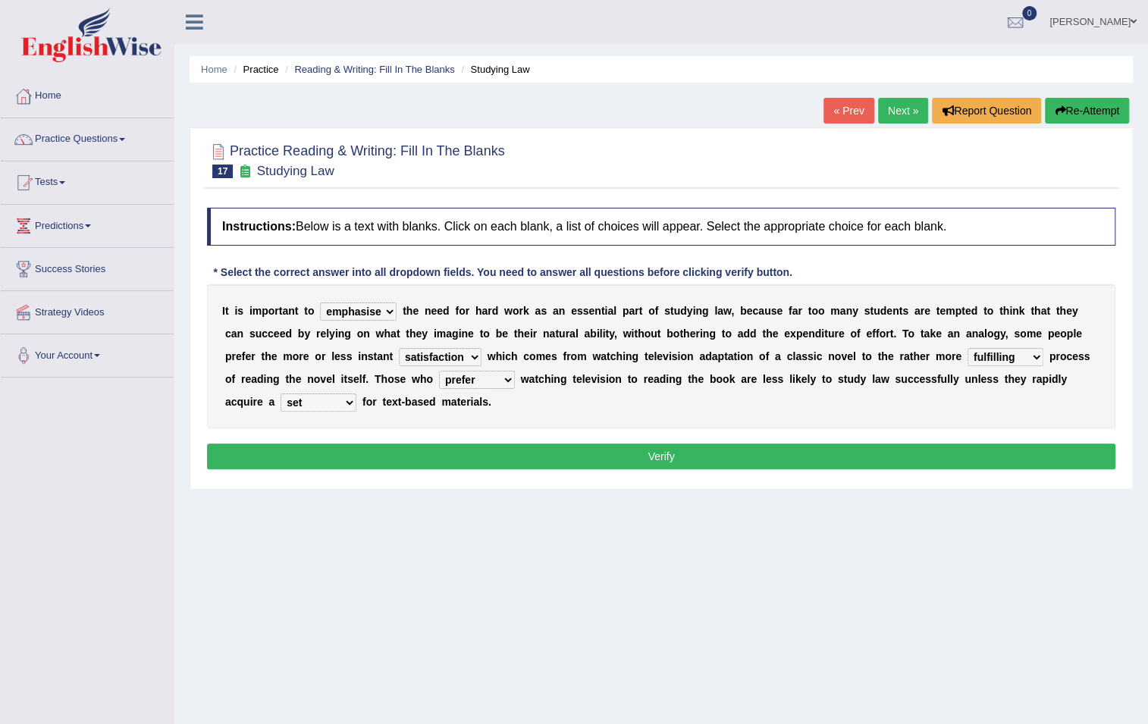
click at [373, 440] on div "Instructions: Below is a text with blanks. Click on each blank, a list of choic…" at bounding box center [661, 340] width 916 height 281
click at [372, 447] on button "Verify" at bounding box center [661, 457] width 909 height 26
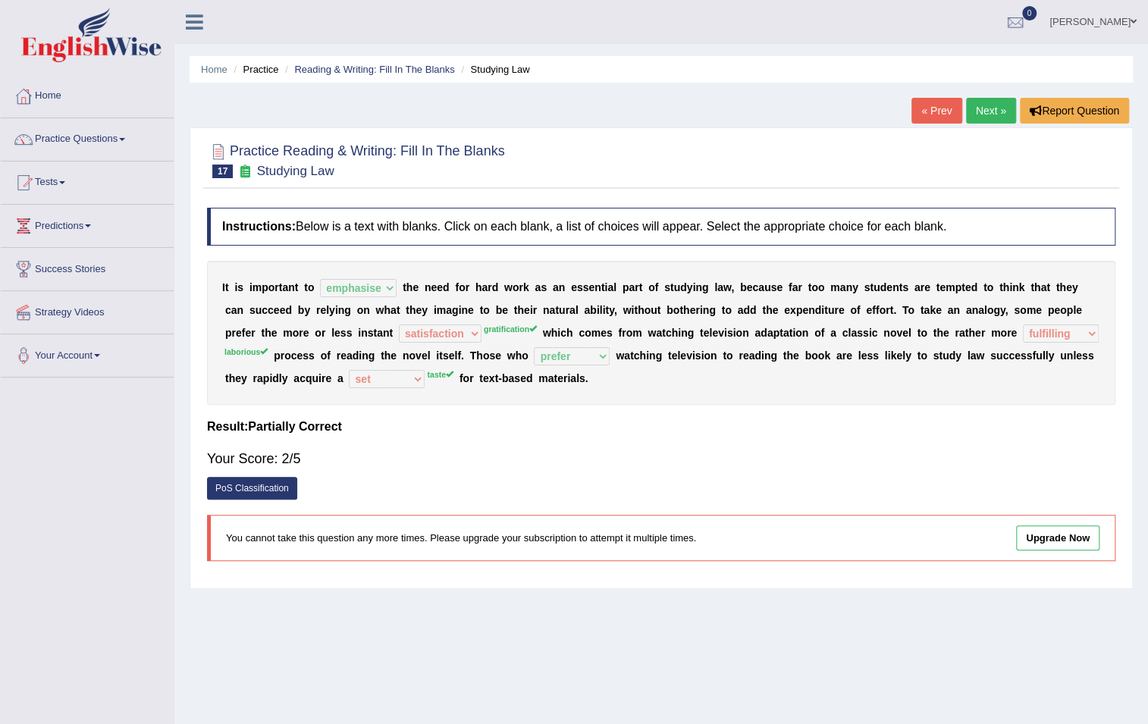
click at [981, 105] on link "Next »" at bounding box center [991, 111] width 50 height 26
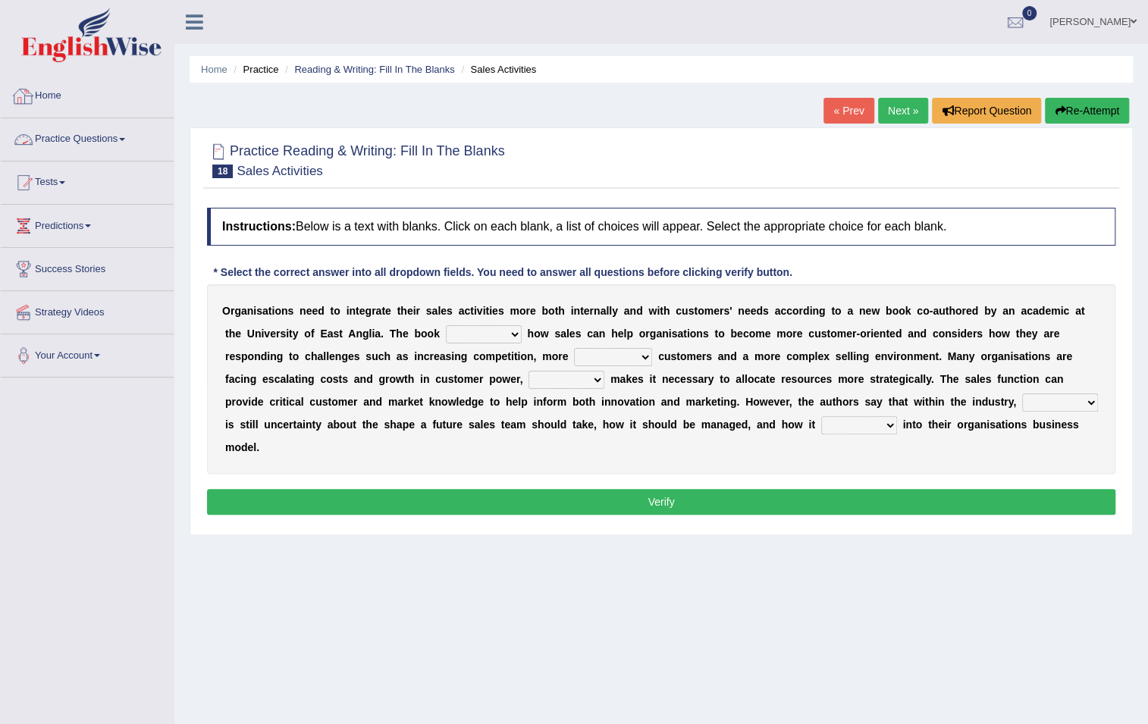
click at [105, 137] on link "Practice Questions" at bounding box center [87, 137] width 173 height 38
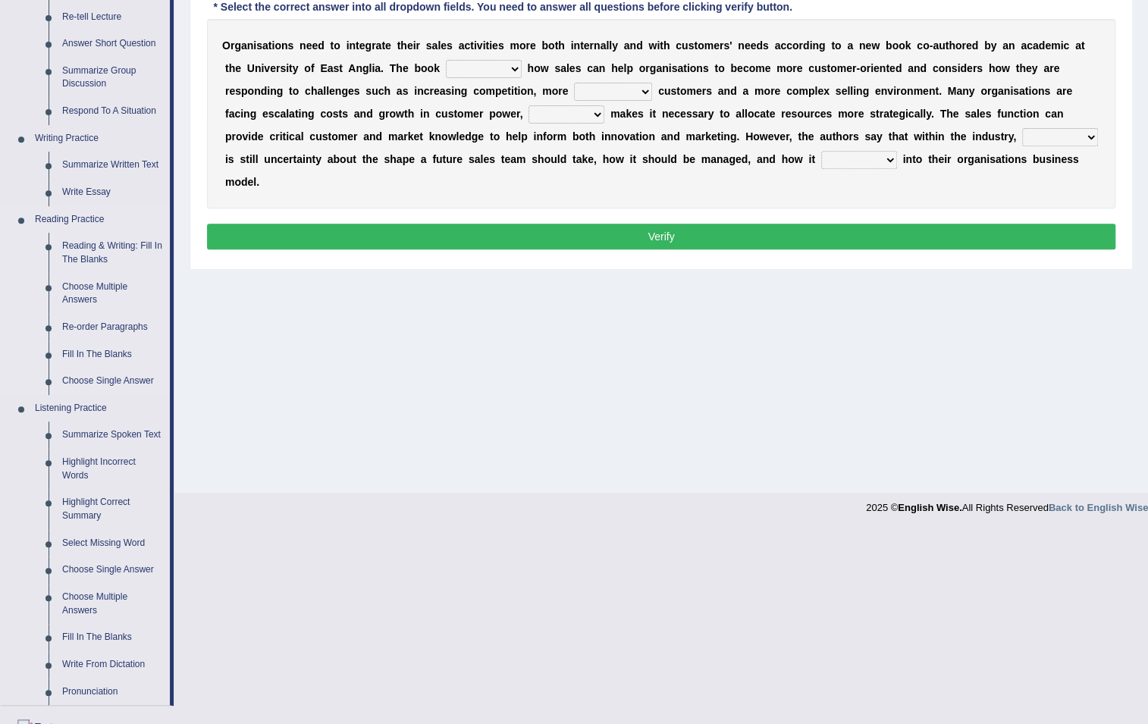
scroll to position [137, 0]
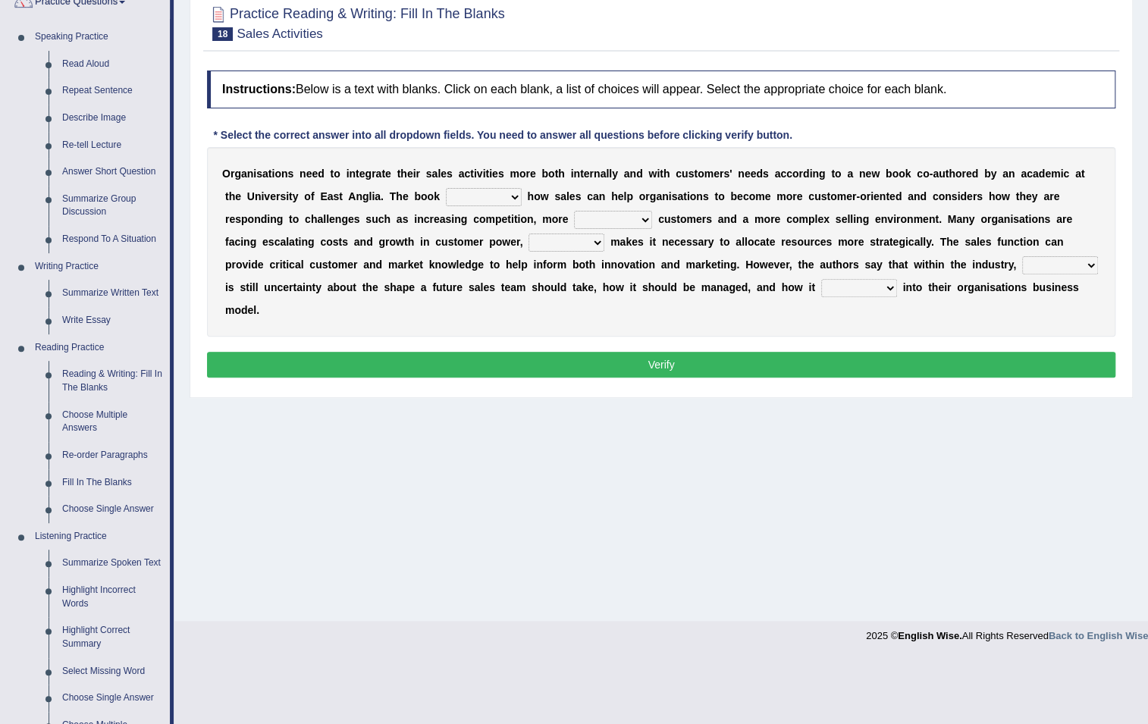
click at [503, 520] on div "Home Practice Reading & Writing: Fill In The Blanks Sales Activities « Prev Nex…" at bounding box center [661, 242] width 974 height 758
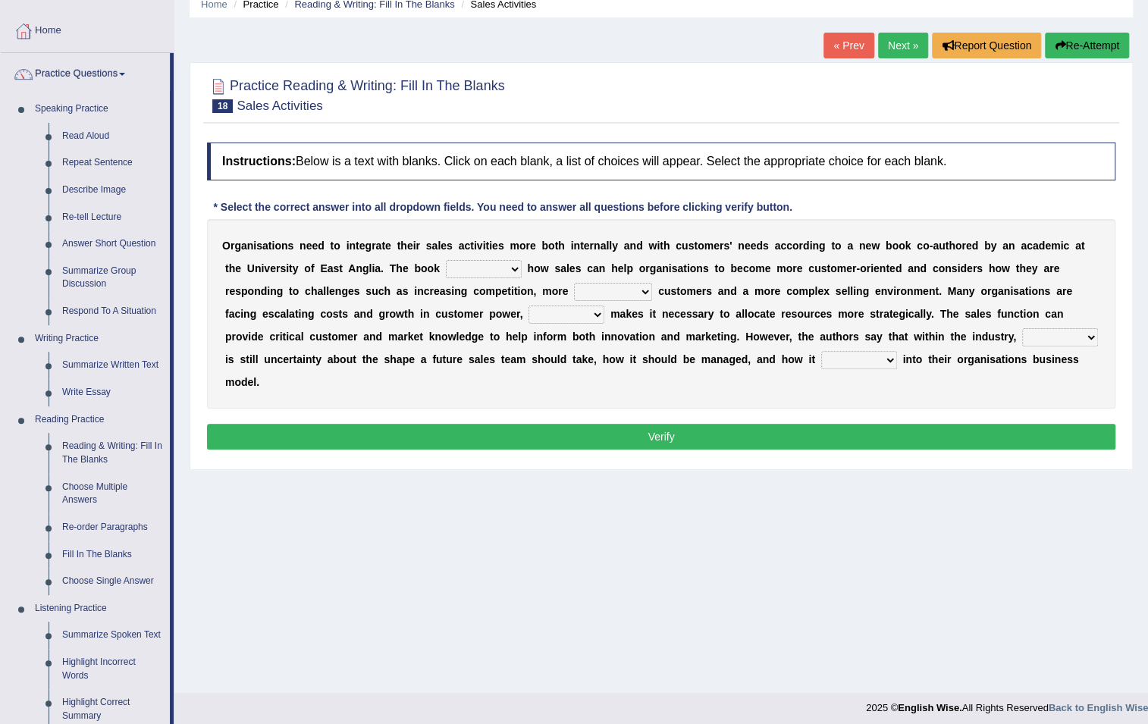
scroll to position [0, 0]
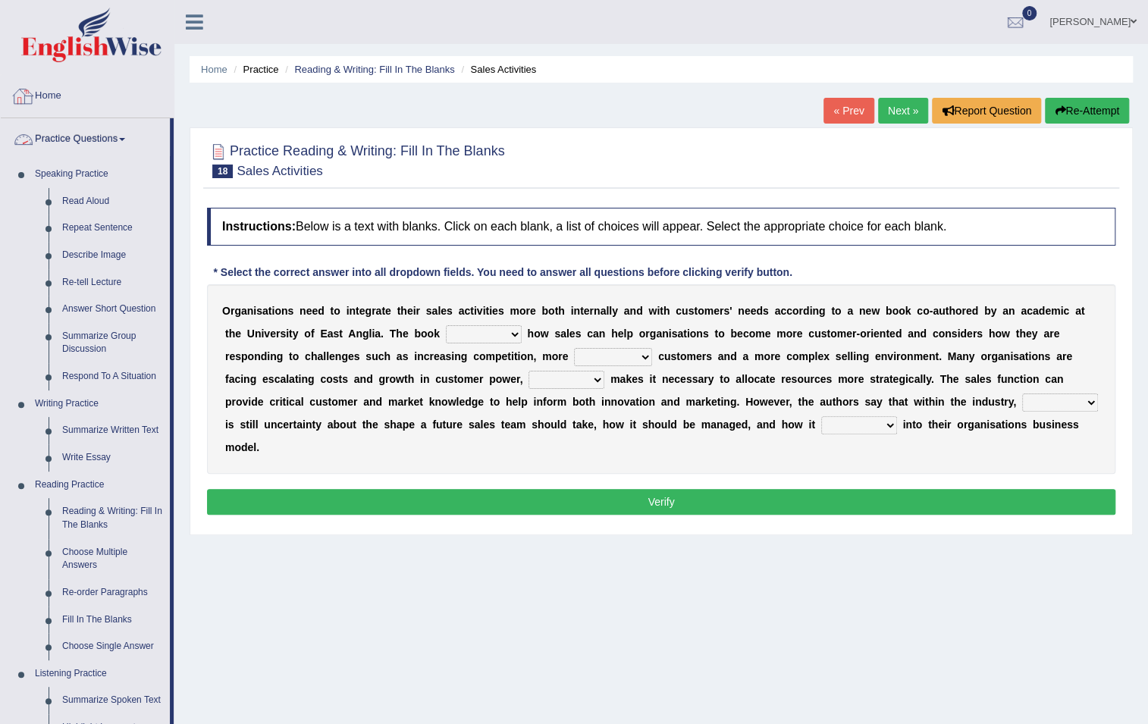
click at [68, 135] on link "Practice Questions" at bounding box center [85, 137] width 169 height 38
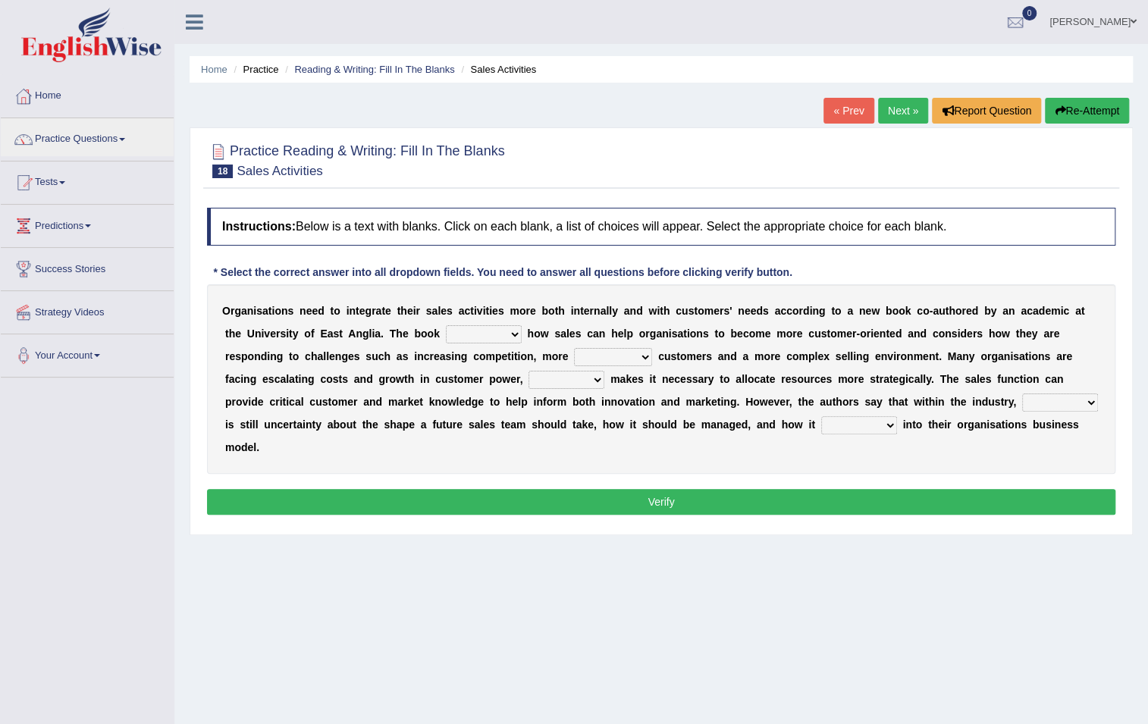
click at [493, 334] on select "expresses addresses injects inspires" at bounding box center [484, 334] width 76 height 18
select select "addresses"
click at [446, 325] on select "expresses addresses injects inspires" at bounding box center [484, 334] width 76 height 18
click at [622, 356] on select "greater valued increased demanding" at bounding box center [613, 357] width 78 height 18
select select "demanding"
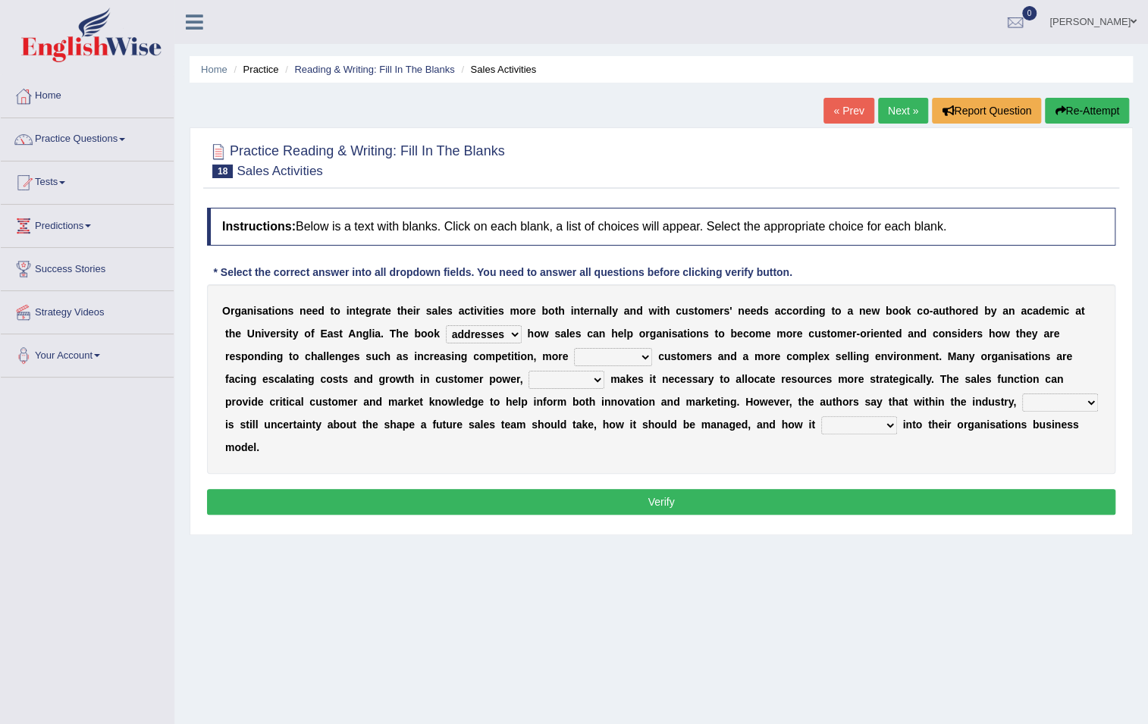
click at [574, 348] on select "greater valued increased demanding" at bounding box center [613, 357] width 78 height 18
click at [549, 382] on select "when where which what" at bounding box center [567, 380] width 76 height 18
select select "which"
click at [529, 371] on select "when where which what" at bounding box center [567, 380] width 76 height 18
click at [1044, 398] on select "there their this that" at bounding box center [1060, 403] width 76 height 18
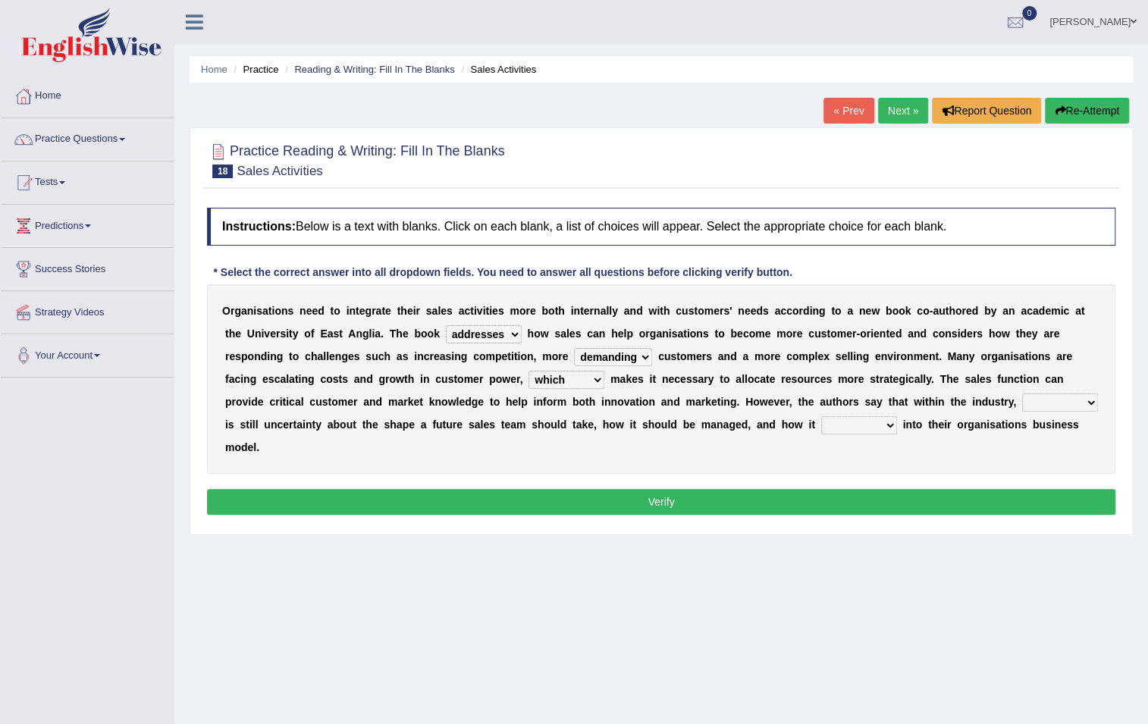
select select "their"
click at [1022, 394] on select "there their this that" at bounding box center [1060, 403] width 76 height 18
click at [837, 429] on select "forges fills fits forgets" at bounding box center [859, 425] width 76 height 18
select select "fits"
click at [821, 416] on select "forges fills fits forgets" at bounding box center [859, 425] width 76 height 18
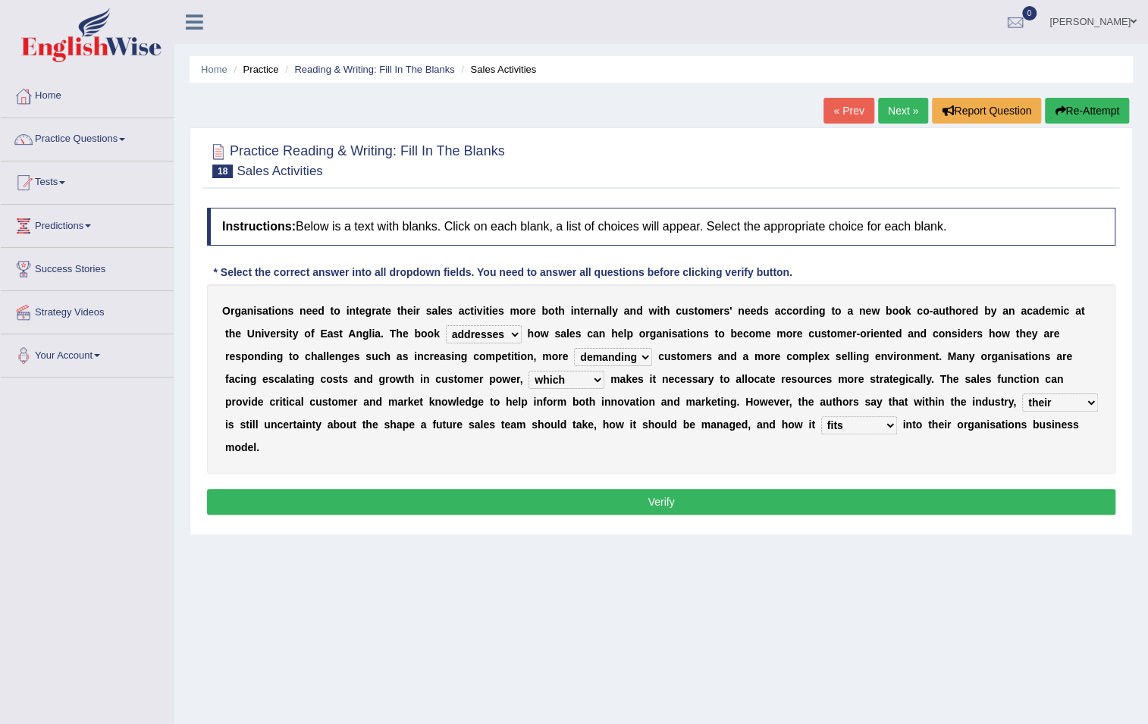
click at [707, 498] on button "Verify" at bounding box center [661, 502] width 909 height 26
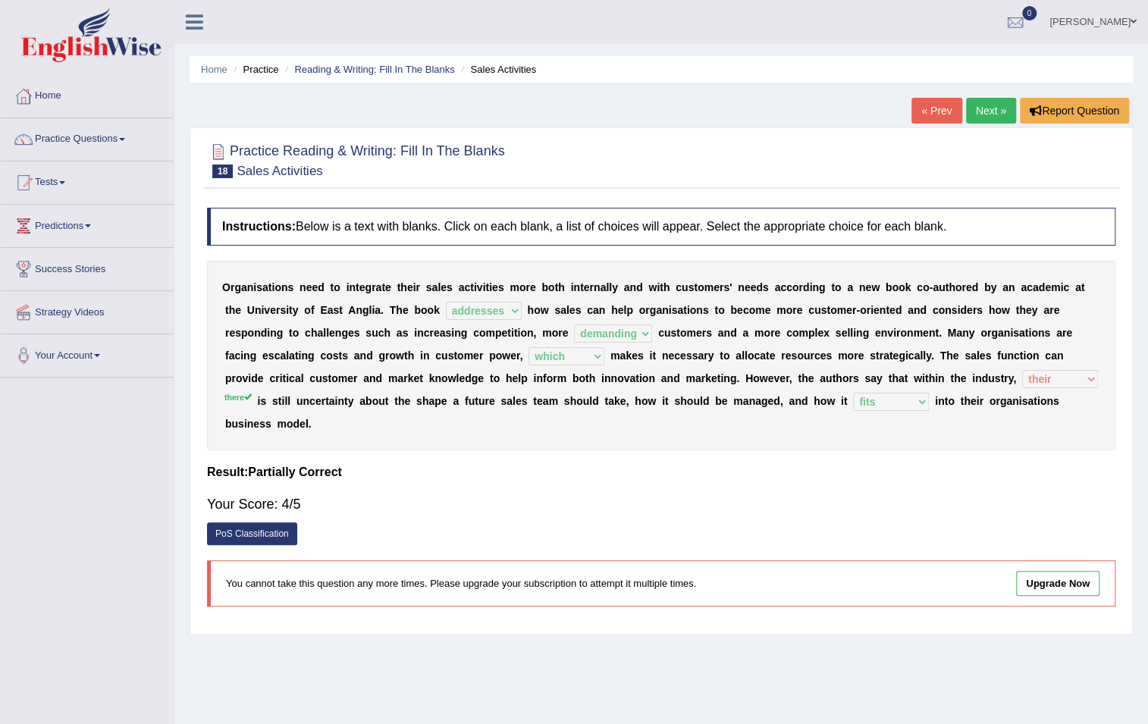
click at [1003, 111] on link "Next »" at bounding box center [991, 111] width 50 height 26
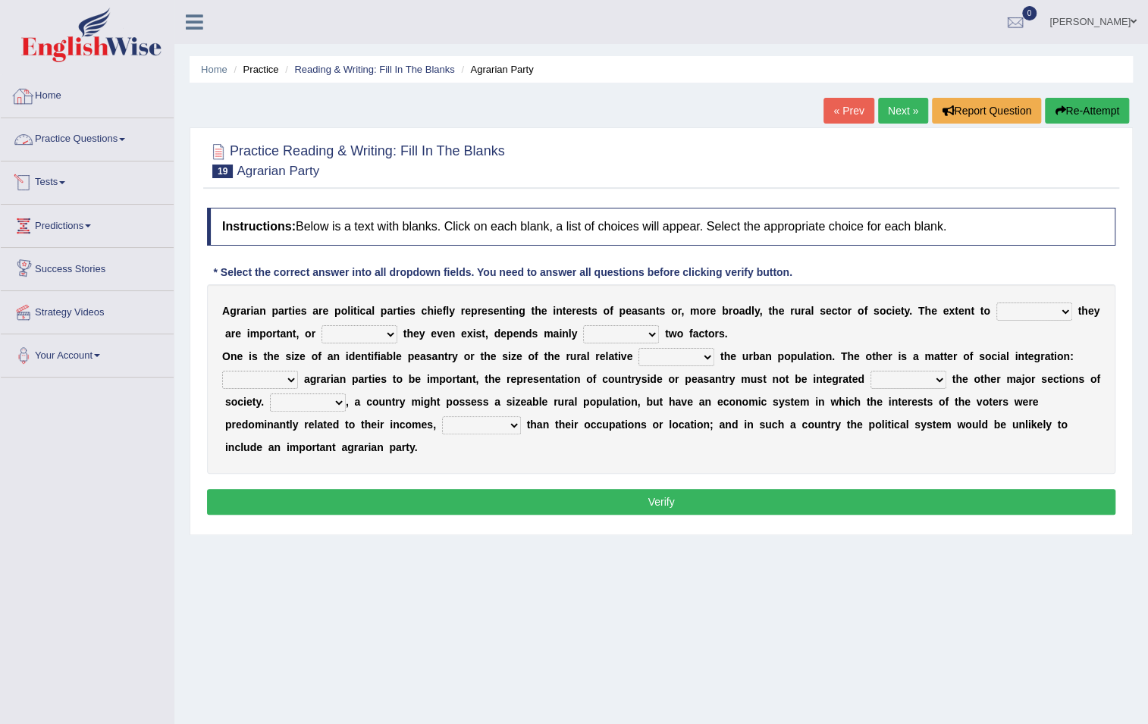
click at [67, 99] on link "Home" at bounding box center [87, 94] width 173 height 38
